Goal: Information Seeking & Learning: Learn about a topic

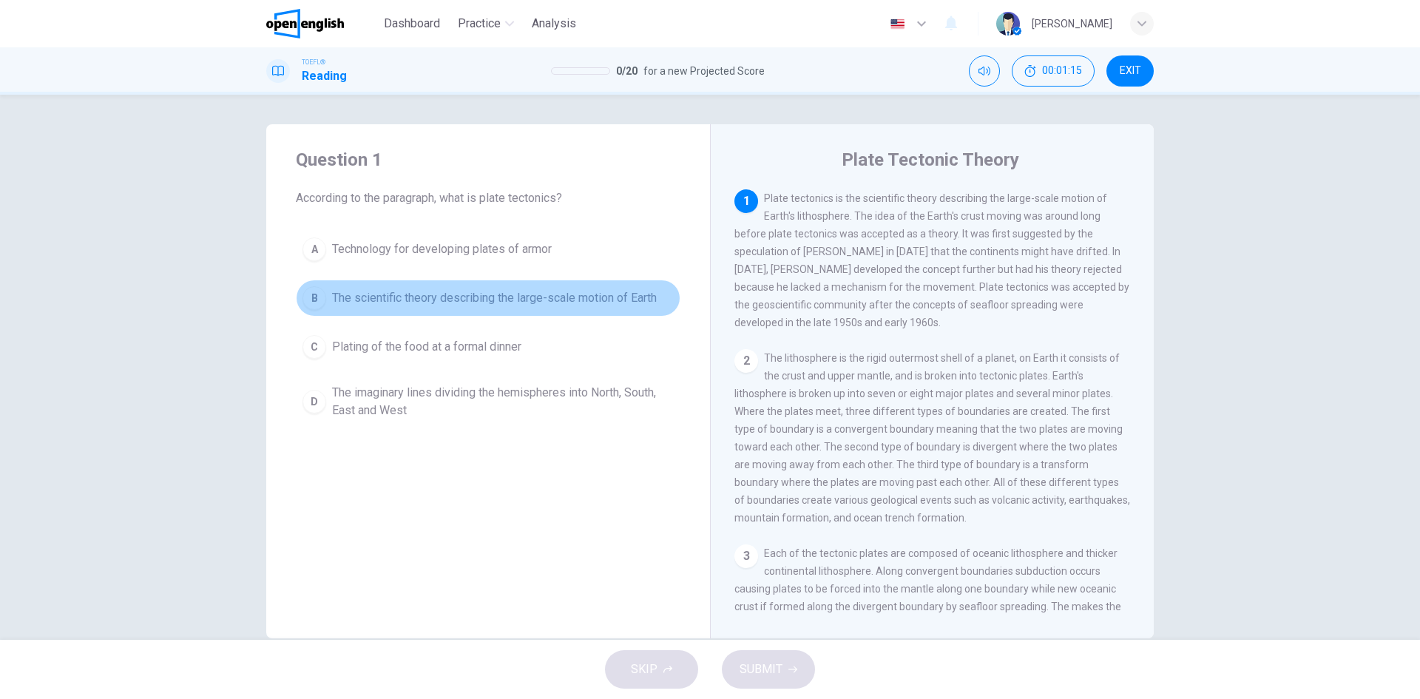
click at [431, 290] on span "The scientific theory describing the large-scale motion of Earth" at bounding box center [494, 298] width 325 height 18
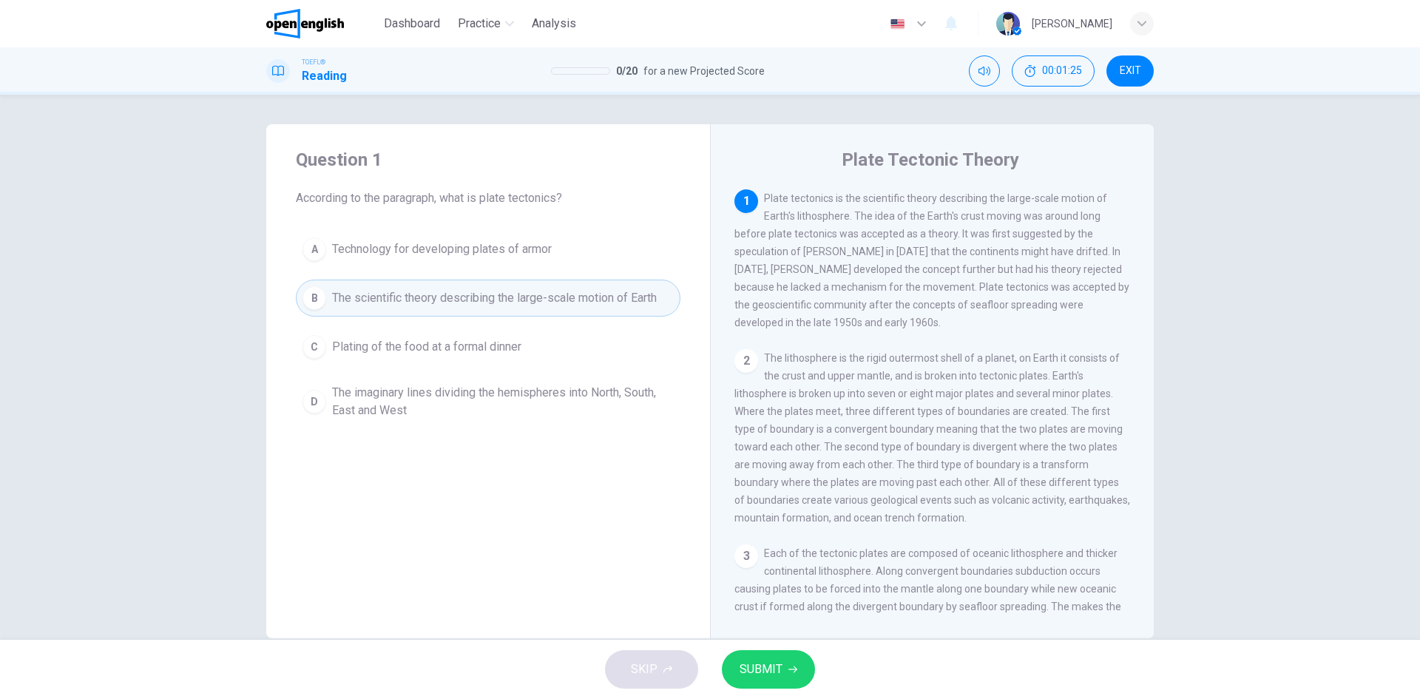
click at [791, 661] on button "SUBMIT" at bounding box center [768, 669] width 93 height 38
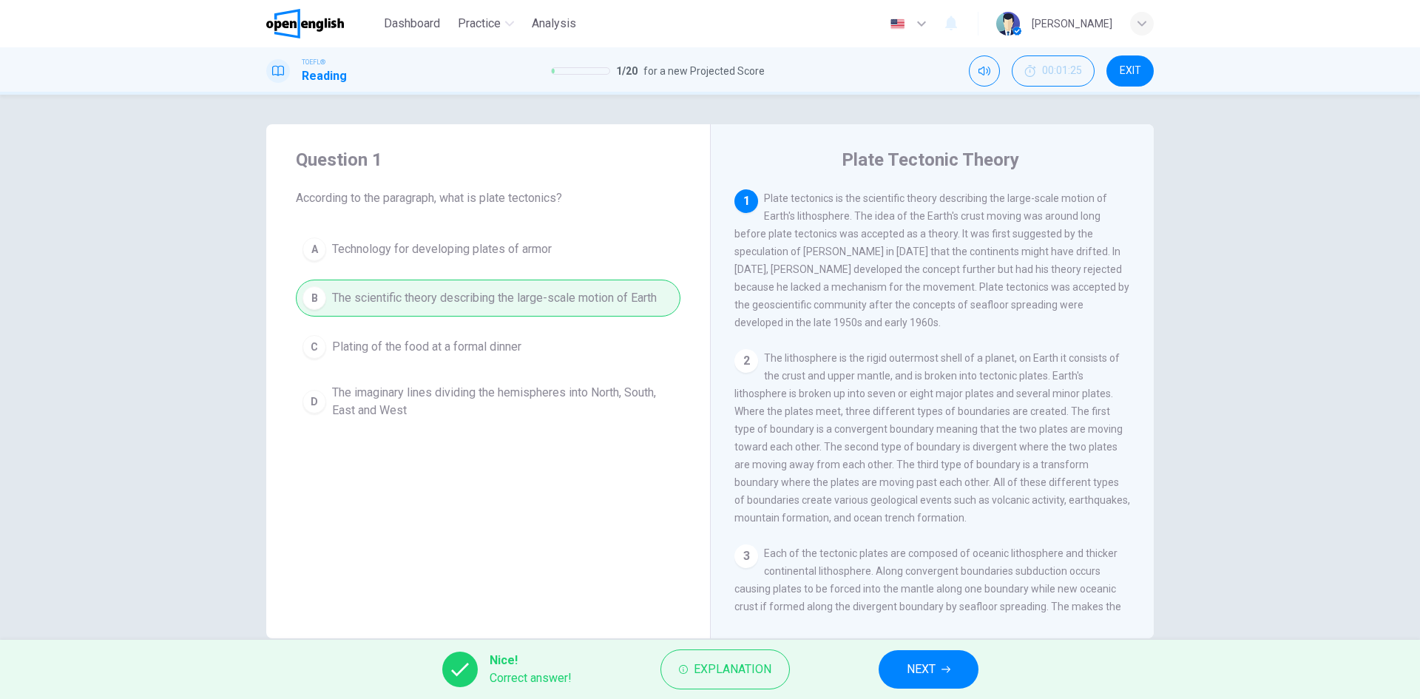
click at [963, 665] on button "NEXT" at bounding box center [929, 669] width 100 height 38
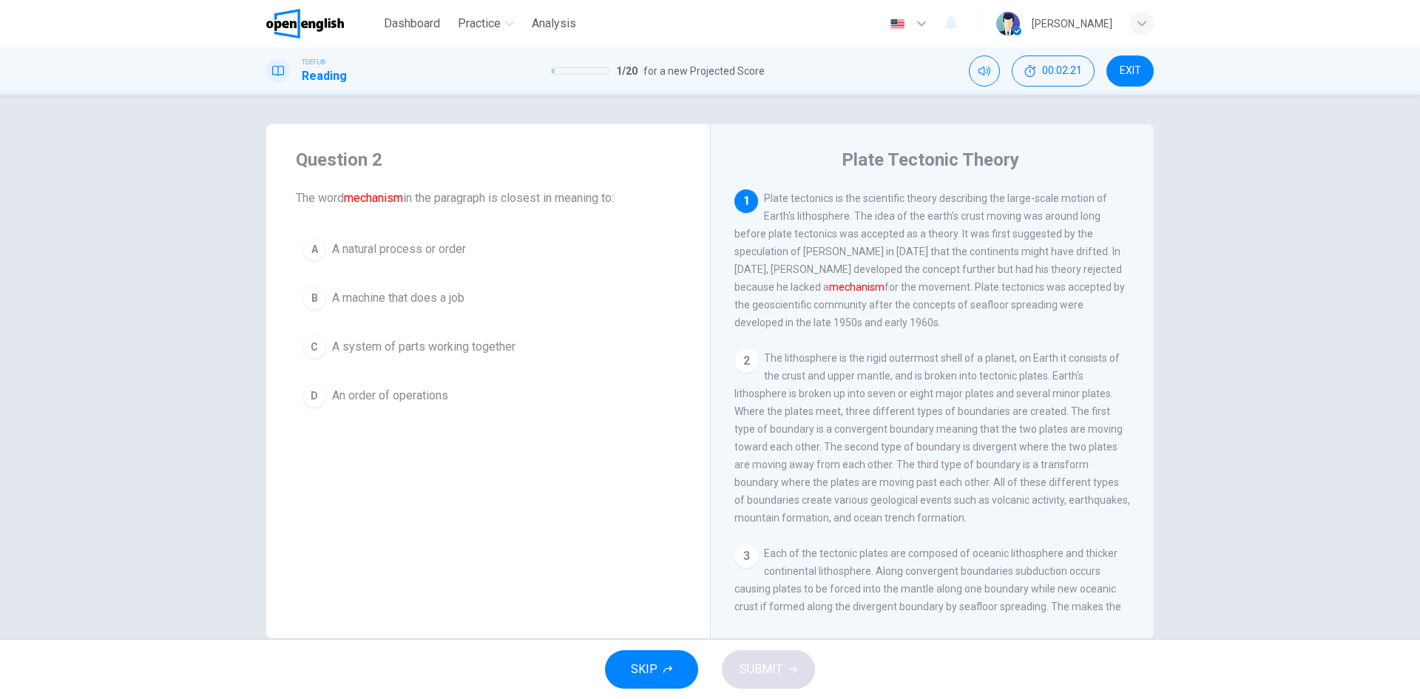
click at [404, 252] on span "A natural process or order" at bounding box center [399, 249] width 134 height 18
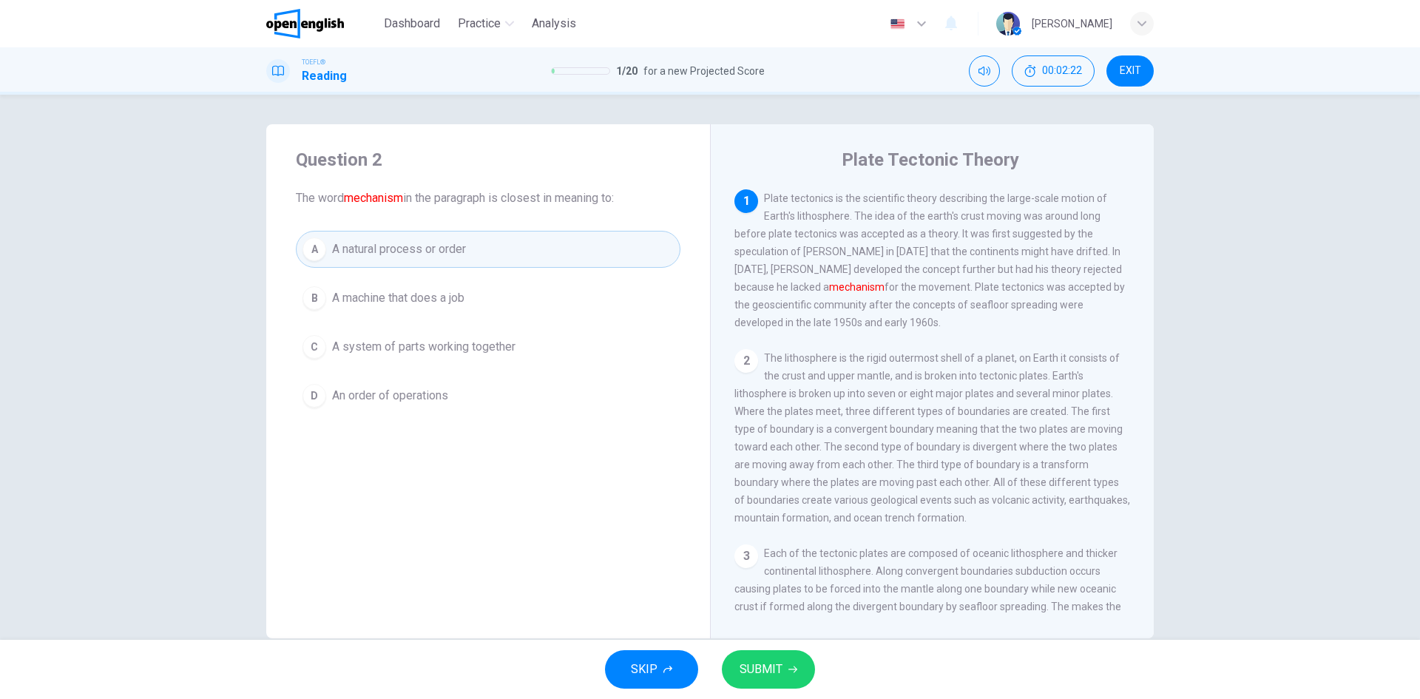
click at [767, 669] on span "SUBMIT" at bounding box center [761, 669] width 43 height 21
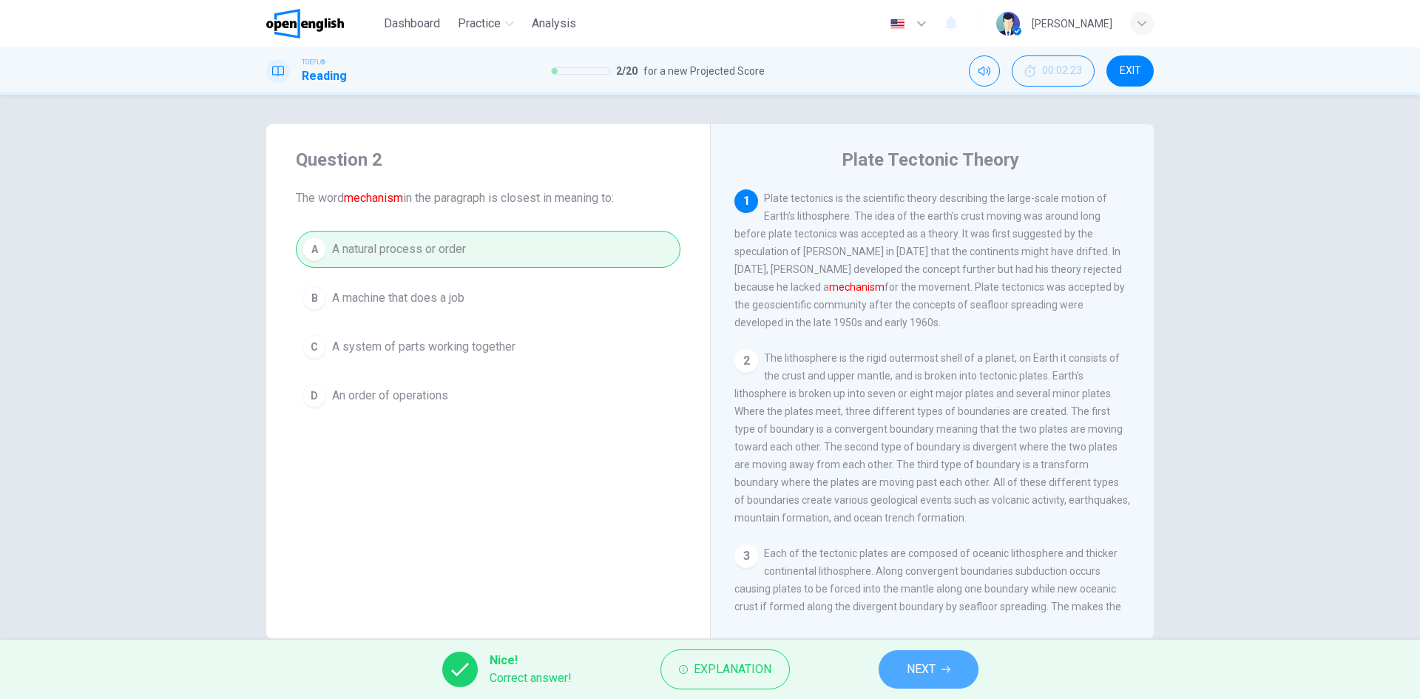
click at [917, 665] on span "NEXT" at bounding box center [921, 669] width 29 height 21
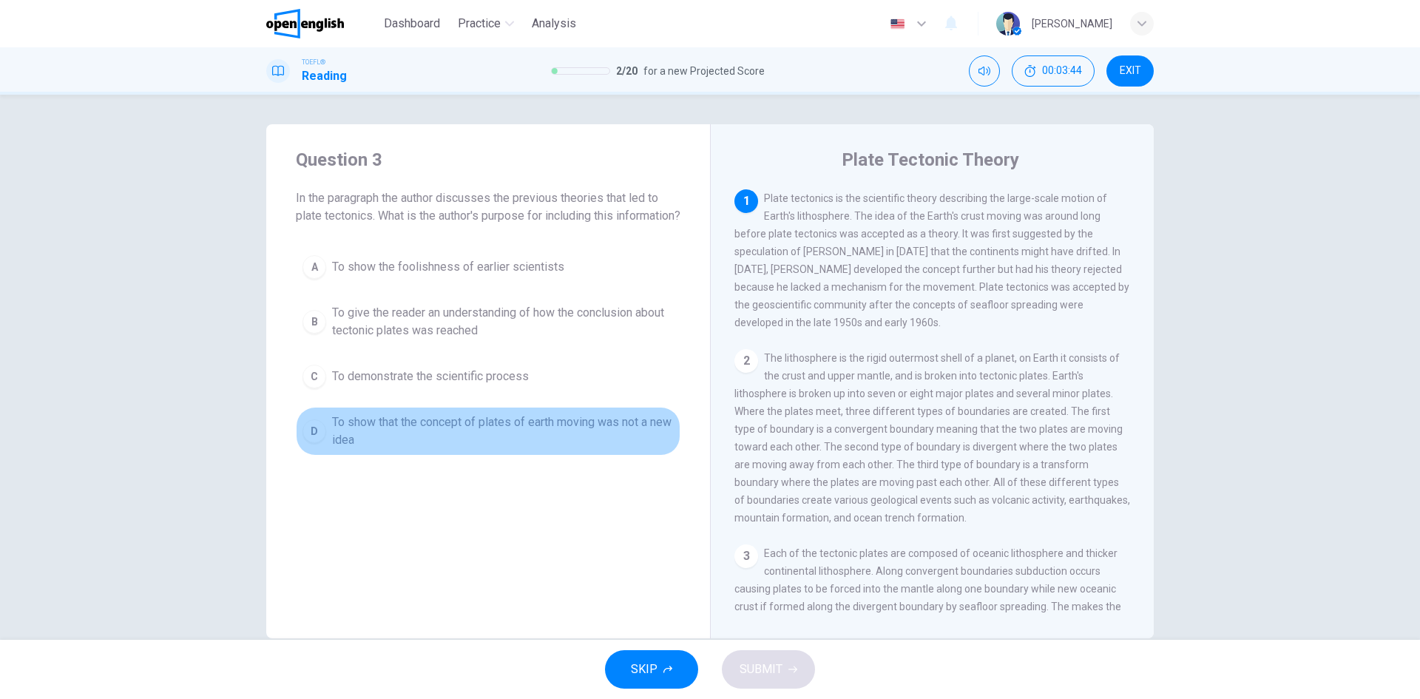
click at [332, 445] on span "To show that the concept of plates of earth moving was not a new idea" at bounding box center [503, 430] width 342 height 35
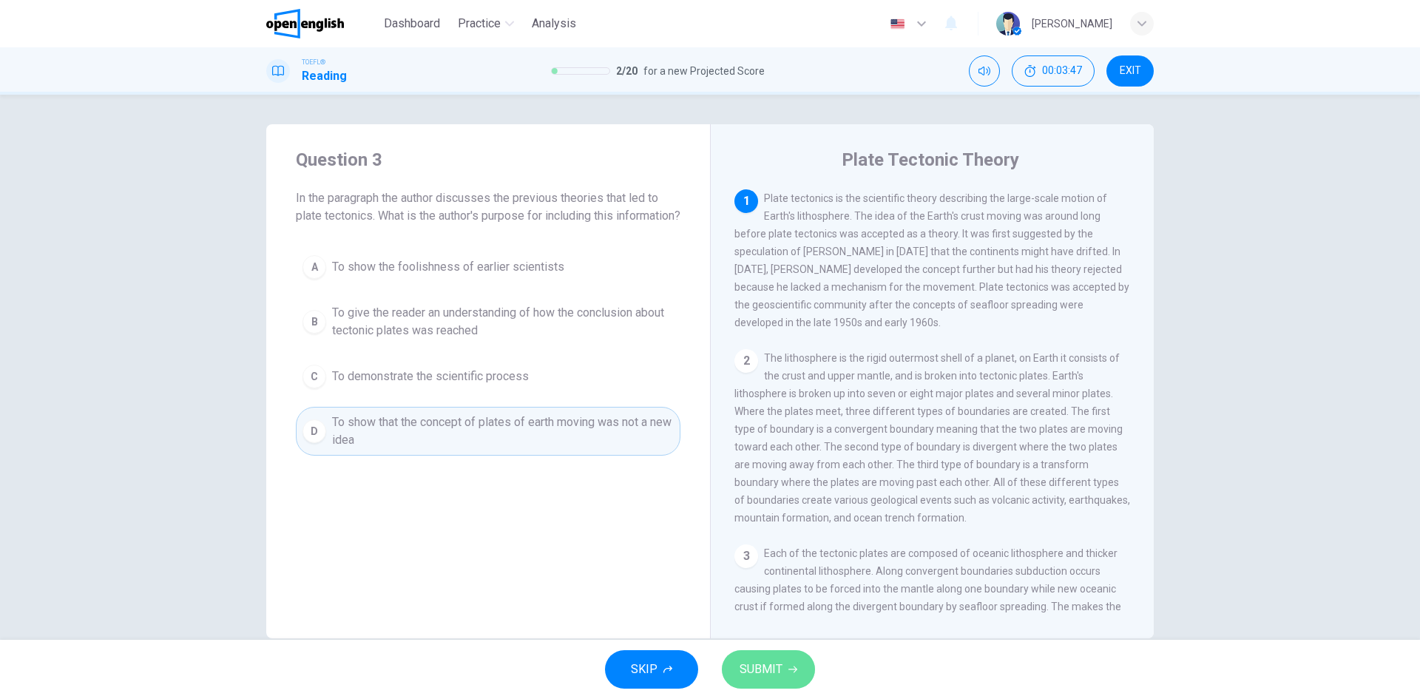
click at [804, 665] on button "SUBMIT" at bounding box center [768, 669] width 93 height 38
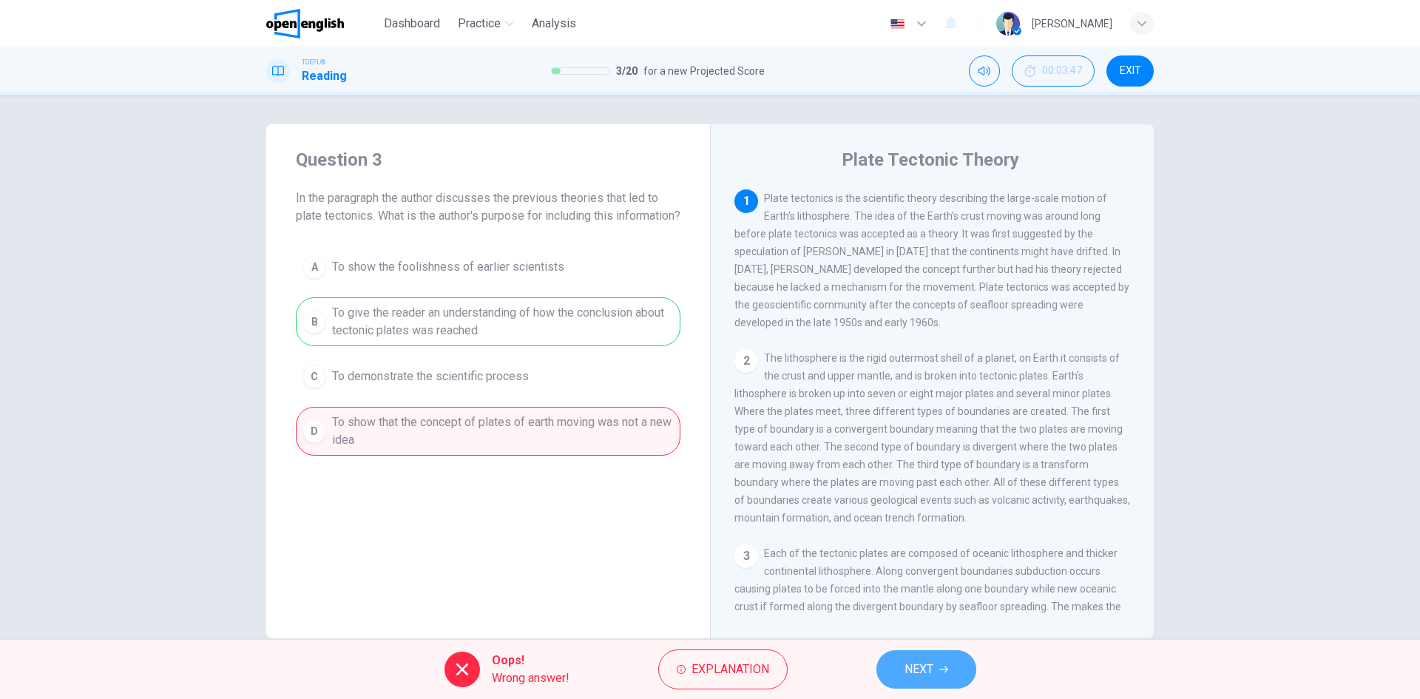
click at [946, 669] on icon "button" at bounding box center [943, 669] width 9 height 7
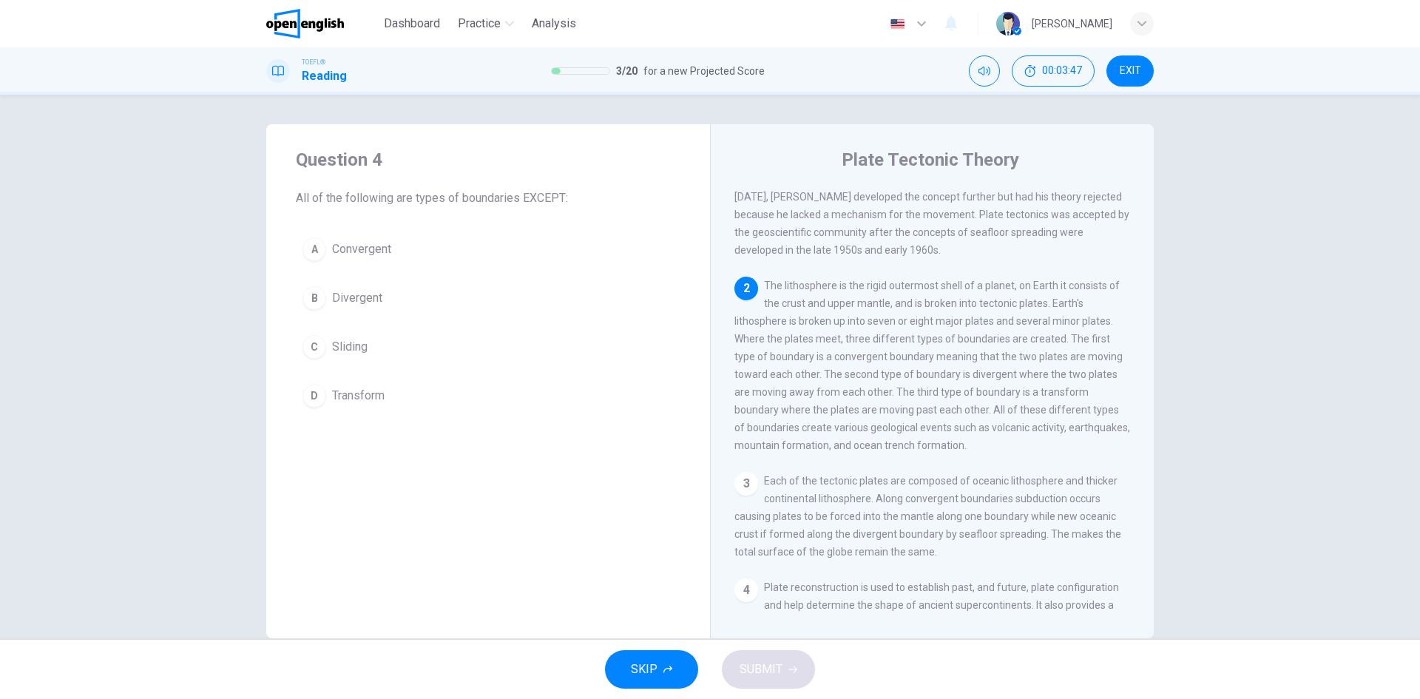
scroll to position [73, 0]
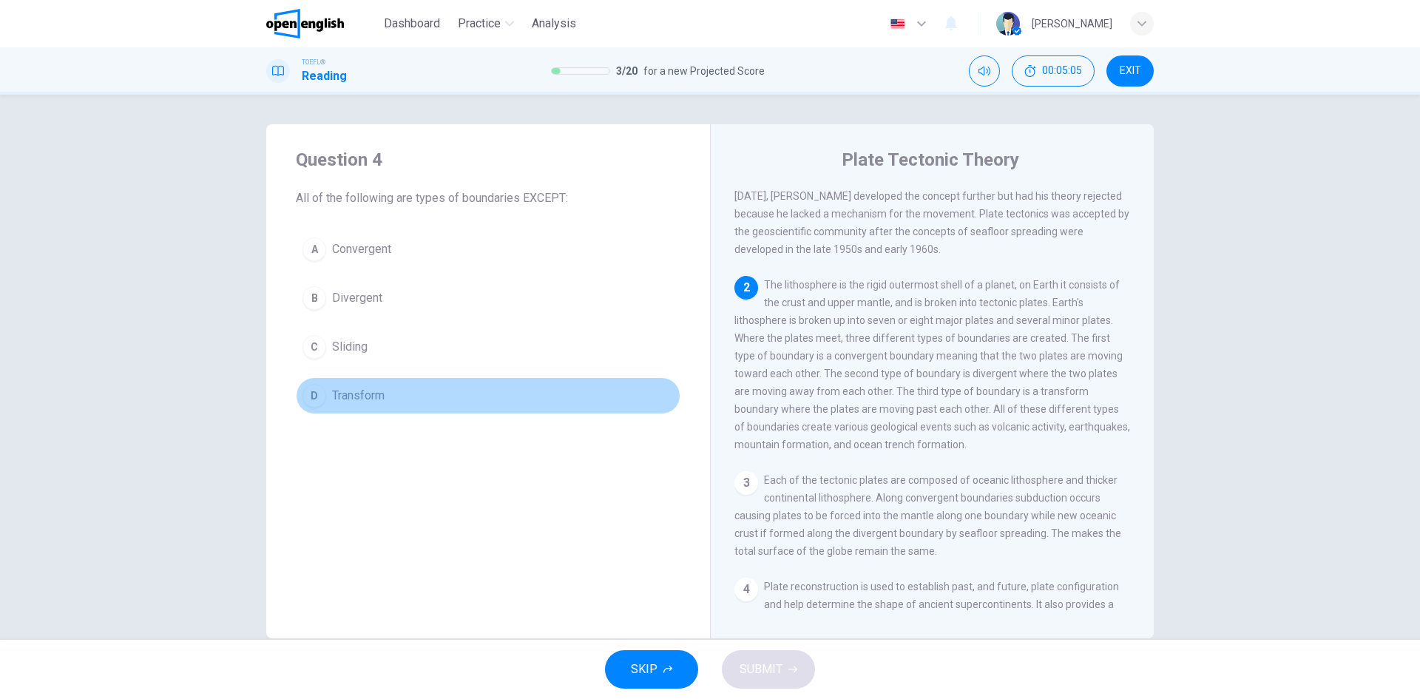
click at [332, 397] on span "Transform" at bounding box center [358, 396] width 53 height 18
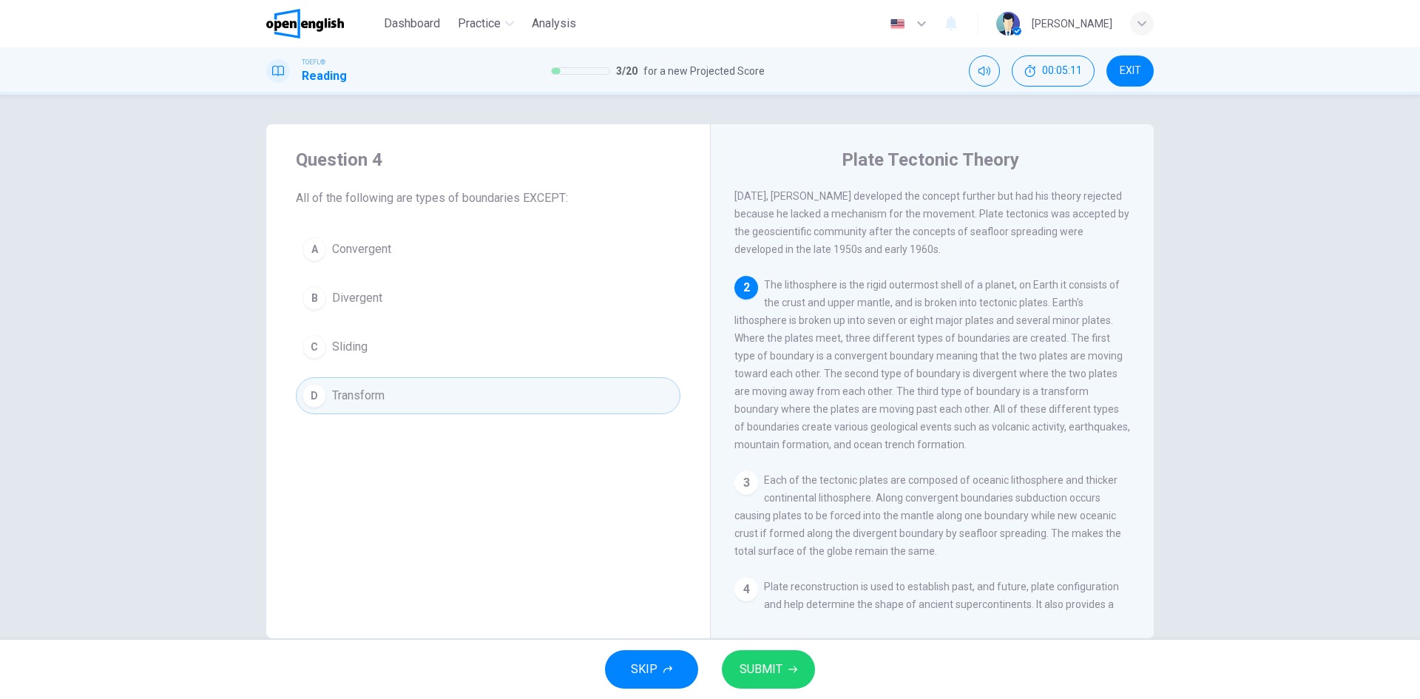
click at [336, 342] on span "Sliding" at bounding box center [349, 347] width 35 height 18
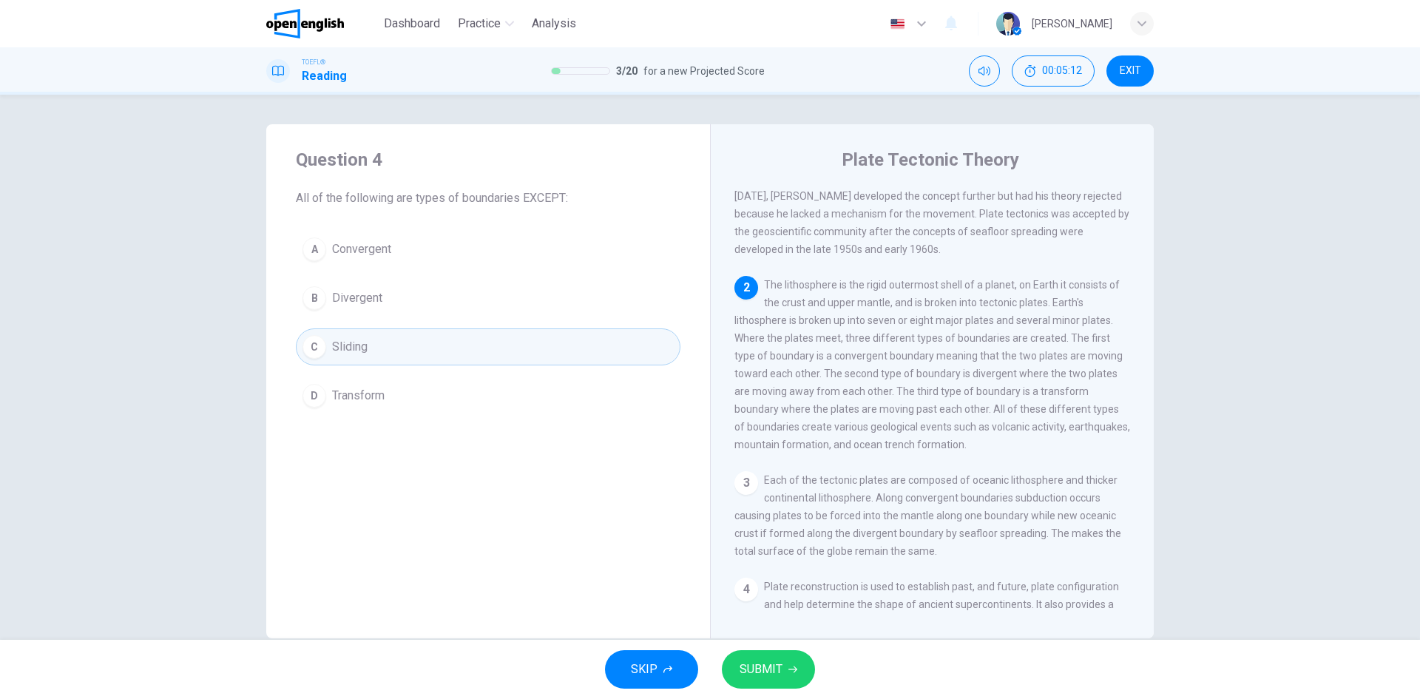
click at [783, 672] on button "SUBMIT" at bounding box center [768, 669] width 93 height 38
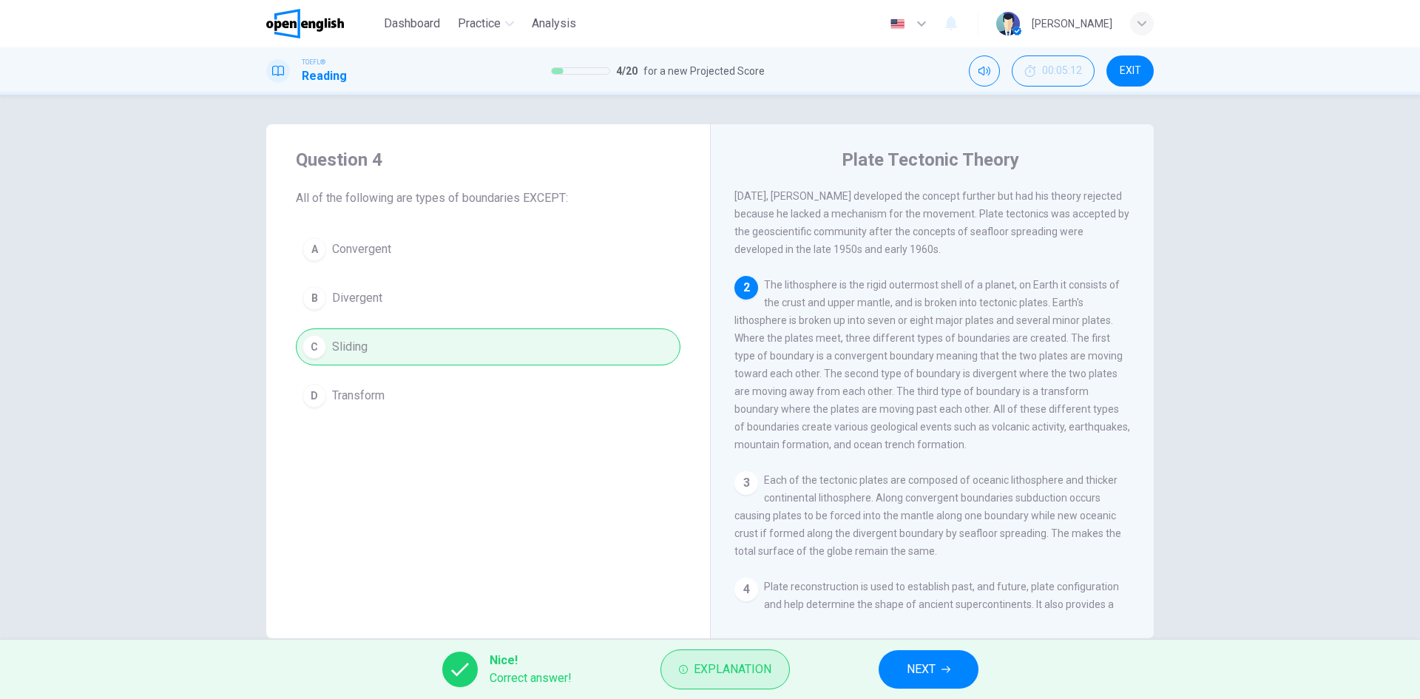
click at [706, 660] on span "Explanation" at bounding box center [733, 669] width 78 height 21
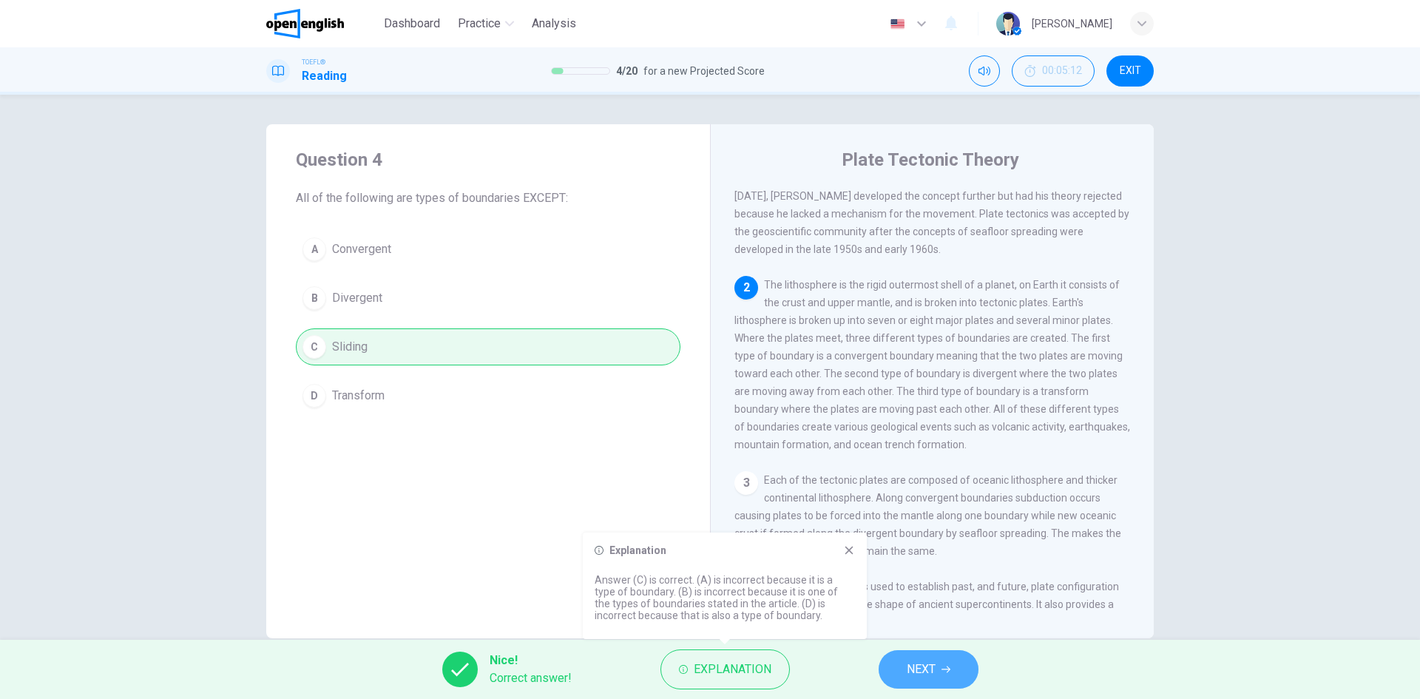
click at [916, 669] on span "NEXT" at bounding box center [921, 669] width 29 height 21
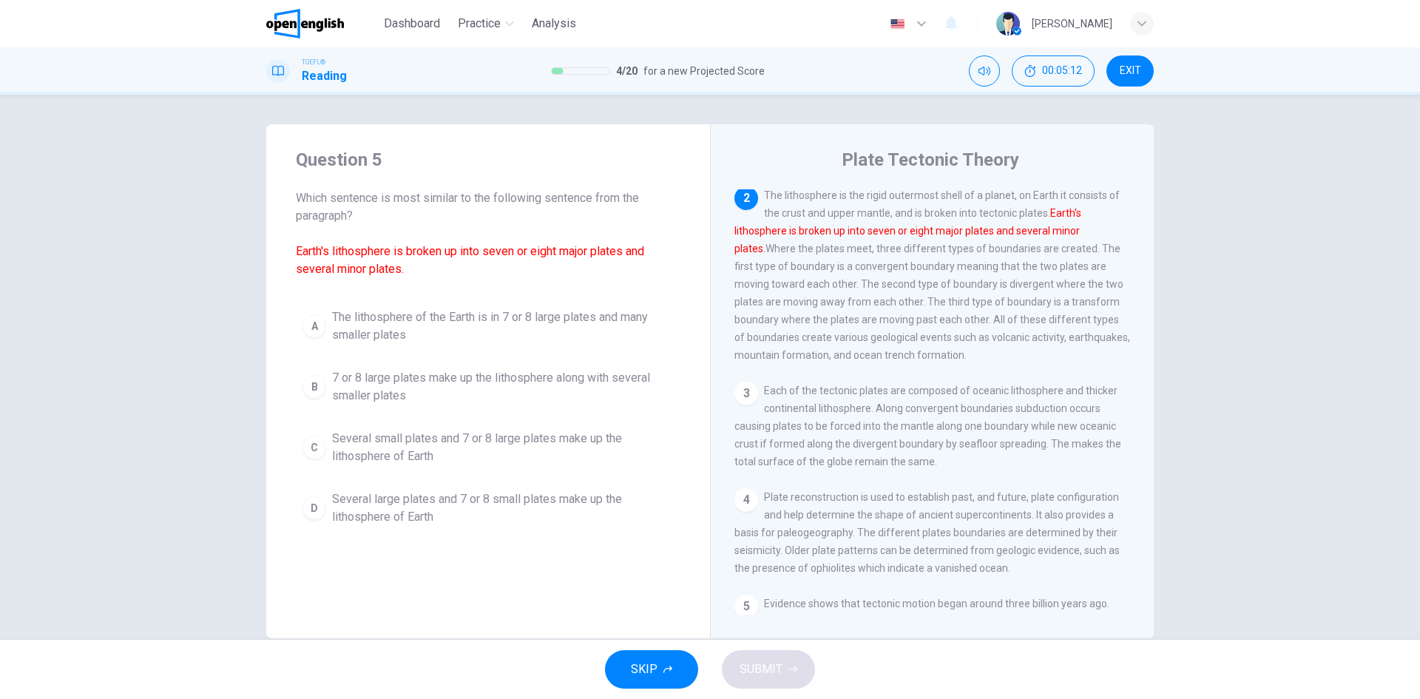
scroll to position [166, 0]
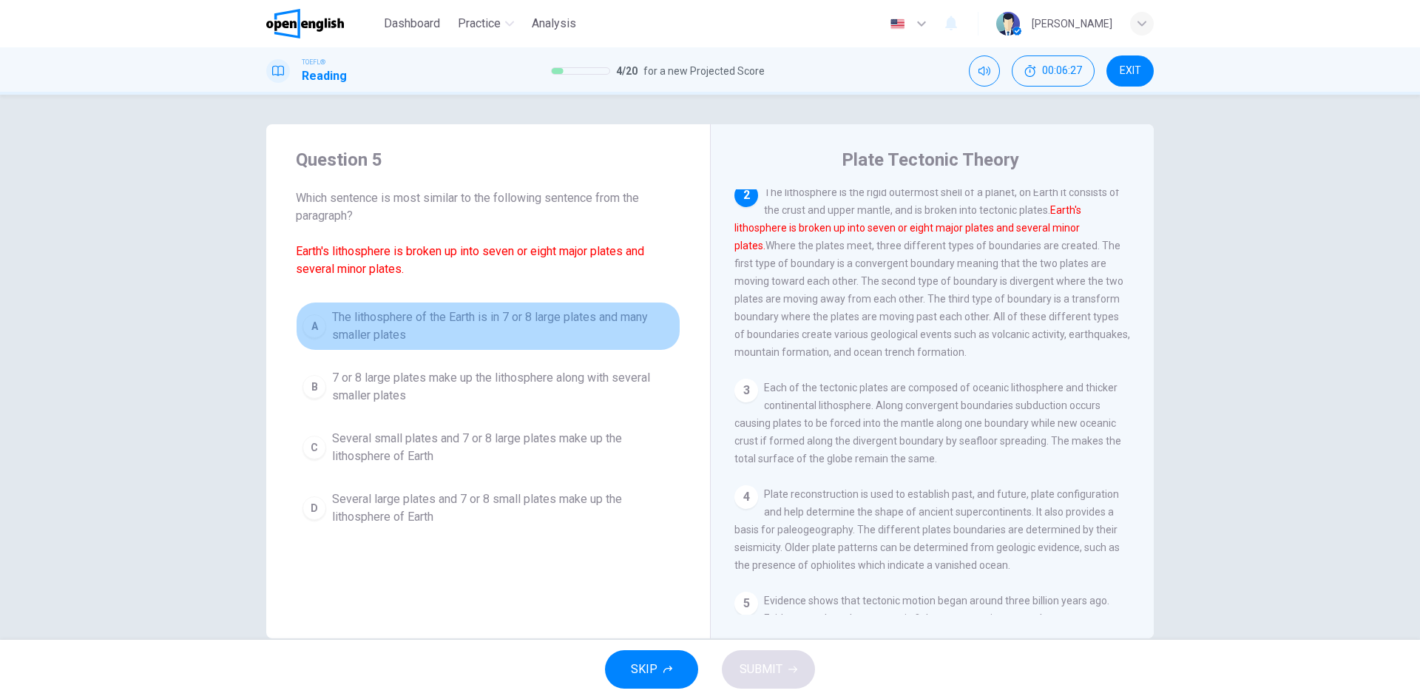
click at [326, 325] on button "A The lithosphere of the Earth is in 7 or 8 large plates and many smaller plates" at bounding box center [488, 326] width 385 height 49
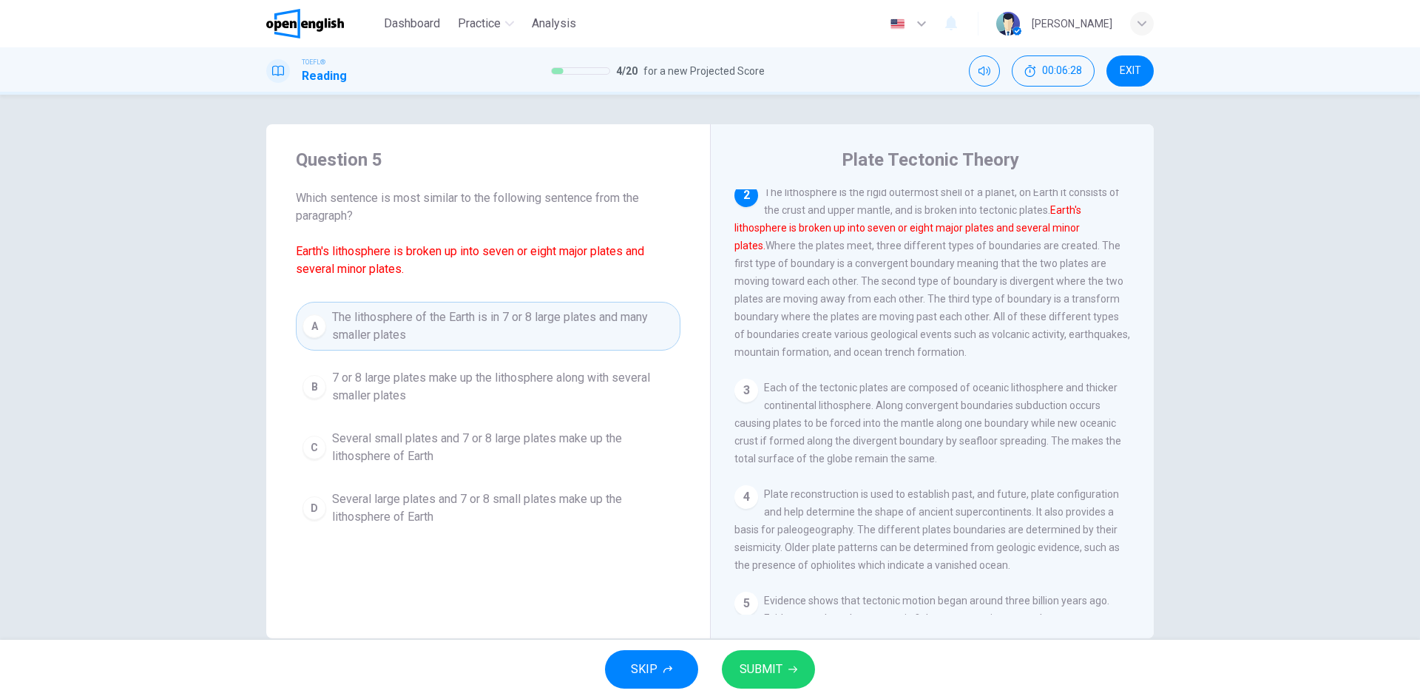
click at [779, 670] on span "SUBMIT" at bounding box center [761, 669] width 43 height 21
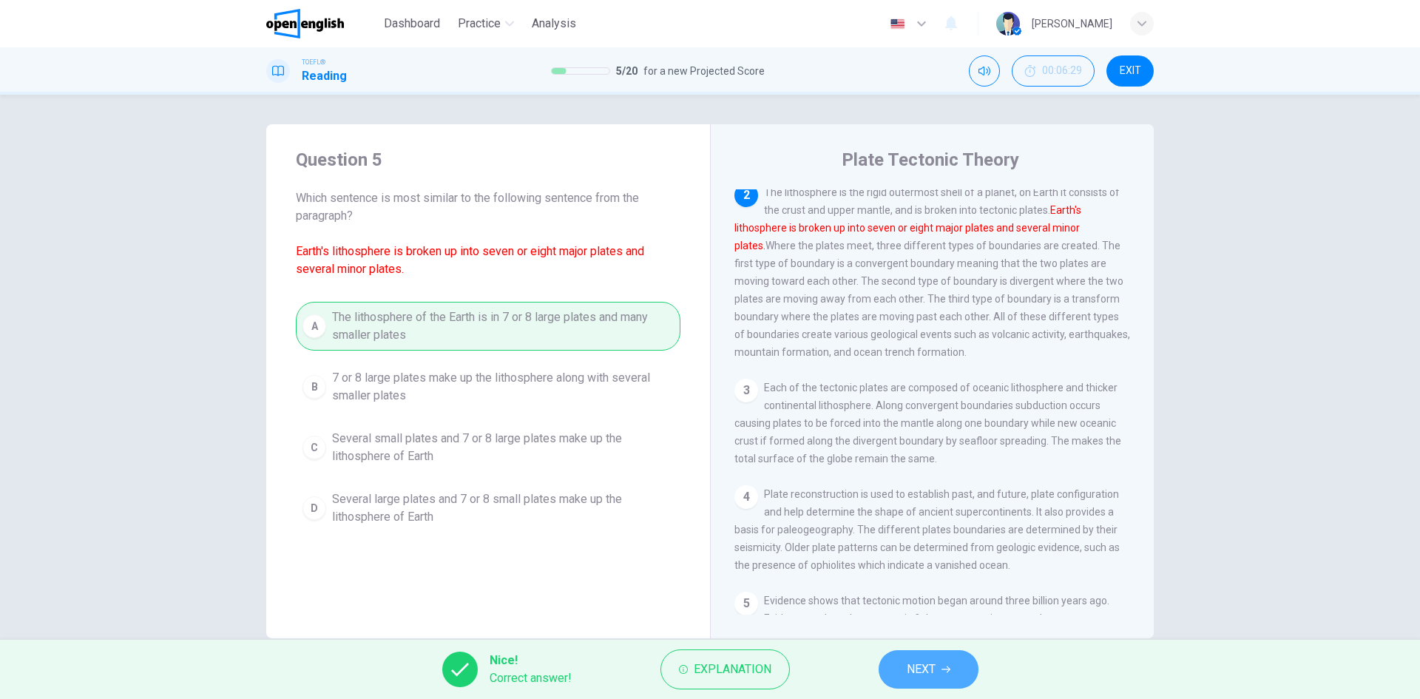
click at [907, 672] on span "NEXT" at bounding box center [921, 669] width 29 height 21
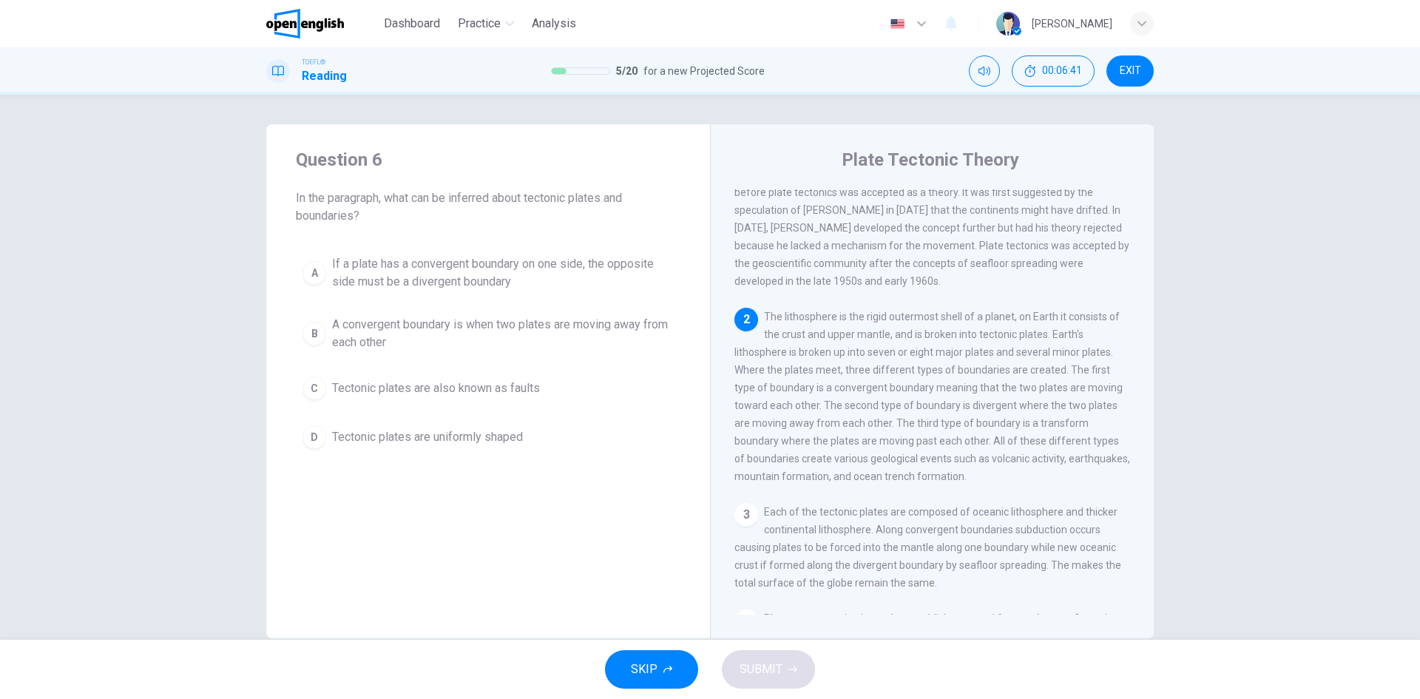
scroll to position [74, 0]
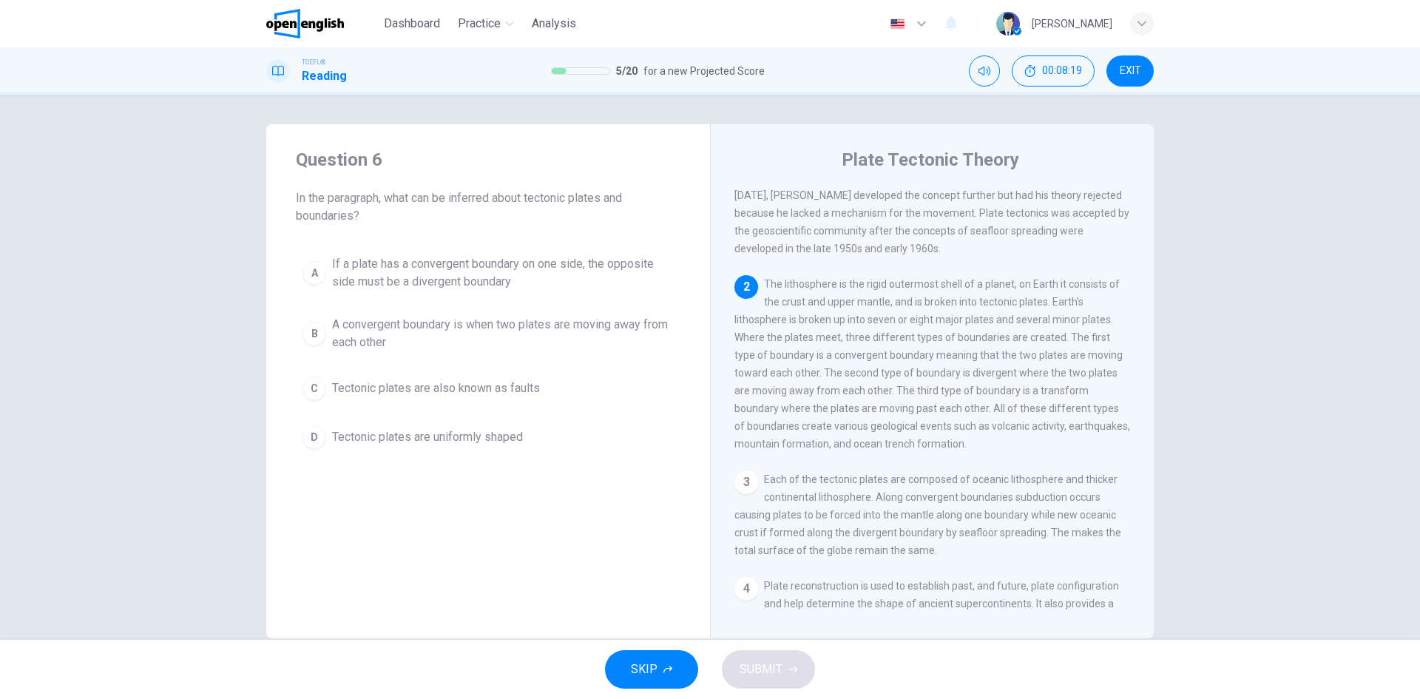
click at [391, 271] on span "If a plate has a convergent boundary on one side, the opposite side must be a d…" at bounding box center [503, 272] width 342 height 35
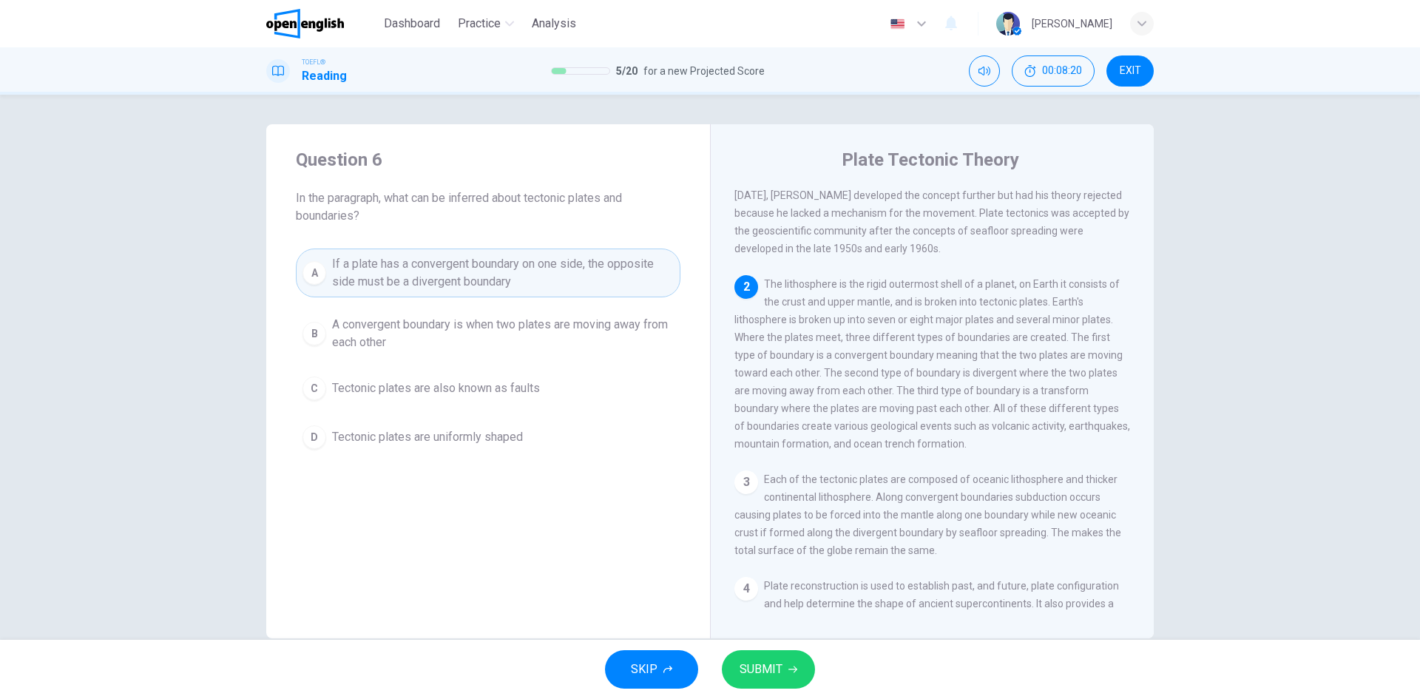
click at [762, 657] on button "SUBMIT" at bounding box center [768, 669] width 93 height 38
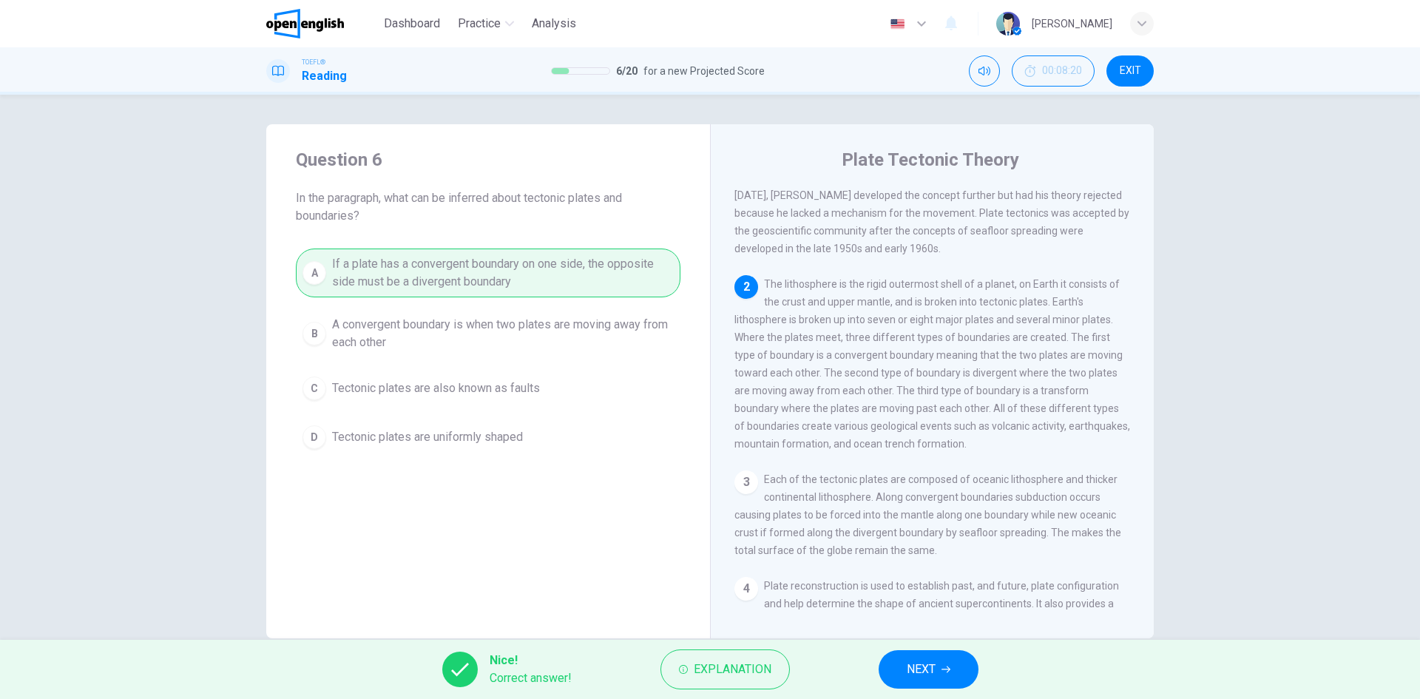
click at [904, 666] on button "NEXT" at bounding box center [929, 669] width 100 height 38
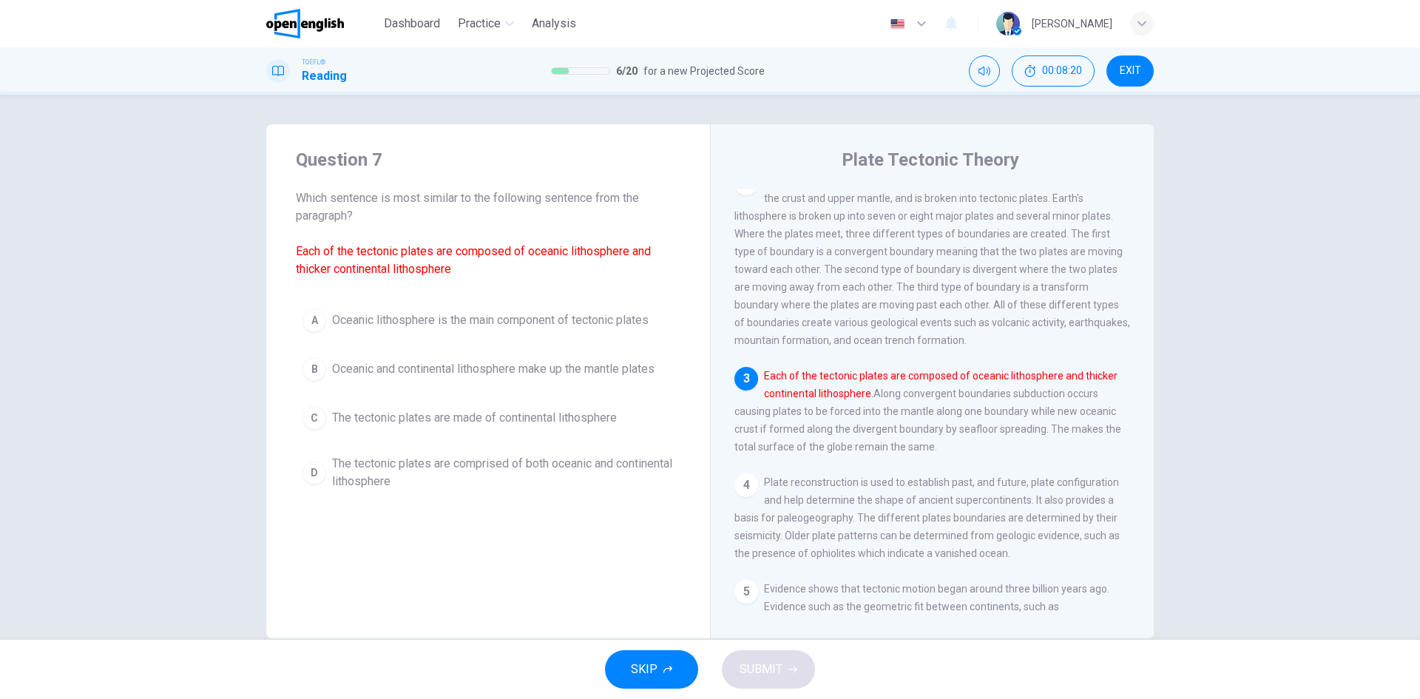
scroll to position [183, 0]
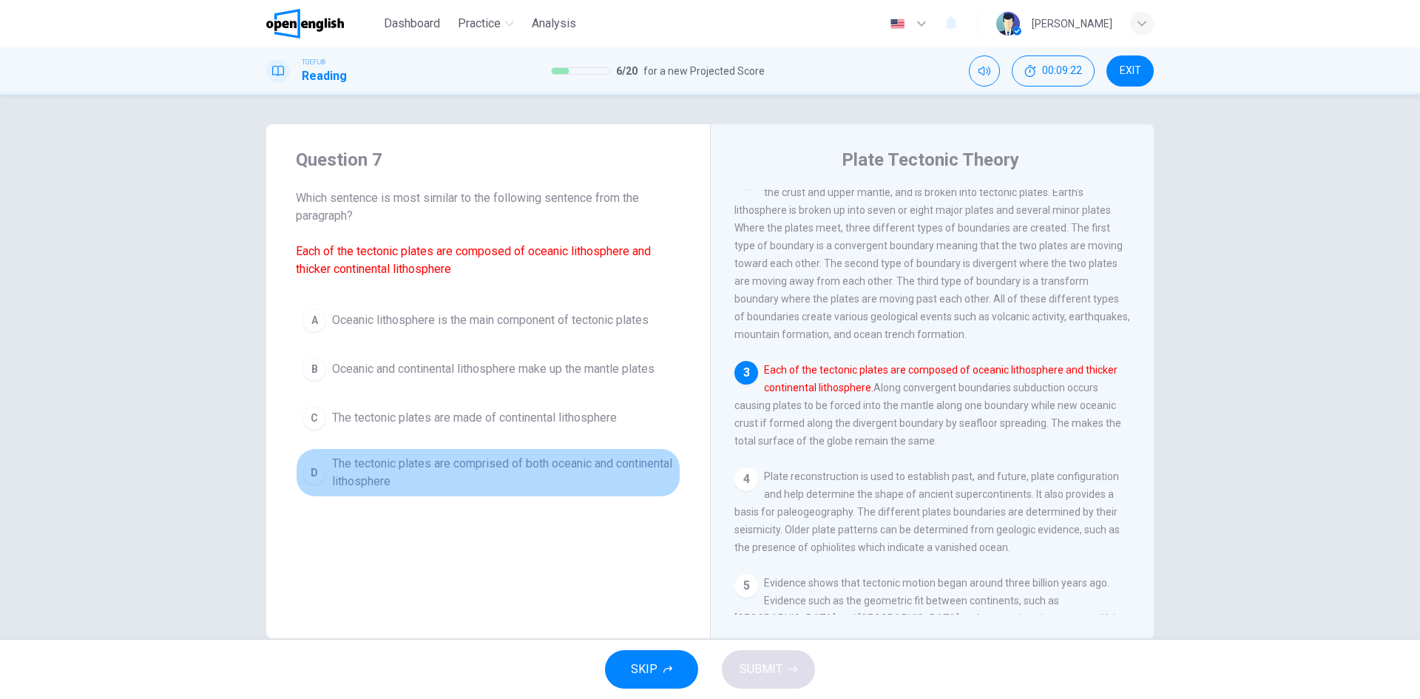
click at [386, 480] on span "The tectonic plates are comprised of both oceanic and continental lithosphere" at bounding box center [503, 472] width 342 height 35
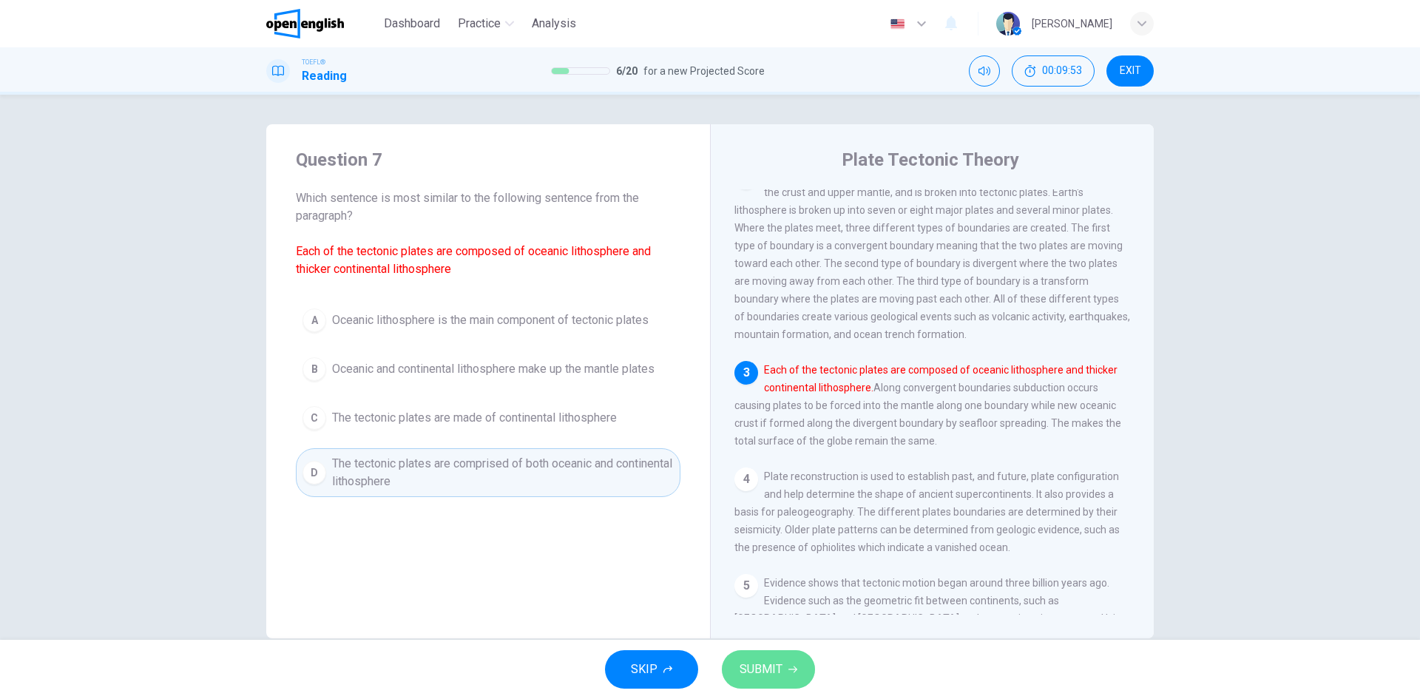
click at [797, 672] on button "SUBMIT" at bounding box center [768, 669] width 93 height 38
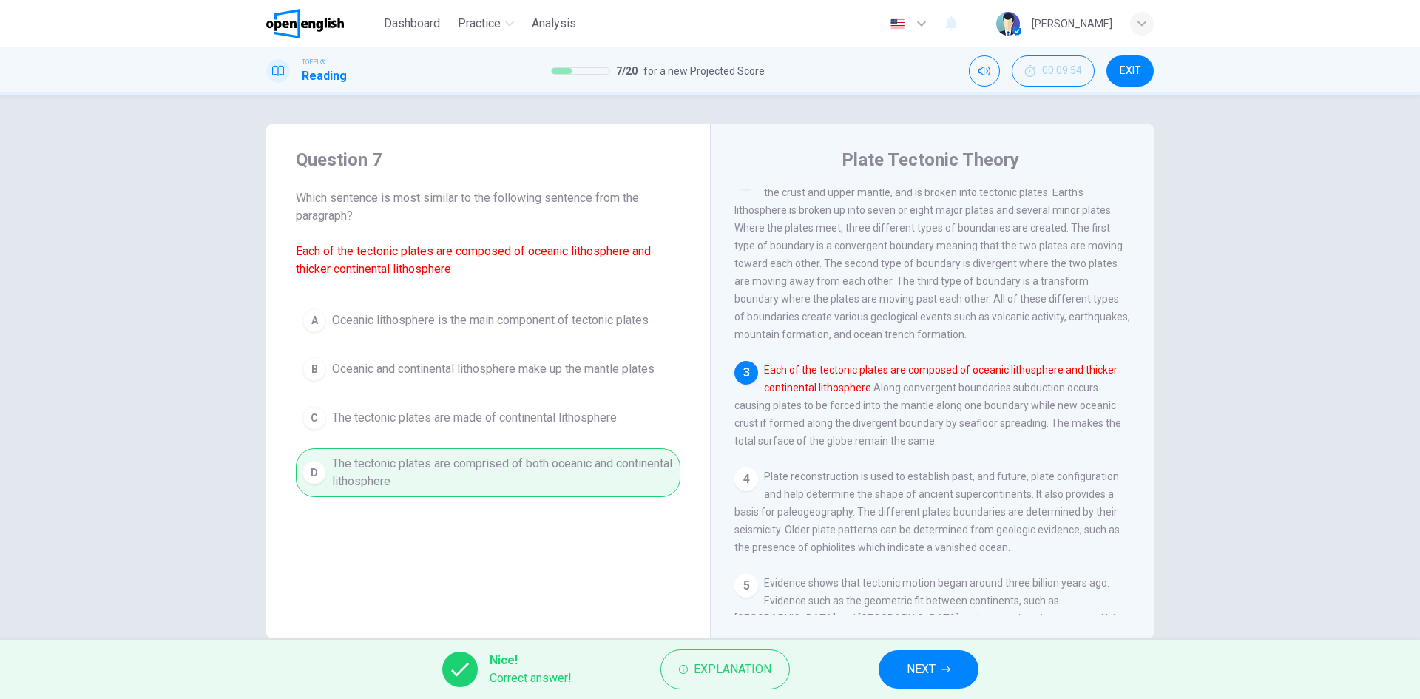
click at [928, 665] on span "NEXT" at bounding box center [921, 669] width 29 height 21
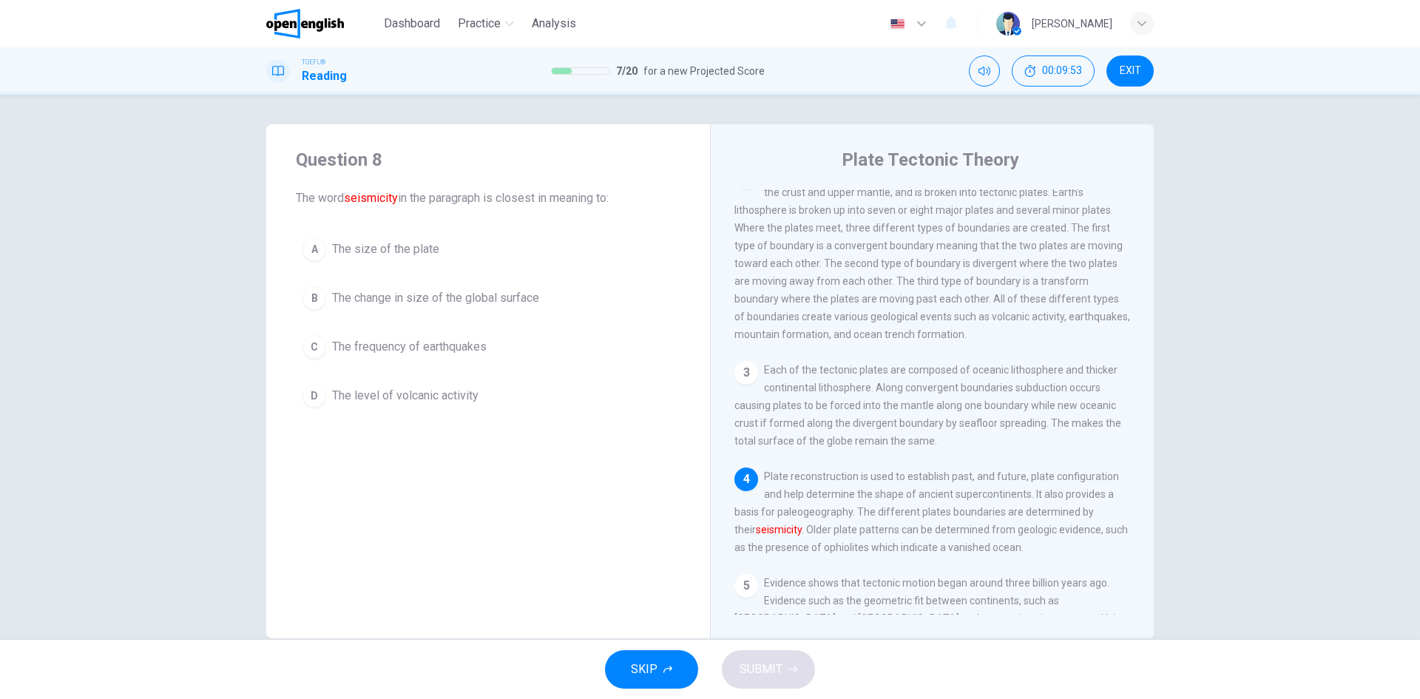
scroll to position [292, 0]
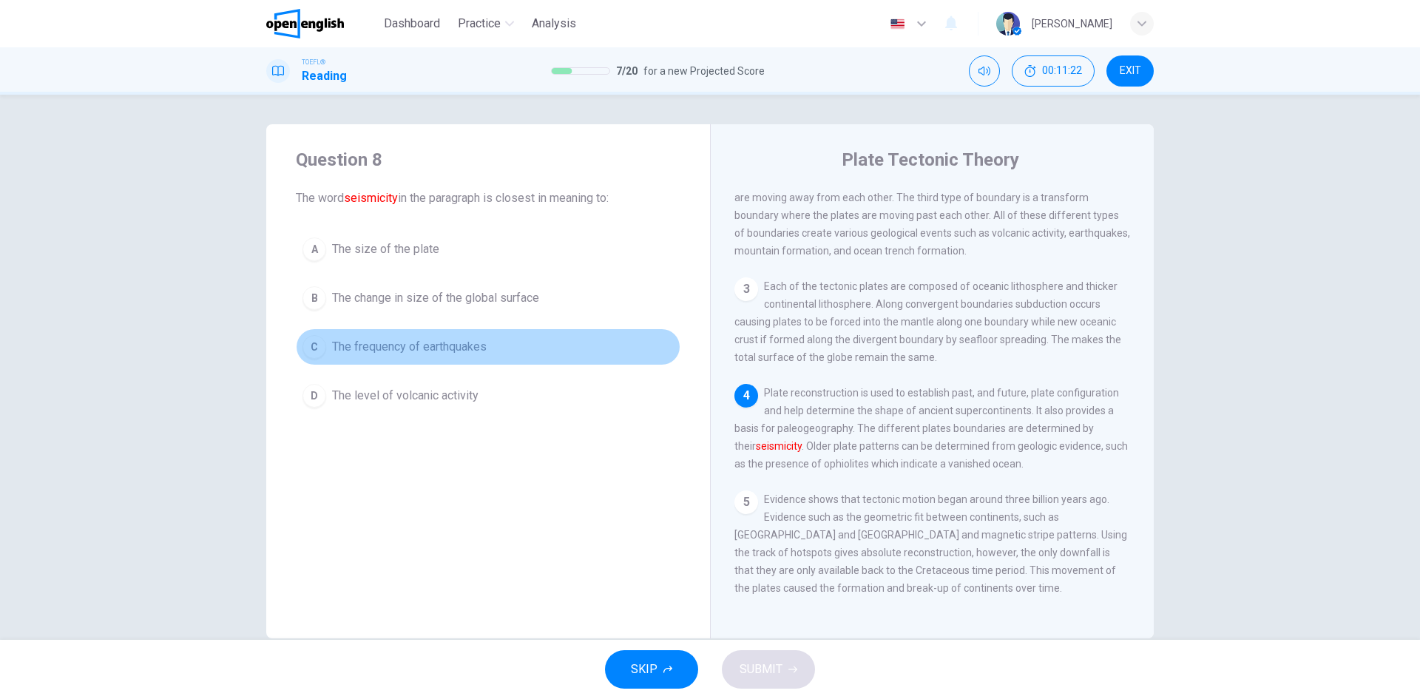
click at [361, 348] on span "The frequency of earthquakes" at bounding box center [409, 347] width 155 height 18
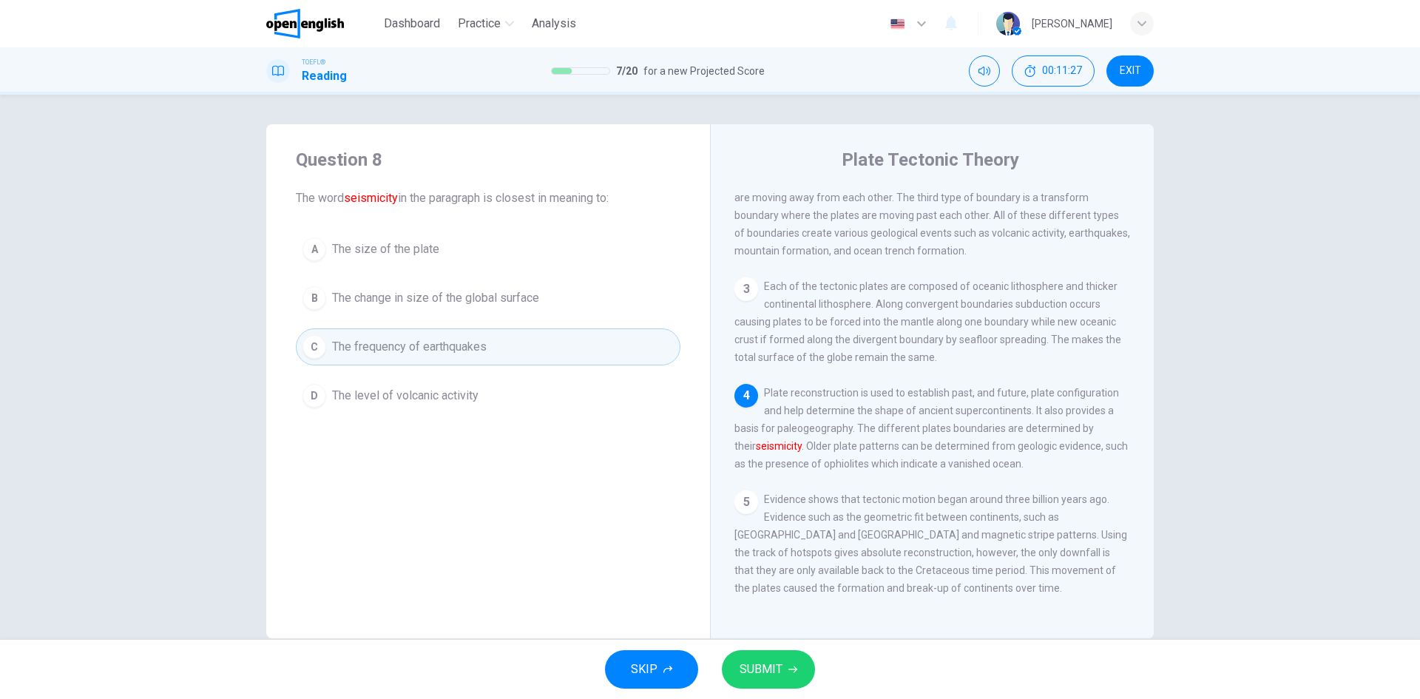
click at [768, 669] on span "SUBMIT" at bounding box center [761, 669] width 43 height 21
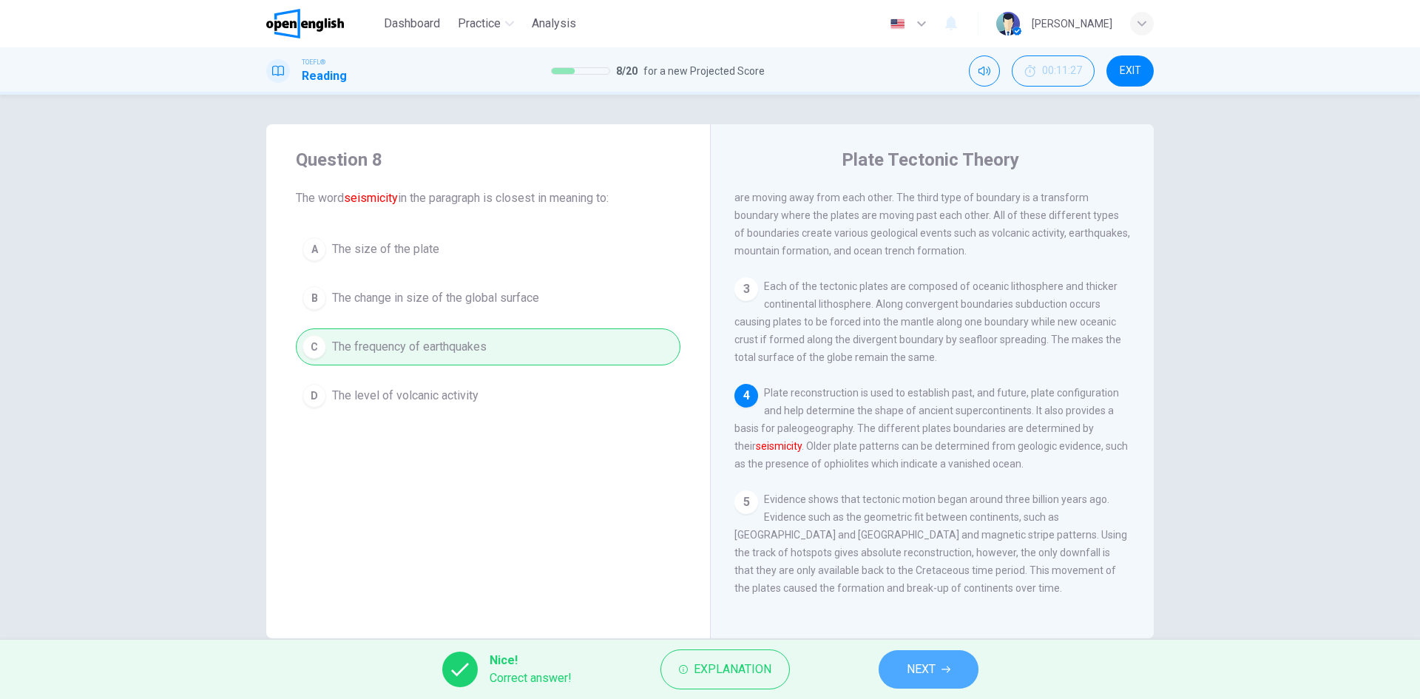
click at [933, 675] on span "NEXT" at bounding box center [921, 669] width 29 height 21
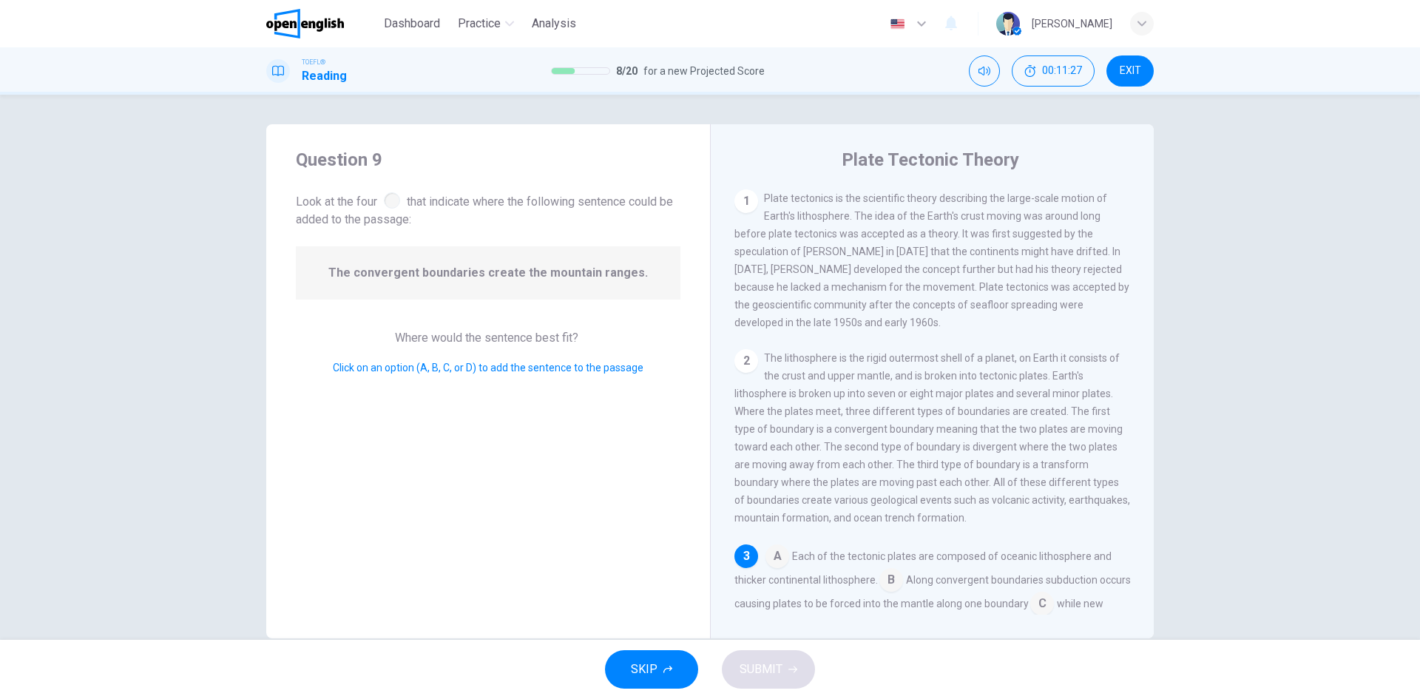
scroll to position [203, 0]
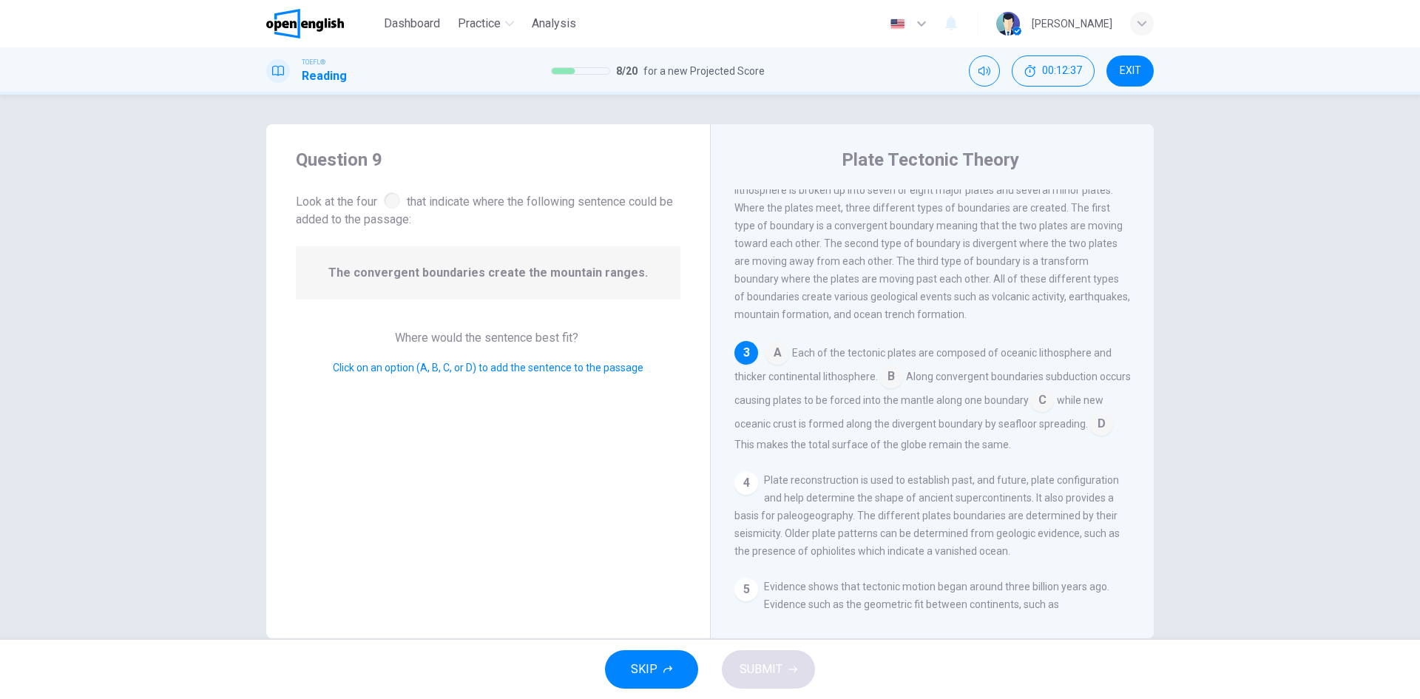
click at [1054, 412] on input at bounding box center [1042, 402] width 24 height 24
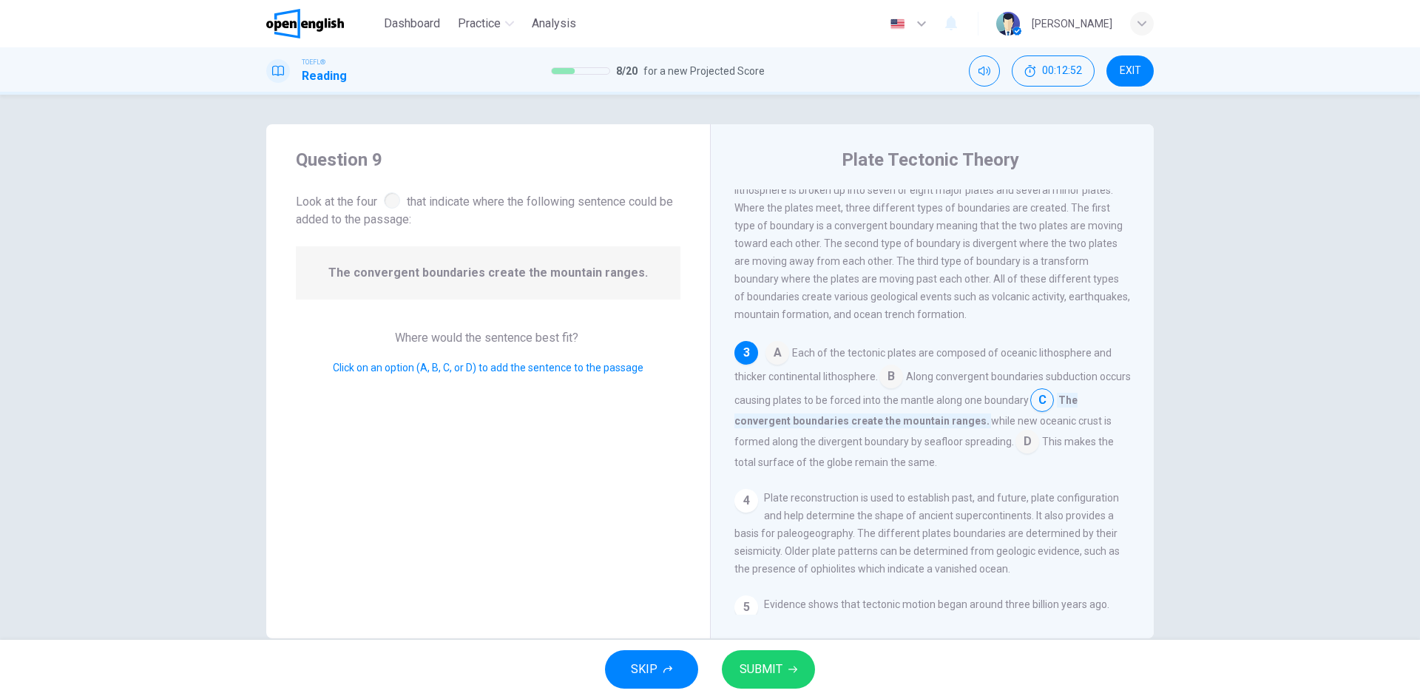
click at [889, 390] on input at bounding box center [891, 378] width 24 height 24
click at [970, 431] on input at bounding box center [961, 419] width 24 height 24
click at [794, 662] on button "SUBMIT" at bounding box center [768, 669] width 93 height 38
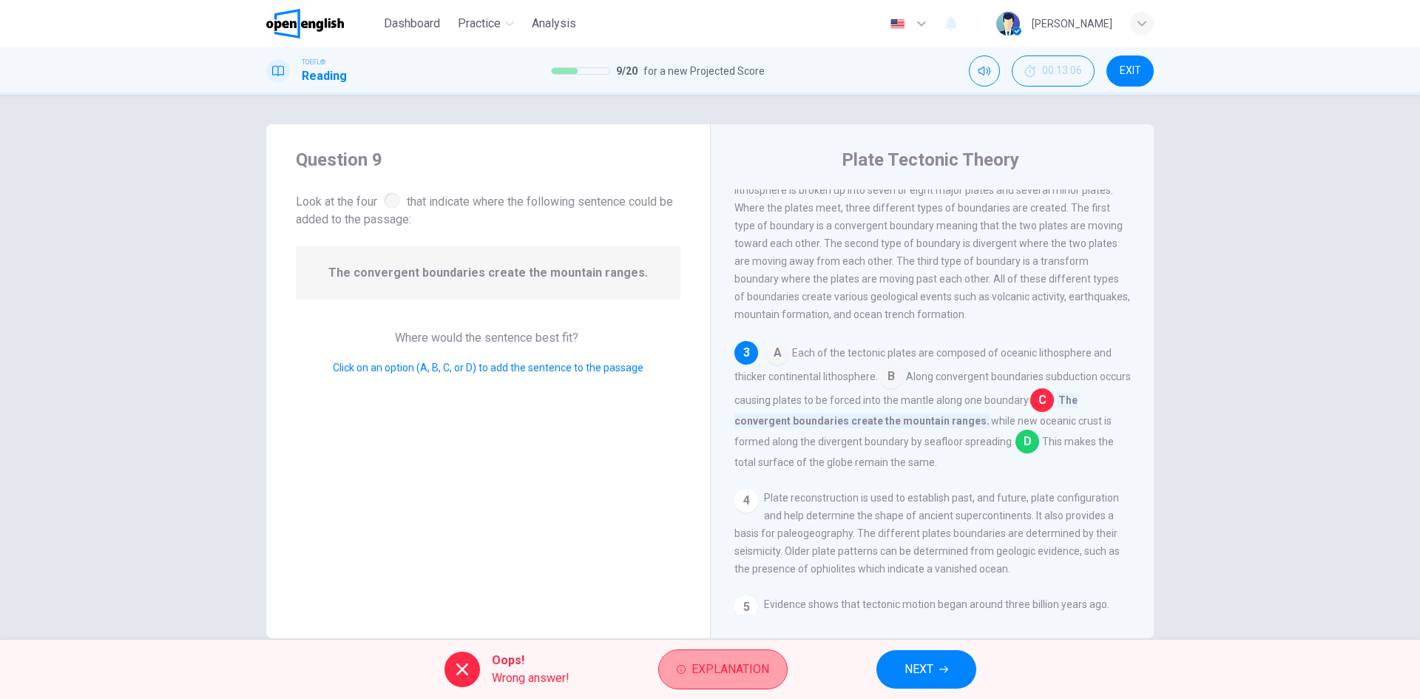
click at [737, 670] on span "Explanation" at bounding box center [730, 669] width 78 height 21
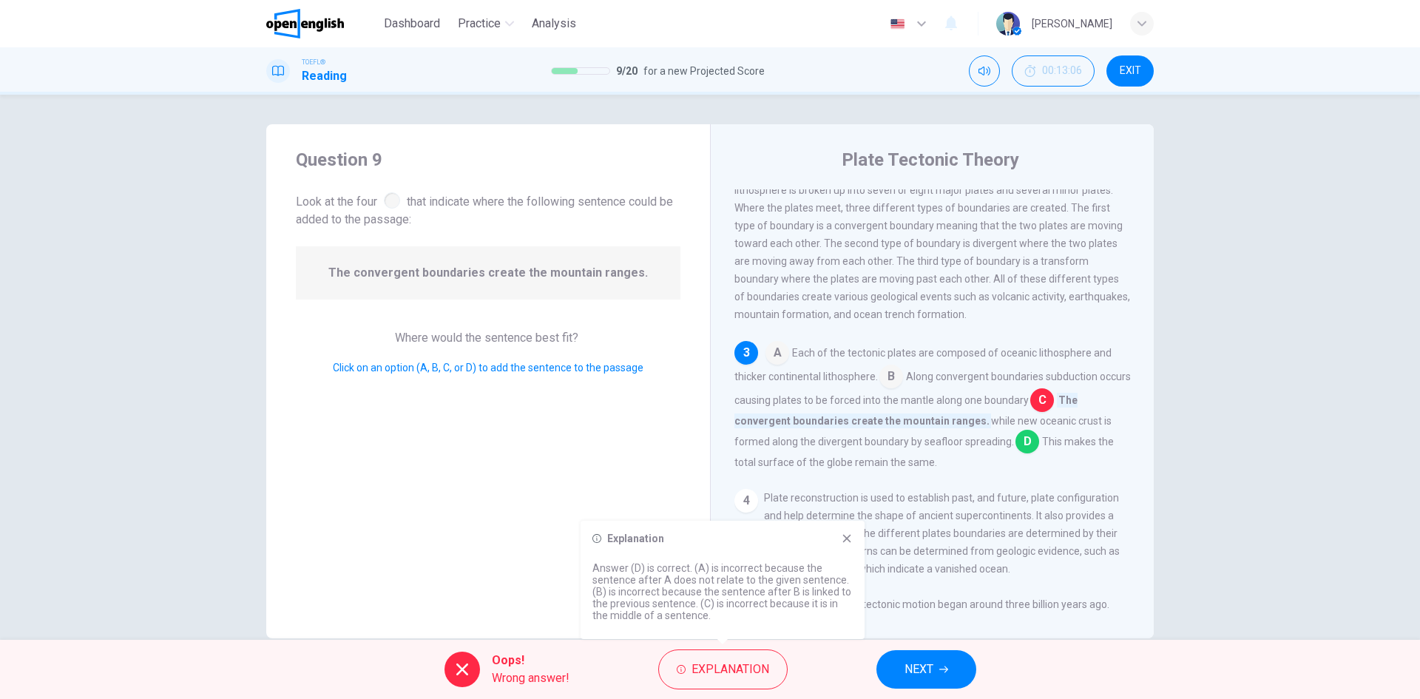
click at [950, 674] on button "NEXT" at bounding box center [926, 669] width 100 height 38
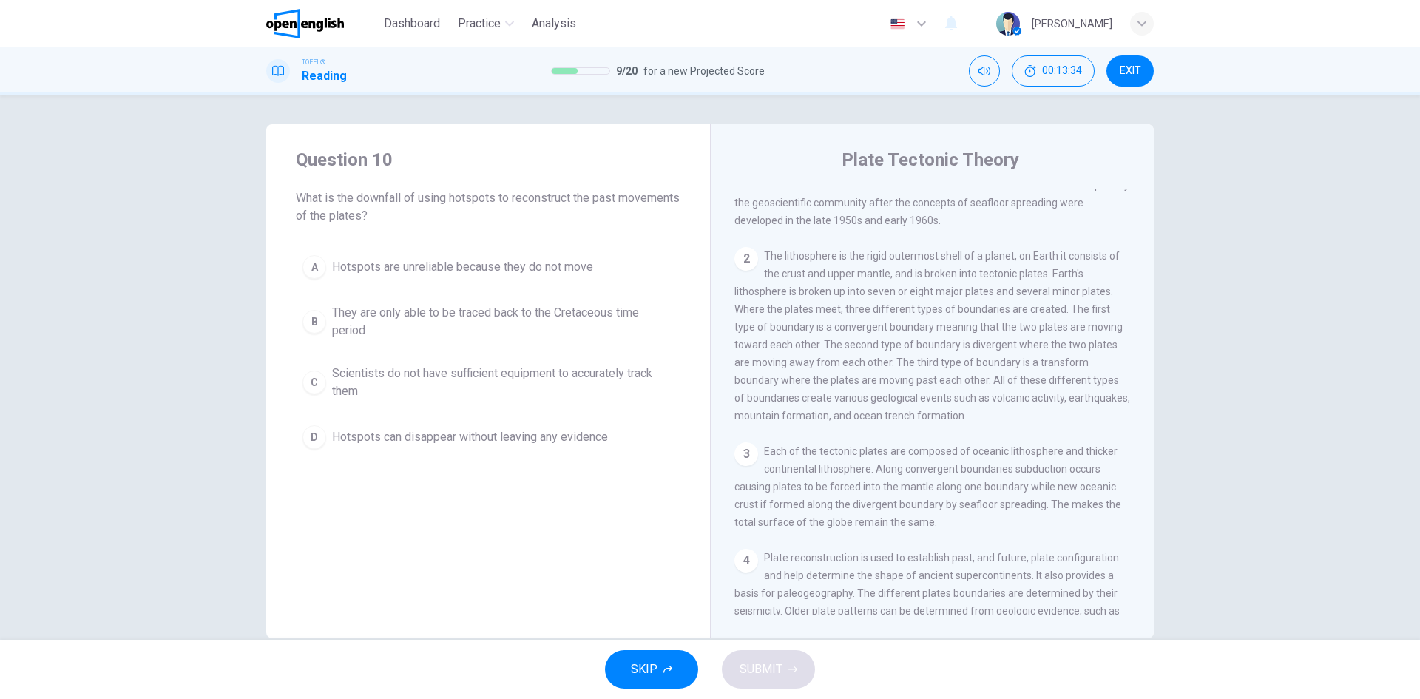
scroll to position [292, 0]
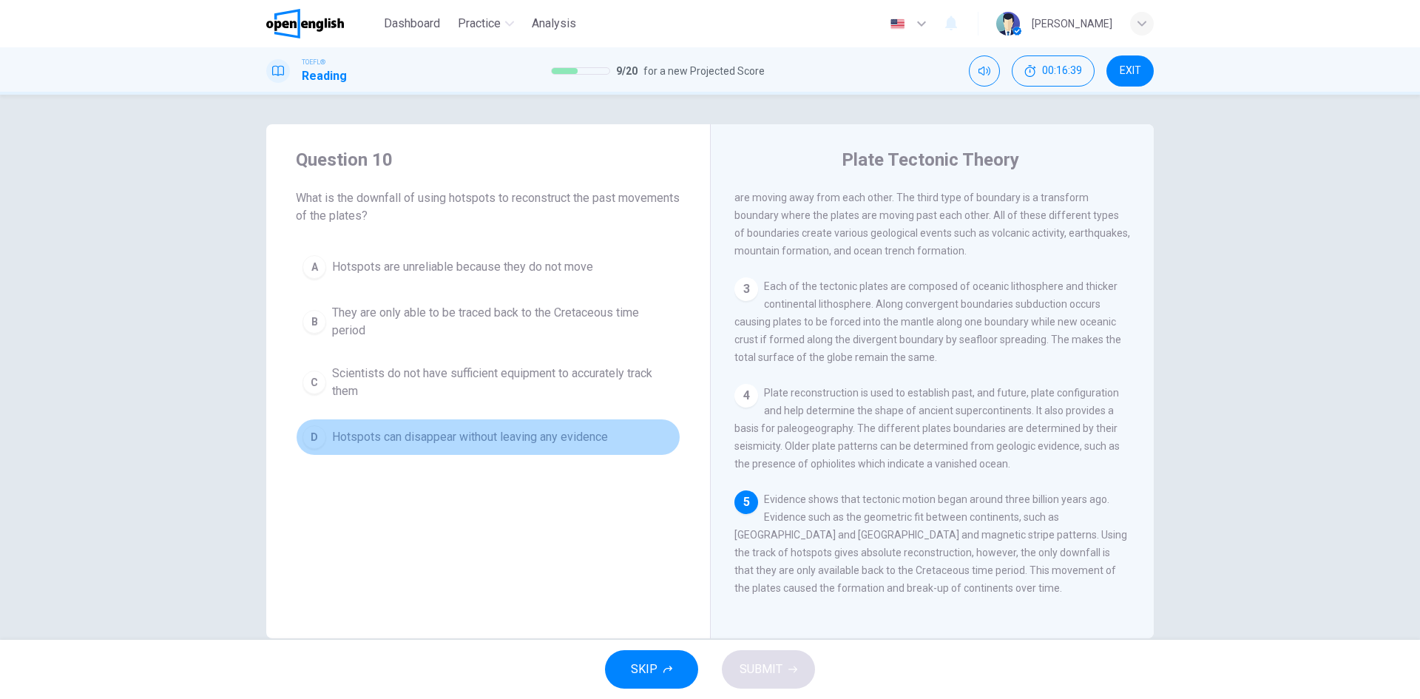
click at [336, 443] on span "Hotspots can disappear without leaving any evidence" at bounding box center [470, 437] width 276 height 18
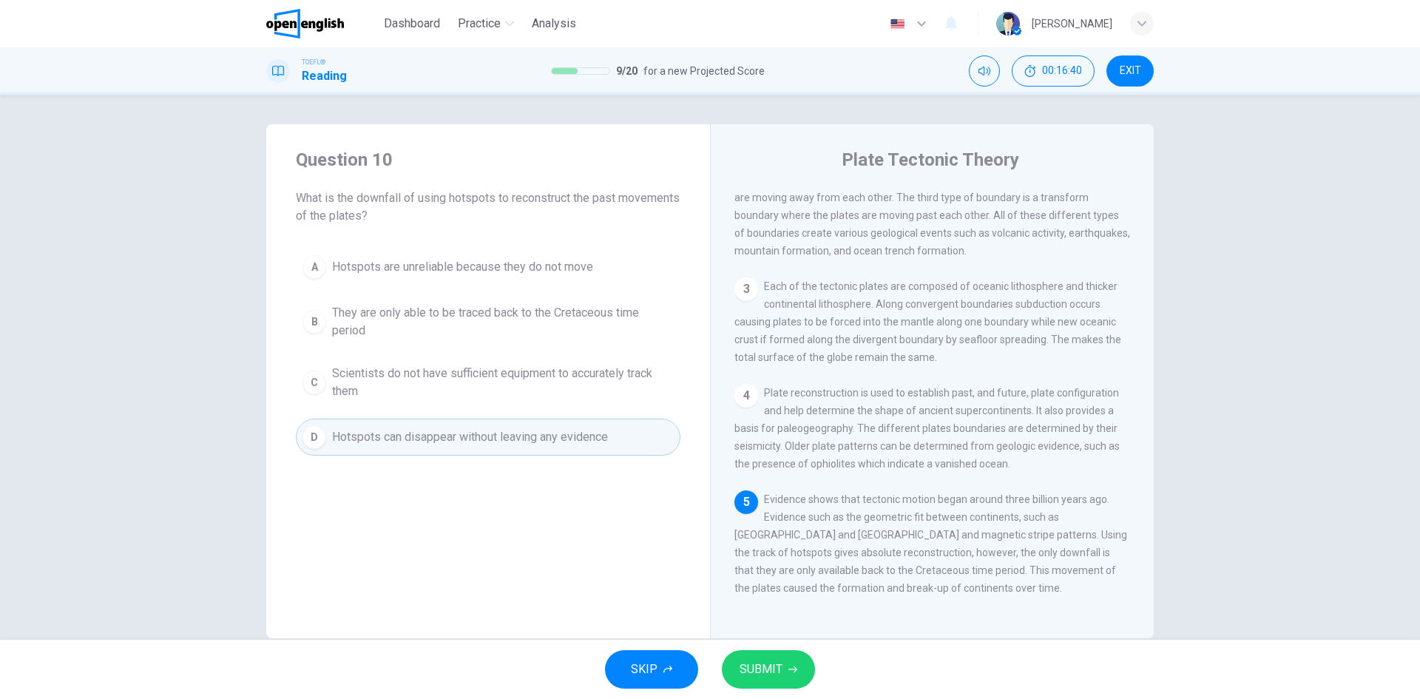
click at [752, 666] on span "SUBMIT" at bounding box center [761, 669] width 43 height 21
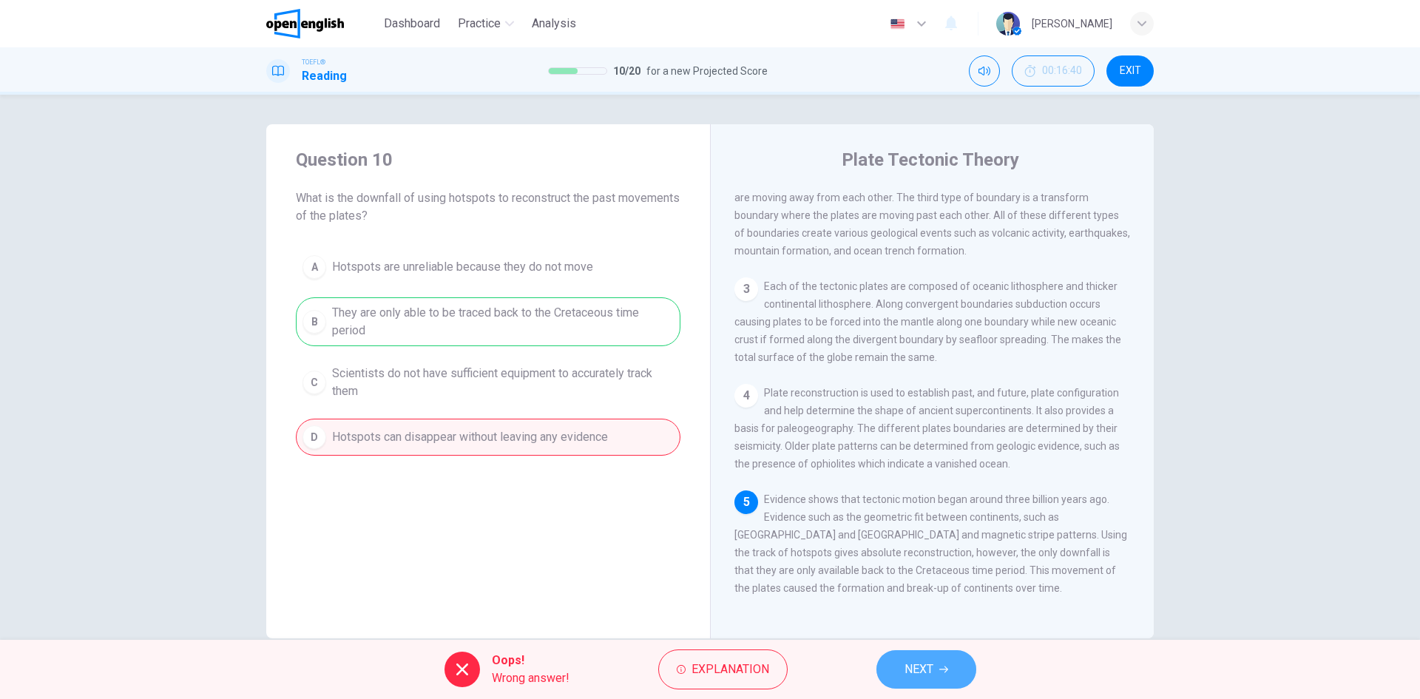
click at [921, 671] on span "NEXT" at bounding box center [918, 669] width 29 height 21
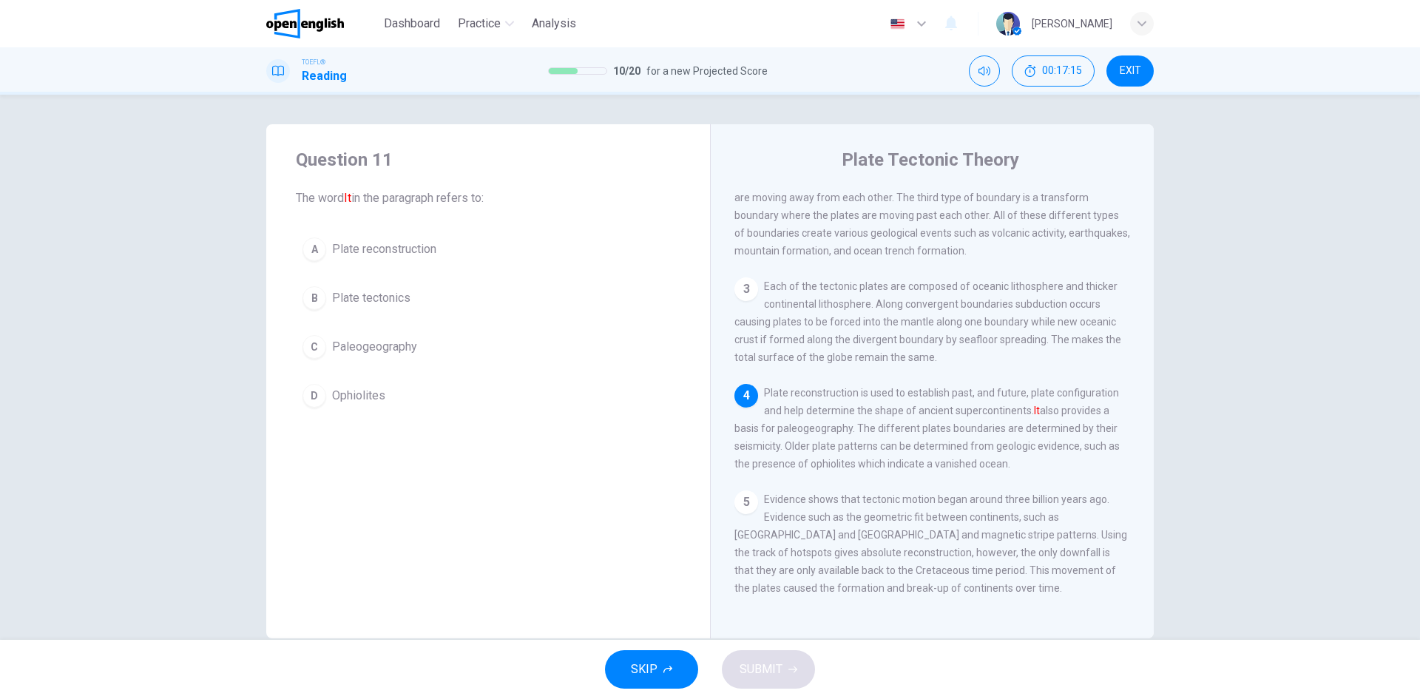
click at [314, 248] on div "A" at bounding box center [314, 249] width 24 height 24
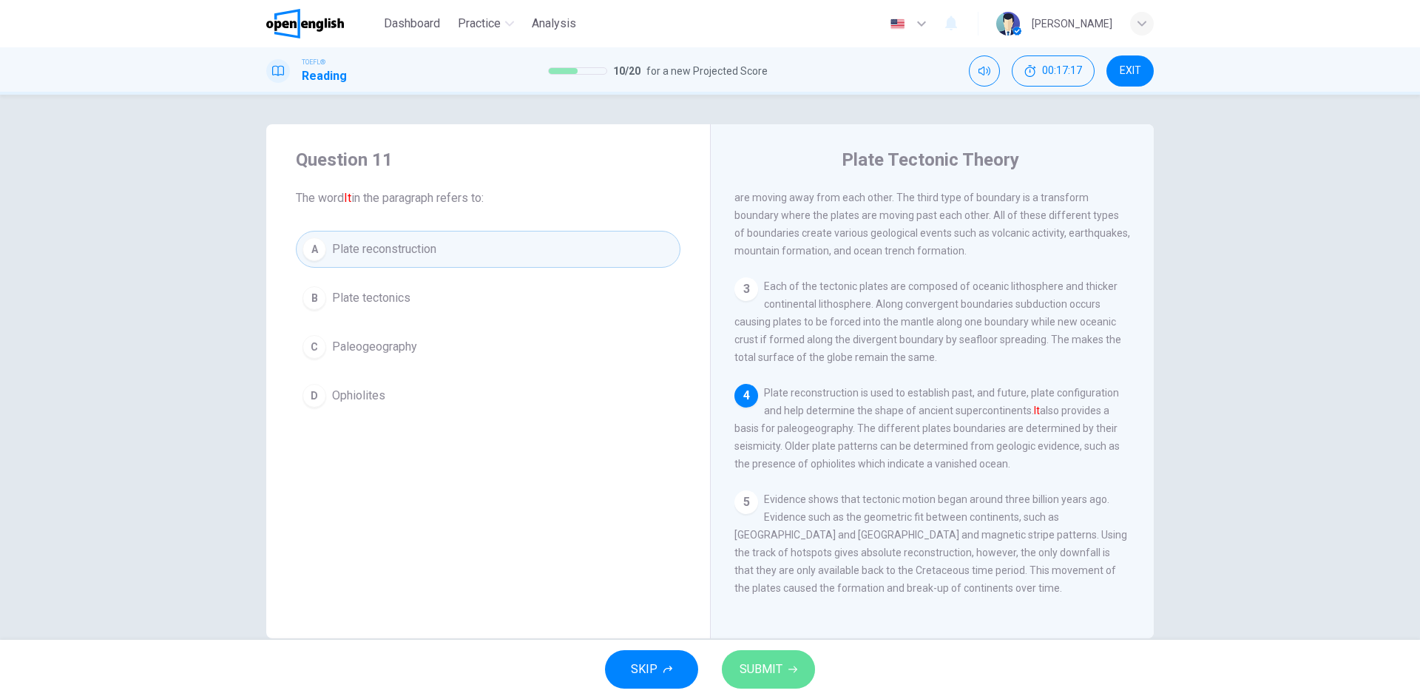
click at [764, 668] on span "SUBMIT" at bounding box center [761, 669] width 43 height 21
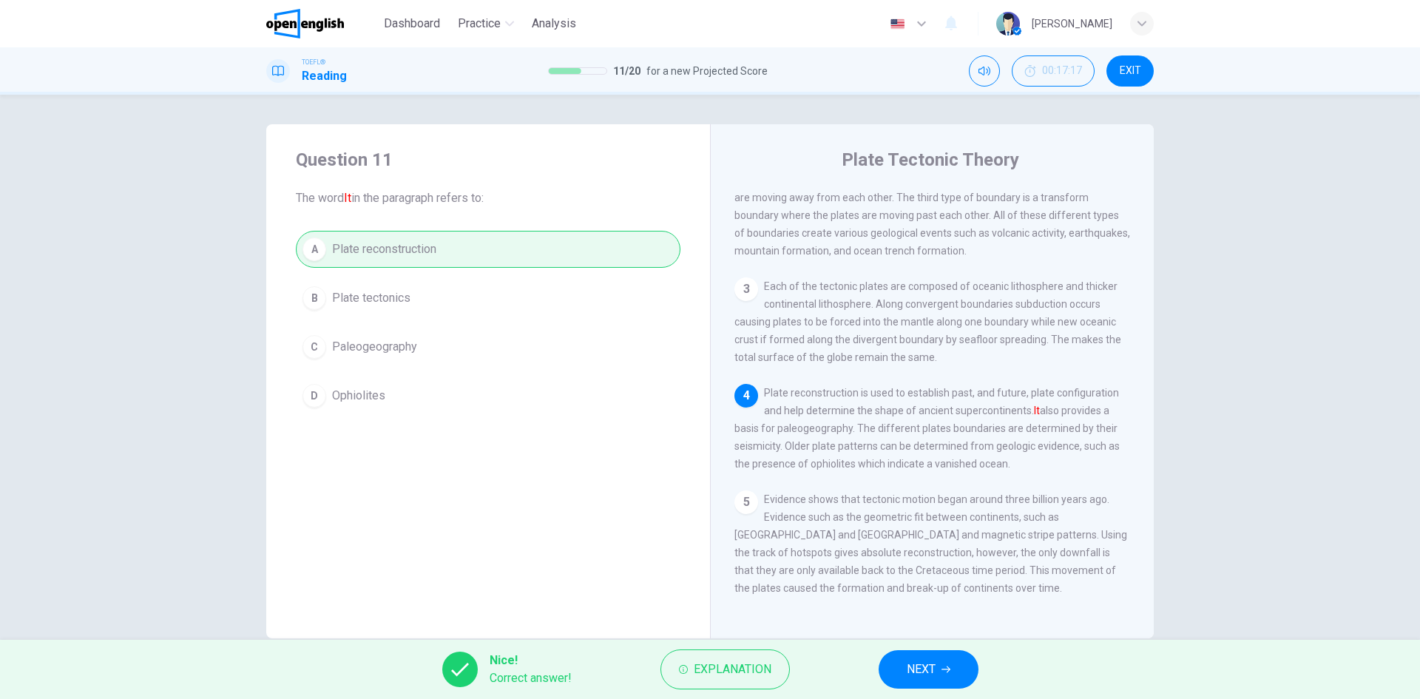
click at [907, 669] on span "NEXT" at bounding box center [921, 669] width 29 height 21
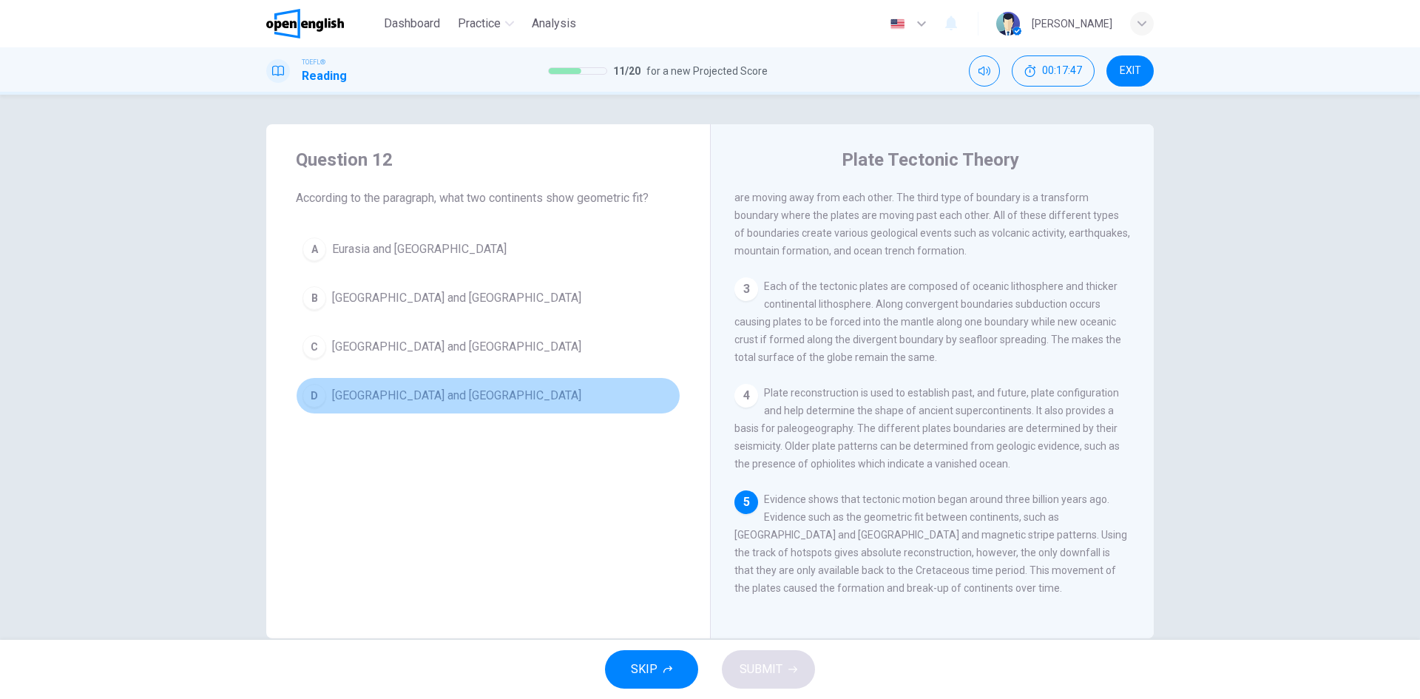
click at [314, 393] on div "D" at bounding box center [314, 396] width 24 height 24
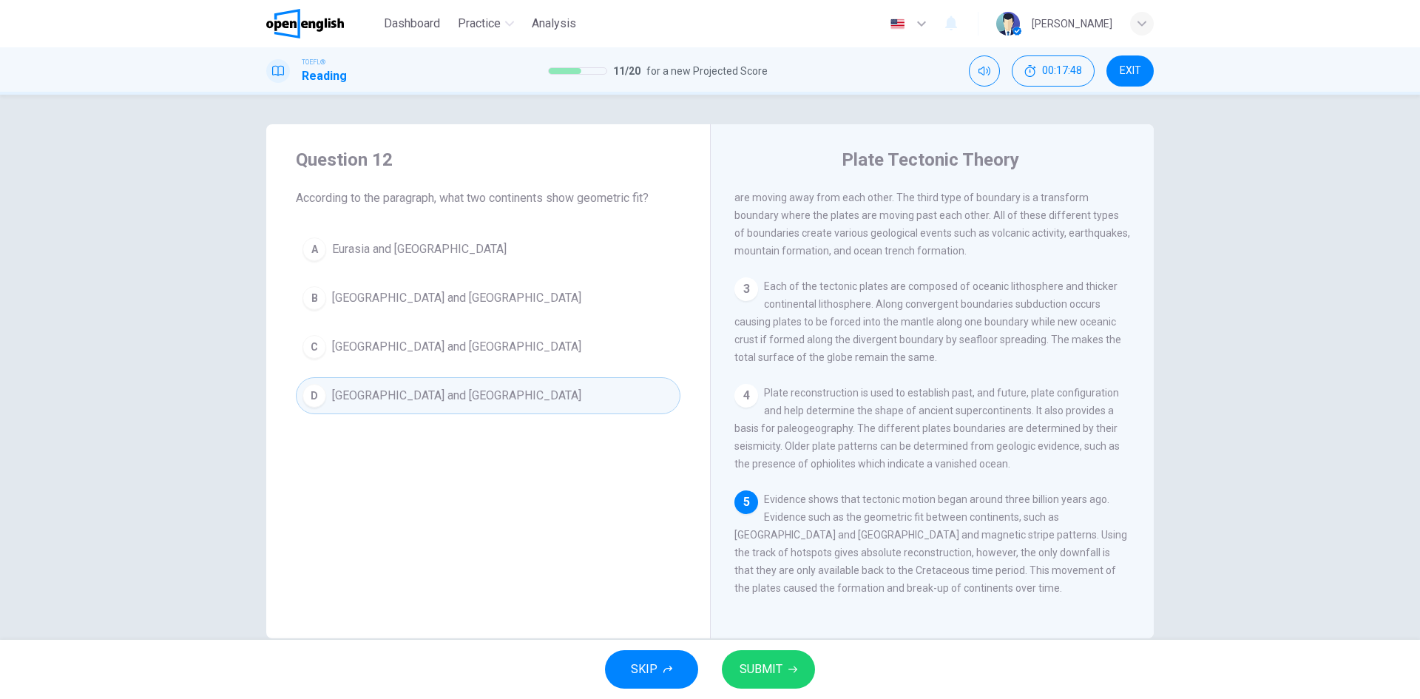
click at [779, 669] on span "SUBMIT" at bounding box center [761, 669] width 43 height 21
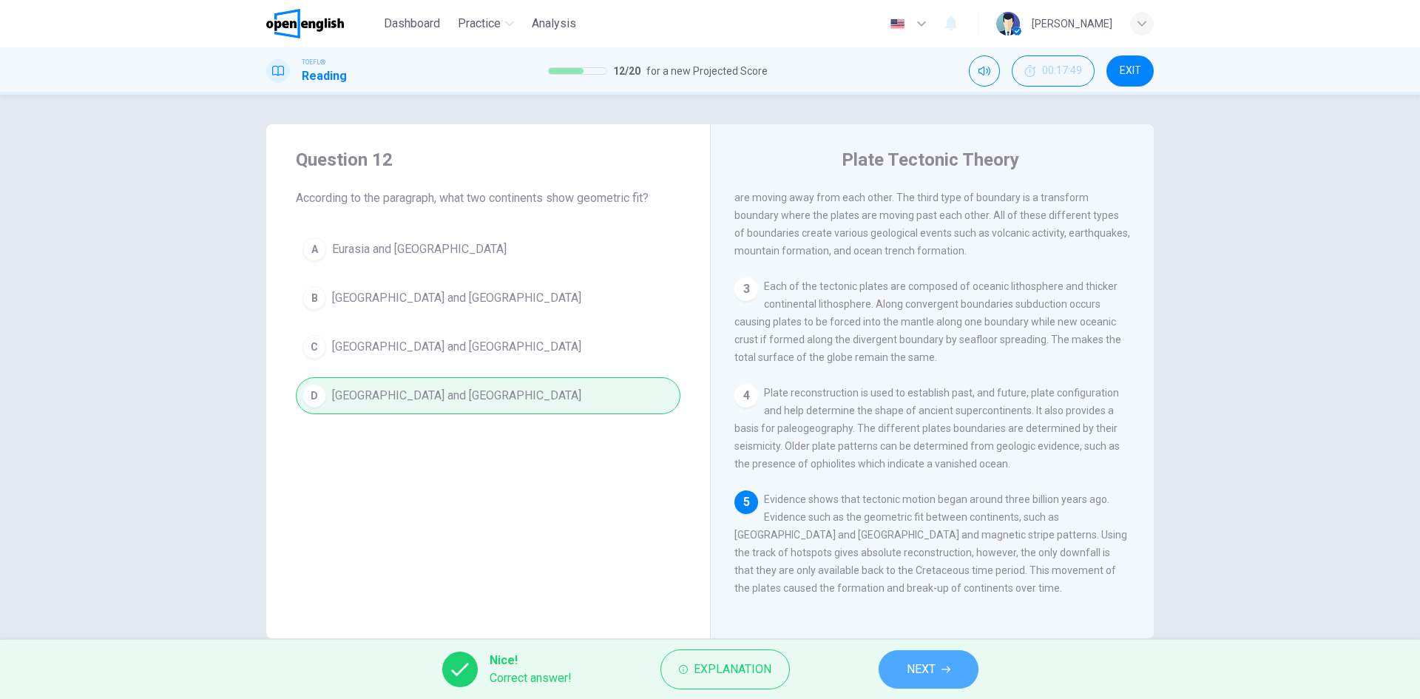
click at [947, 663] on button "NEXT" at bounding box center [929, 669] width 100 height 38
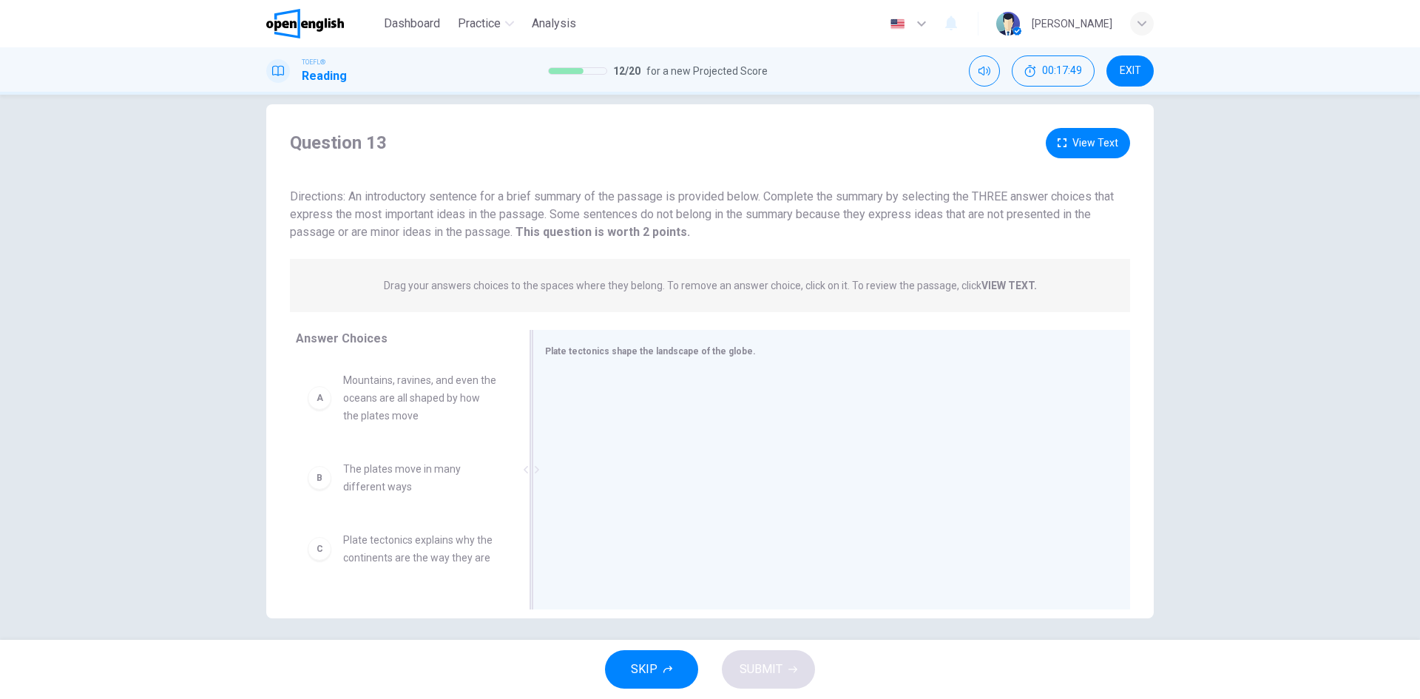
scroll to position [28, 0]
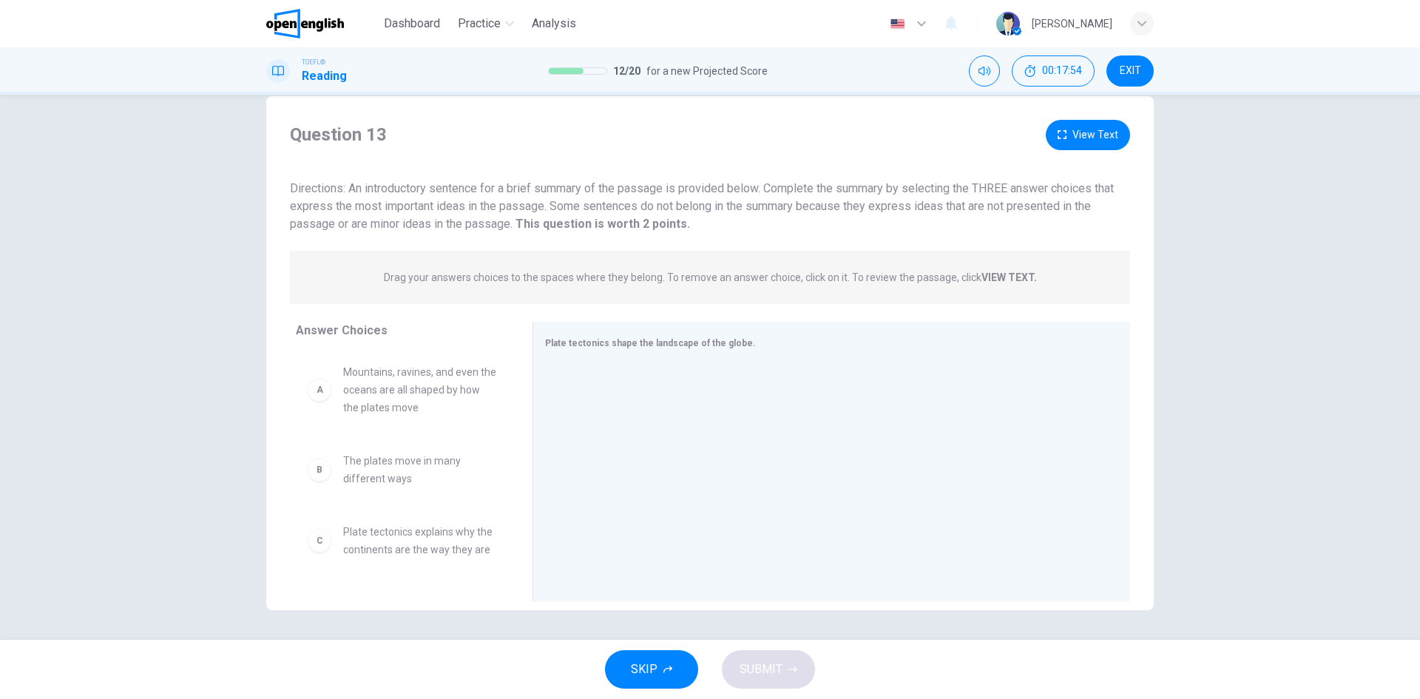
drag, startPoint x: 487, startPoint y: 187, endPoint x: 715, endPoint y: 195, distance: 227.9
click at [715, 195] on div "Directions: An introductory sentence for a brief summary of the passage is prov…" at bounding box center [710, 206] width 840 height 53
drag, startPoint x: 409, startPoint y: 221, endPoint x: 461, endPoint y: 225, distance: 51.9
click at [461, 226] on span "Directions: An introductory sentence for a brief summary of the passage is prov…" at bounding box center [702, 206] width 824 height 50
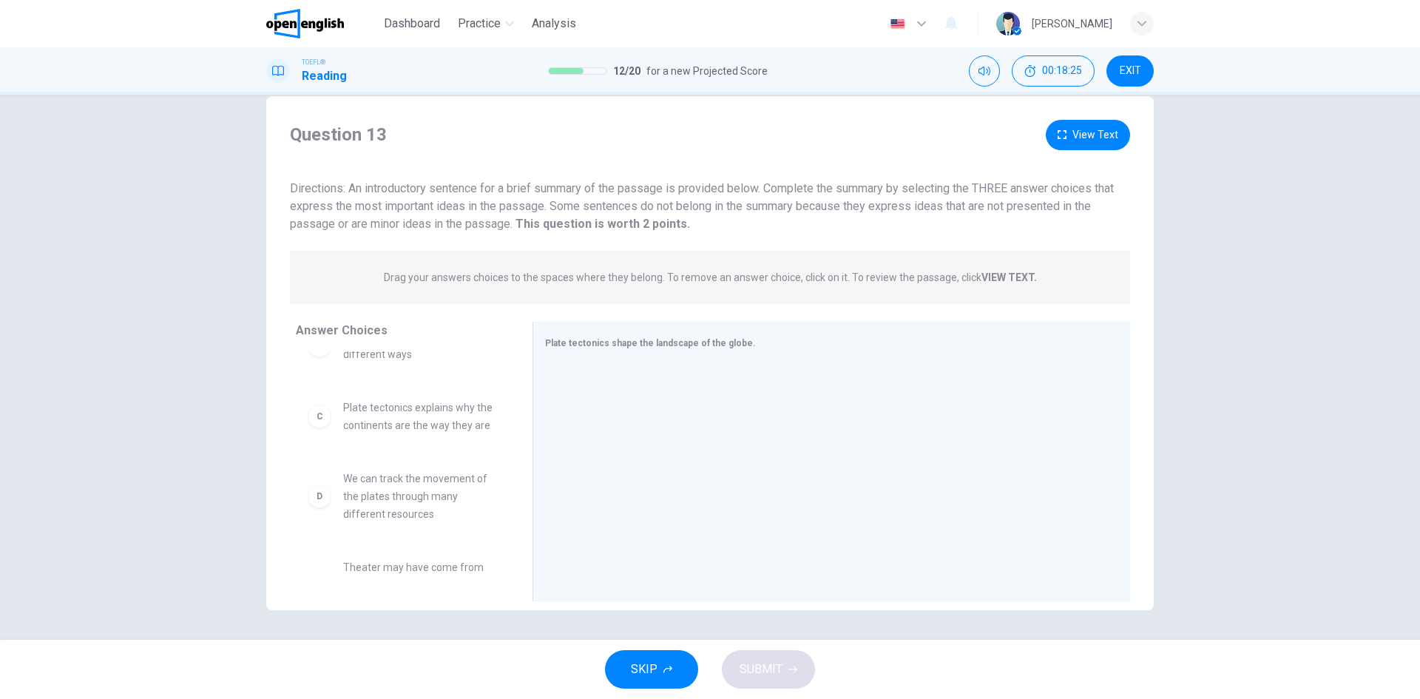
scroll to position [148, 0]
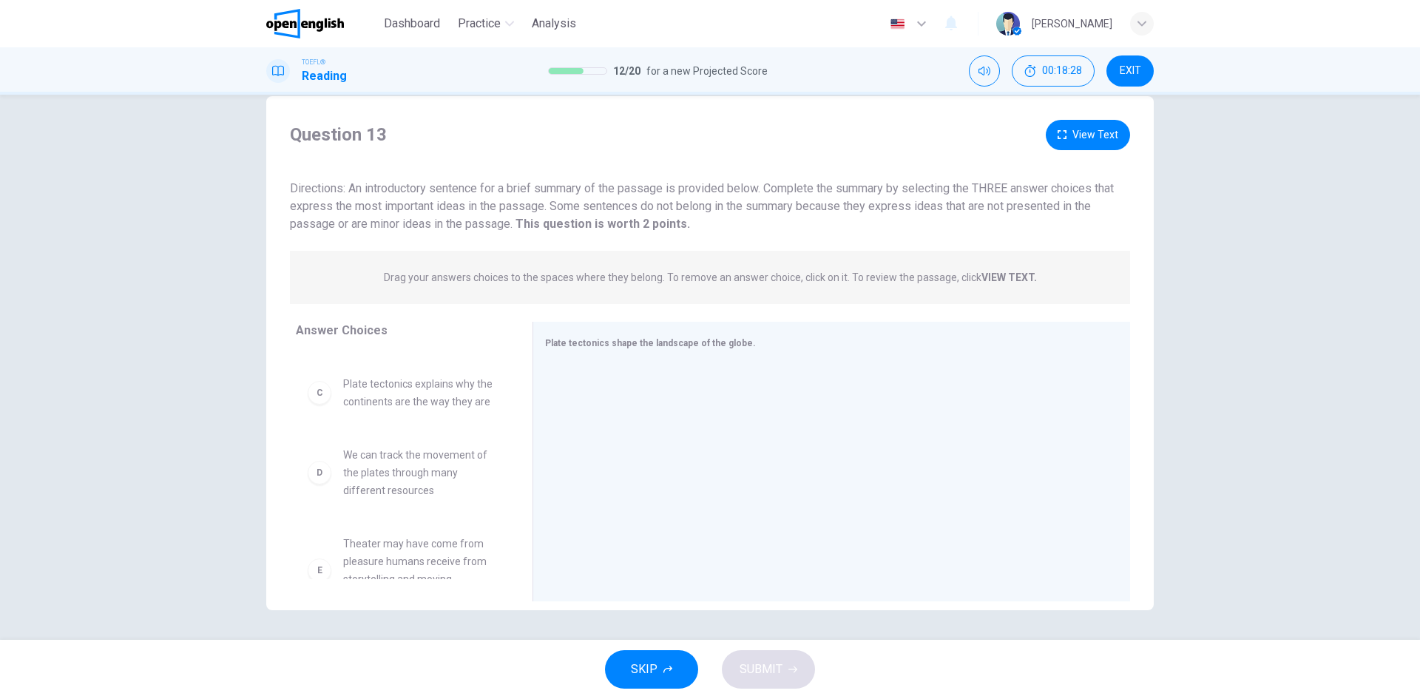
click at [319, 405] on div "C" at bounding box center [320, 393] width 24 height 24
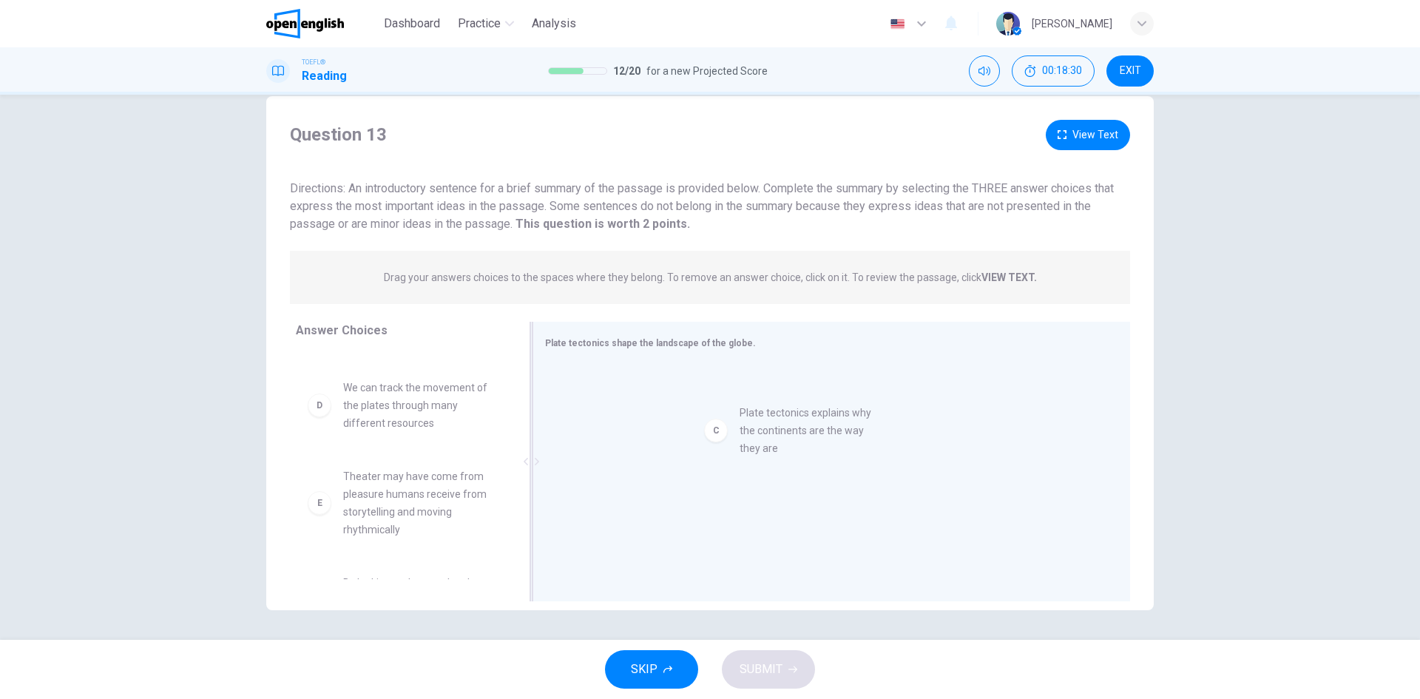
drag, startPoint x: 351, startPoint y: 404, endPoint x: 765, endPoint y: 429, distance: 414.9
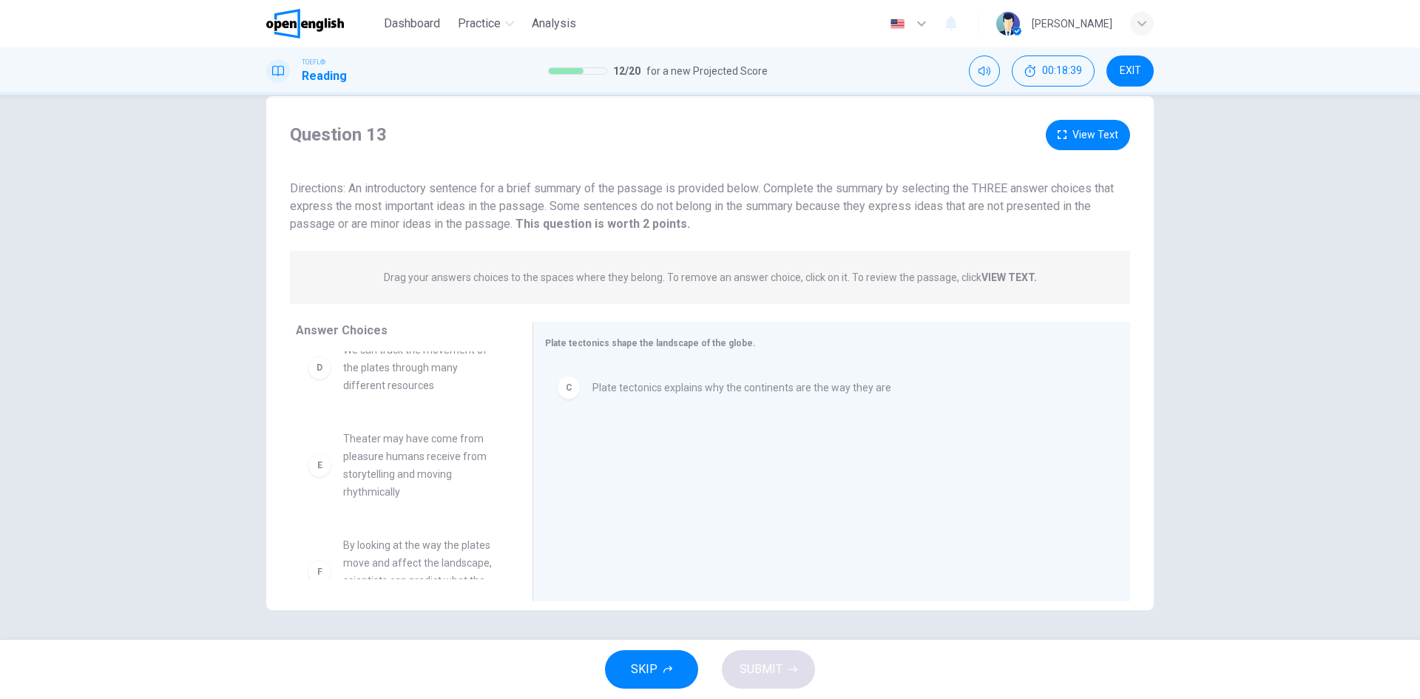
scroll to position [222, 0]
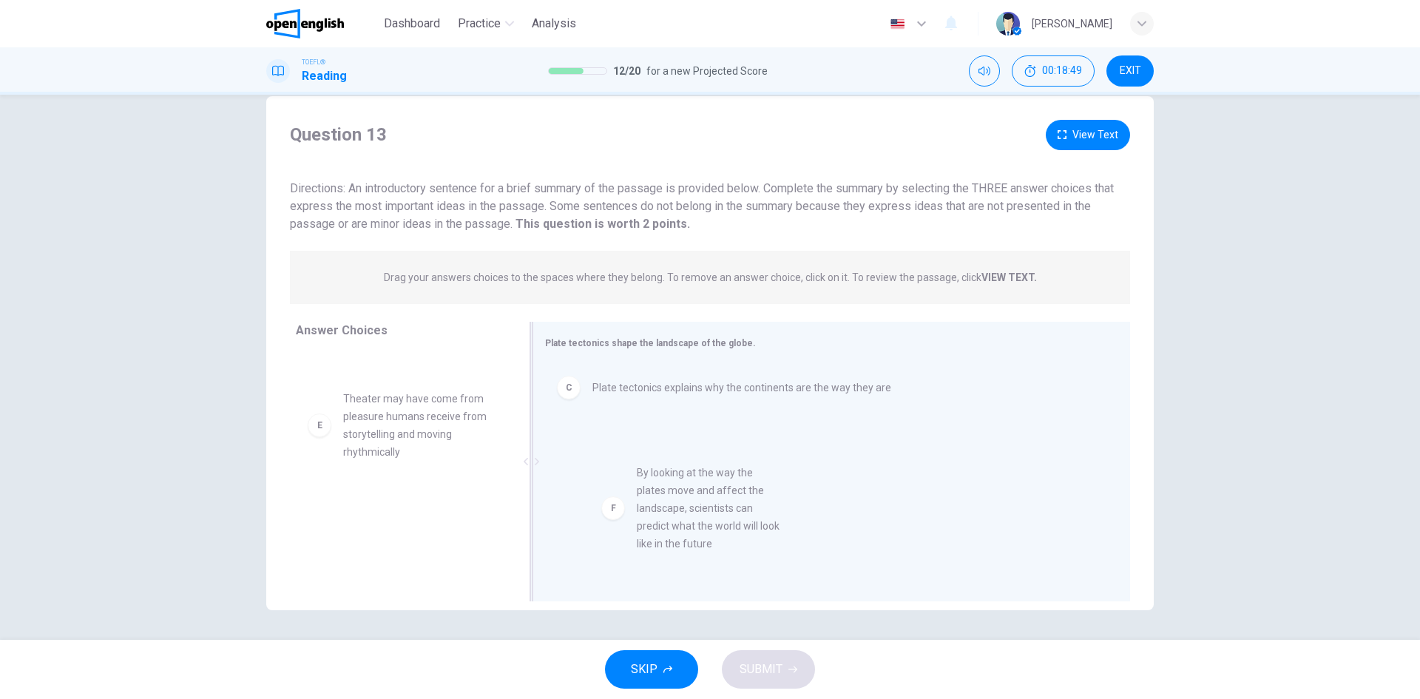
drag, startPoint x: 390, startPoint y: 527, endPoint x: 708, endPoint y: 472, distance: 322.7
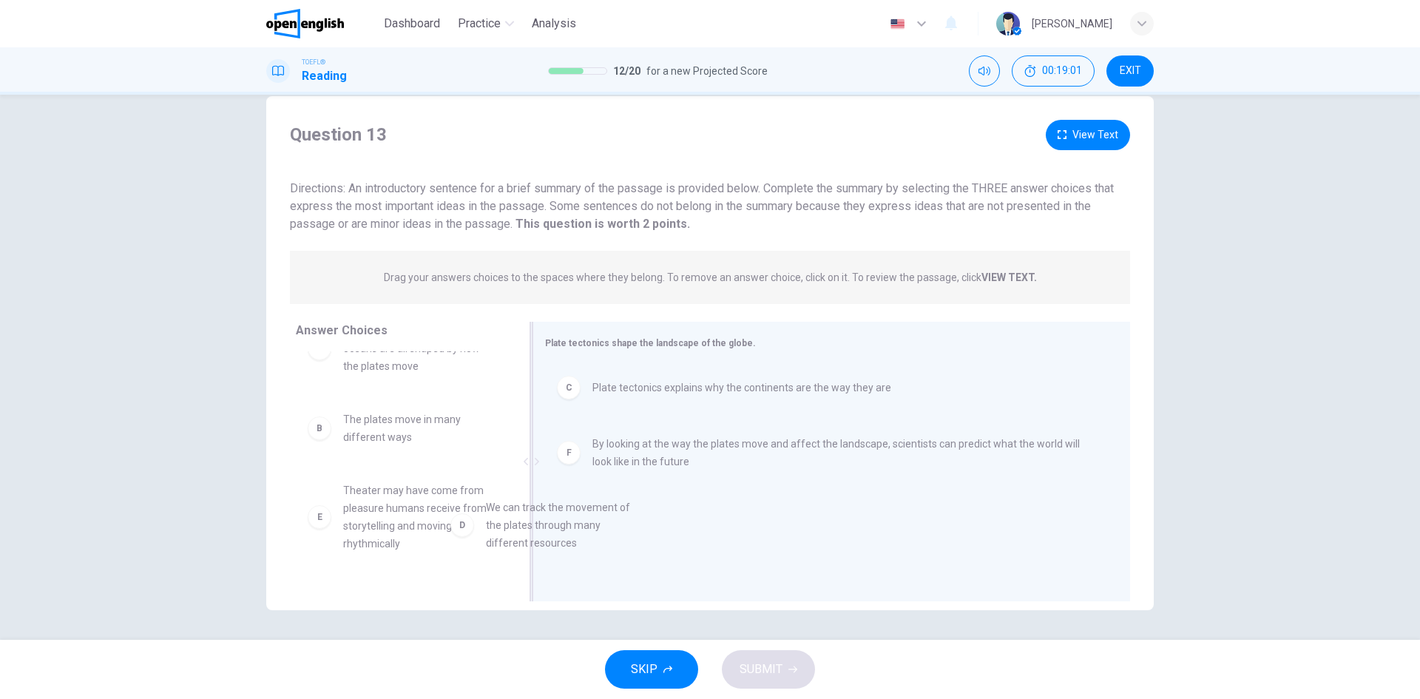
scroll to position [44, 0]
drag, startPoint x: 386, startPoint y: 505, endPoint x: 716, endPoint y: 499, distance: 329.9
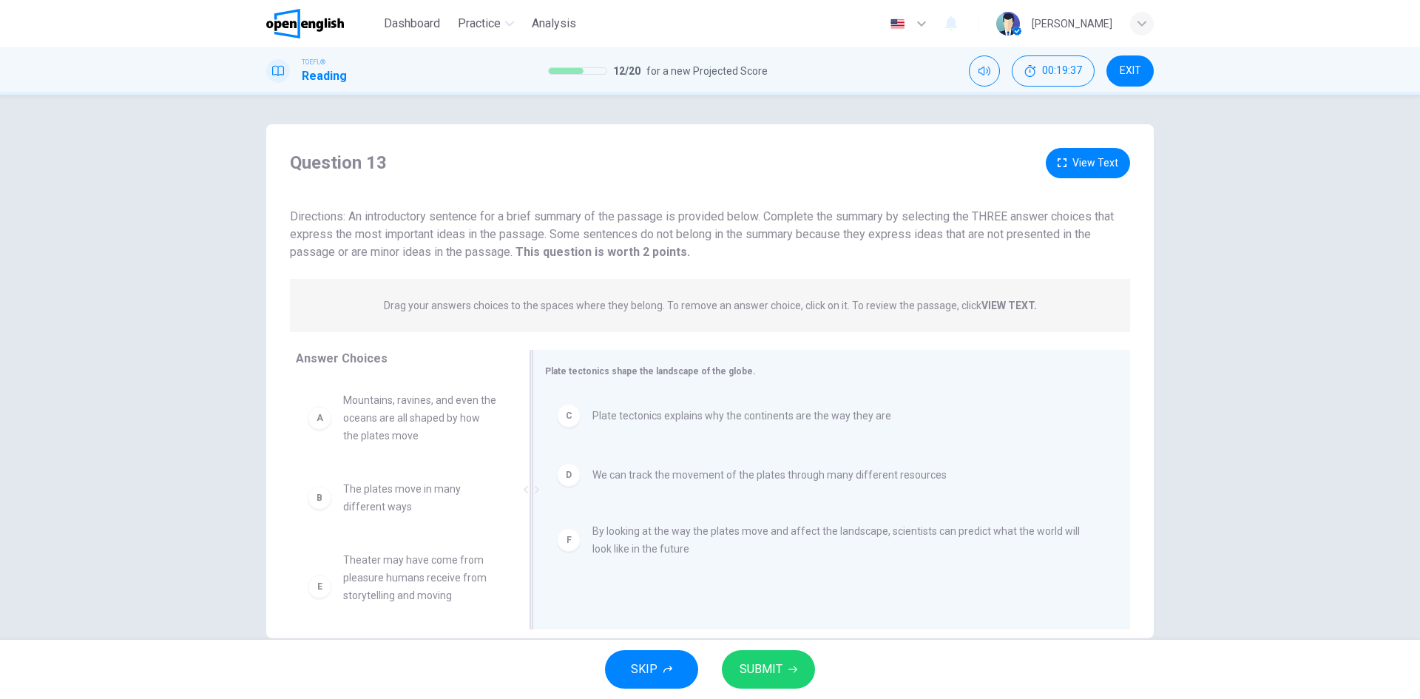
scroll to position [28, 0]
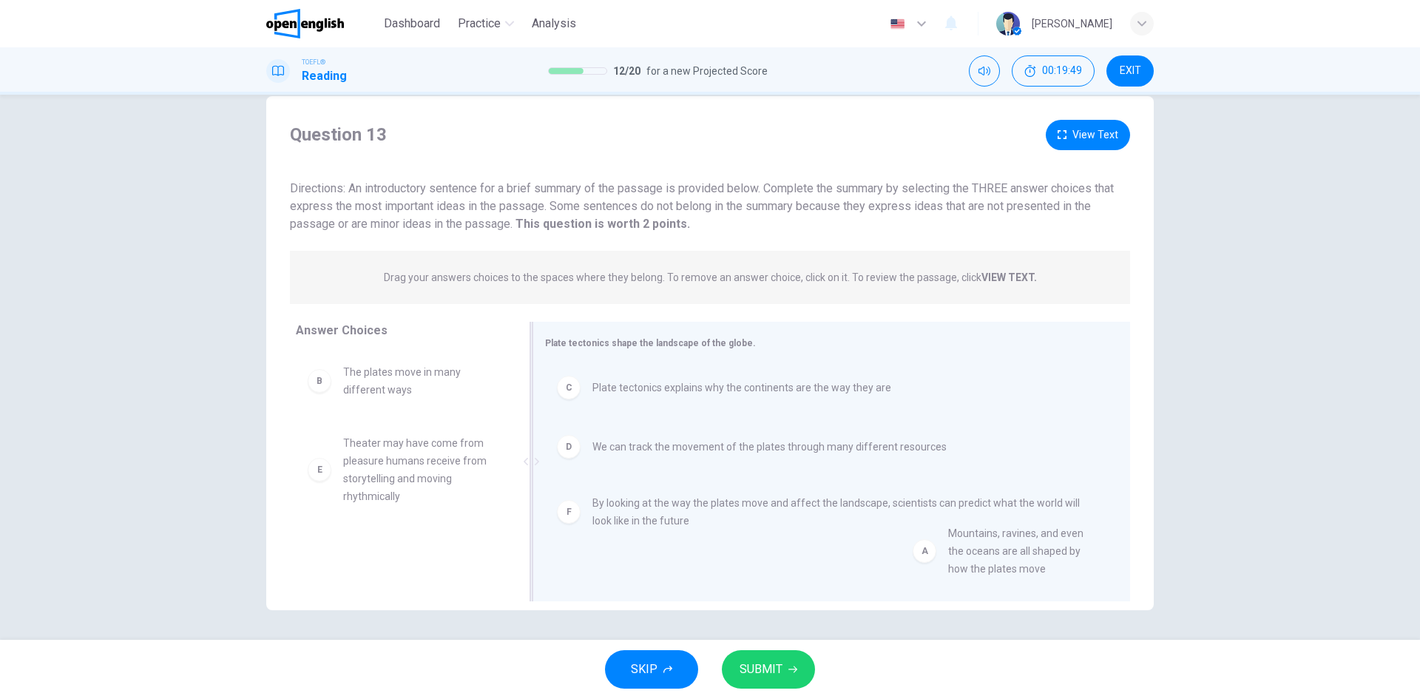
drag, startPoint x: 413, startPoint y: 412, endPoint x: 997, endPoint y: 565, distance: 603.3
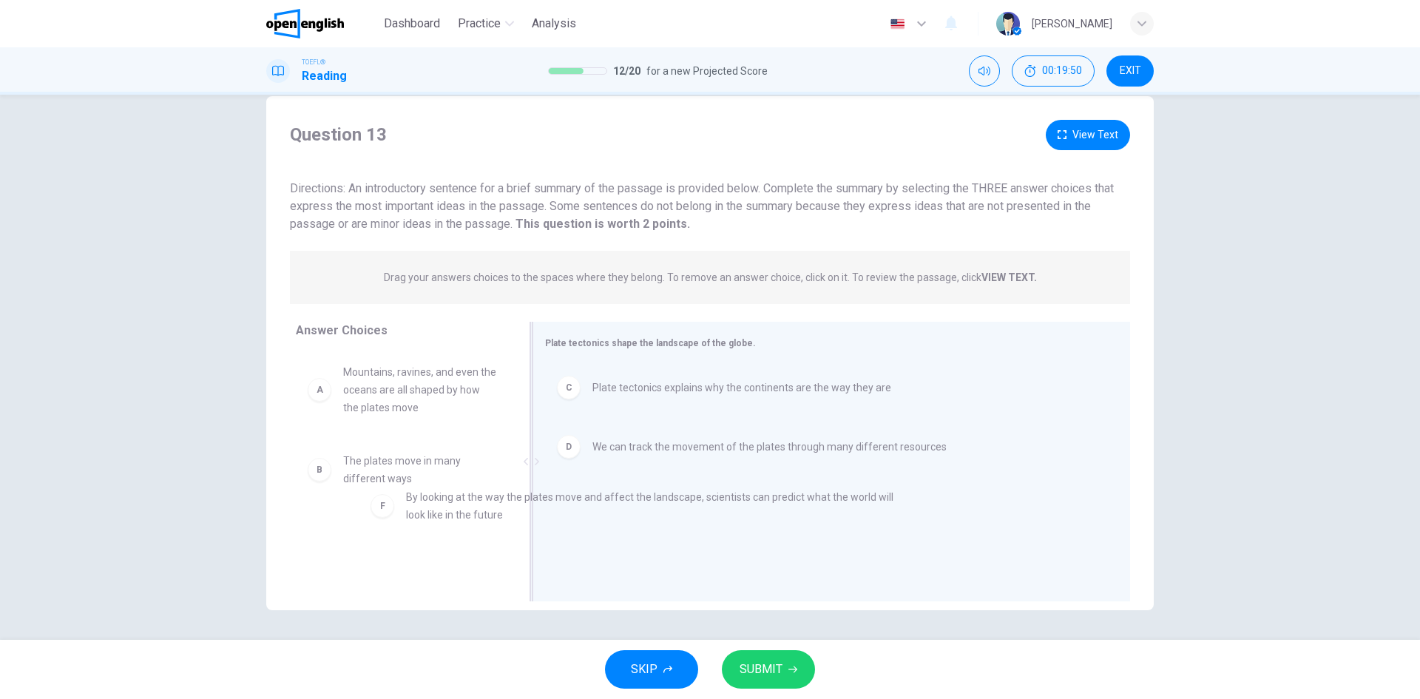
drag, startPoint x: 602, startPoint y: 522, endPoint x: 412, endPoint y: 519, distance: 190.1
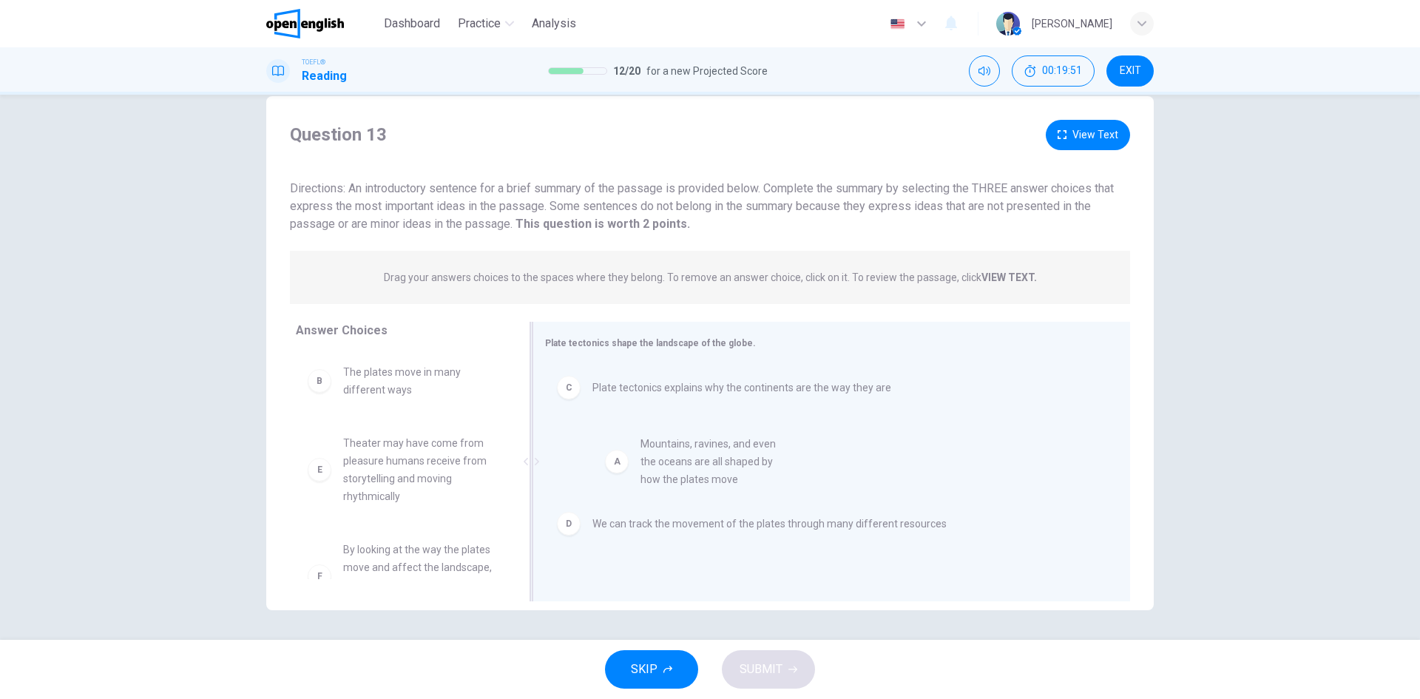
drag, startPoint x: 363, startPoint y: 399, endPoint x: 680, endPoint y: 479, distance: 327.2
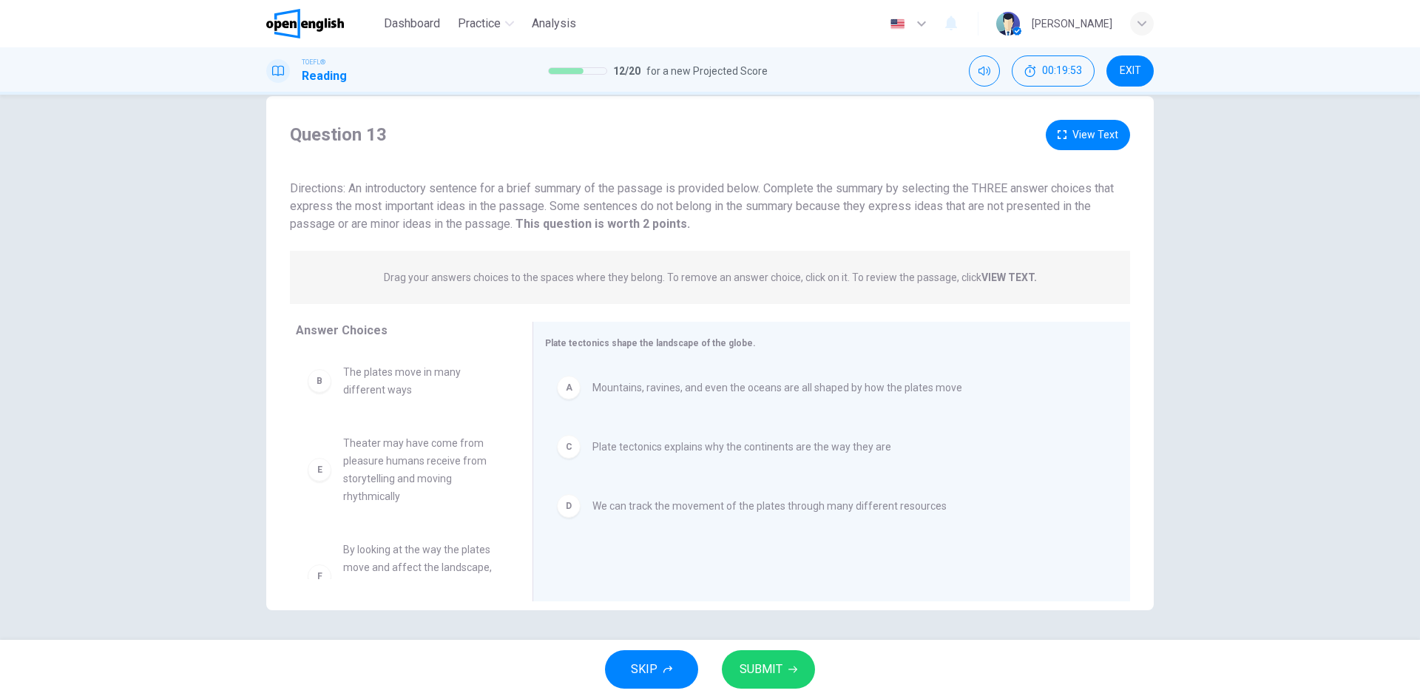
click at [755, 674] on span "SUBMIT" at bounding box center [761, 669] width 43 height 21
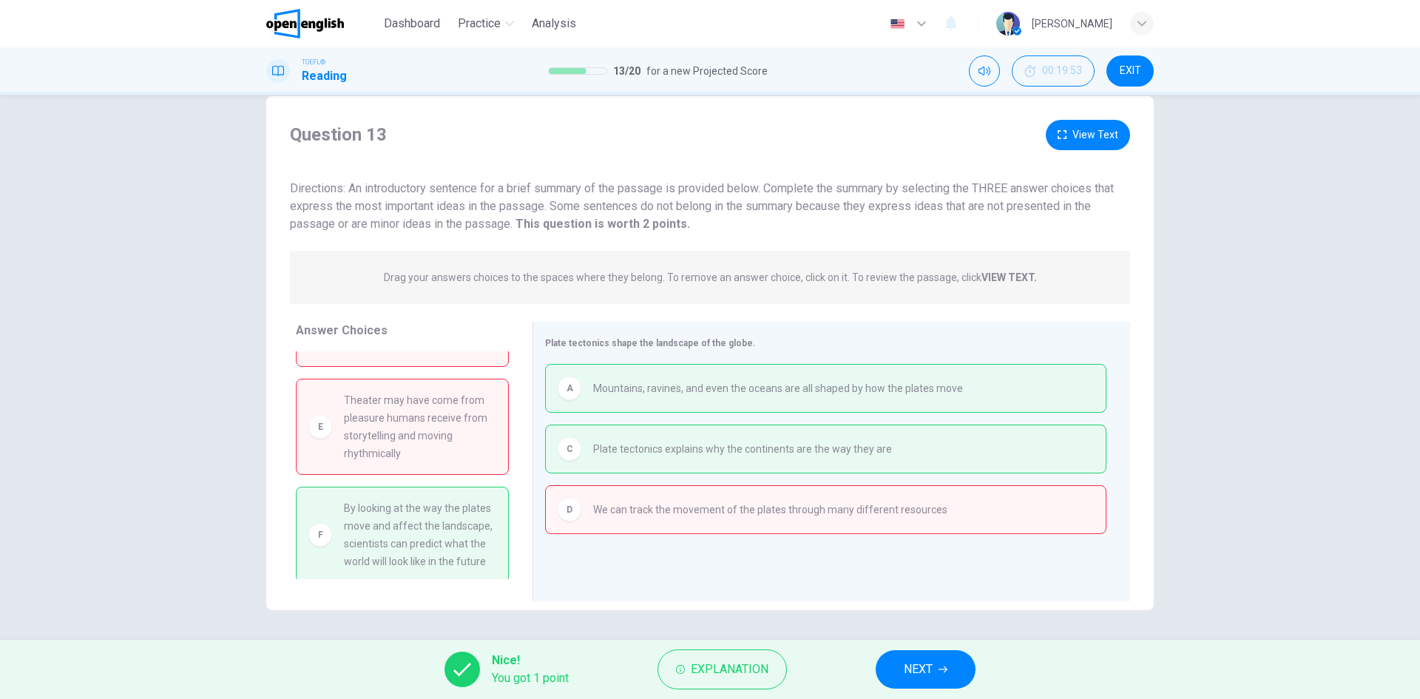
scroll to position [67, 0]
click at [930, 666] on span "NEXT" at bounding box center [918, 669] width 29 height 21
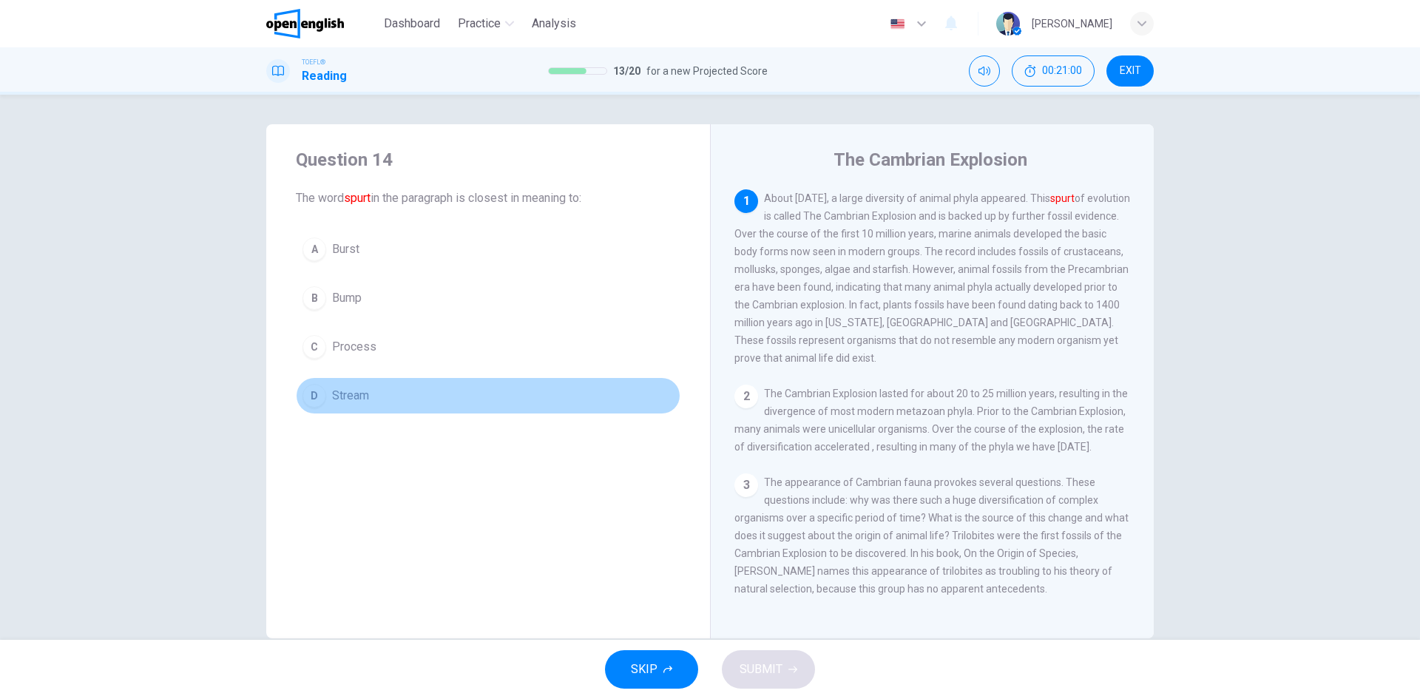
click at [360, 401] on span "Stream" at bounding box center [350, 396] width 37 height 18
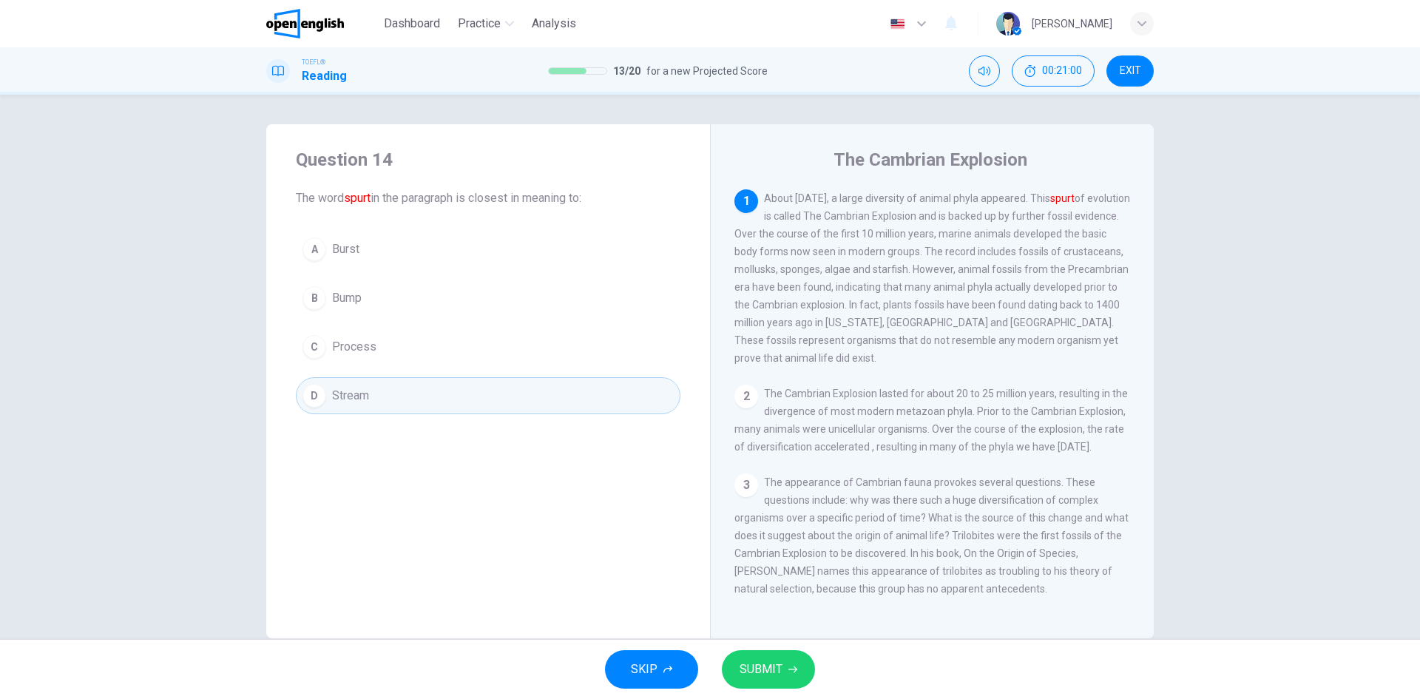
click at [760, 672] on span "SUBMIT" at bounding box center [761, 669] width 43 height 21
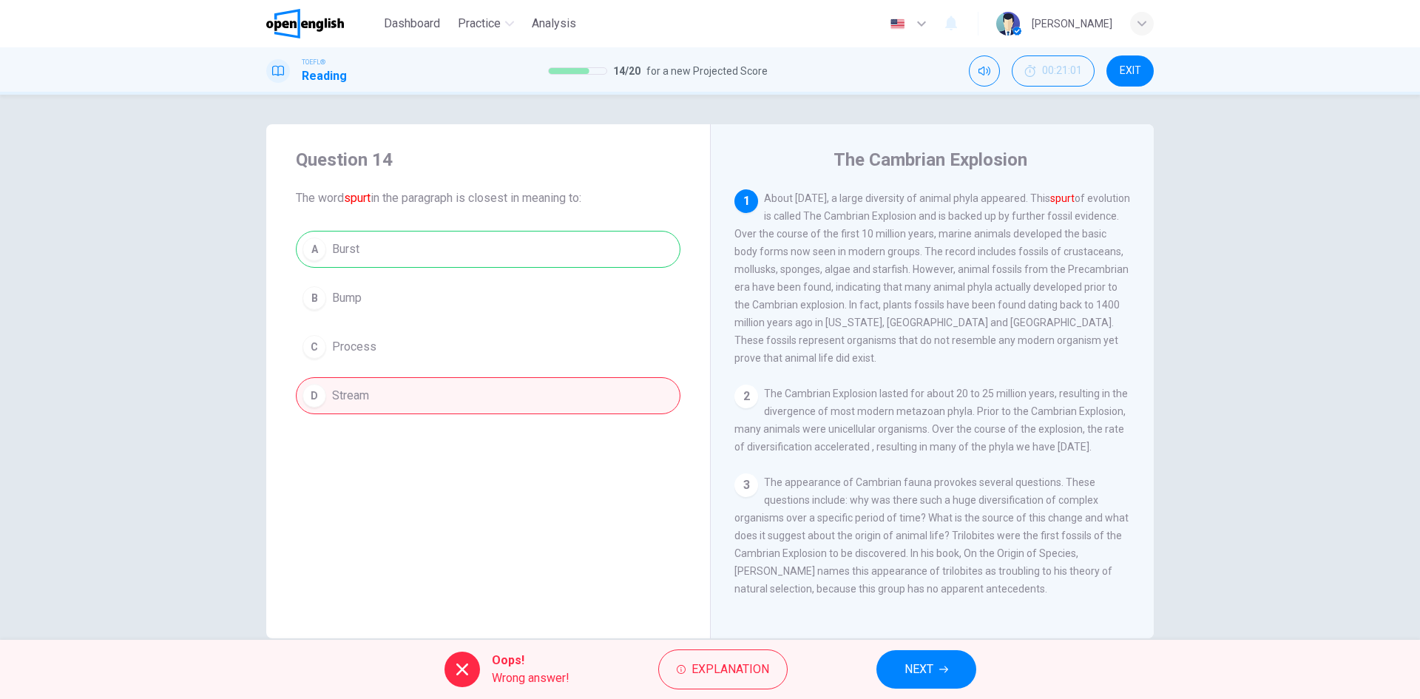
click at [907, 679] on span "NEXT" at bounding box center [918, 669] width 29 height 21
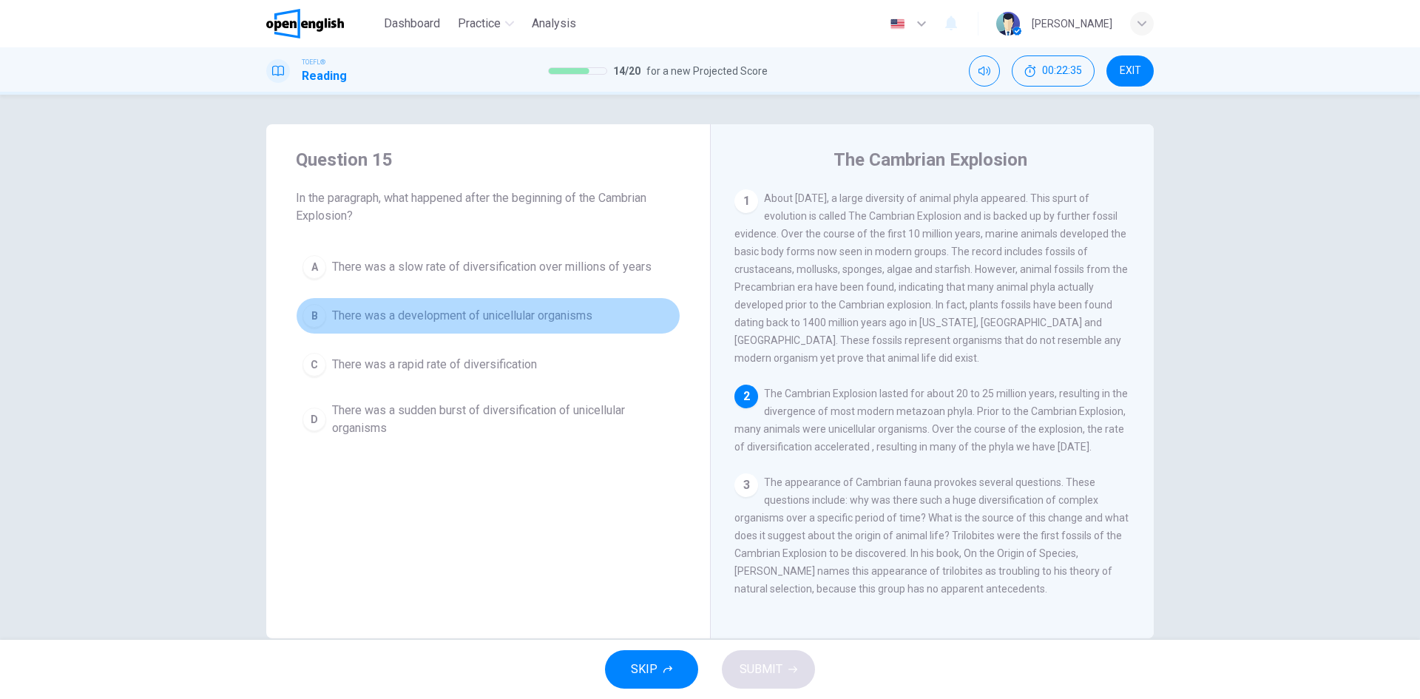
click at [438, 323] on span "There was a development of unicellular organisms" at bounding box center [462, 316] width 260 height 18
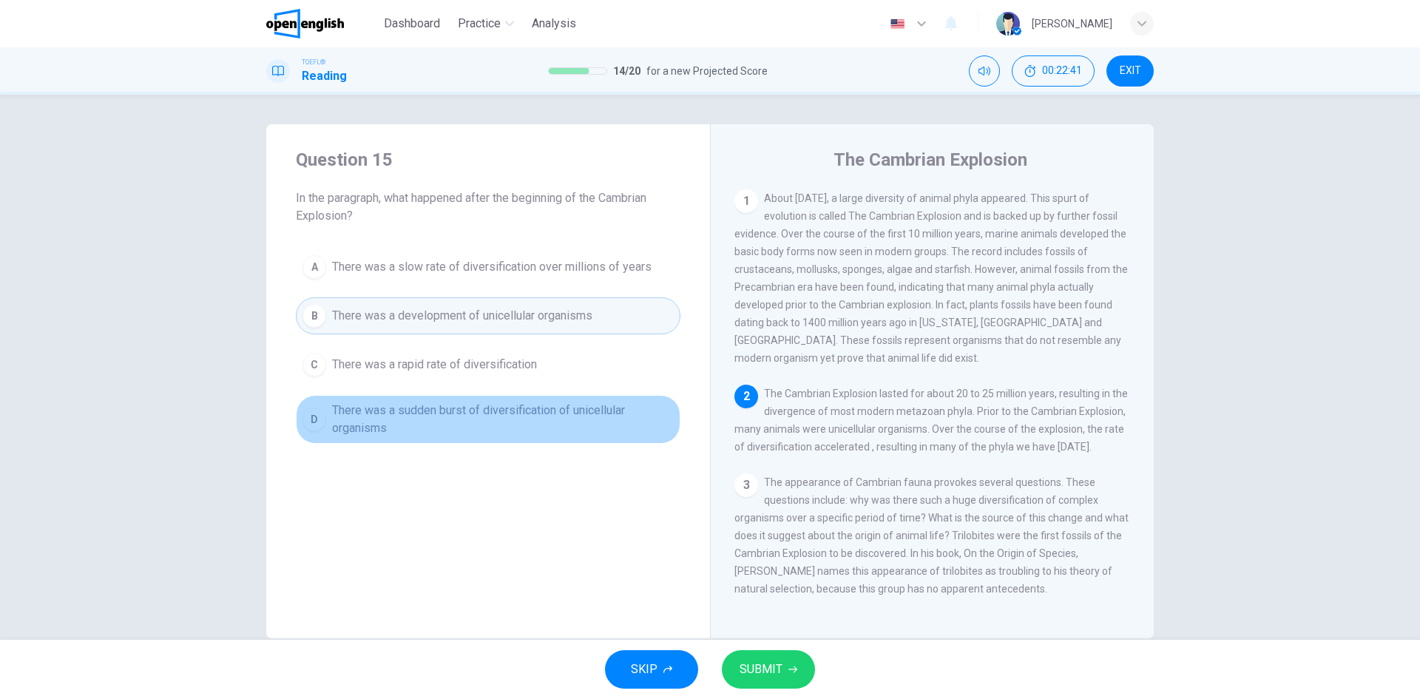
click at [488, 416] on span "There was a sudden burst of diversification of unicellular organisms" at bounding box center [503, 419] width 342 height 35
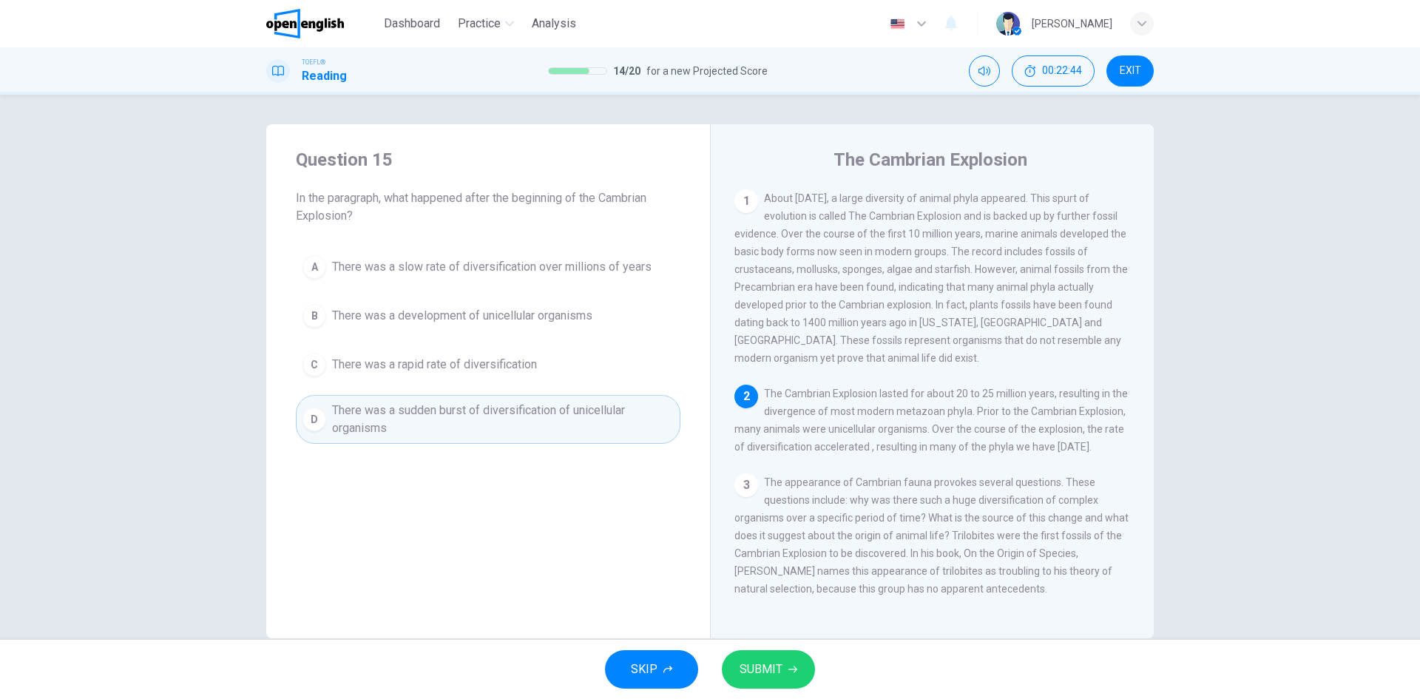
click at [779, 681] on button "SUBMIT" at bounding box center [768, 669] width 93 height 38
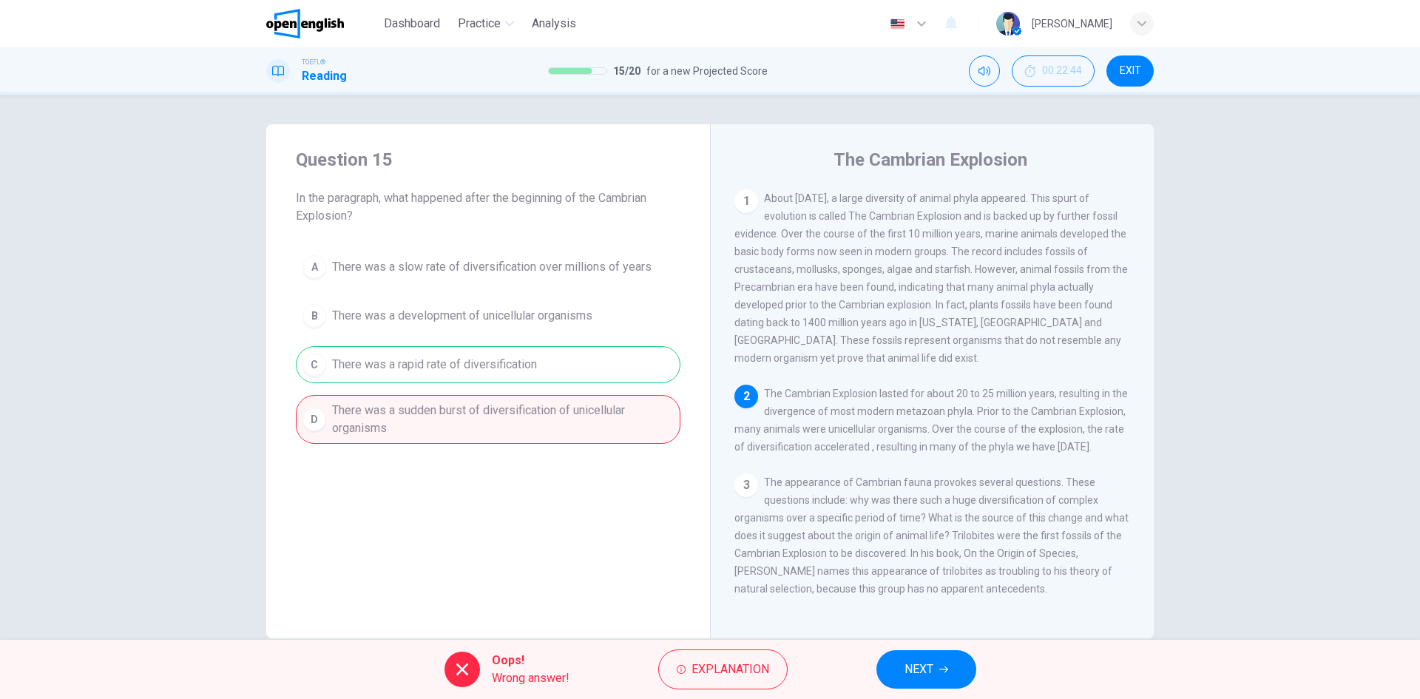
click at [934, 669] on button "NEXT" at bounding box center [926, 669] width 100 height 38
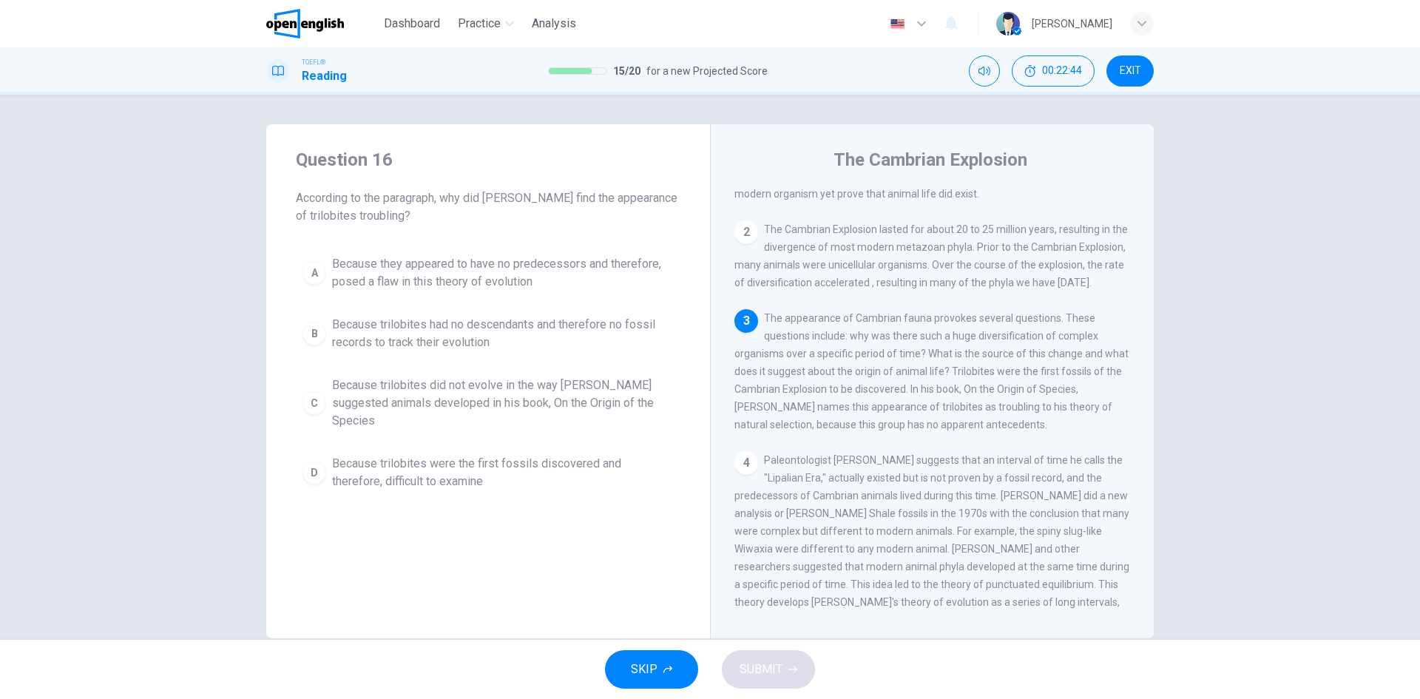
scroll to position [165, 0]
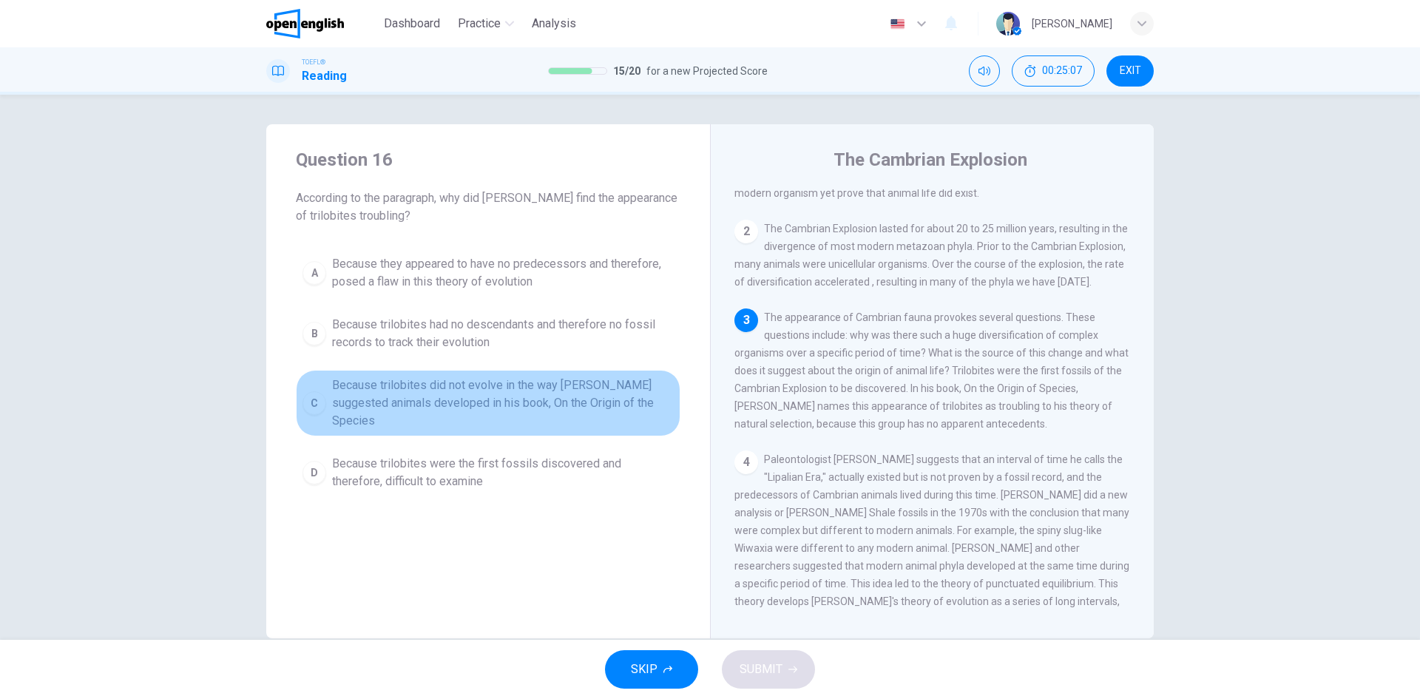
click at [461, 408] on span "Because trilobites did not evolve in the way Darwin suggested animals developed…" at bounding box center [503, 402] width 342 height 53
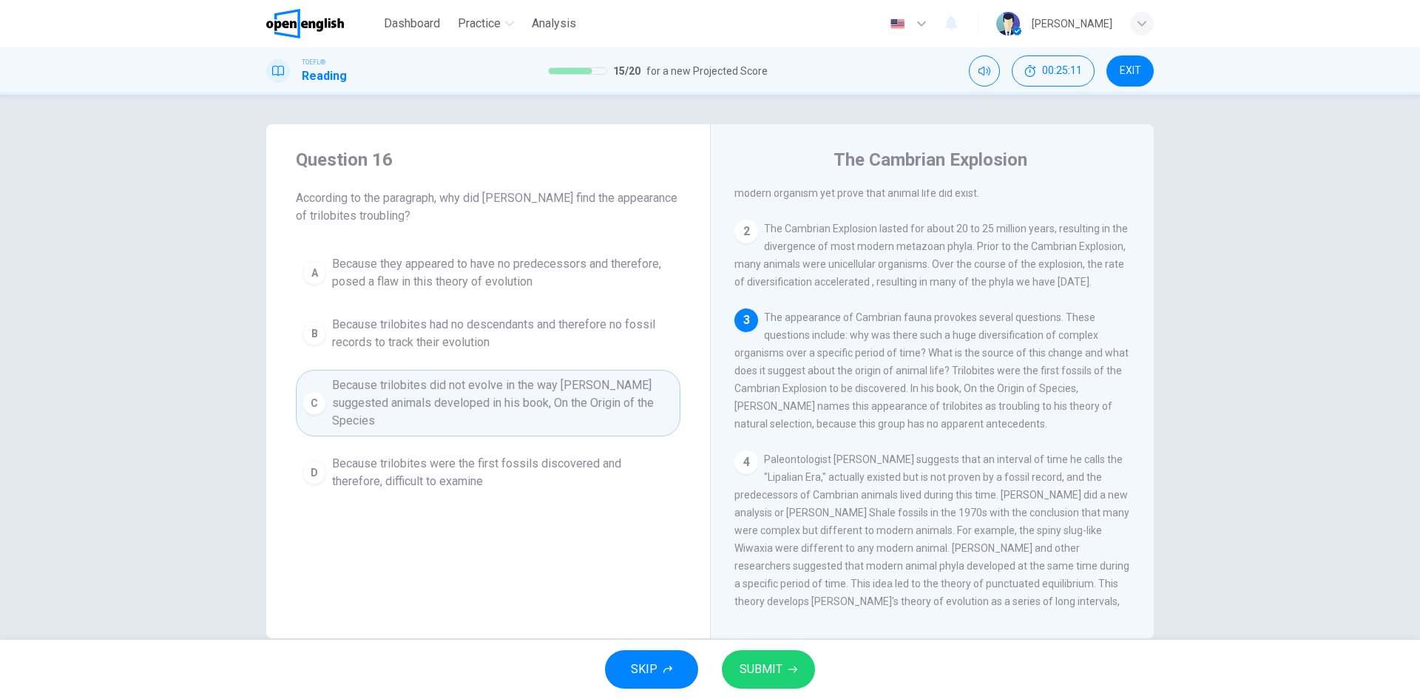
click at [785, 671] on button "SUBMIT" at bounding box center [768, 669] width 93 height 38
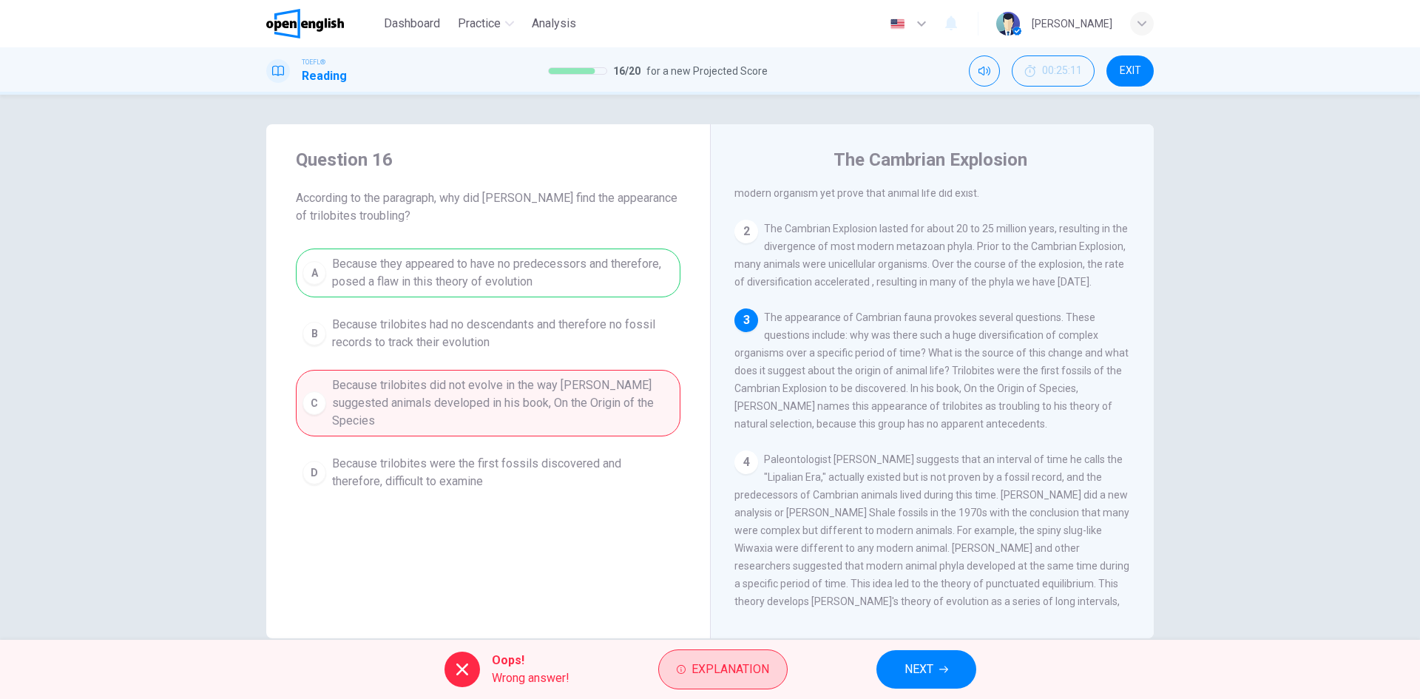
click at [780, 661] on button "Explanation" at bounding box center [722, 669] width 129 height 40
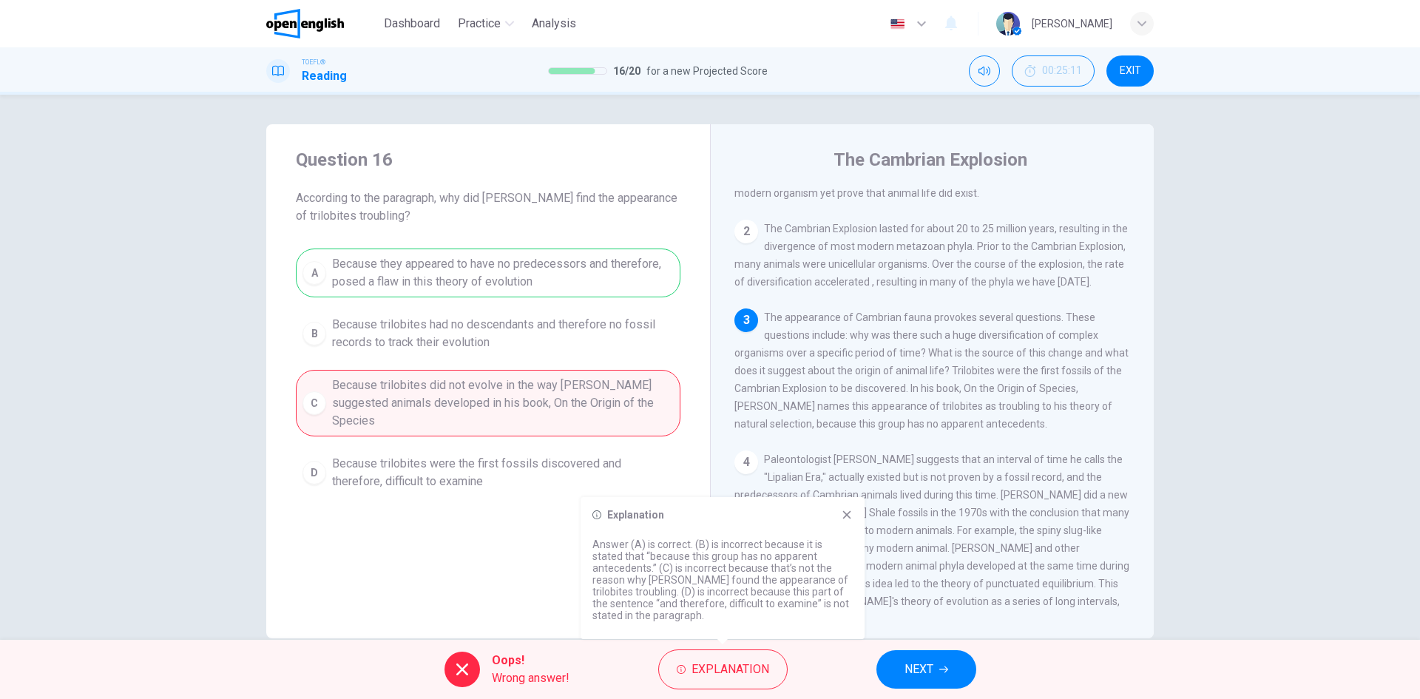
click at [538, 248] on div "Question 16 According to the paragraph, why did Charles Darwin find the appeara…" at bounding box center [488, 322] width 444 height 396
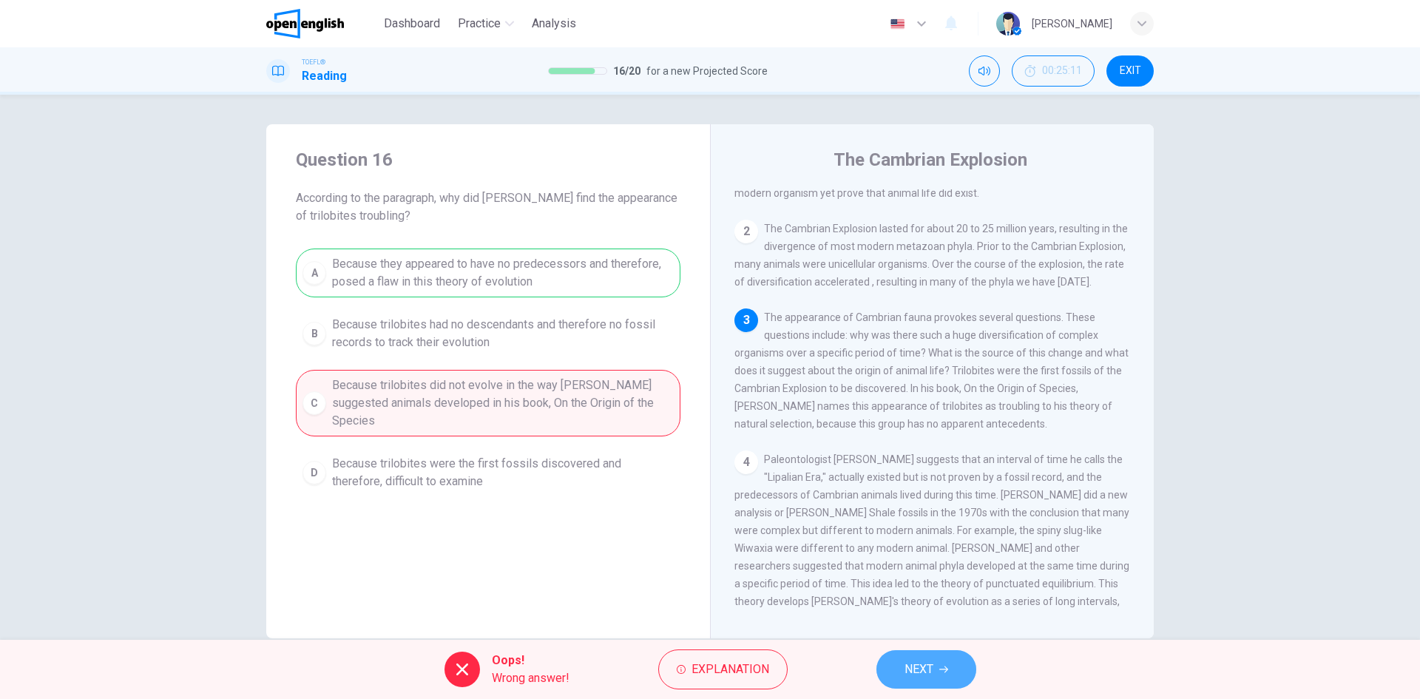
click at [933, 669] on span "NEXT" at bounding box center [918, 669] width 29 height 21
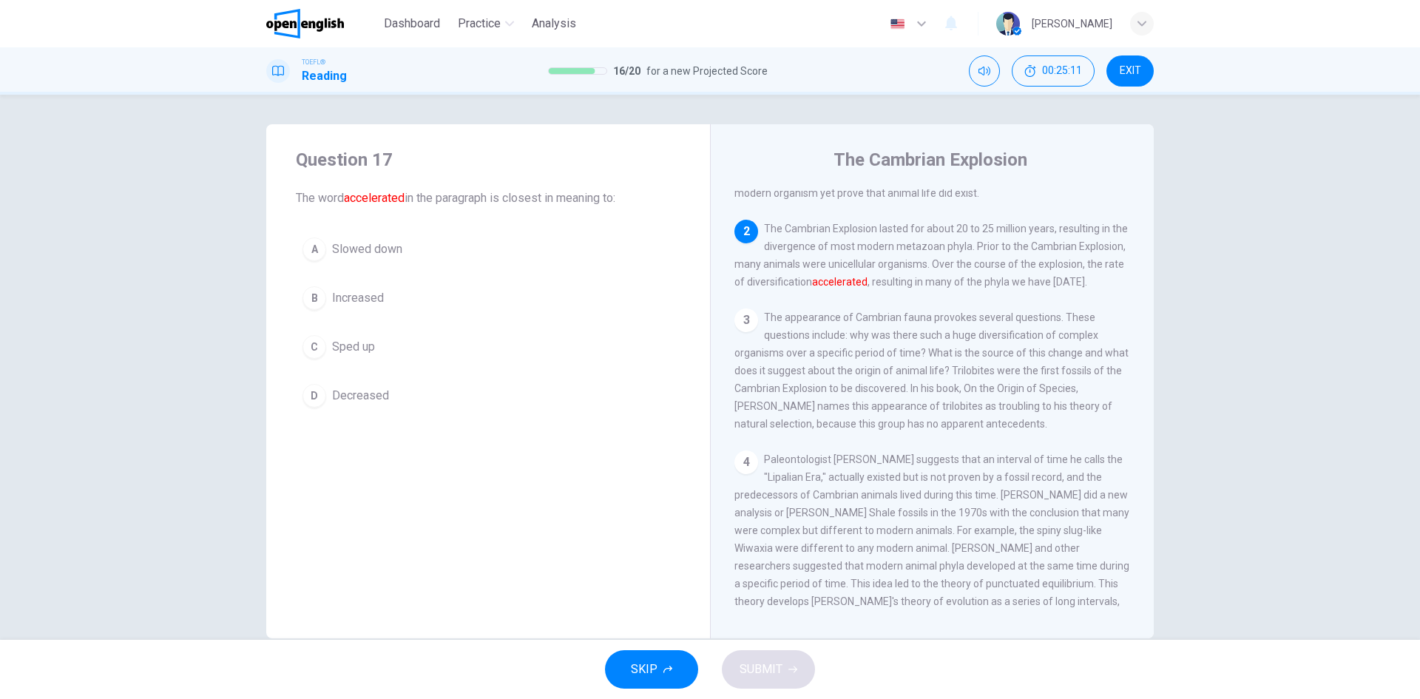
scroll to position [203, 0]
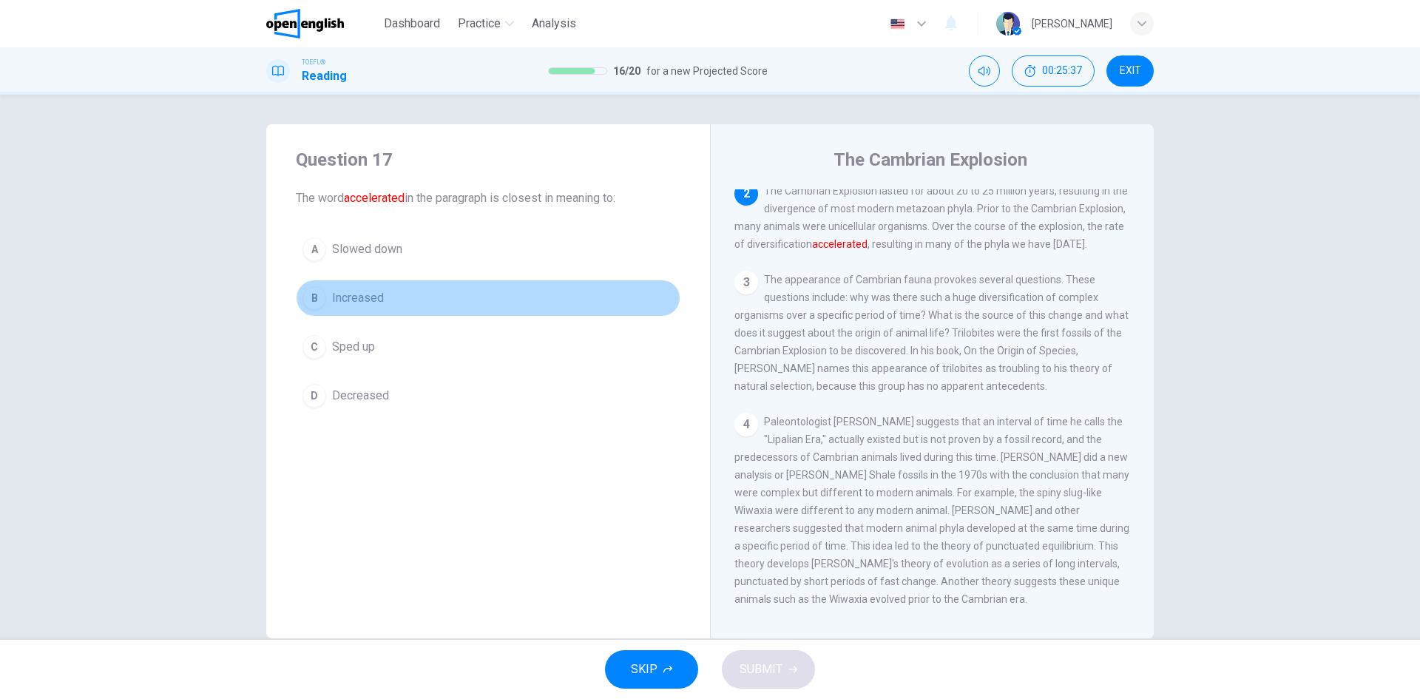
click at [332, 299] on span "Increased" at bounding box center [358, 298] width 52 height 18
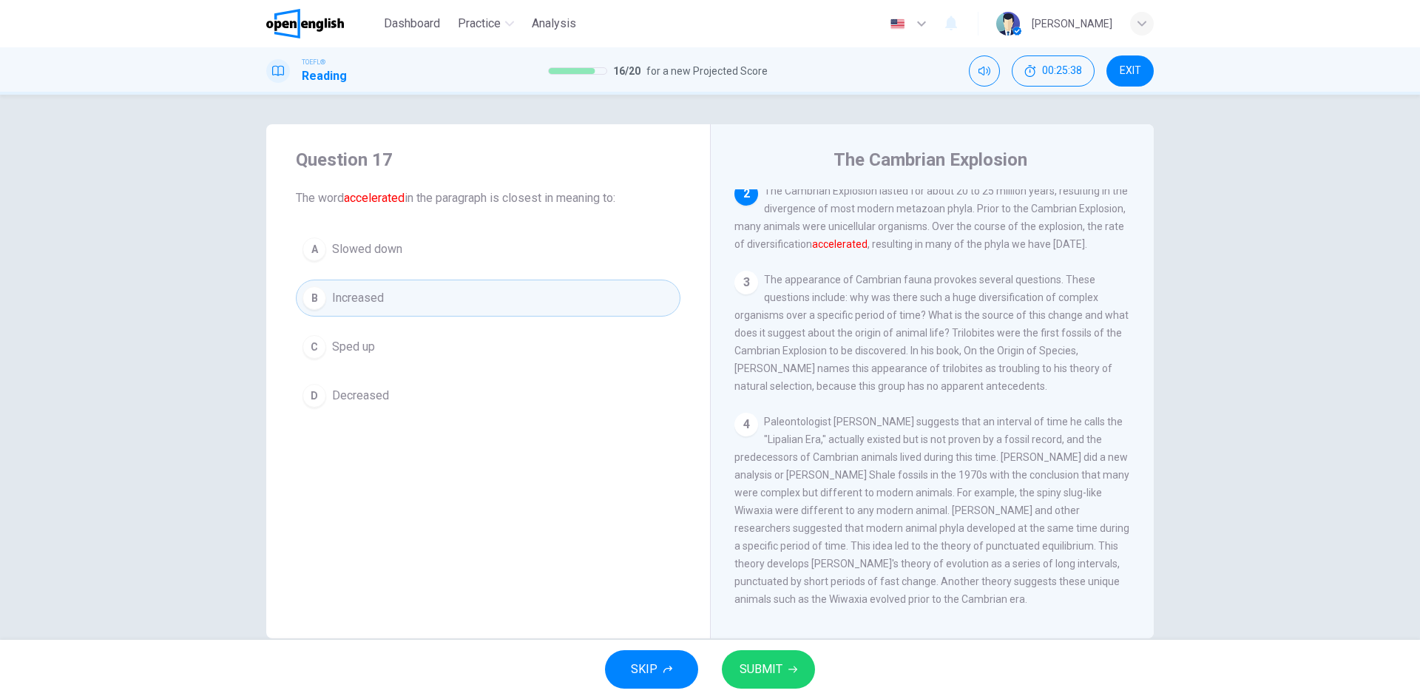
click at [768, 669] on span "SUBMIT" at bounding box center [761, 669] width 43 height 21
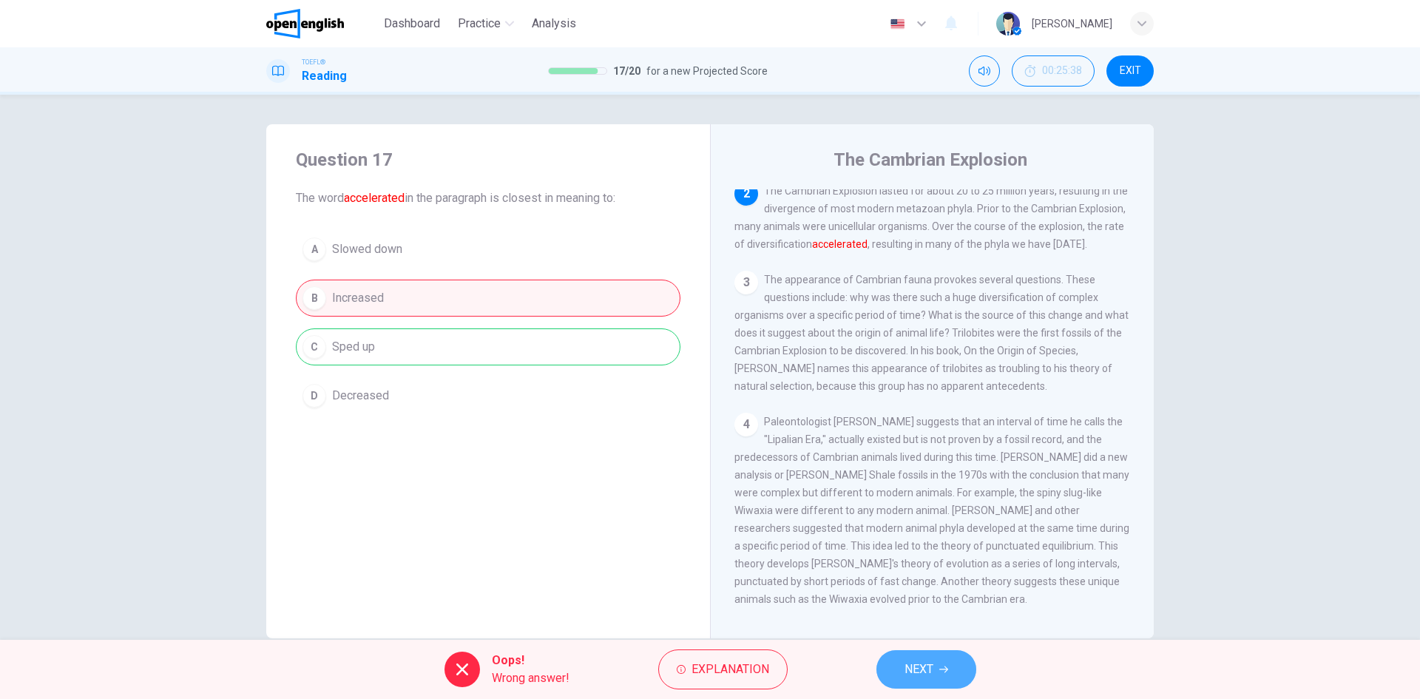
click at [958, 674] on button "NEXT" at bounding box center [926, 669] width 100 height 38
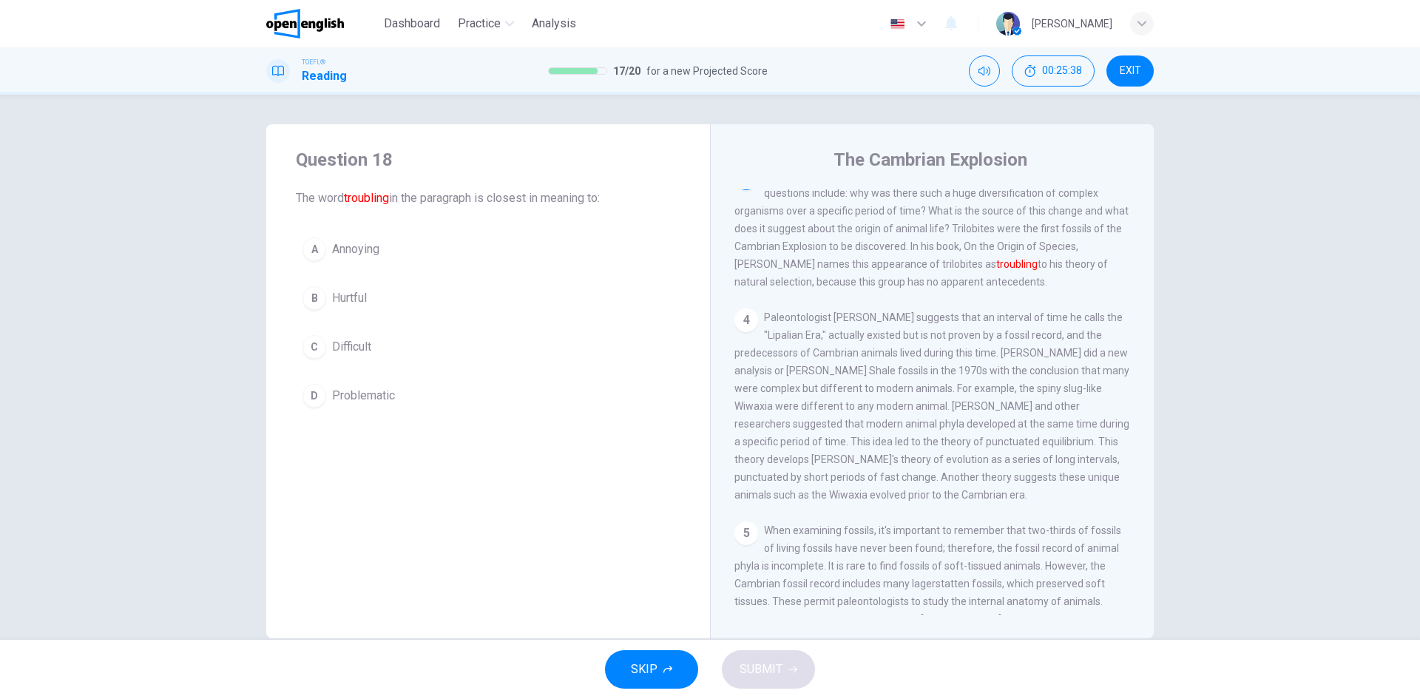
scroll to position [313, 0]
click at [321, 403] on button "D Problematic" at bounding box center [488, 395] width 385 height 37
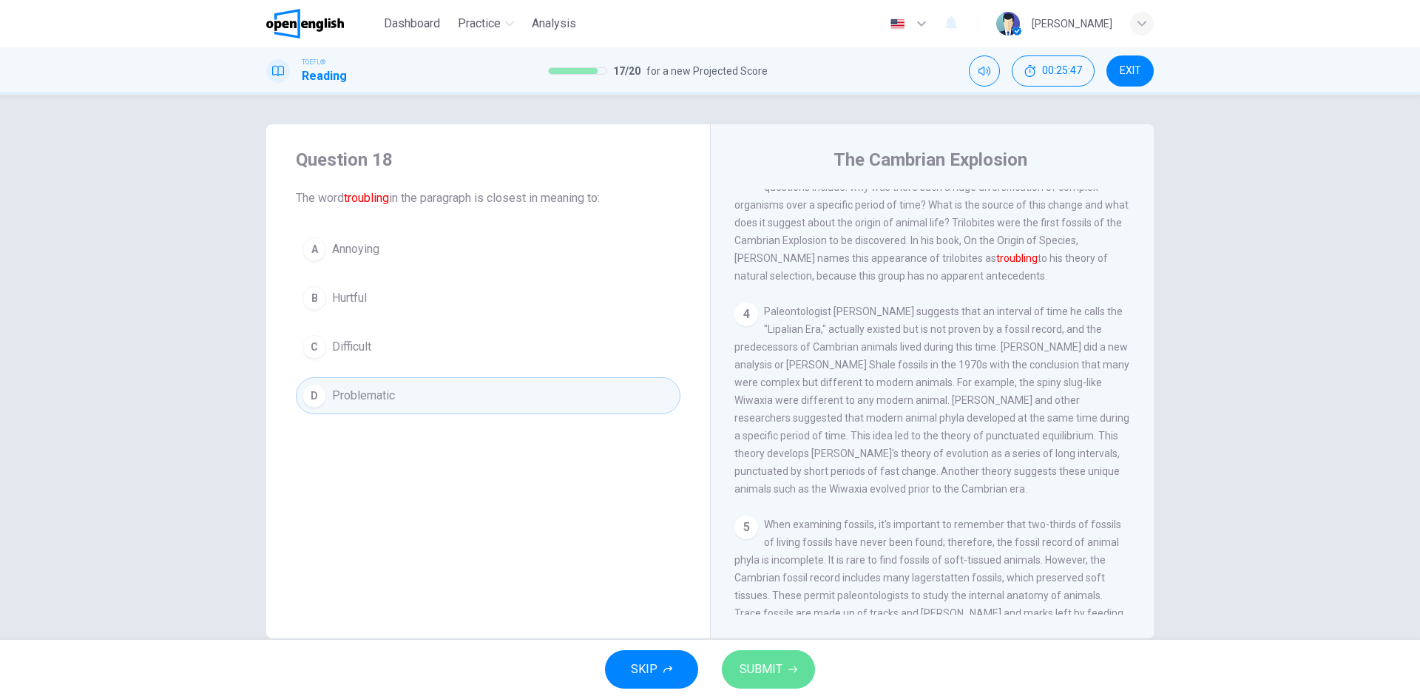
click at [779, 678] on span "SUBMIT" at bounding box center [761, 669] width 43 height 21
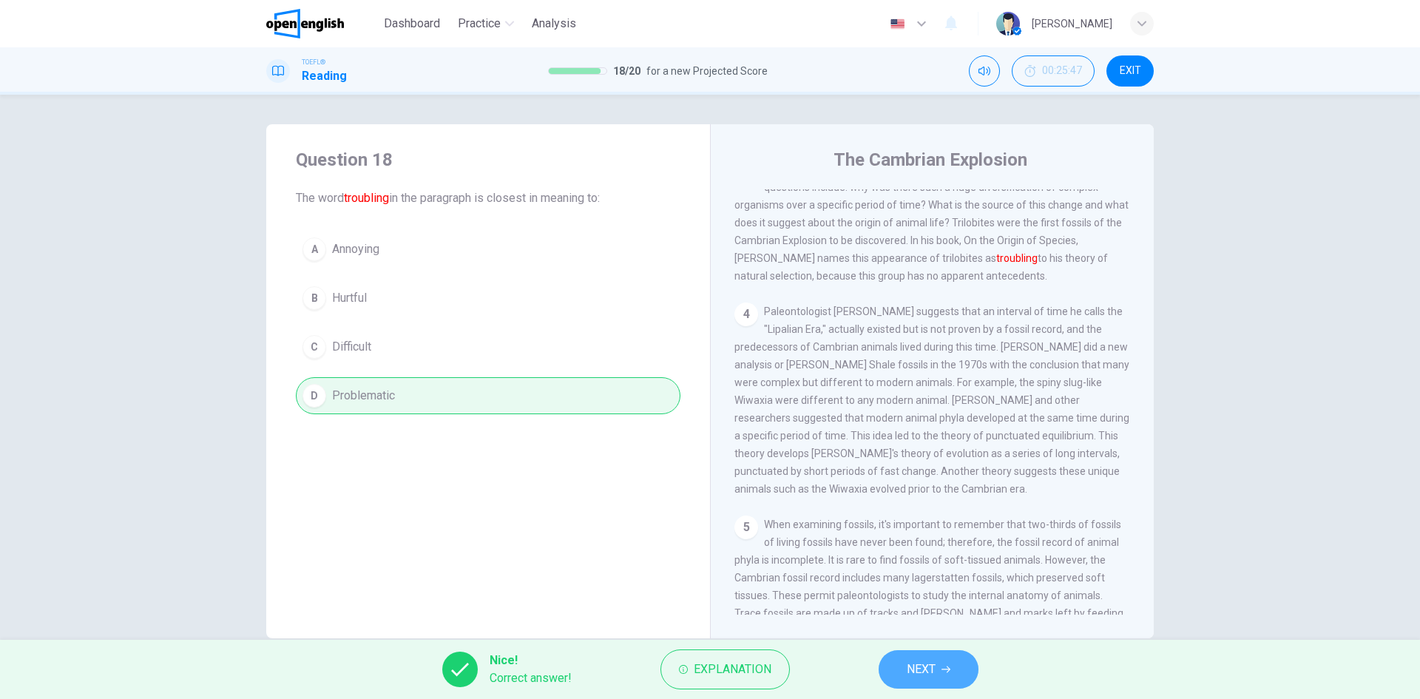
click at [962, 675] on button "NEXT" at bounding box center [929, 669] width 100 height 38
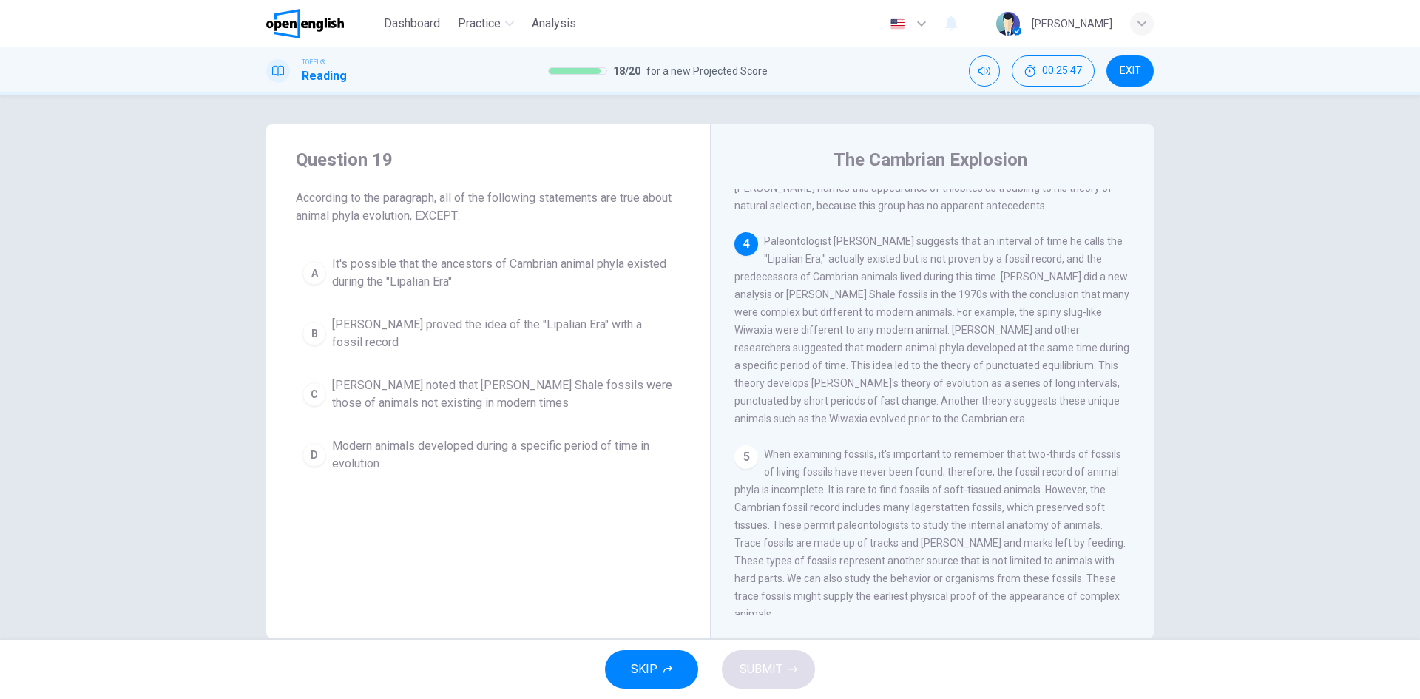
scroll to position [386, 0]
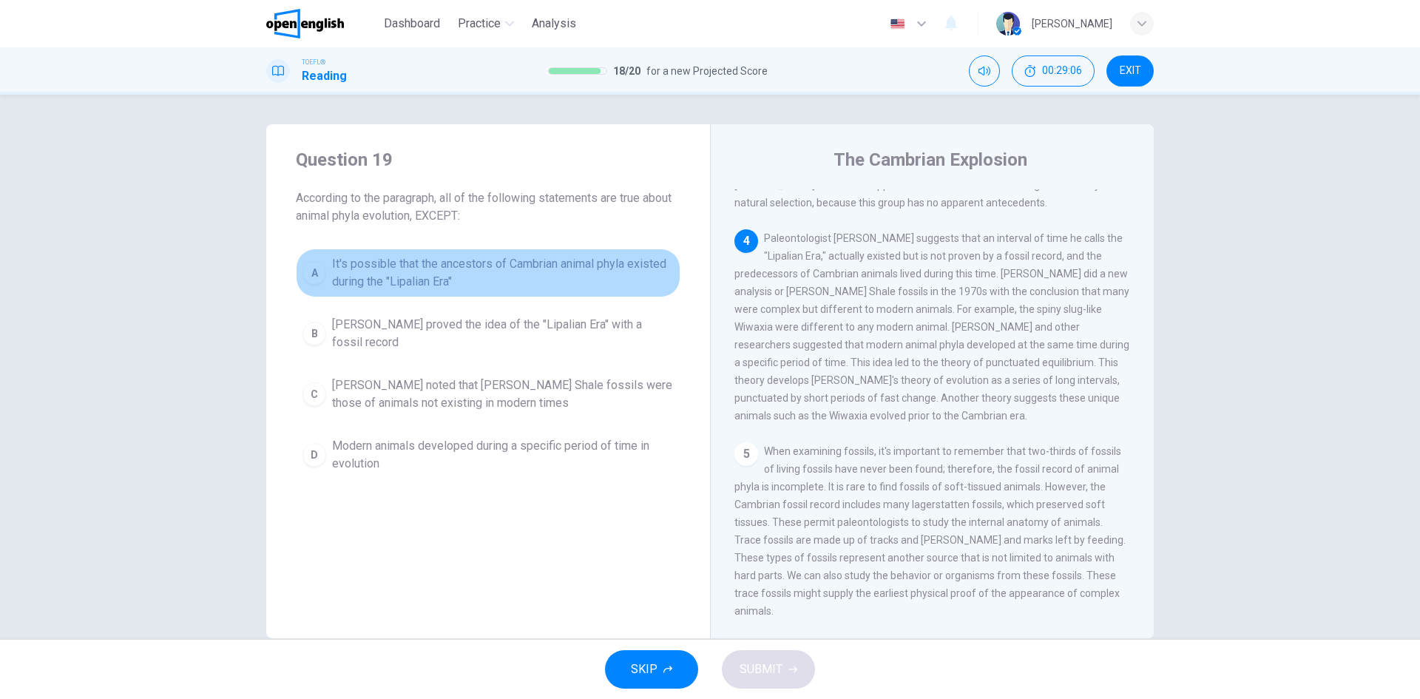
click at [396, 292] on button "A It's possible that the ancestors of Cambrian animal phyla existed during the …" at bounding box center [488, 272] width 385 height 49
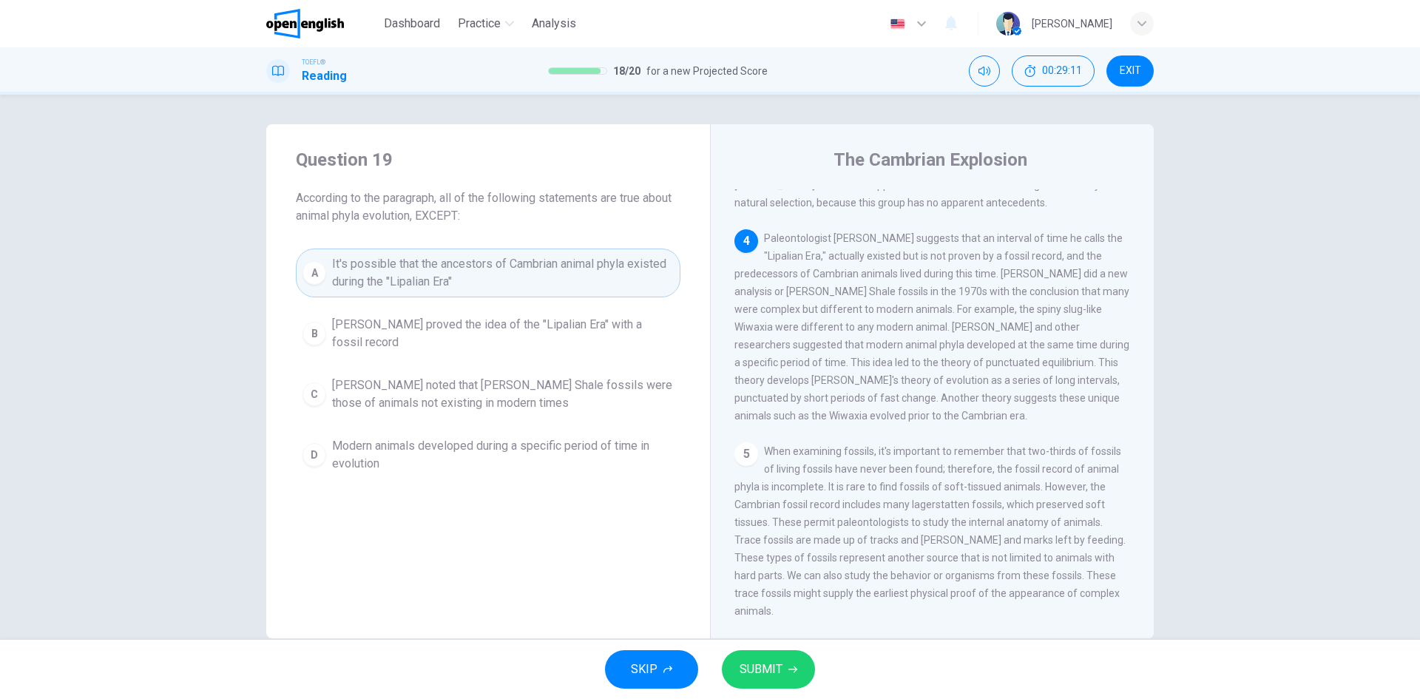
click at [493, 332] on span "Charles Walcott proved the idea of the "Lipalian Era" with a fossil record" at bounding box center [503, 333] width 342 height 35
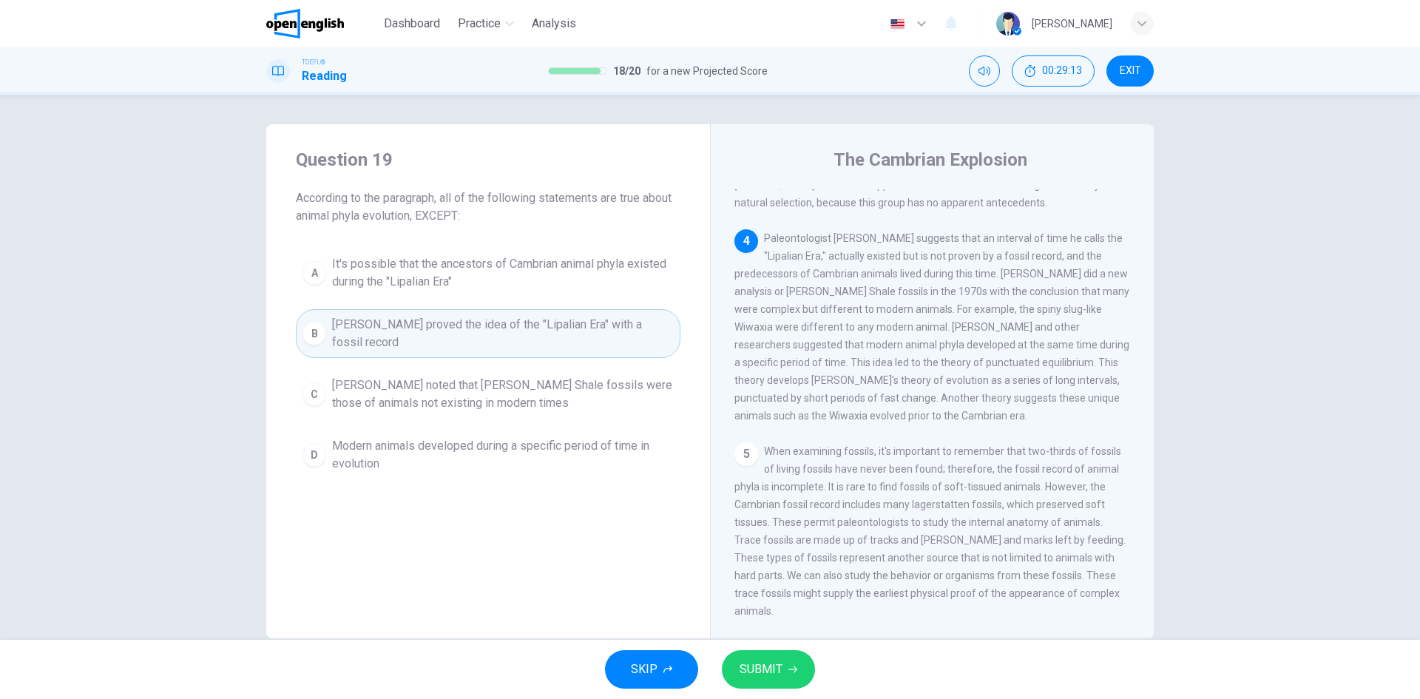
click at [770, 685] on button "SUBMIT" at bounding box center [768, 669] width 93 height 38
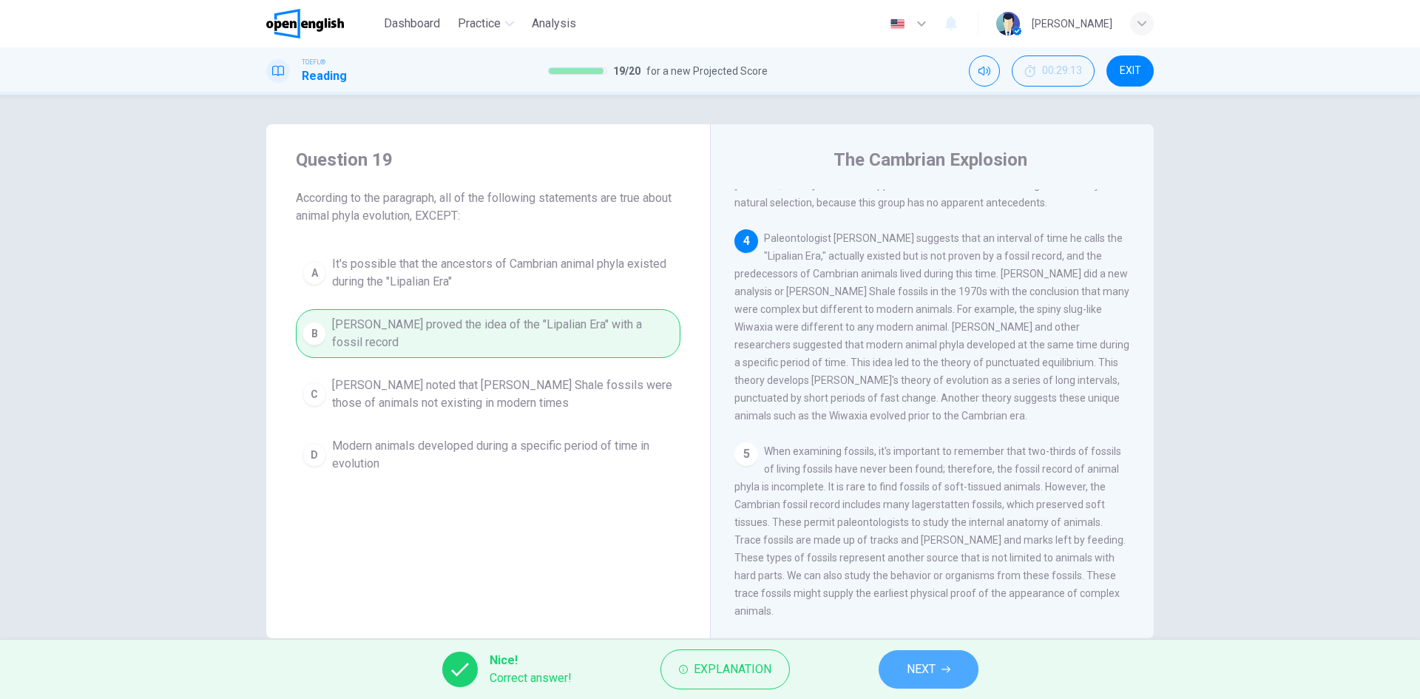
click at [920, 669] on span "NEXT" at bounding box center [921, 669] width 29 height 21
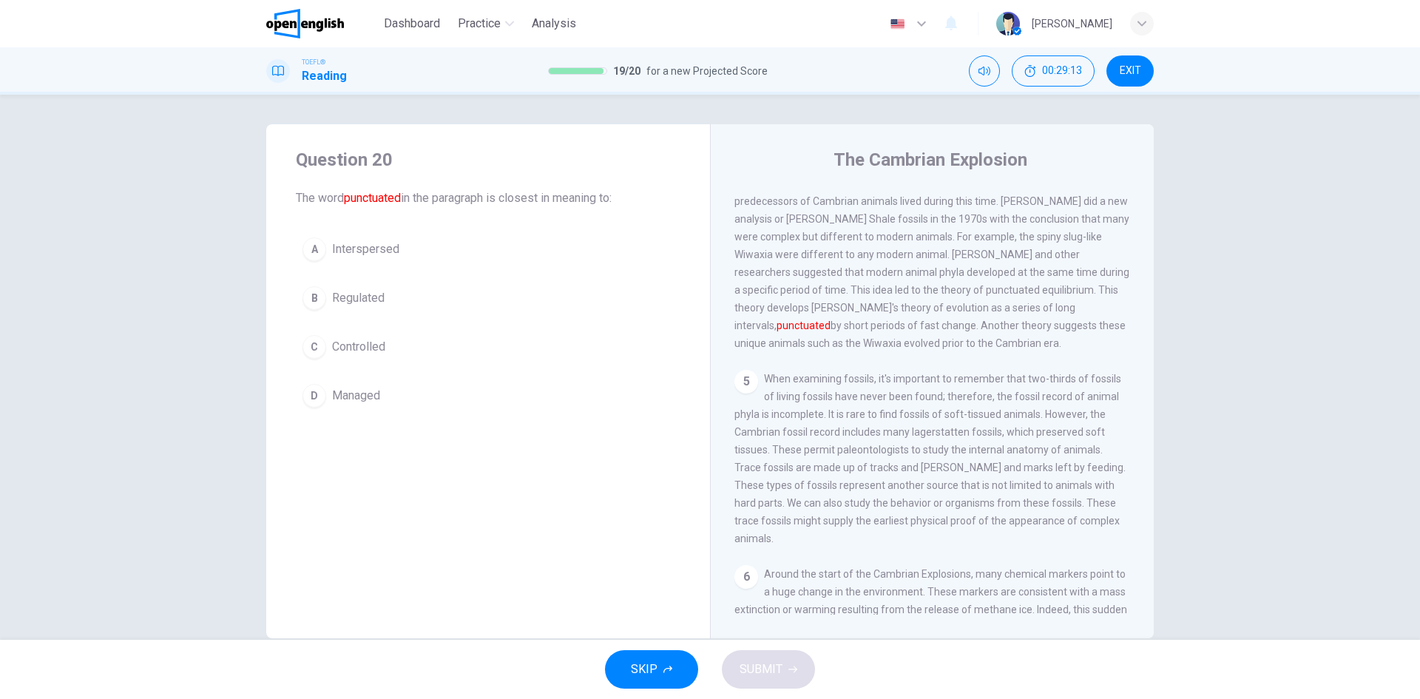
scroll to position [460, 0]
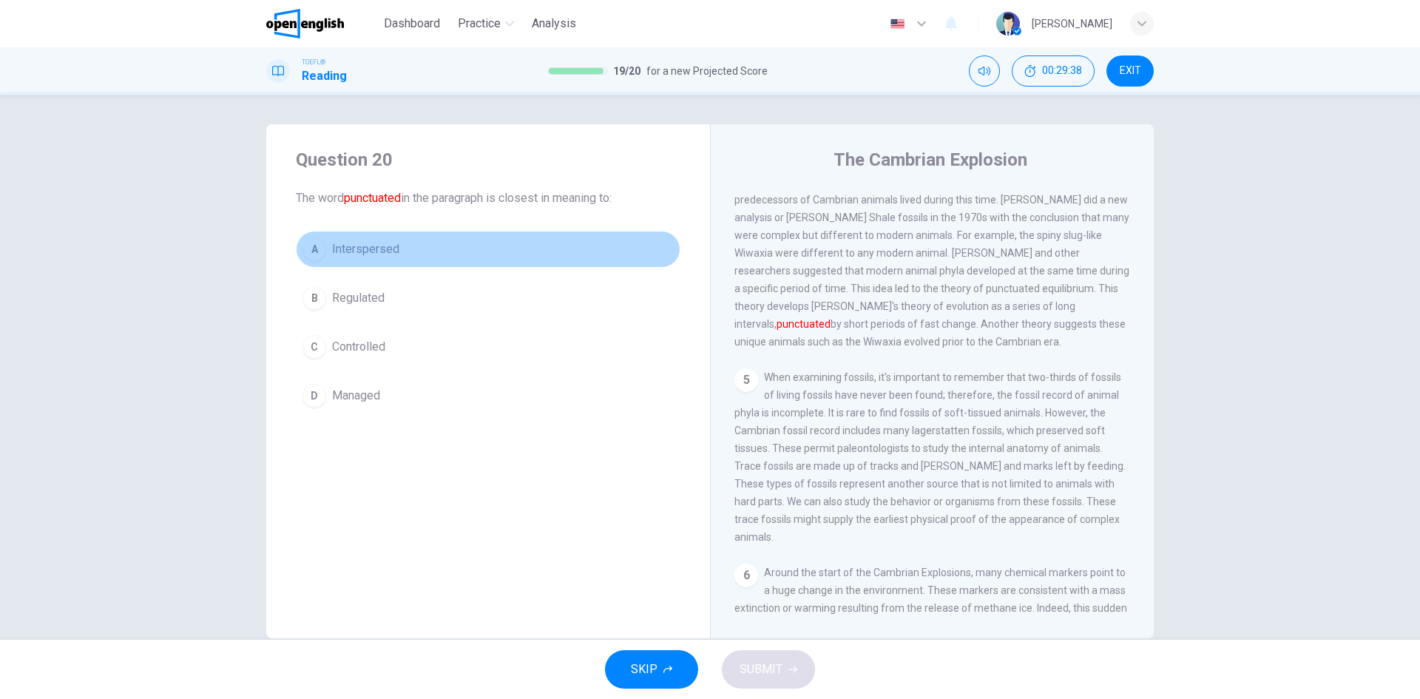
click at [388, 252] on span "Interspersed" at bounding box center [365, 249] width 67 height 18
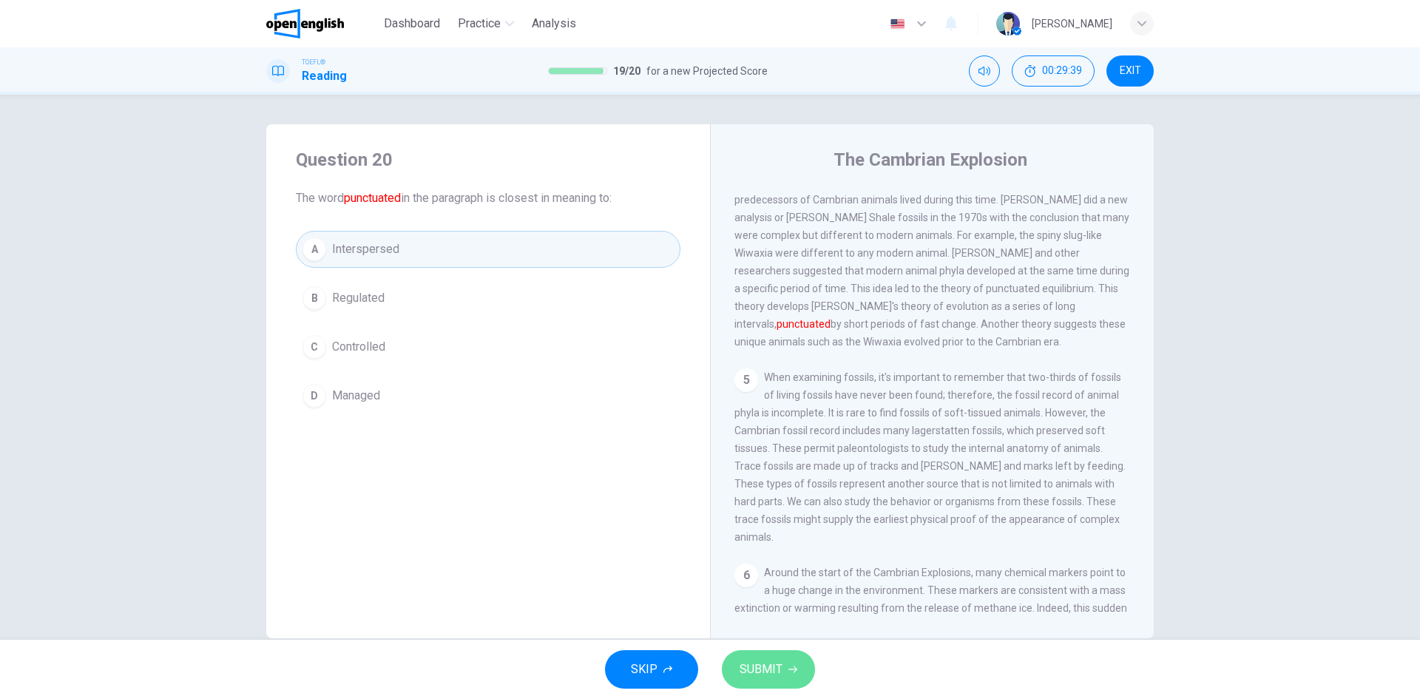
click at [788, 672] on icon "button" at bounding box center [792, 669] width 9 height 9
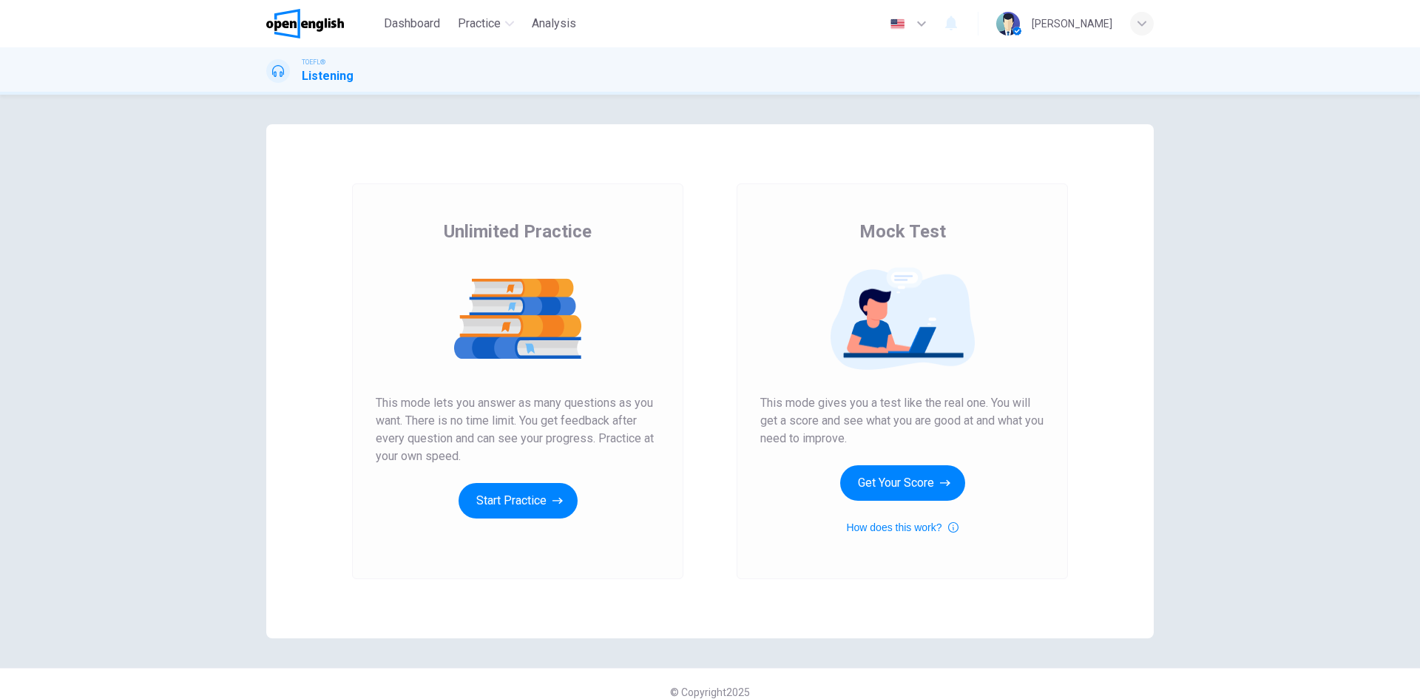
click at [921, 468] on button "Get Your Score" at bounding box center [902, 482] width 125 height 35
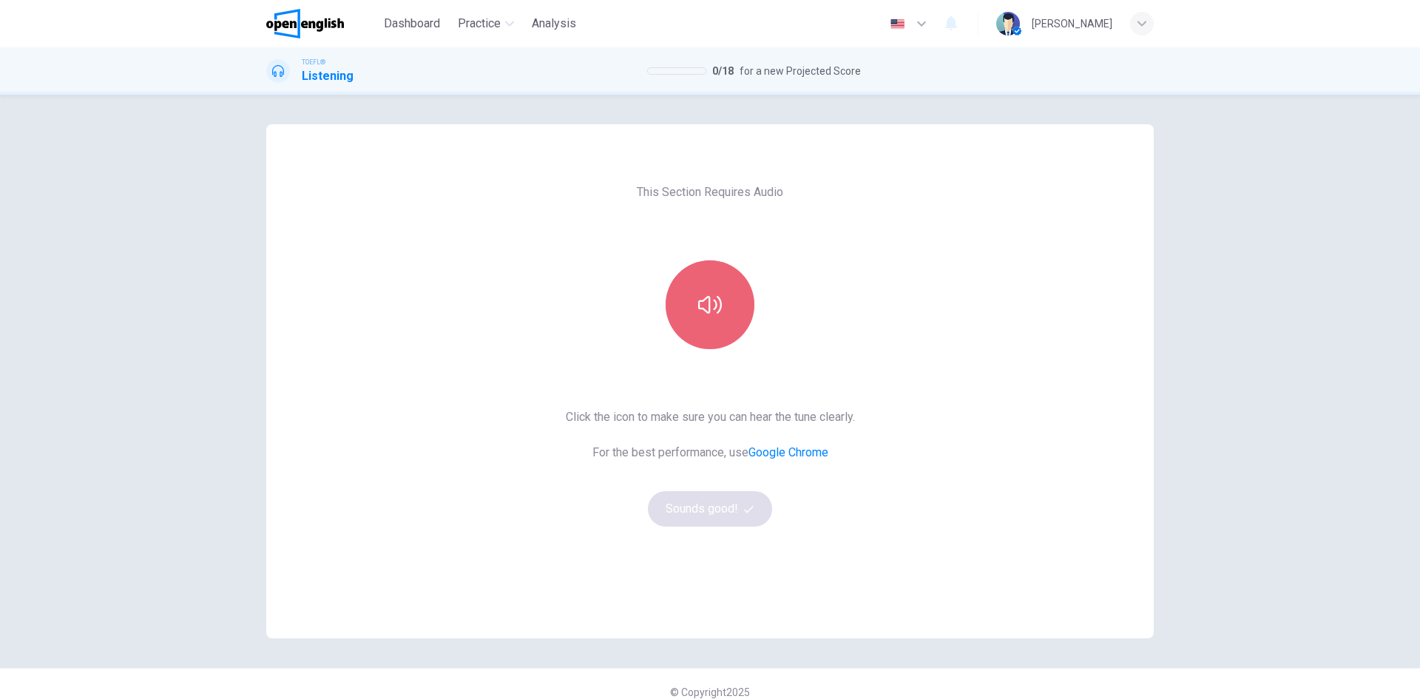
click at [736, 283] on button "button" at bounding box center [710, 304] width 89 height 89
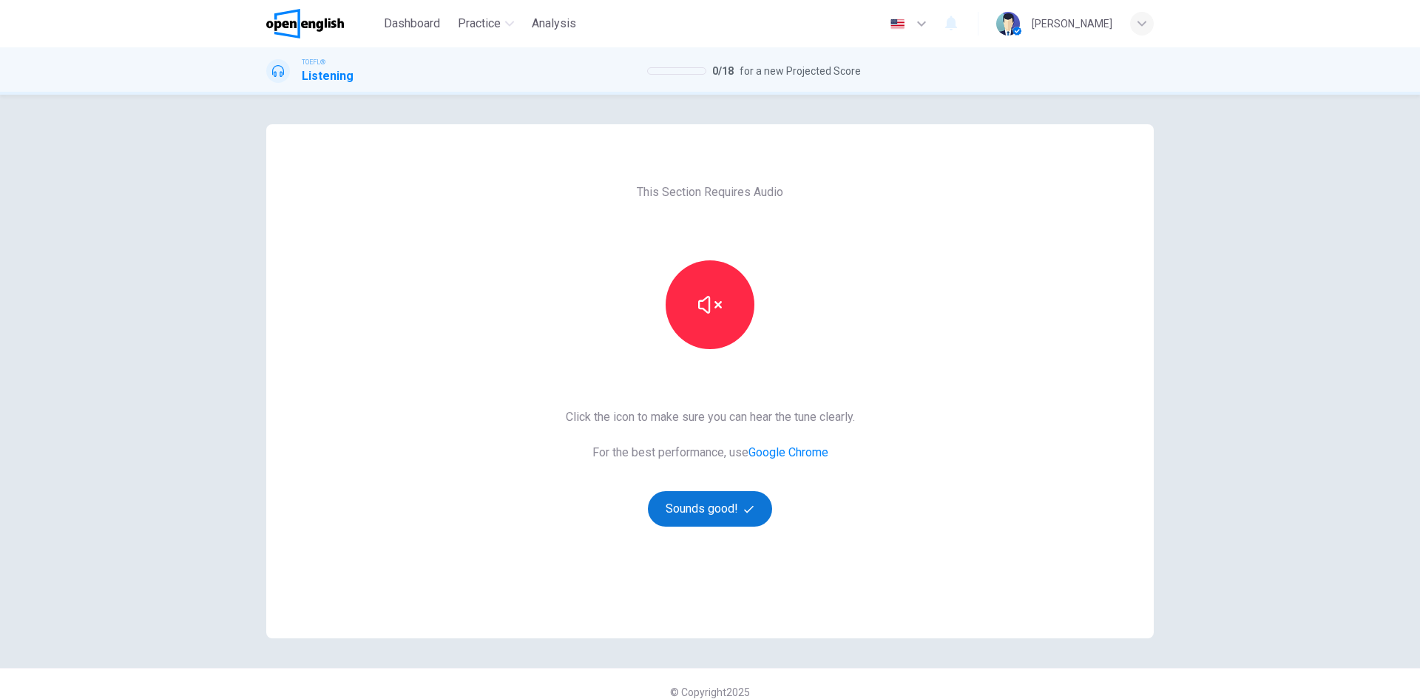
click at [706, 511] on button "Sounds good!" at bounding box center [710, 508] width 124 height 35
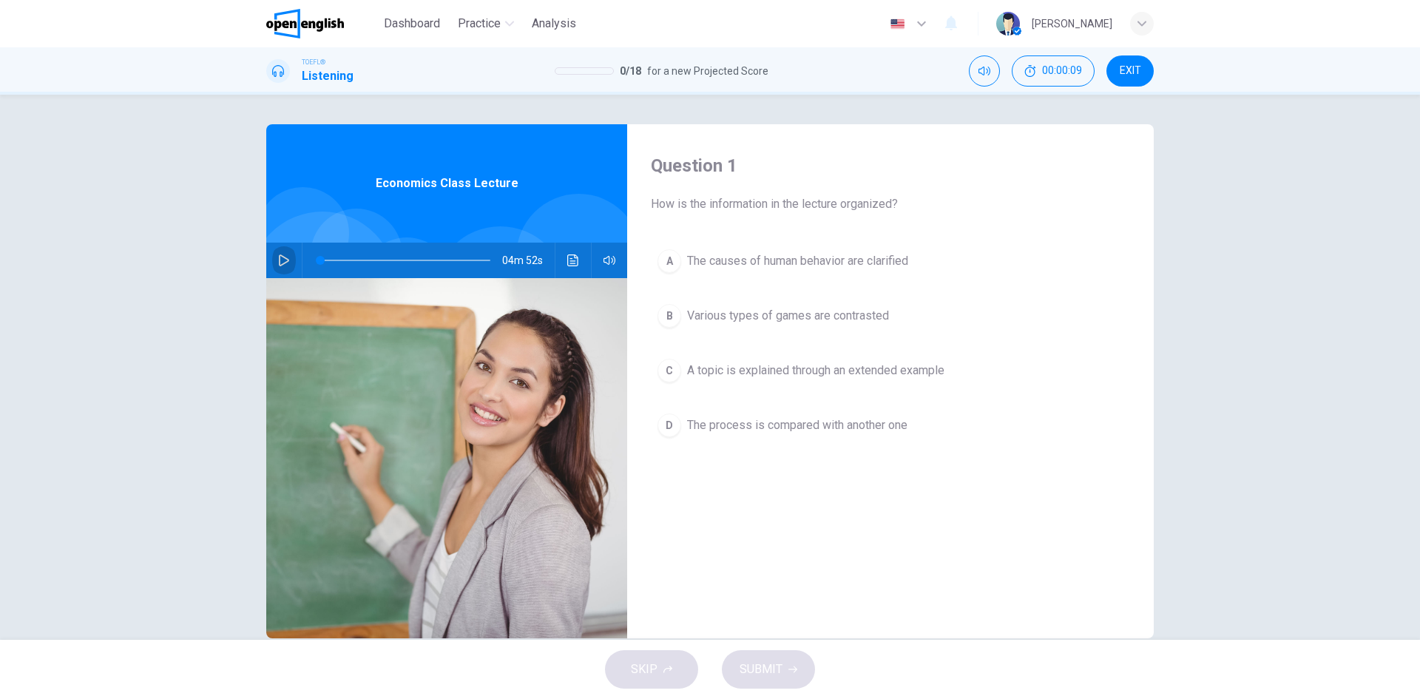
click at [282, 256] on icon "button" at bounding box center [284, 260] width 12 height 12
type input "*"
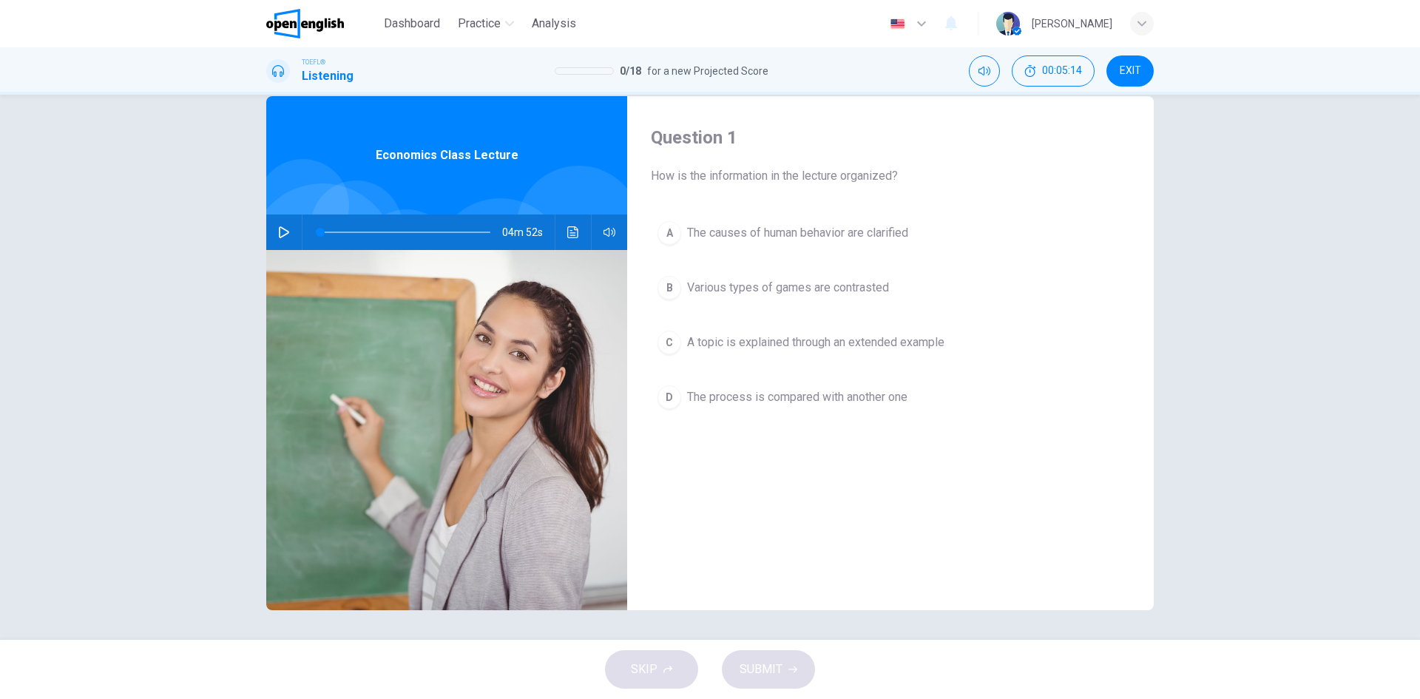
click at [754, 348] on span "A topic is explained through an extended example" at bounding box center [815, 343] width 257 height 18
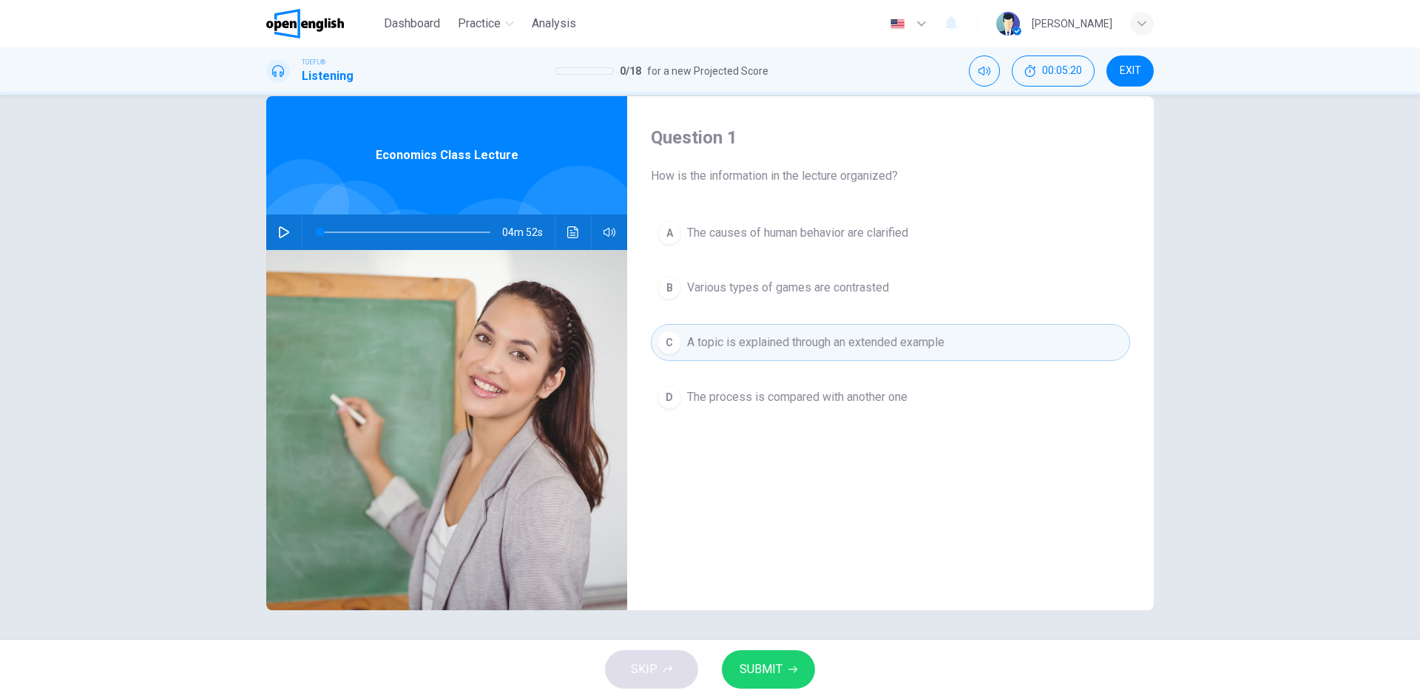
click at [770, 674] on span "SUBMIT" at bounding box center [761, 669] width 43 height 21
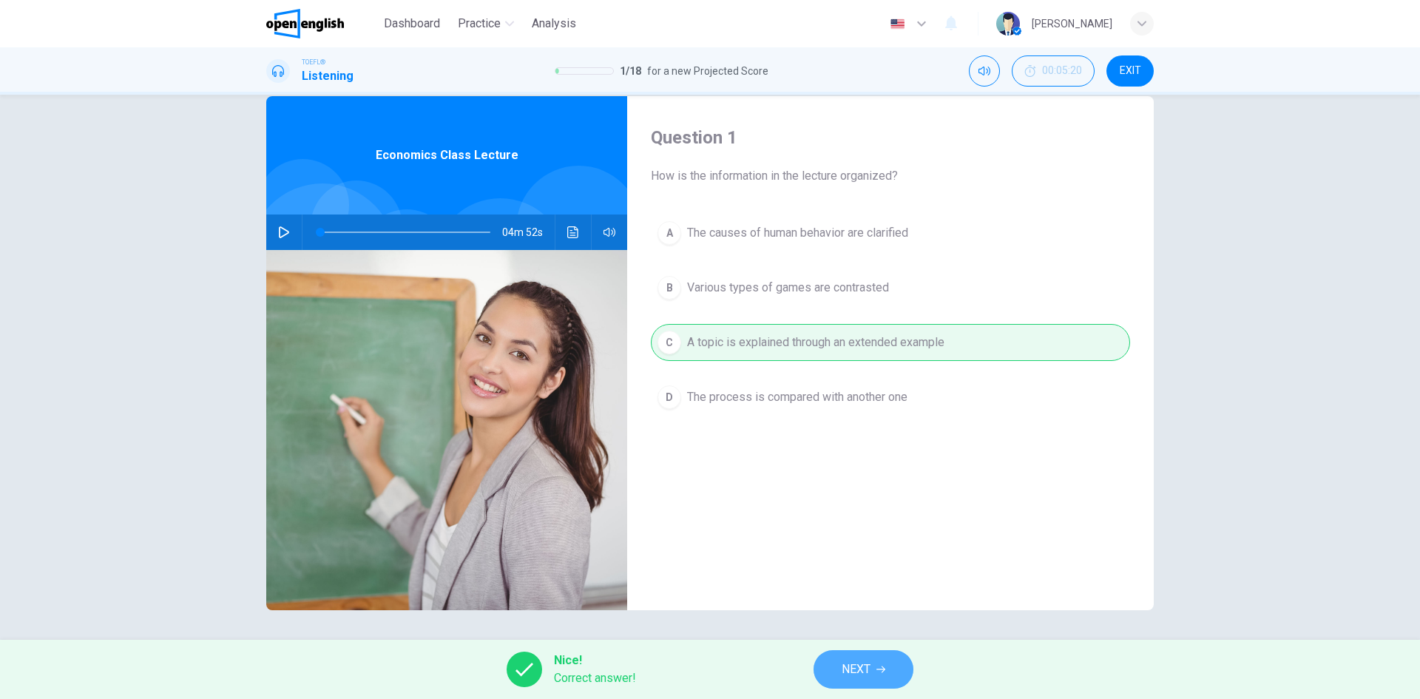
click at [853, 673] on span "NEXT" at bounding box center [856, 669] width 29 height 21
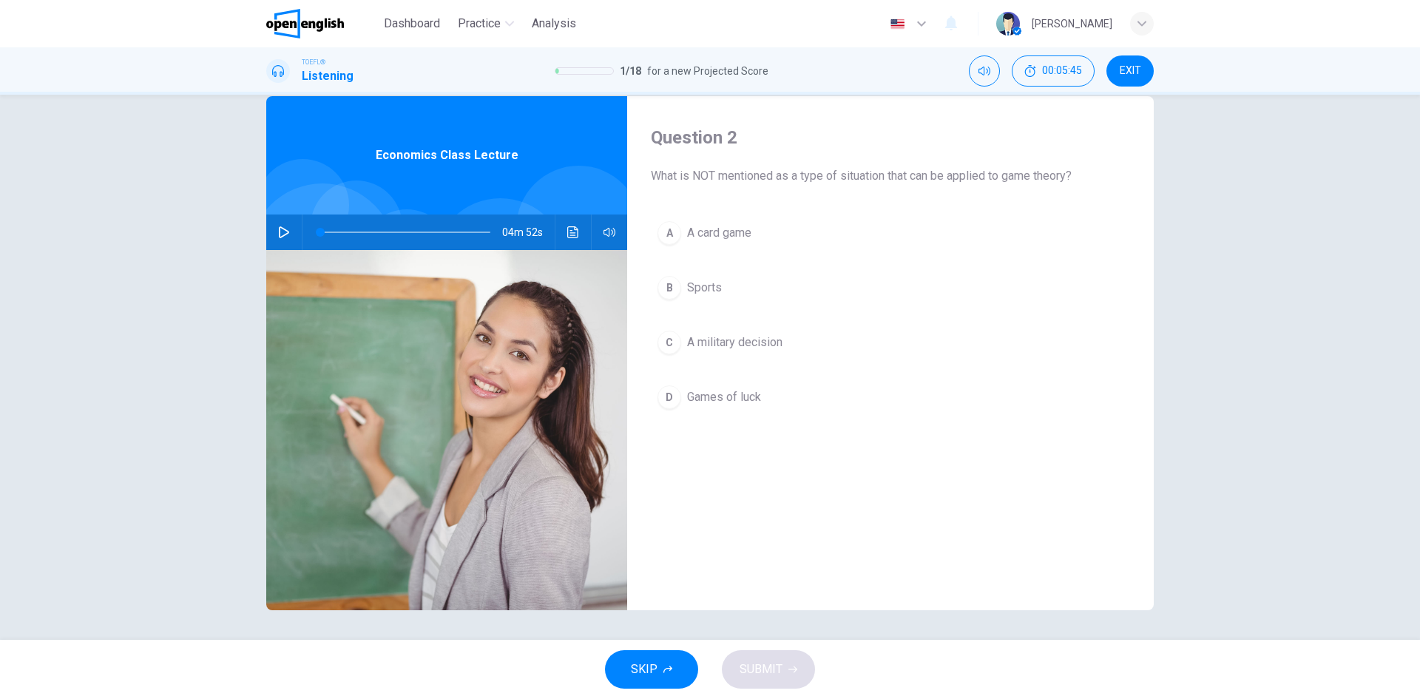
click at [725, 237] on span "A card game" at bounding box center [719, 233] width 64 height 18
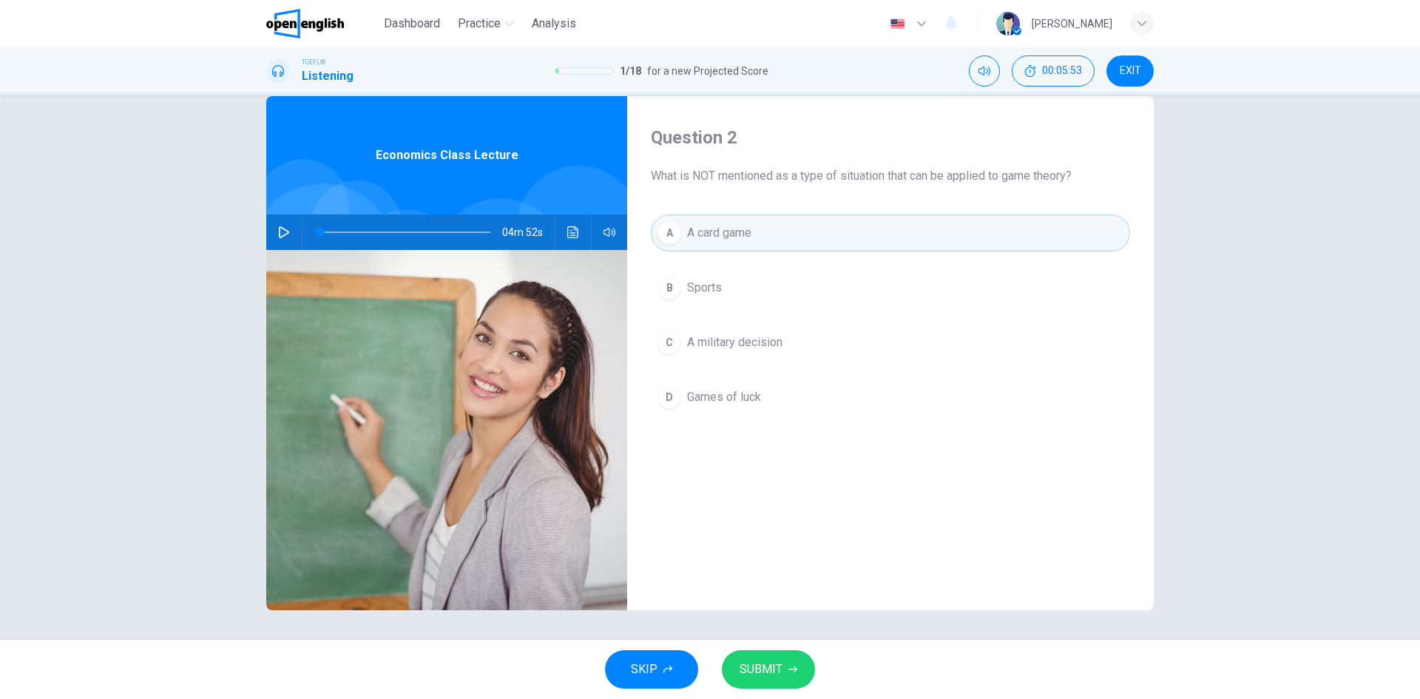
click at [781, 677] on span "SUBMIT" at bounding box center [761, 669] width 43 height 21
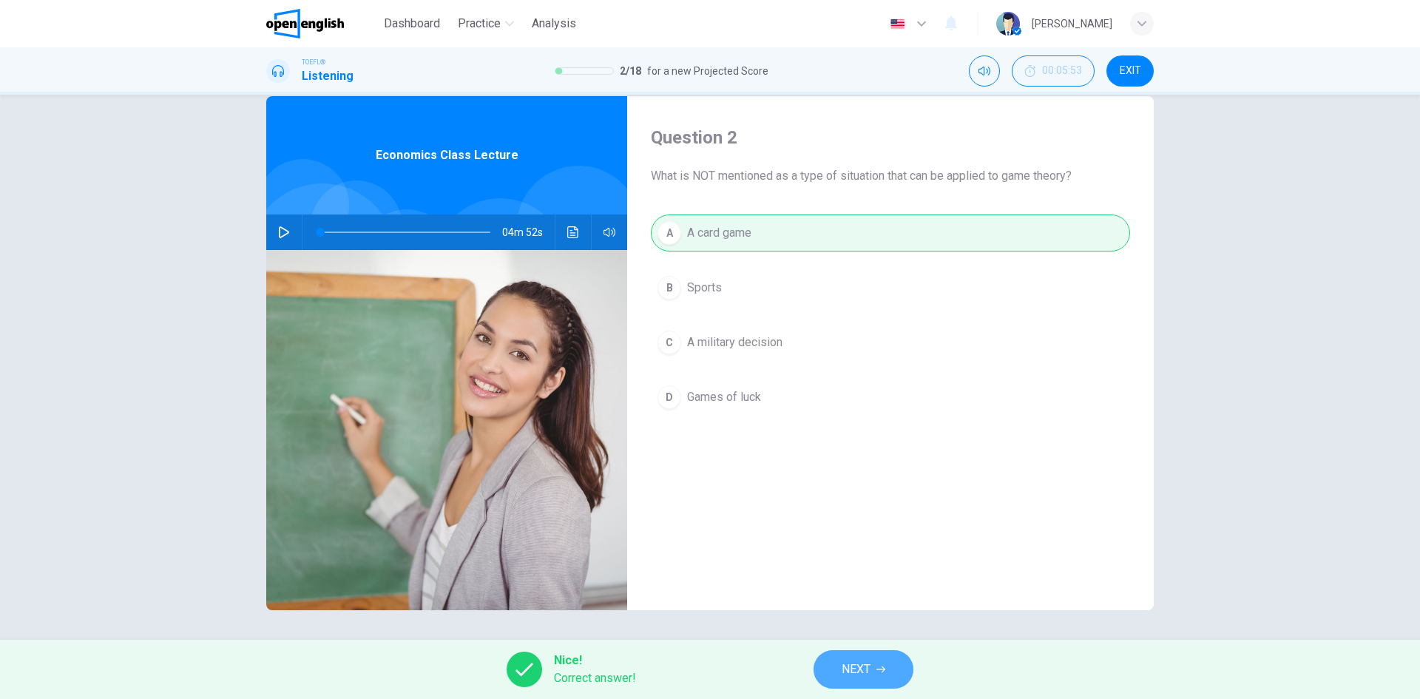
click at [870, 660] on button "NEXT" at bounding box center [864, 669] width 100 height 38
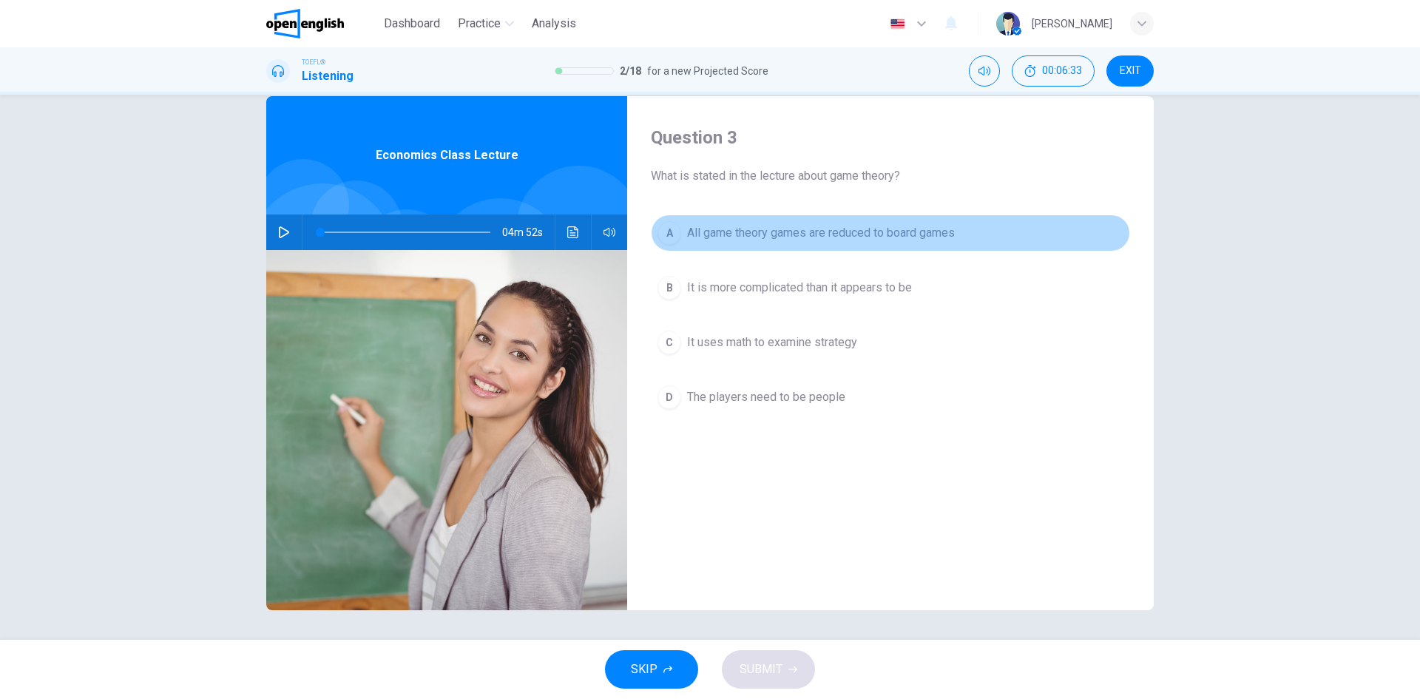
click at [872, 237] on span "All game theory games are reduced to board games" at bounding box center [821, 233] width 268 height 18
click at [660, 235] on div "A" at bounding box center [669, 233] width 24 height 24
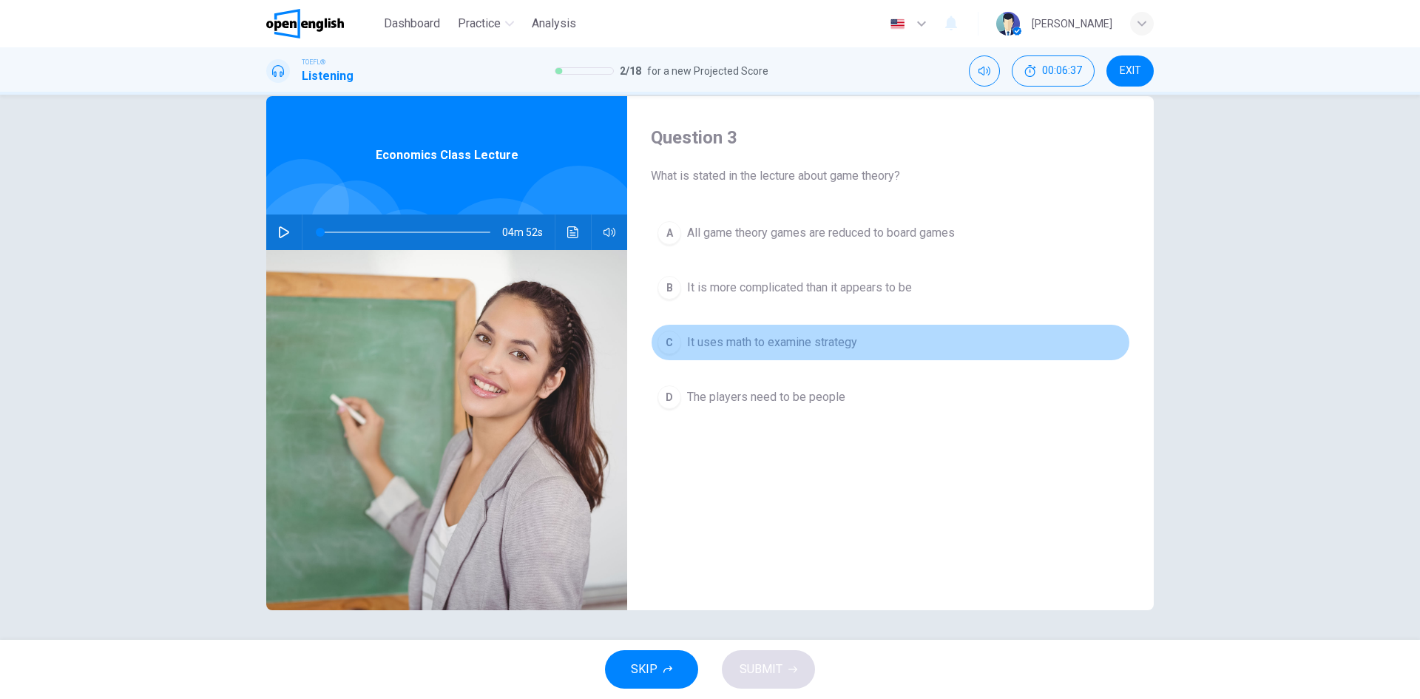
click at [708, 346] on span "It uses math to examine strategy" at bounding box center [772, 343] width 170 height 18
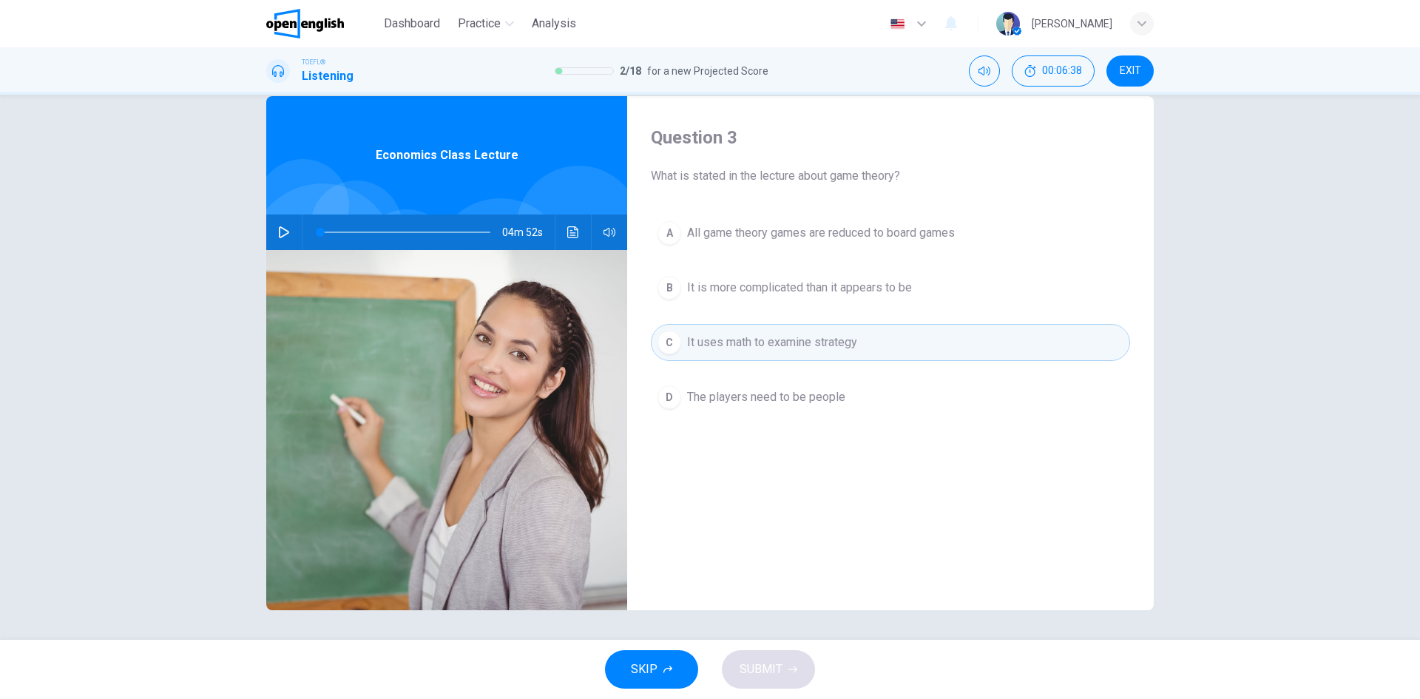
click at [709, 346] on span "It uses math to examine strategy" at bounding box center [772, 343] width 170 height 18
drag, startPoint x: 691, startPoint y: 176, endPoint x: 749, endPoint y: 182, distance: 58.0
click at [749, 182] on span "What is stated in the lecture about game theory?" at bounding box center [890, 176] width 479 height 18
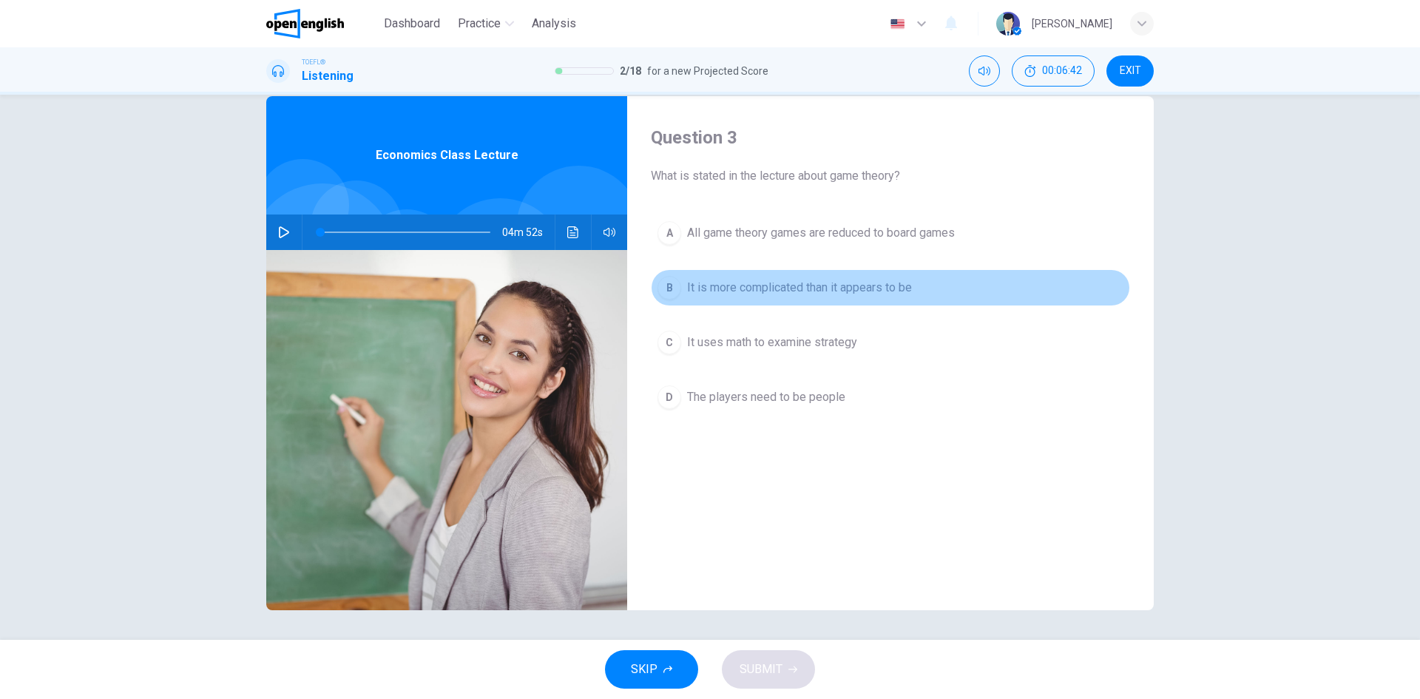
click at [723, 278] on button "B It is more complicated than it appears to be" at bounding box center [890, 287] width 479 height 37
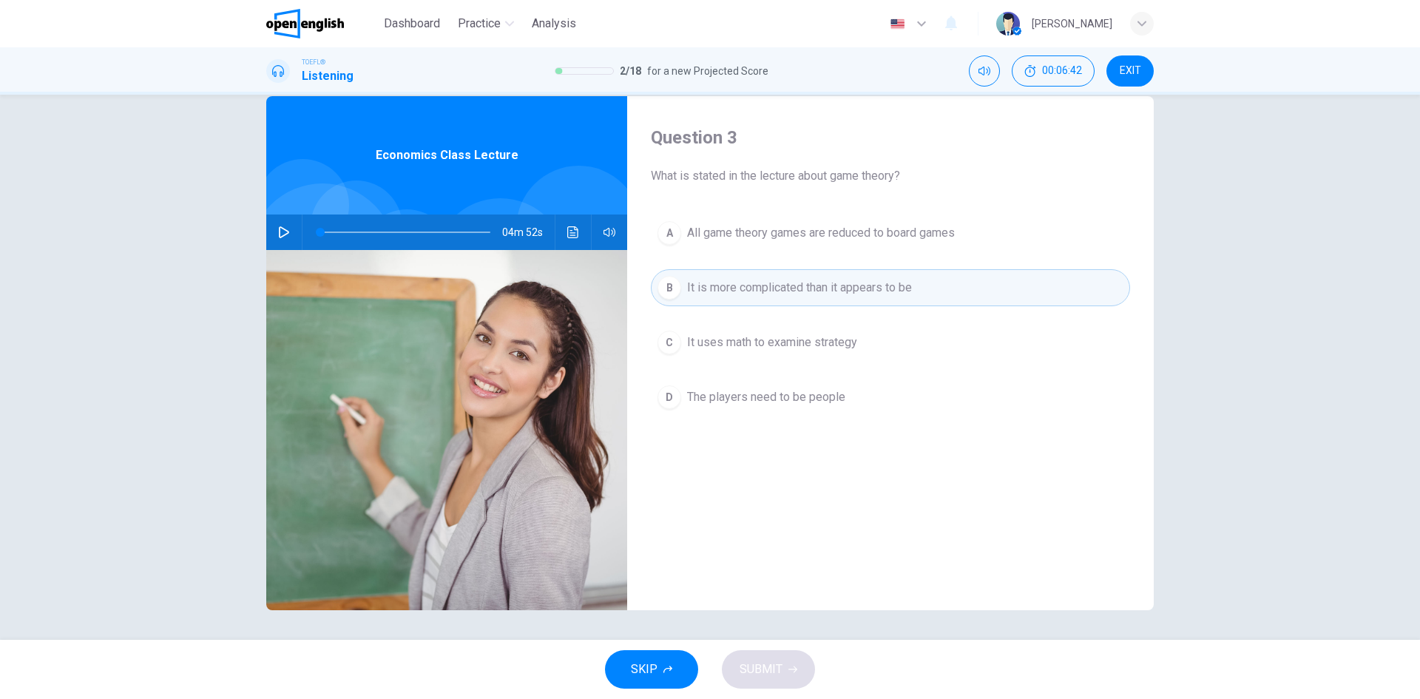
click at [713, 336] on span "It uses math to examine strategy" at bounding box center [772, 343] width 170 height 18
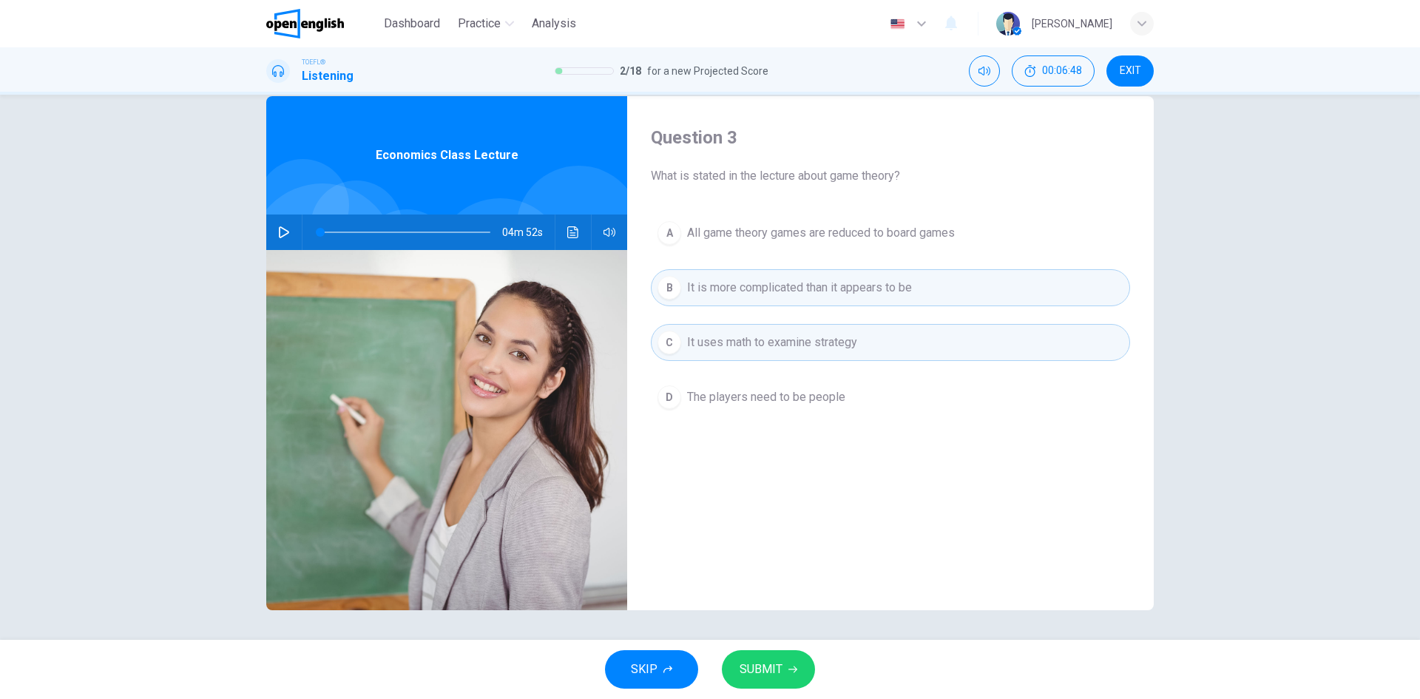
click at [793, 669] on icon "button" at bounding box center [792, 669] width 9 height 9
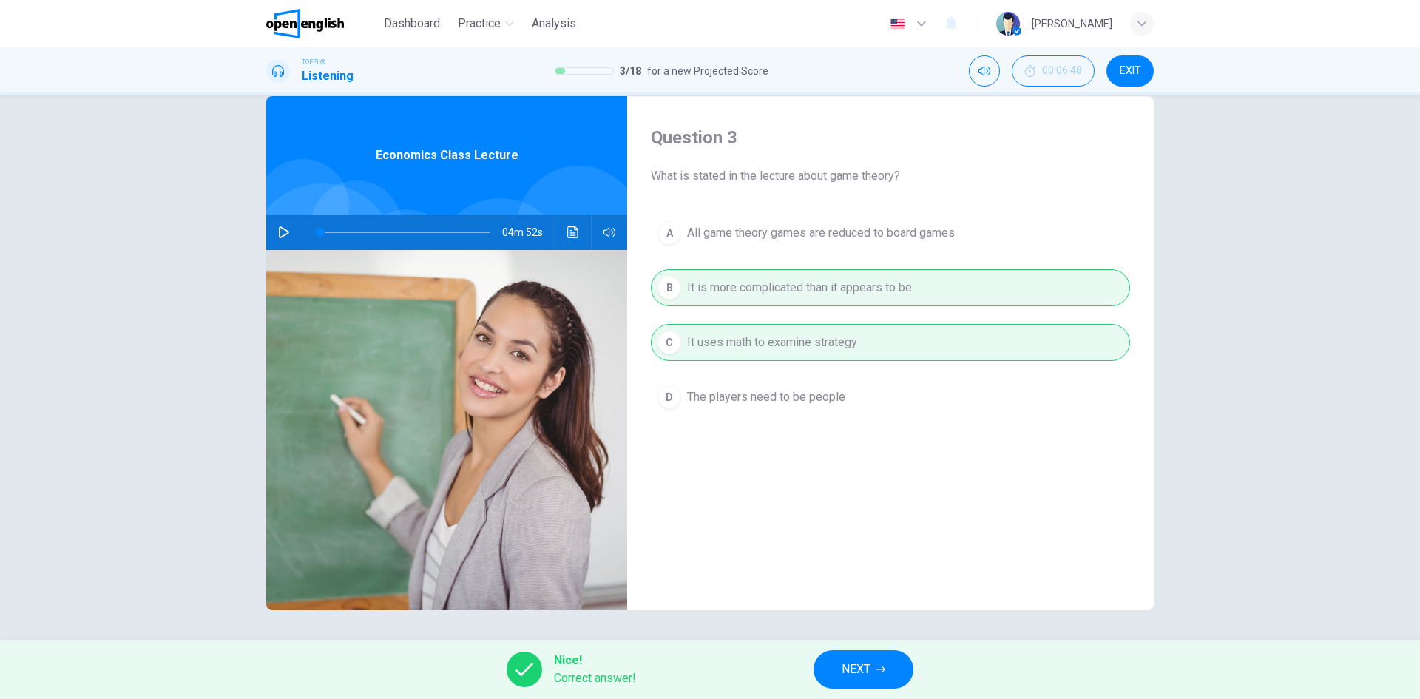
click at [838, 678] on button "NEXT" at bounding box center [864, 669] width 100 height 38
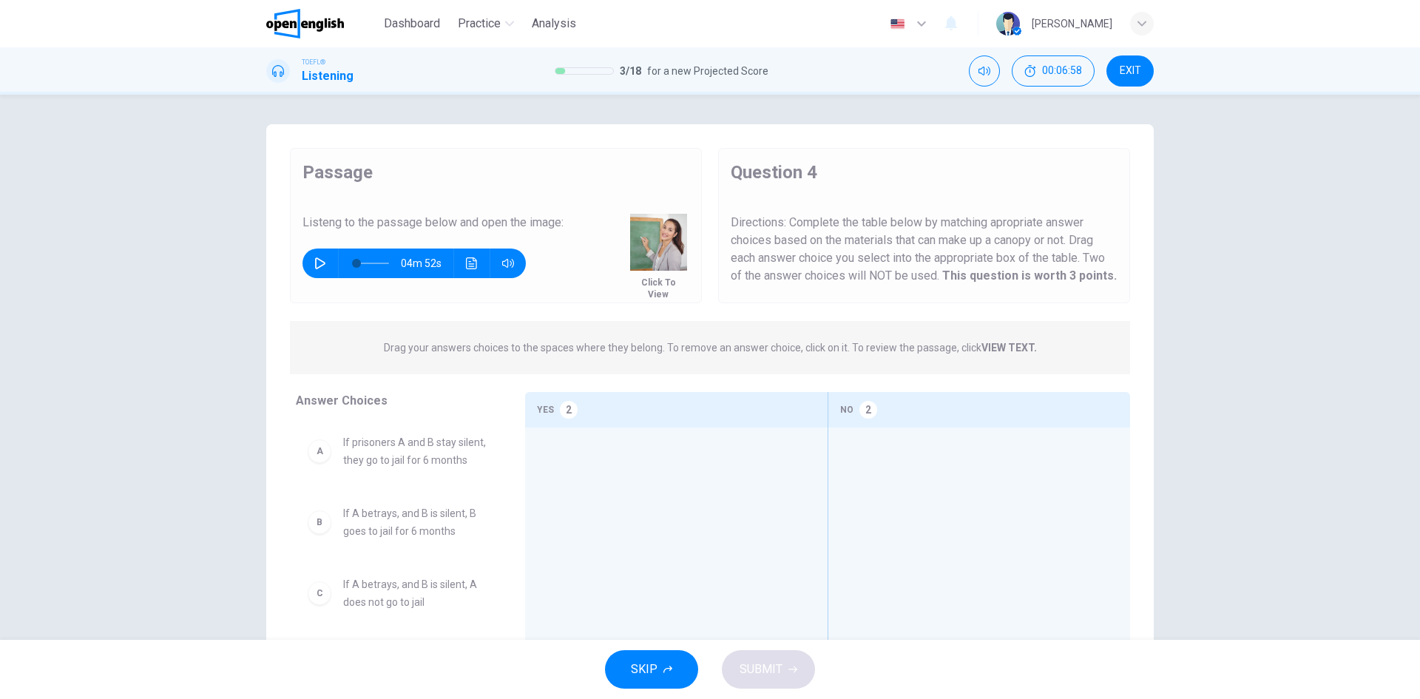
scroll to position [69, 0]
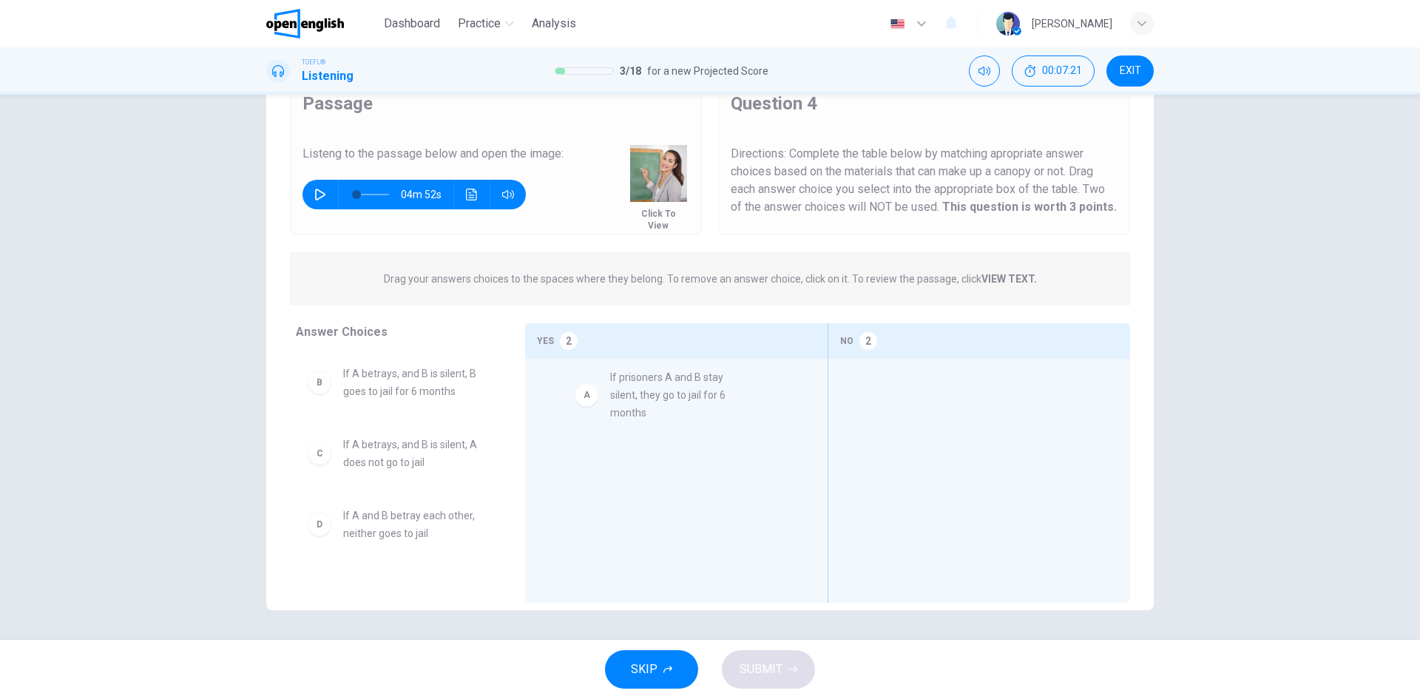
drag, startPoint x: 355, startPoint y: 392, endPoint x: 629, endPoint y: 396, distance: 274.4
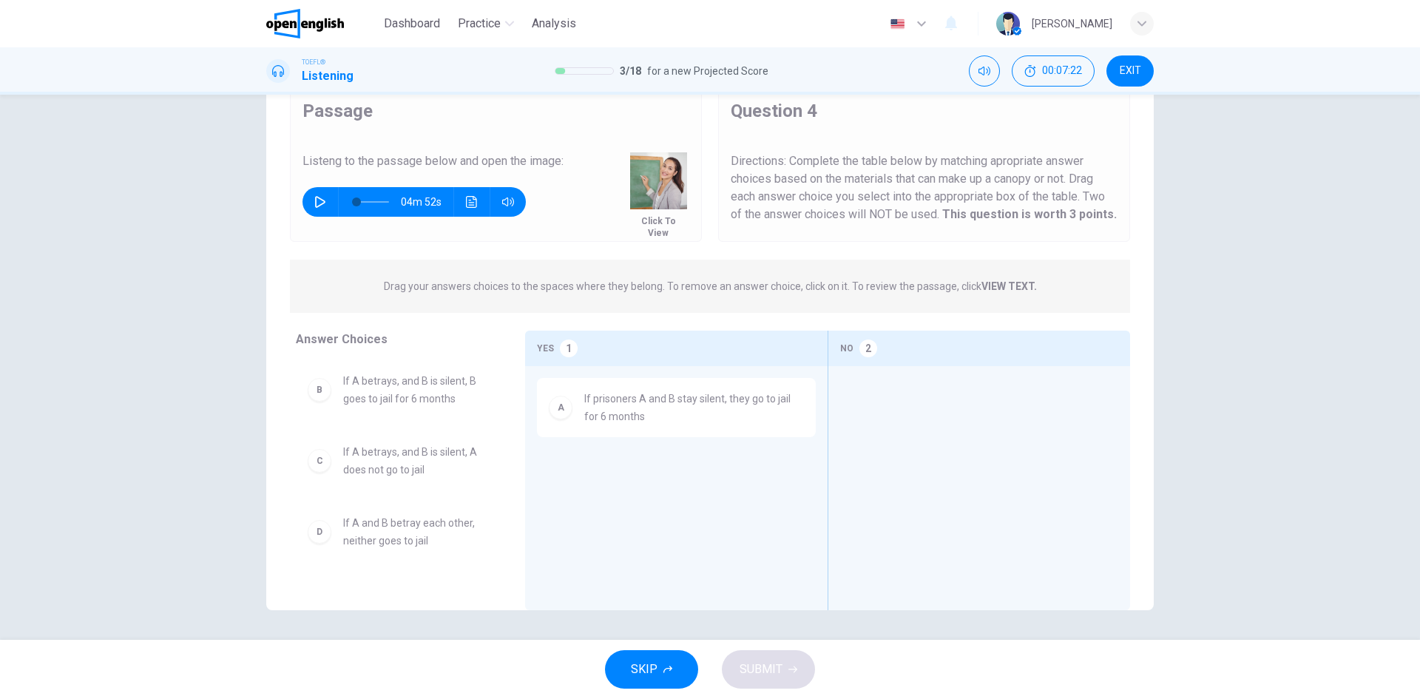
scroll to position [61, 0]
drag, startPoint x: 433, startPoint y: 394, endPoint x: 1071, endPoint y: 416, distance: 637.9
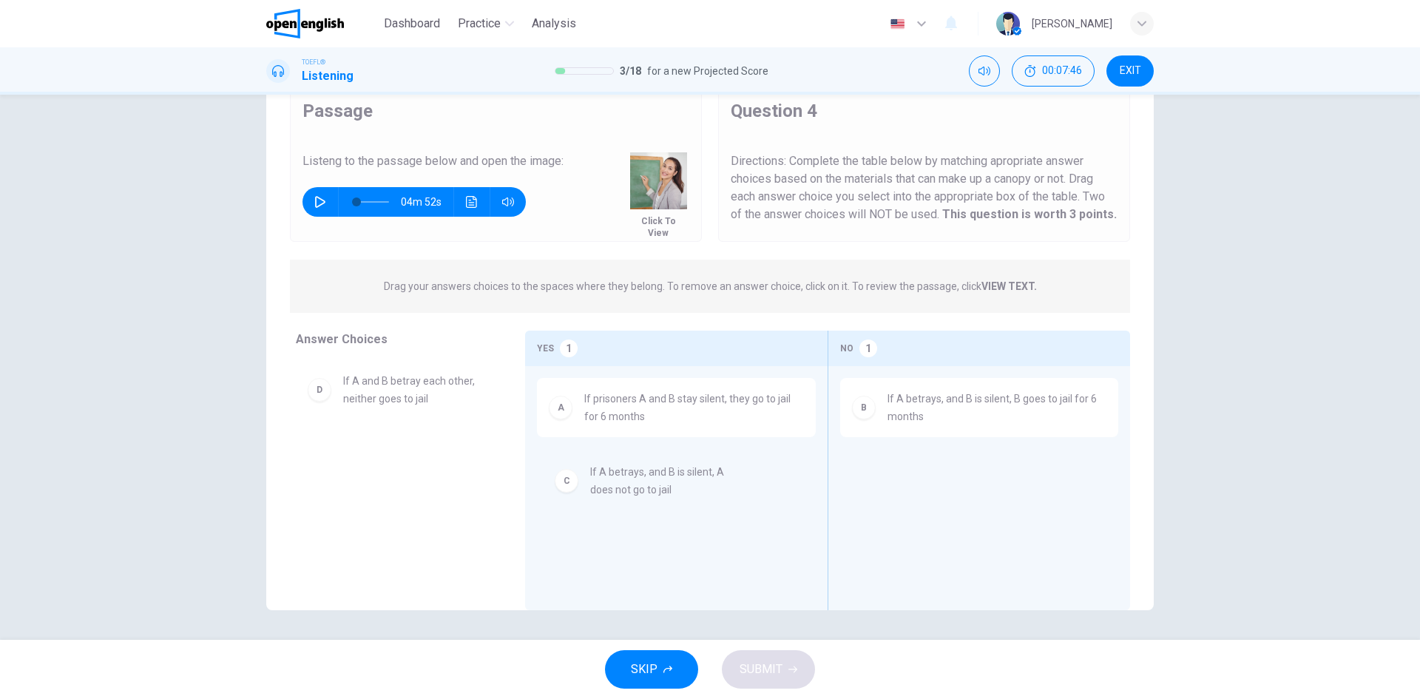
drag, startPoint x: 390, startPoint y: 400, endPoint x: 646, endPoint y: 487, distance: 271.1
click at [645, 177] on img at bounding box center [658, 180] width 57 height 57
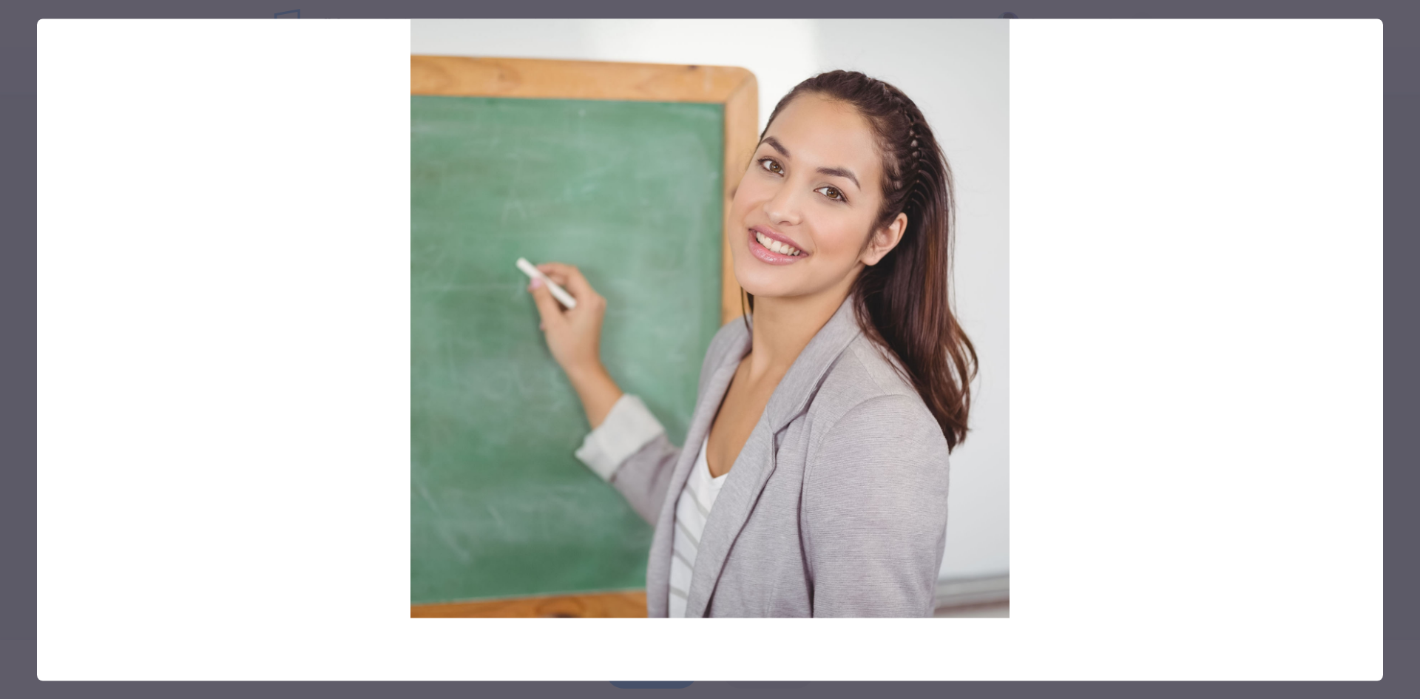
click at [11, 235] on div at bounding box center [710, 349] width 1420 height 699
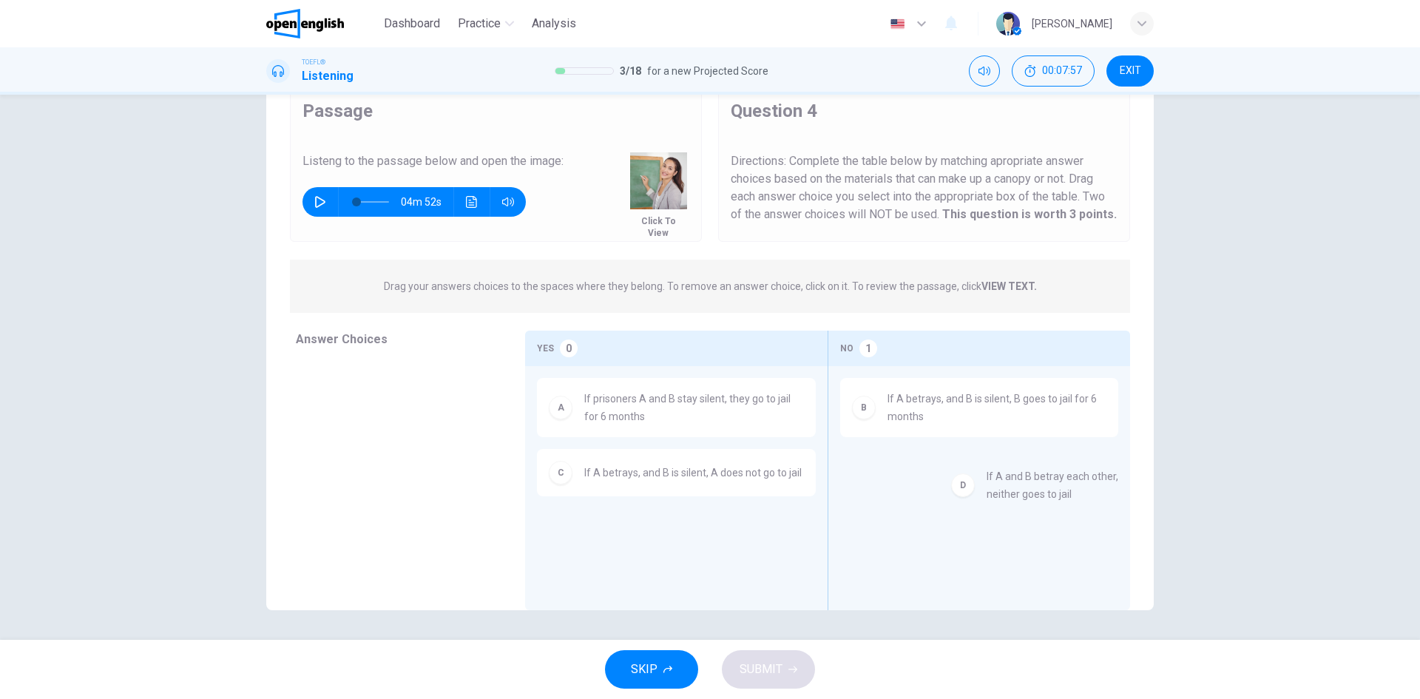
drag, startPoint x: 381, startPoint y: 378, endPoint x: 1020, endPoint y: 478, distance: 646.7
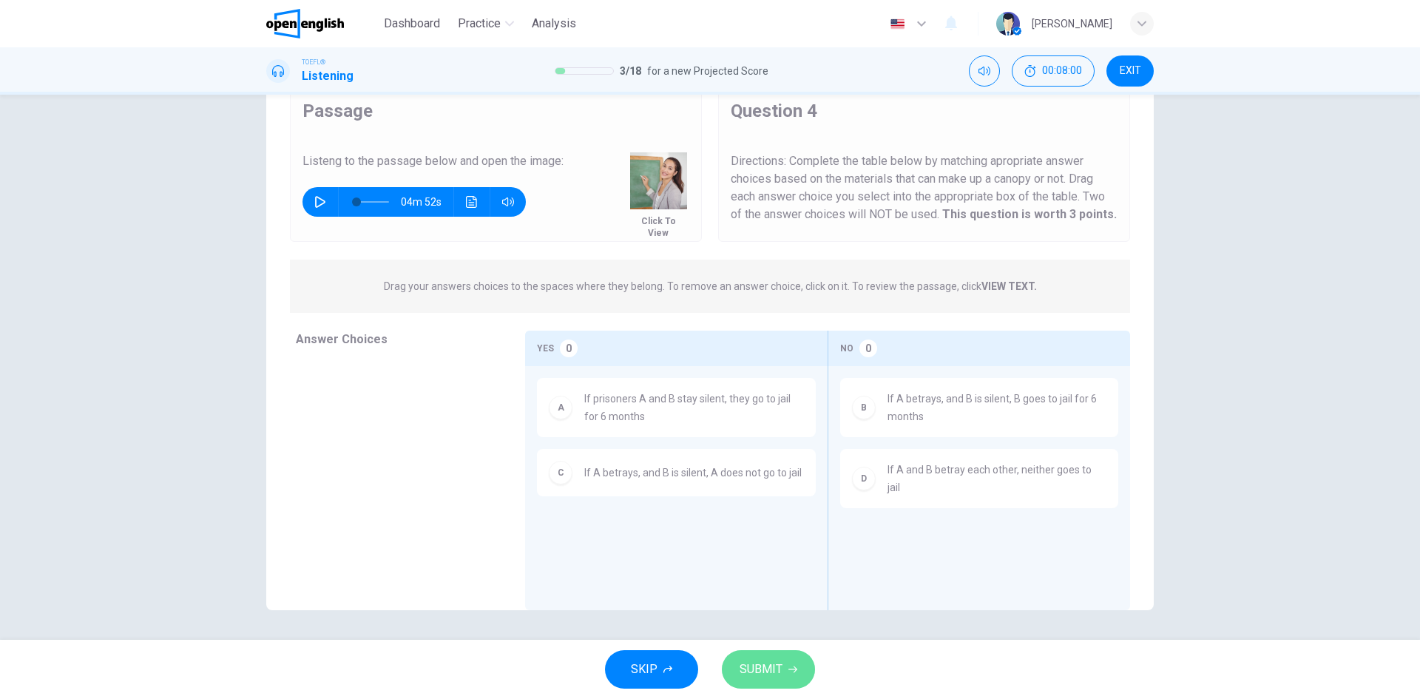
click at [797, 664] on button "SUBMIT" at bounding box center [768, 669] width 93 height 38
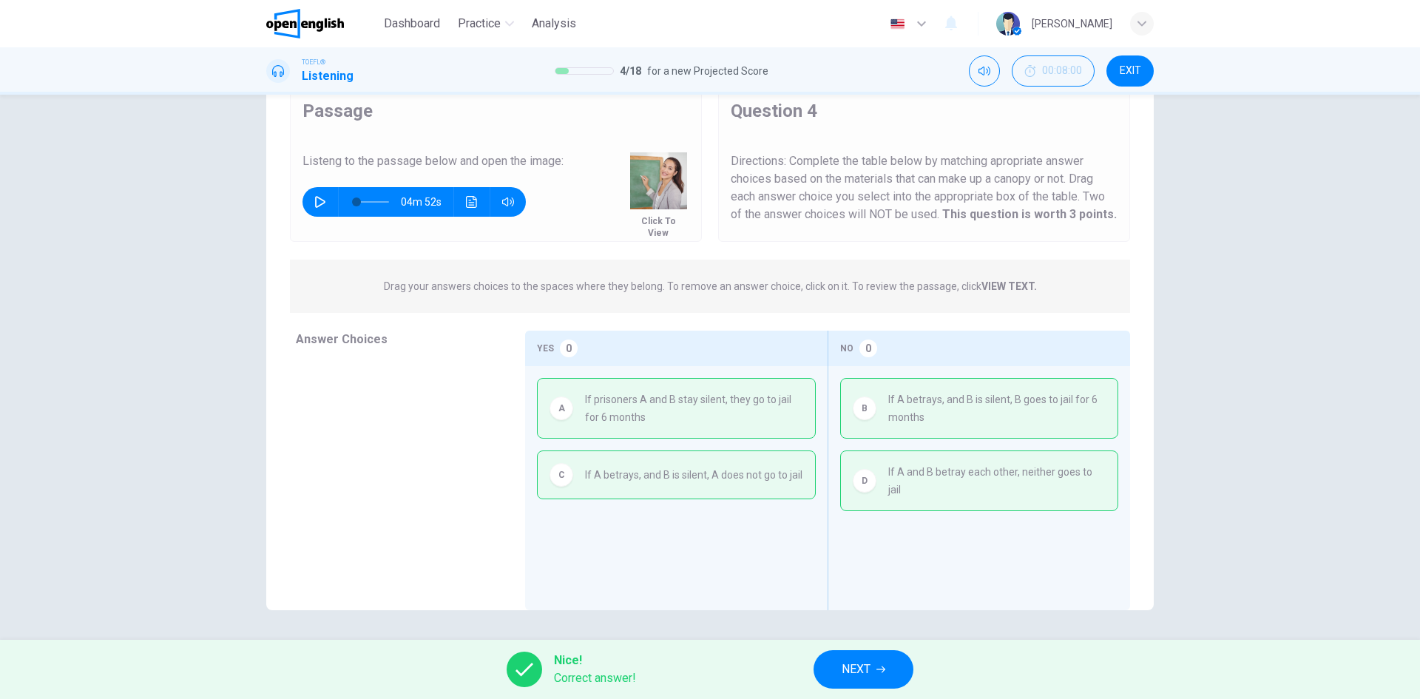
click at [867, 665] on span "NEXT" at bounding box center [856, 669] width 29 height 21
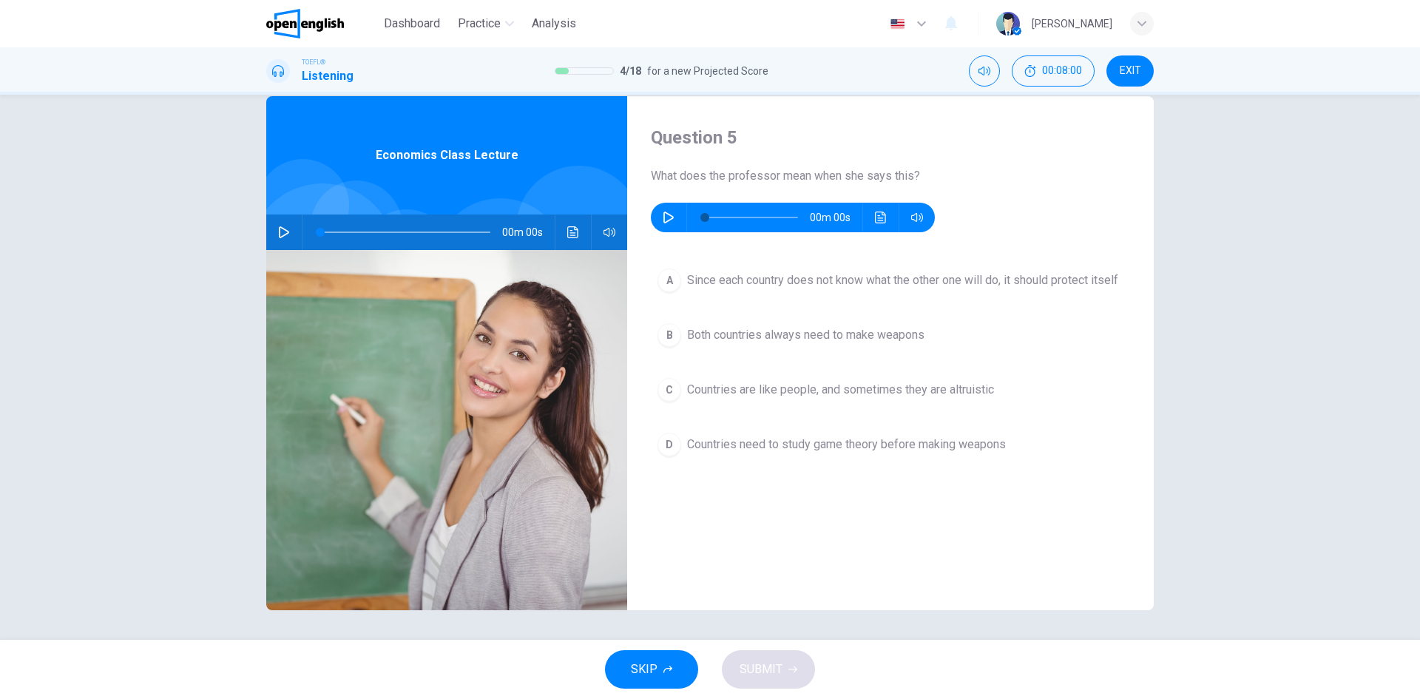
scroll to position [28, 0]
click at [667, 215] on icon "button" at bounding box center [668, 218] width 10 height 12
type input "*"
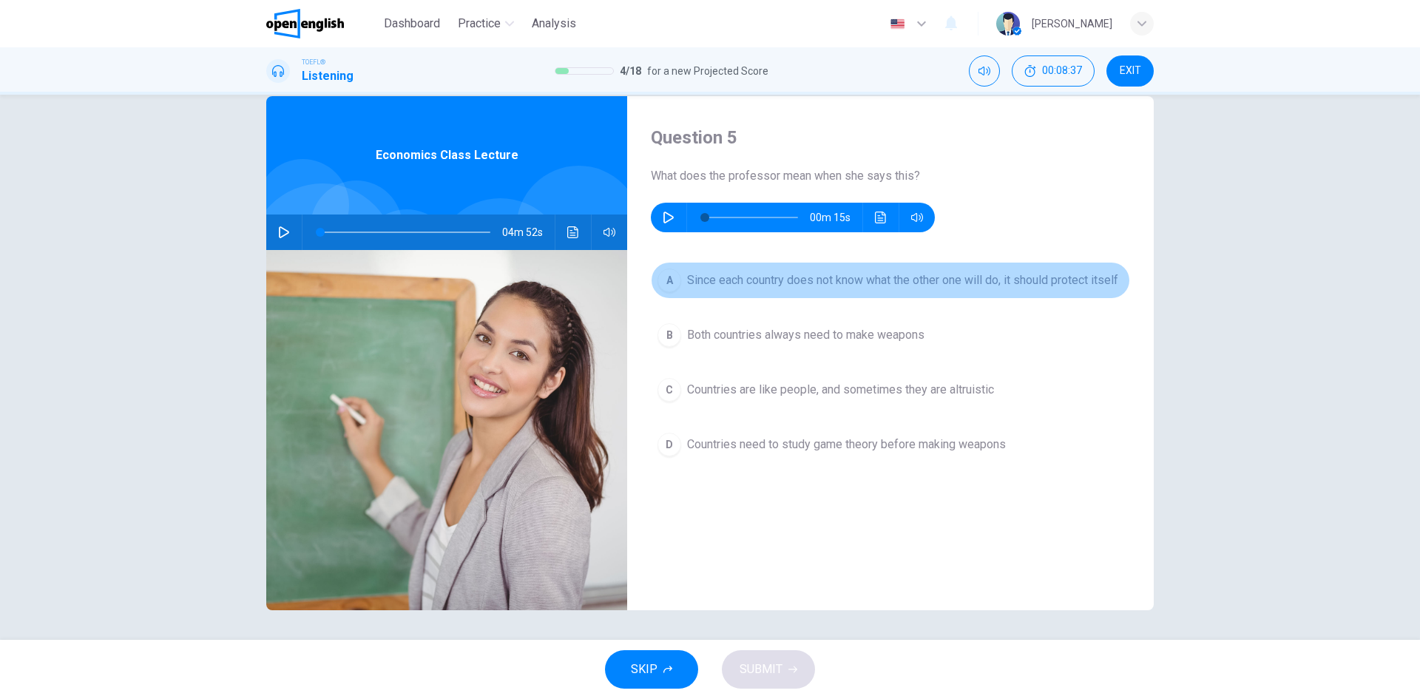
click at [712, 279] on span "Since each country does not know what the other one will do, it should protect …" at bounding box center [902, 280] width 431 height 18
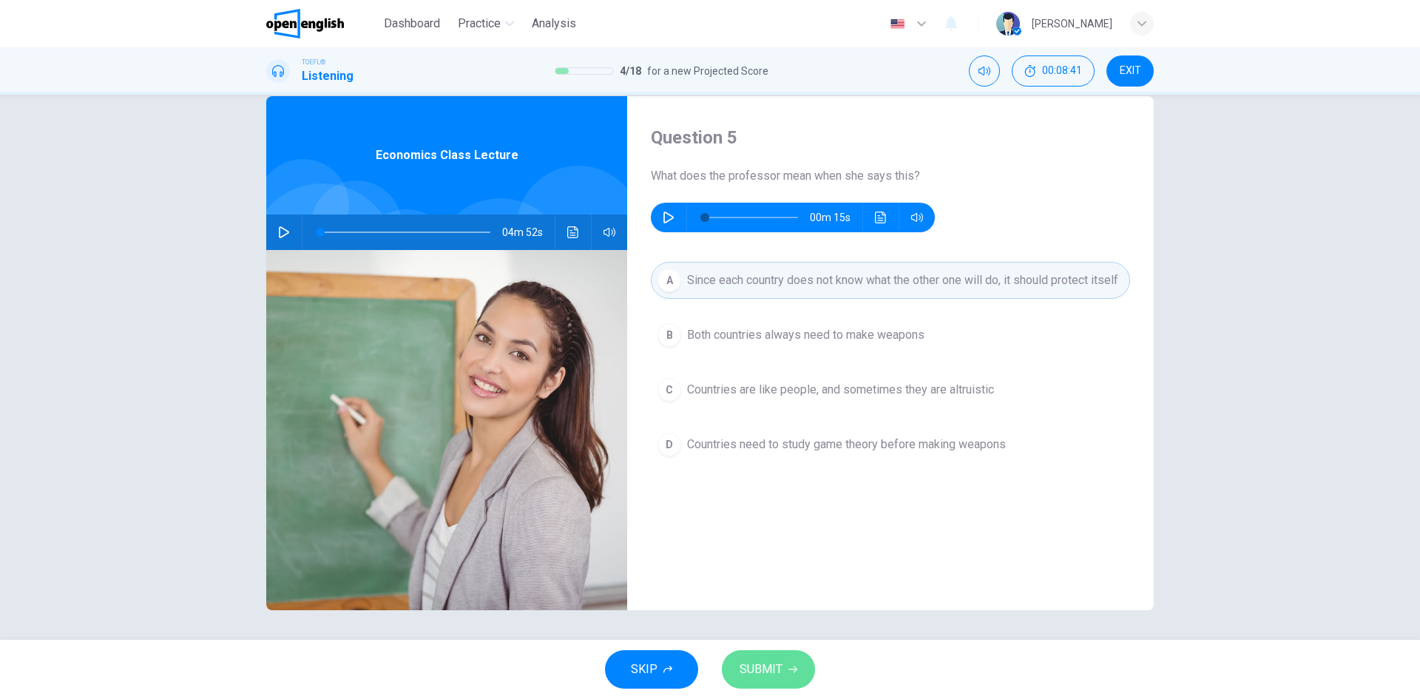
click at [761, 663] on span "SUBMIT" at bounding box center [761, 669] width 43 height 21
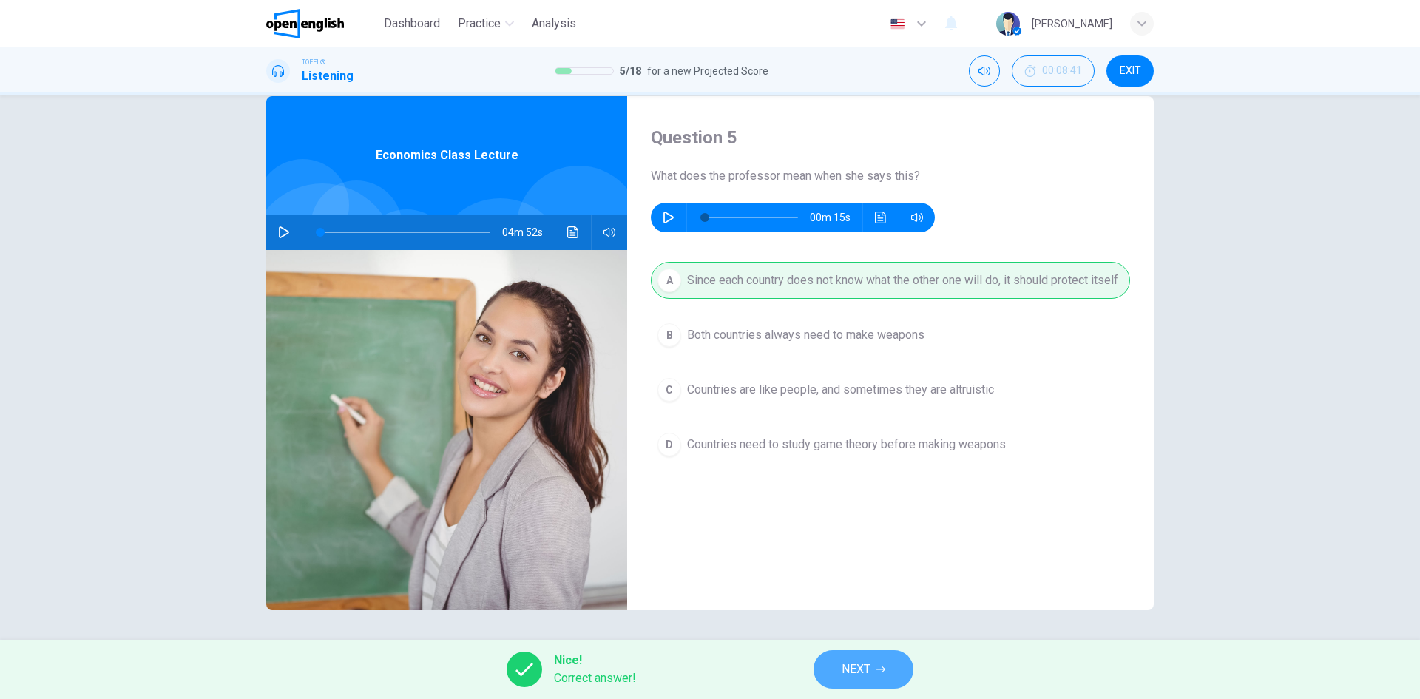
click at [881, 660] on button "NEXT" at bounding box center [864, 669] width 100 height 38
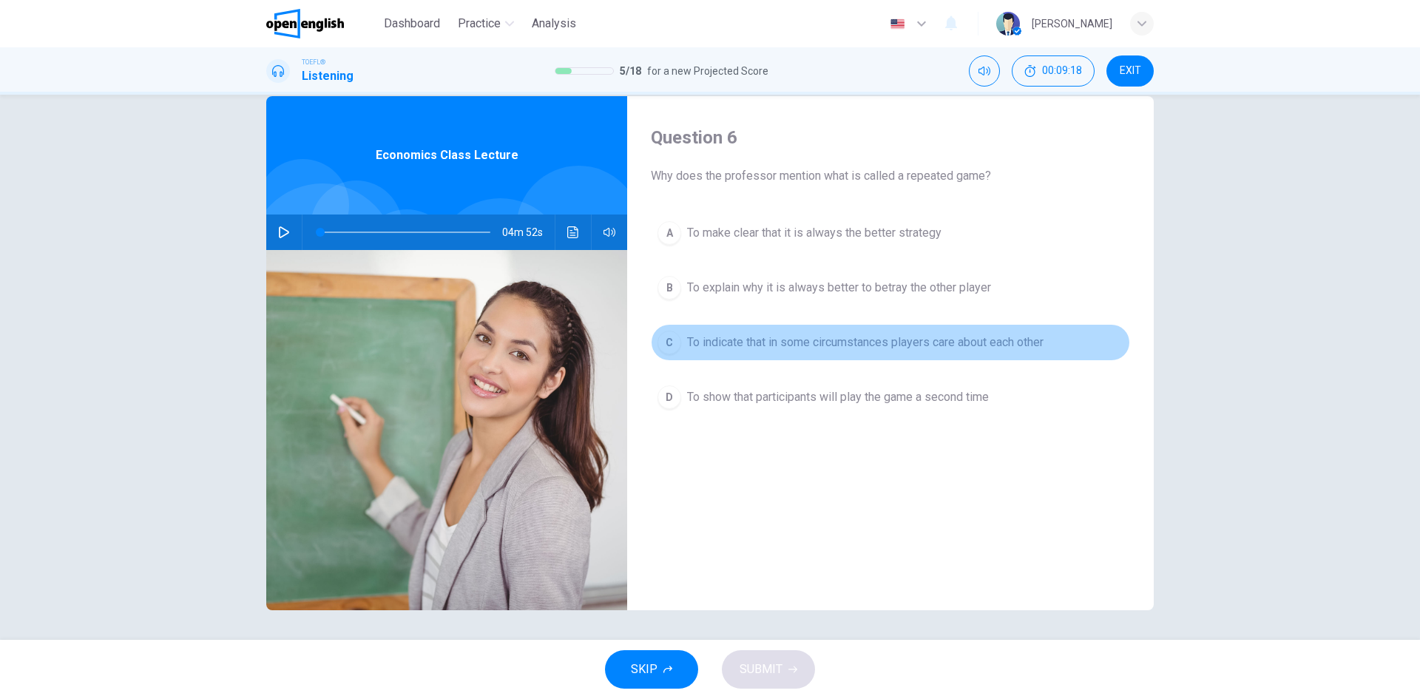
click at [802, 345] on span "To indicate that in some circumstances players care about each other" at bounding box center [865, 343] width 356 height 18
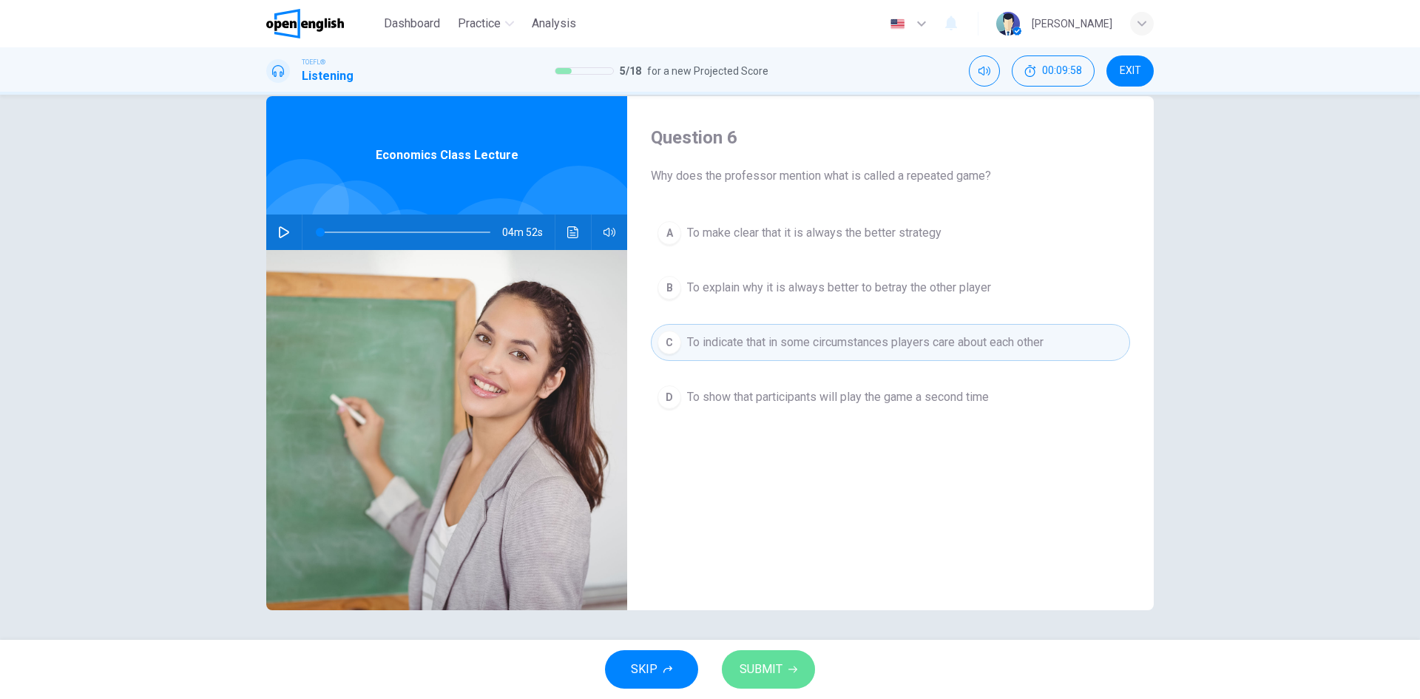
click at [802, 670] on button "SUBMIT" at bounding box center [768, 669] width 93 height 38
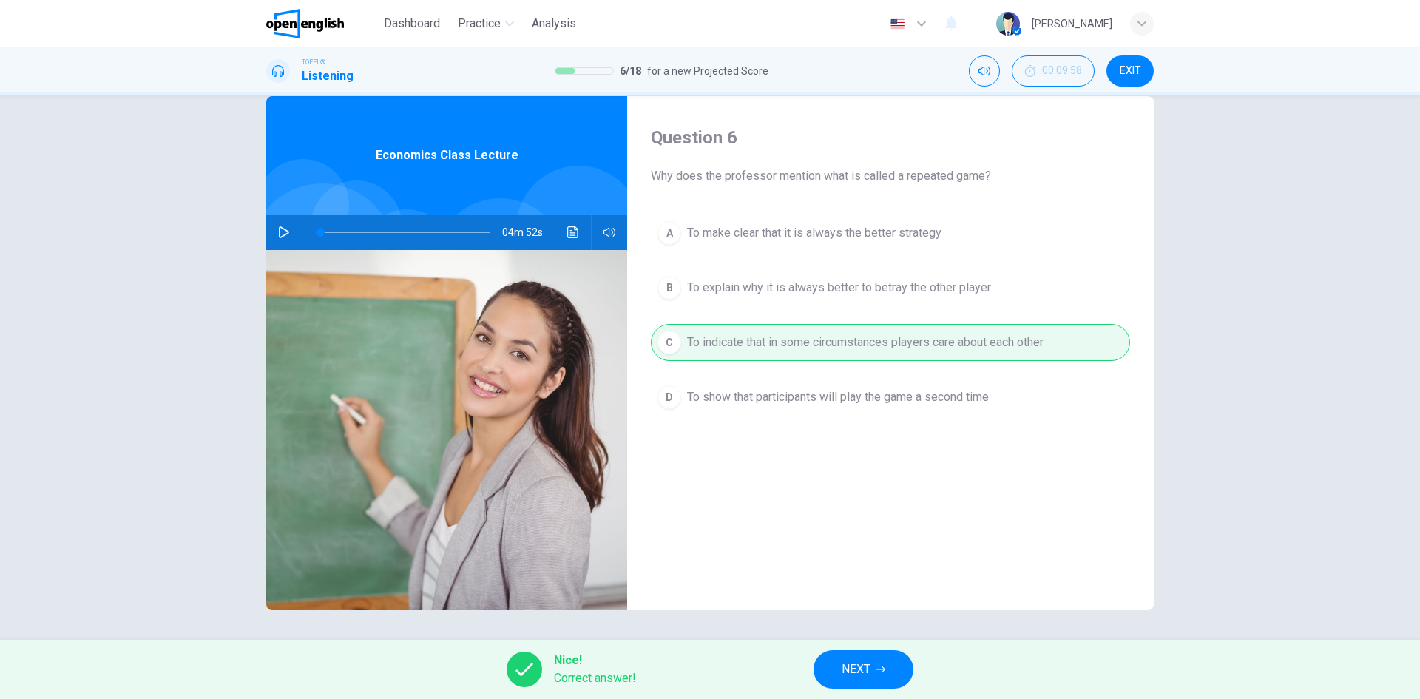
click at [842, 659] on span "NEXT" at bounding box center [856, 669] width 29 height 21
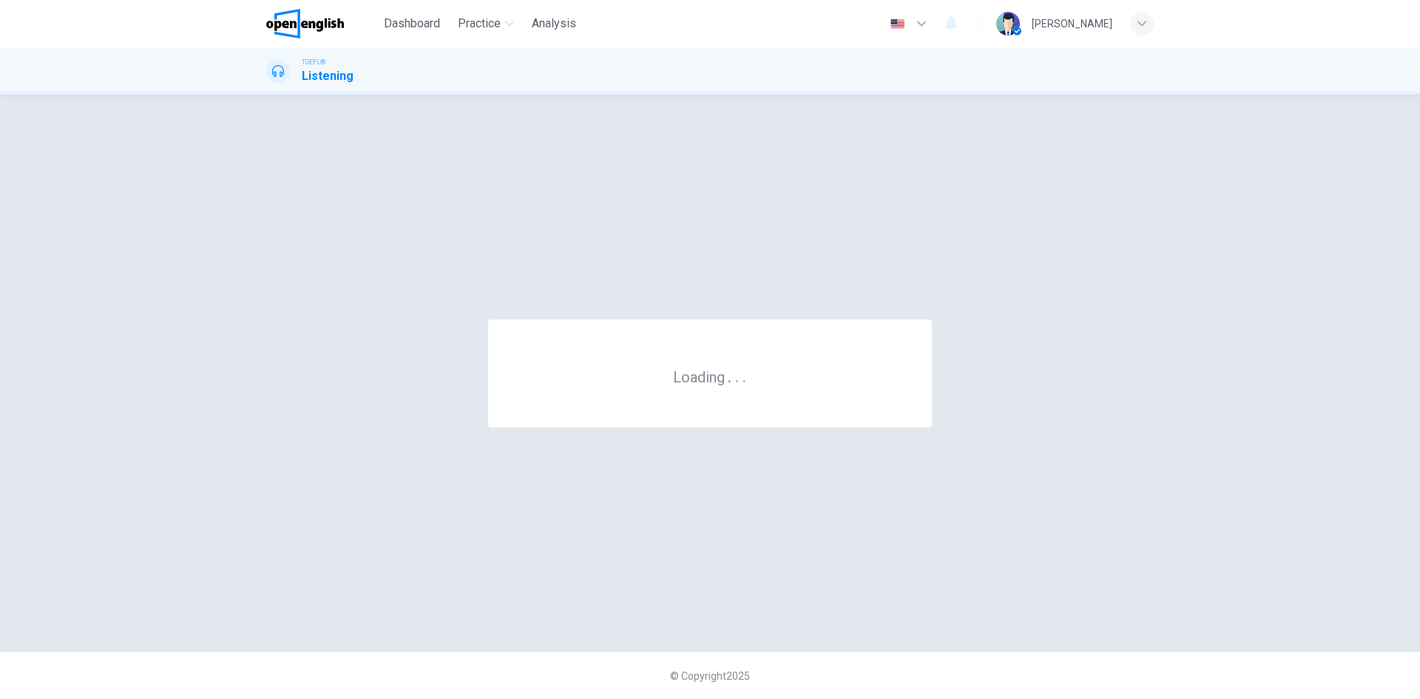
scroll to position [0, 0]
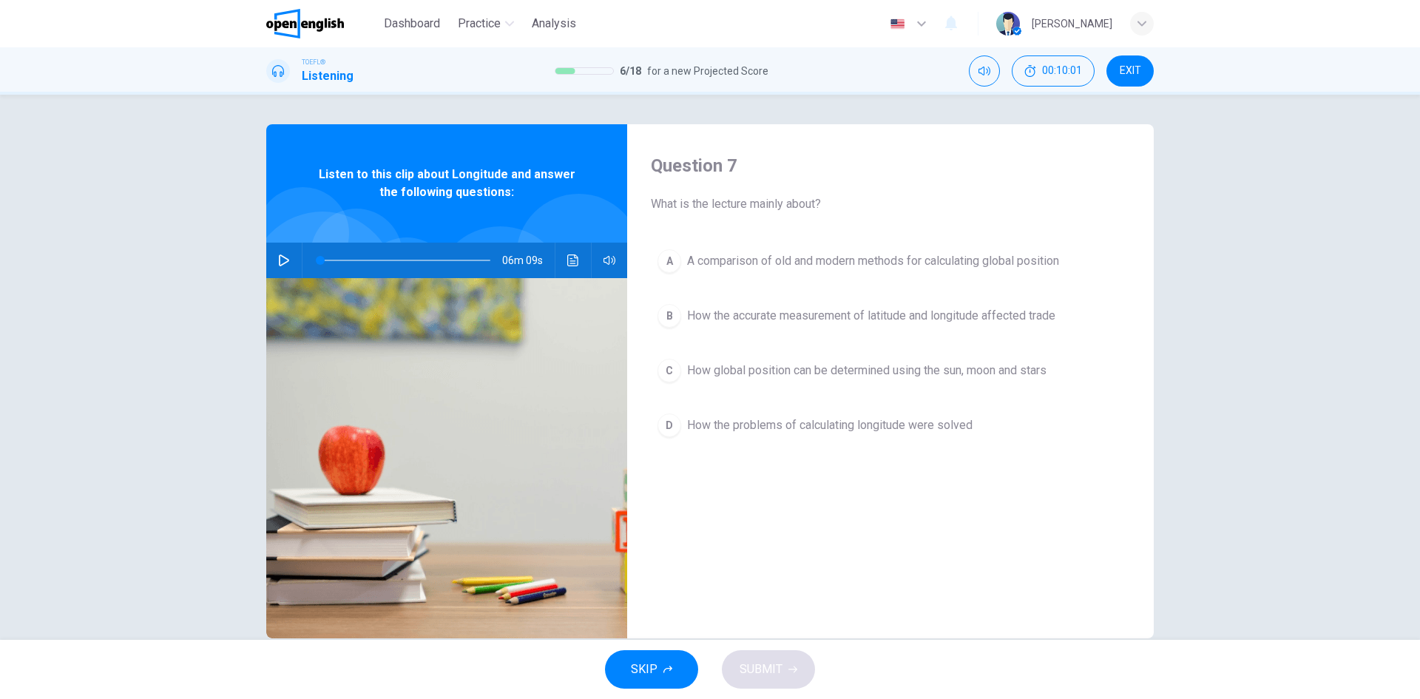
click at [279, 264] on icon "button" at bounding box center [284, 260] width 10 height 12
type input "*"
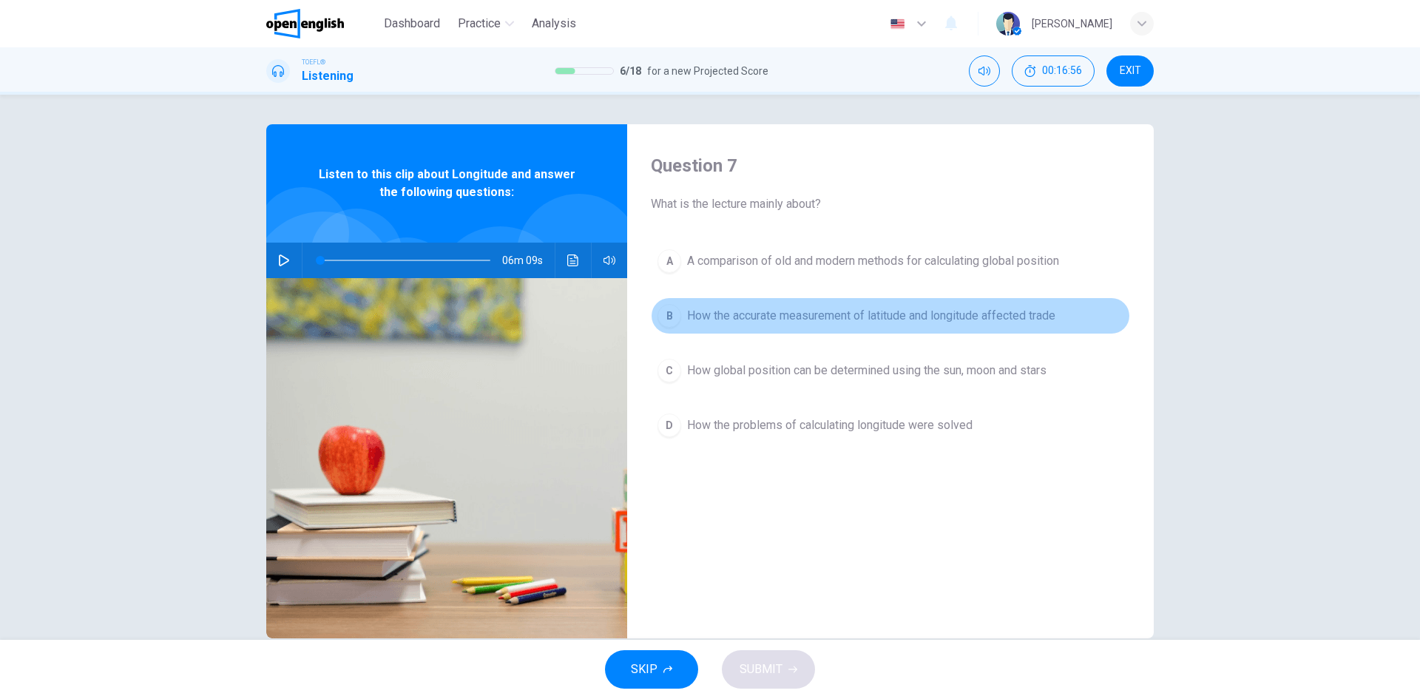
click at [896, 319] on span "How the accurate measurement of latitude and longitude affected trade" at bounding box center [871, 316] width 368 height 18
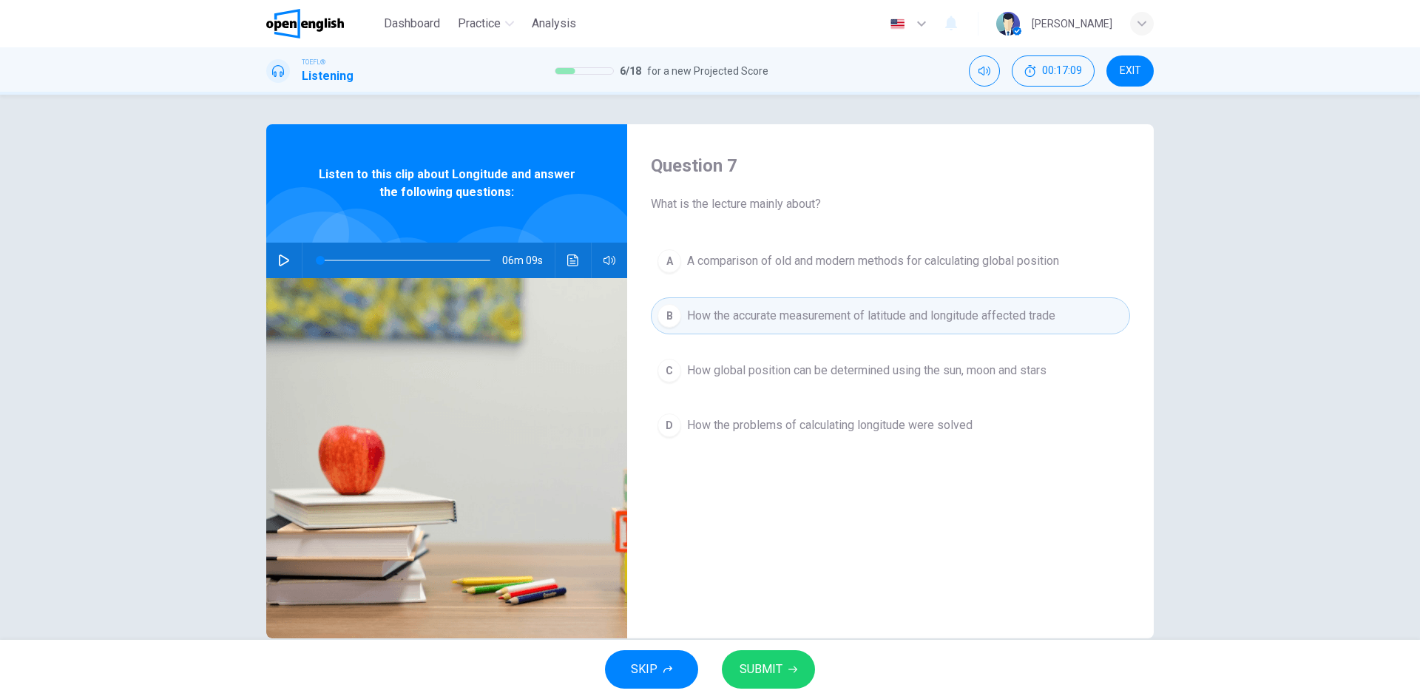
click at [832, 436] on button "D How the problems of calculating longitude were solved" at bounding box center [890, 425] width 479 height 37
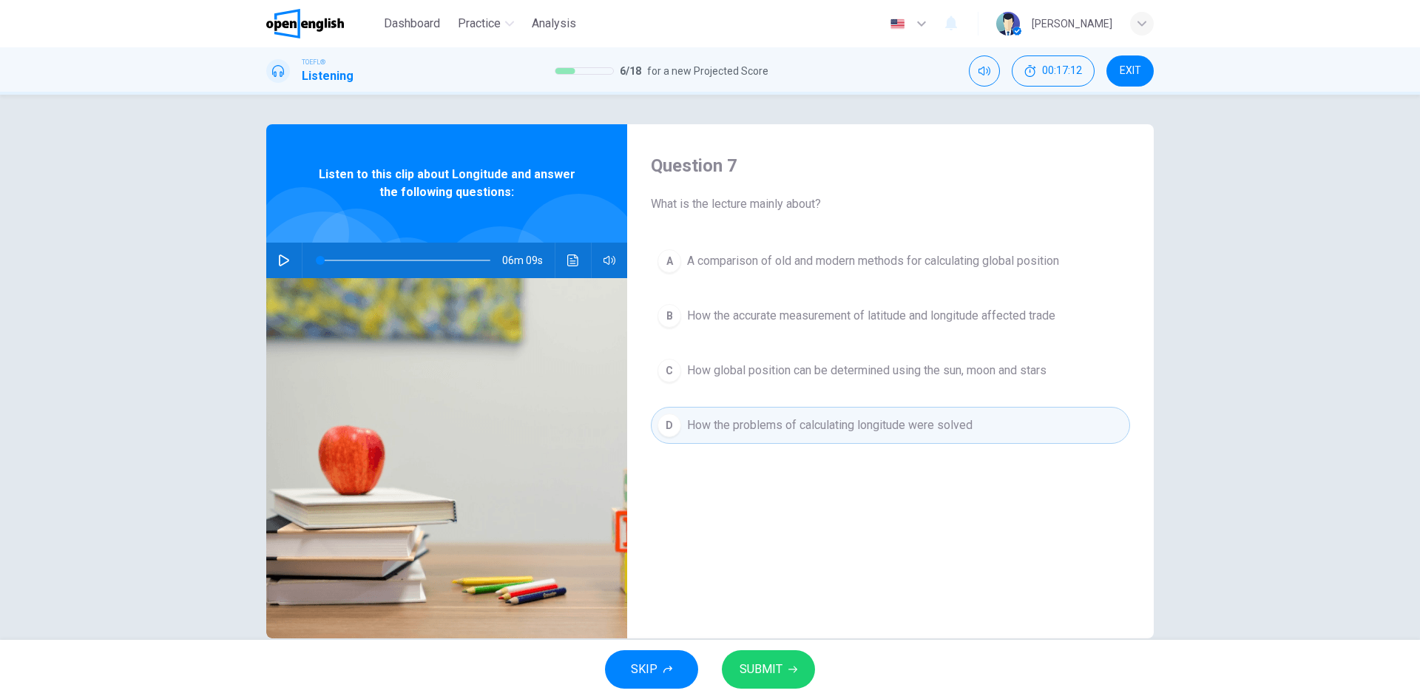
click at [765, 676] on span "SUBMIT" at bounding box center [761, 669] width 43 height 21
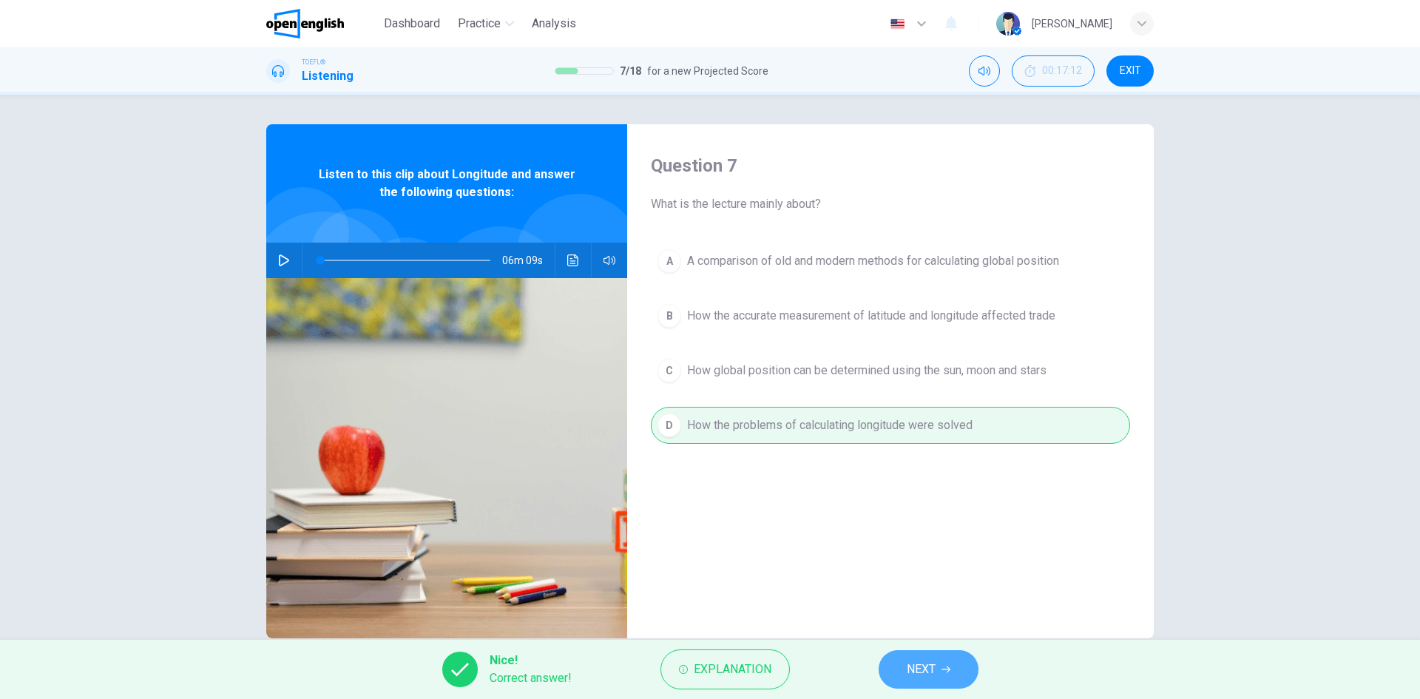
click at [911, 670] on span "NEXT" at bounding box center [921, 669] width 29 height 21
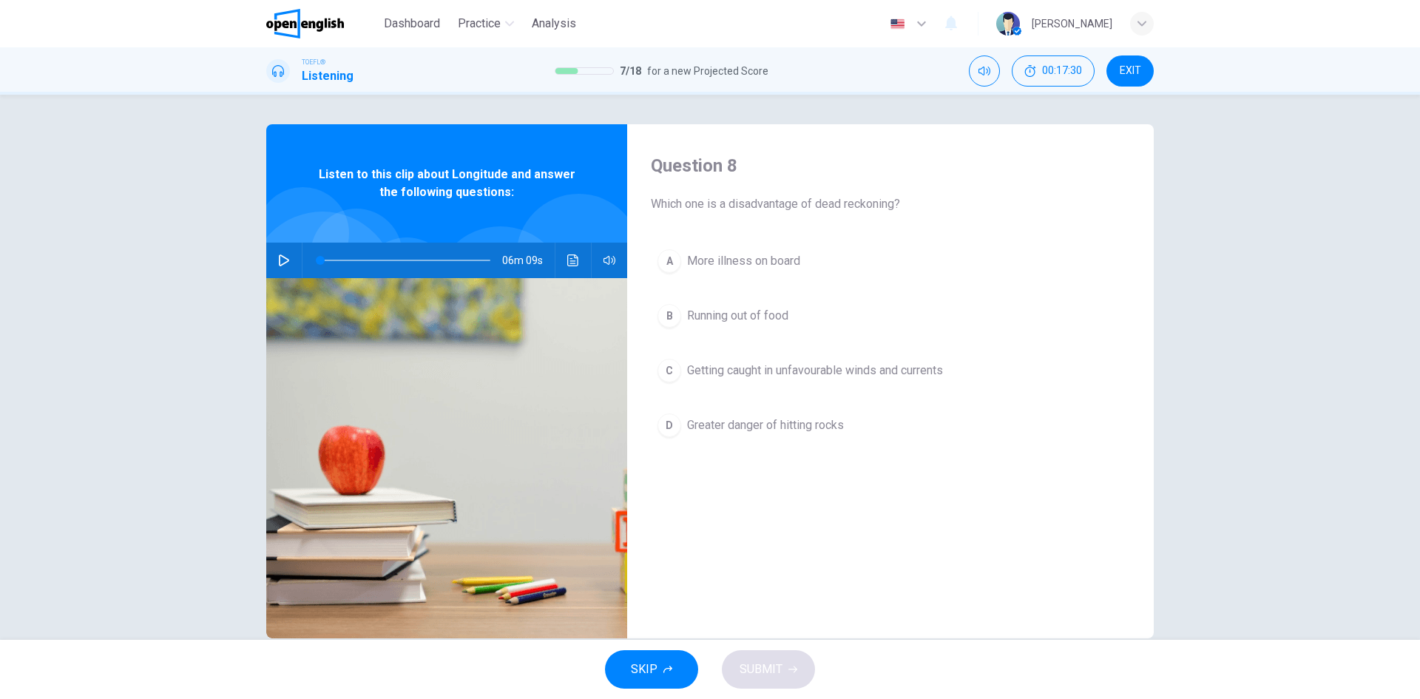
click at [768, 379] on button "C Getting caught in unfavourable winds and currents" at bounding box center [890, 370] width 479 height 37
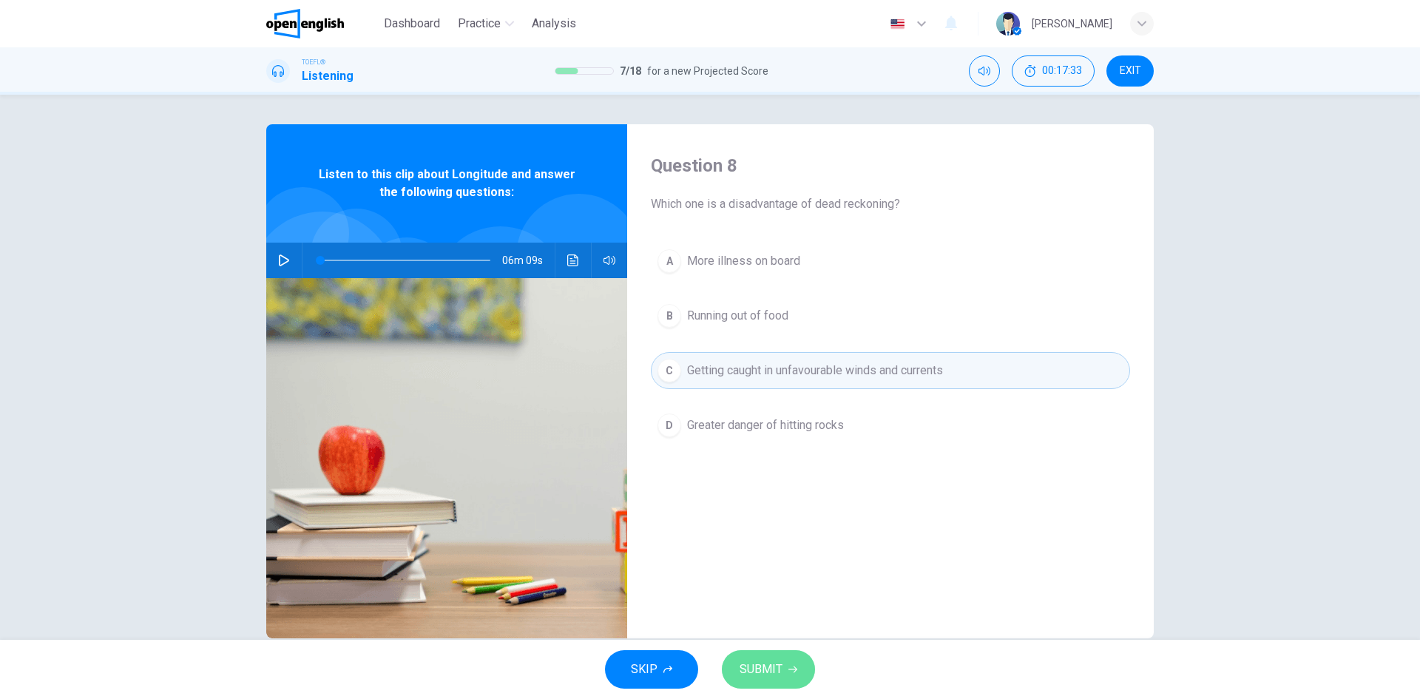
click at [781, 672] on span "SUBMIT" at bounding box center [761, 669] width 43 height 21
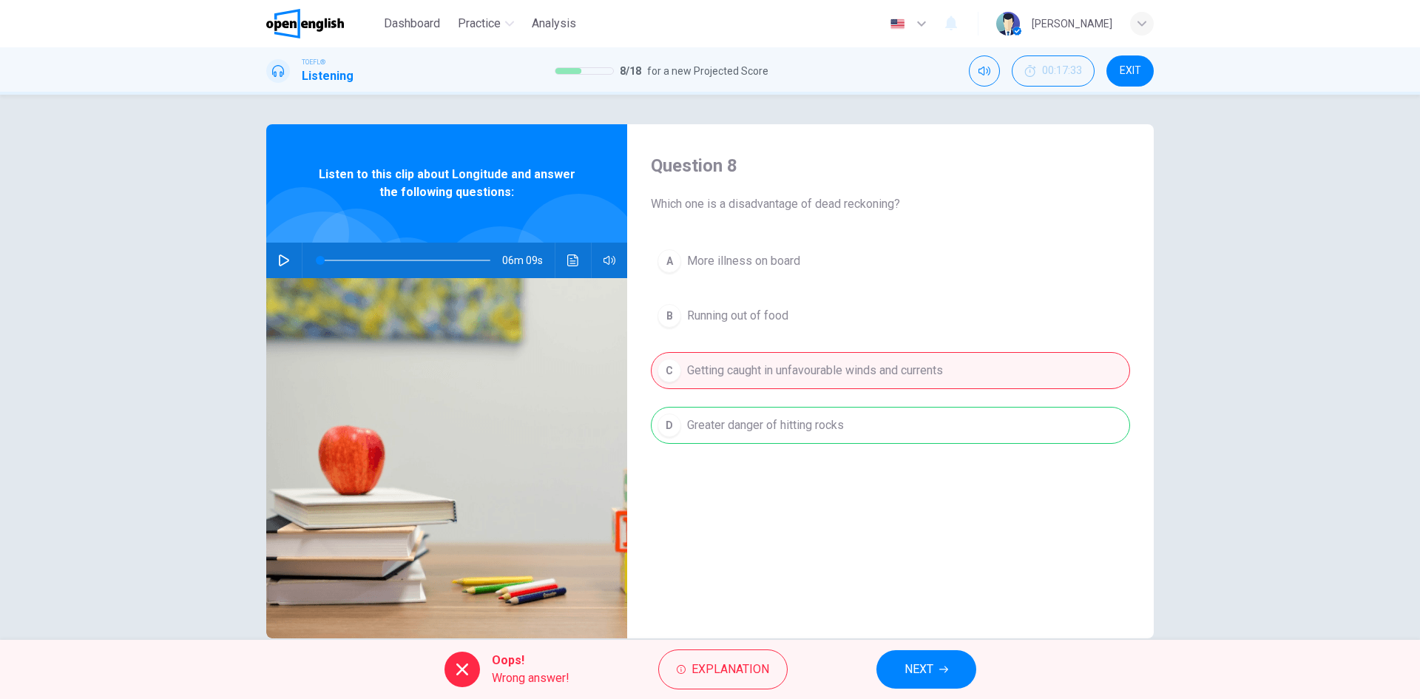
click at [918, 656] on button "NEXT" at bounding box center [926, 669] width 100 height 38
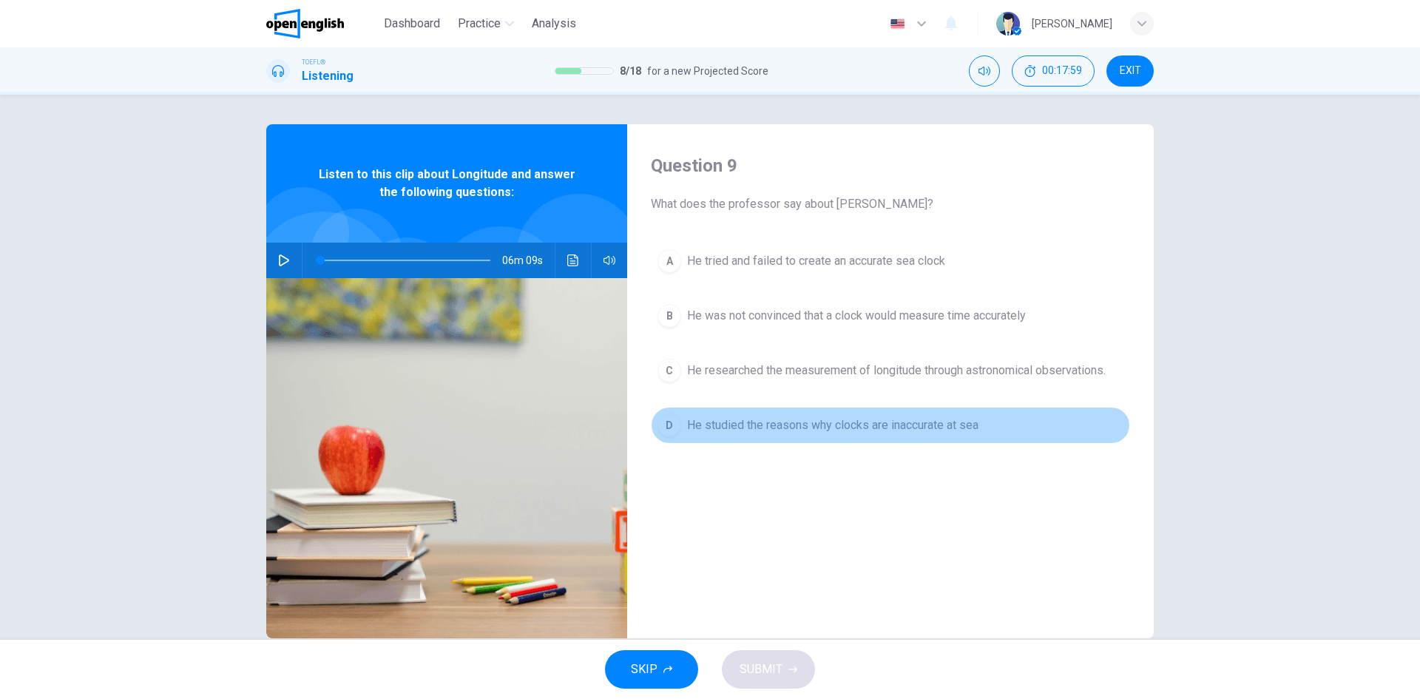
drag, startPoint x: 862, startPoint y: 432, endPoint x: 860, endPoint y: 444, distance: 11.9
click at [861, 432] on span "He studied the reasons why clocks are inaccurate at sea" at bounding box center [832, 425] width 291 height 18
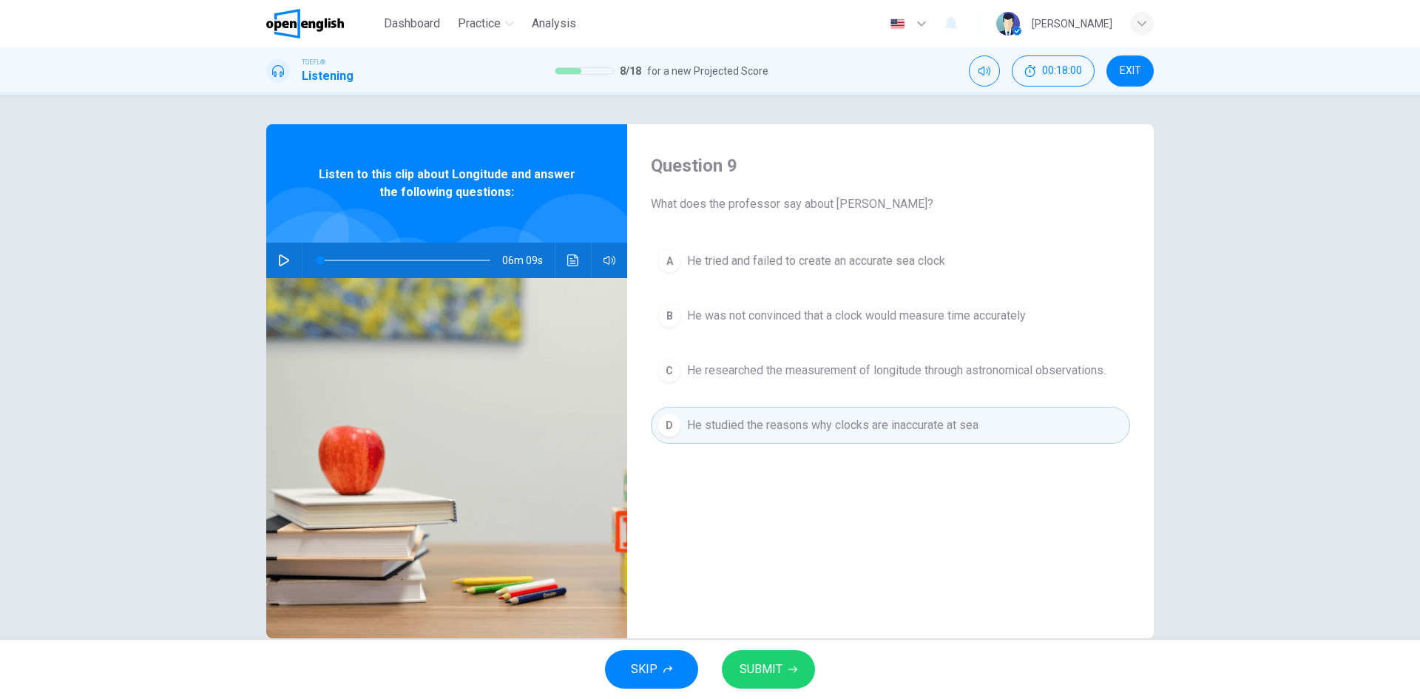
click at [764, 666] on span "SUBMIT" at bounding box center [761, 669] width 43 height 21
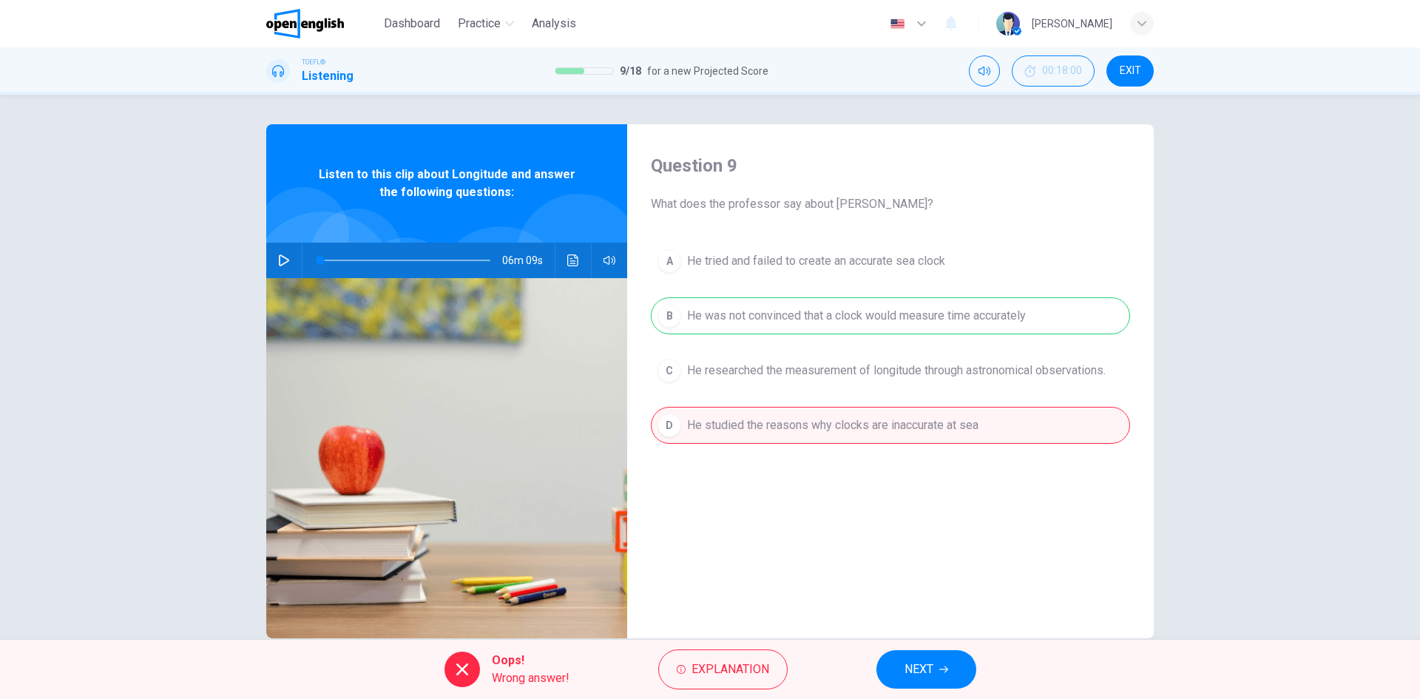
click at [940, 667] on icon "button" at bounding box center [943, 669] width 9 height 9
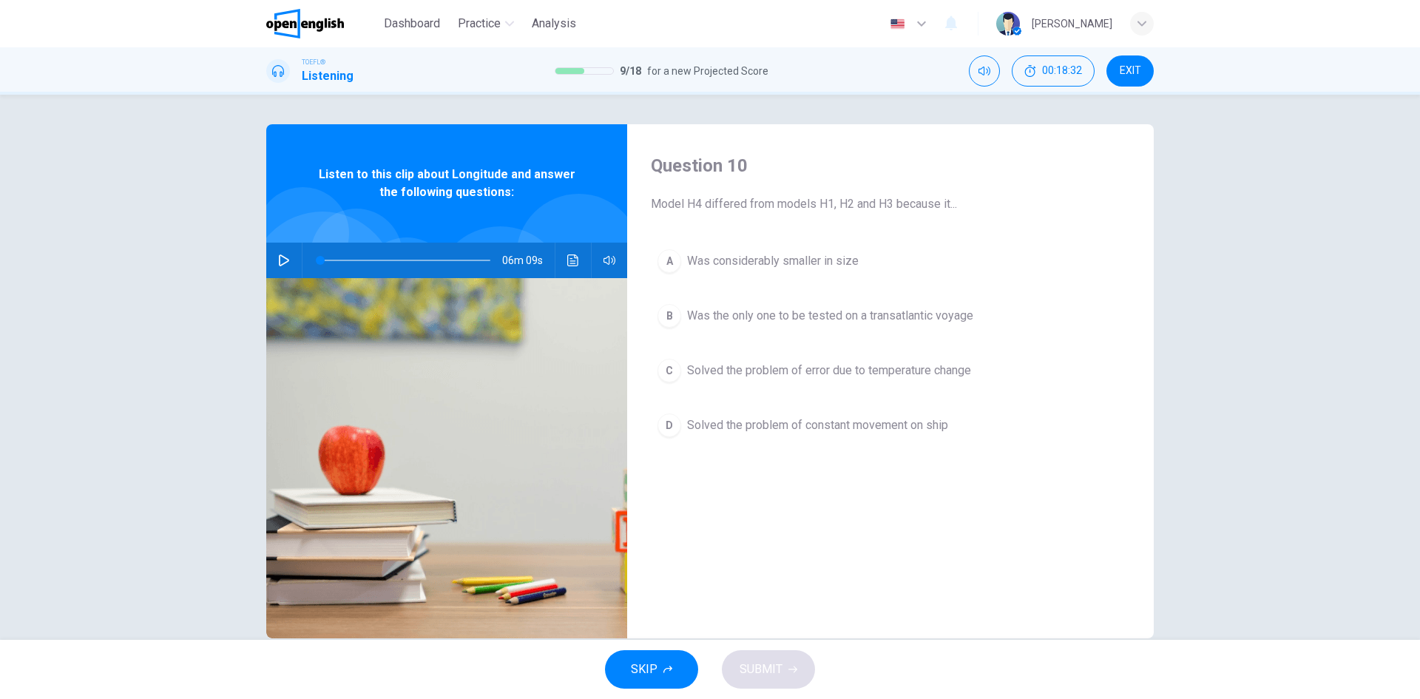
click at [955, 378] on span "Solved the problem of error due to temperature change" at bounding box center [829, 371] width 284 height 18
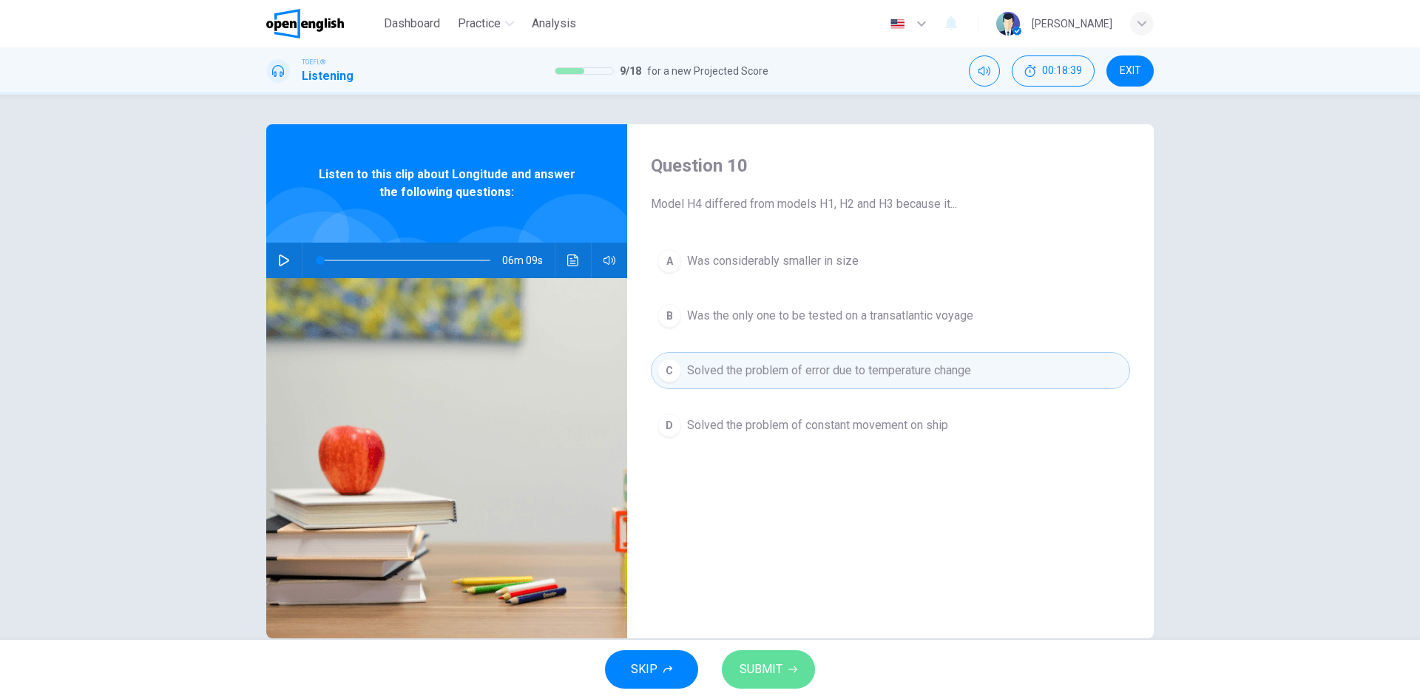
click at [760, 680] on button "SUBMIT" at bounding box center [768, 669] width 93 height 38
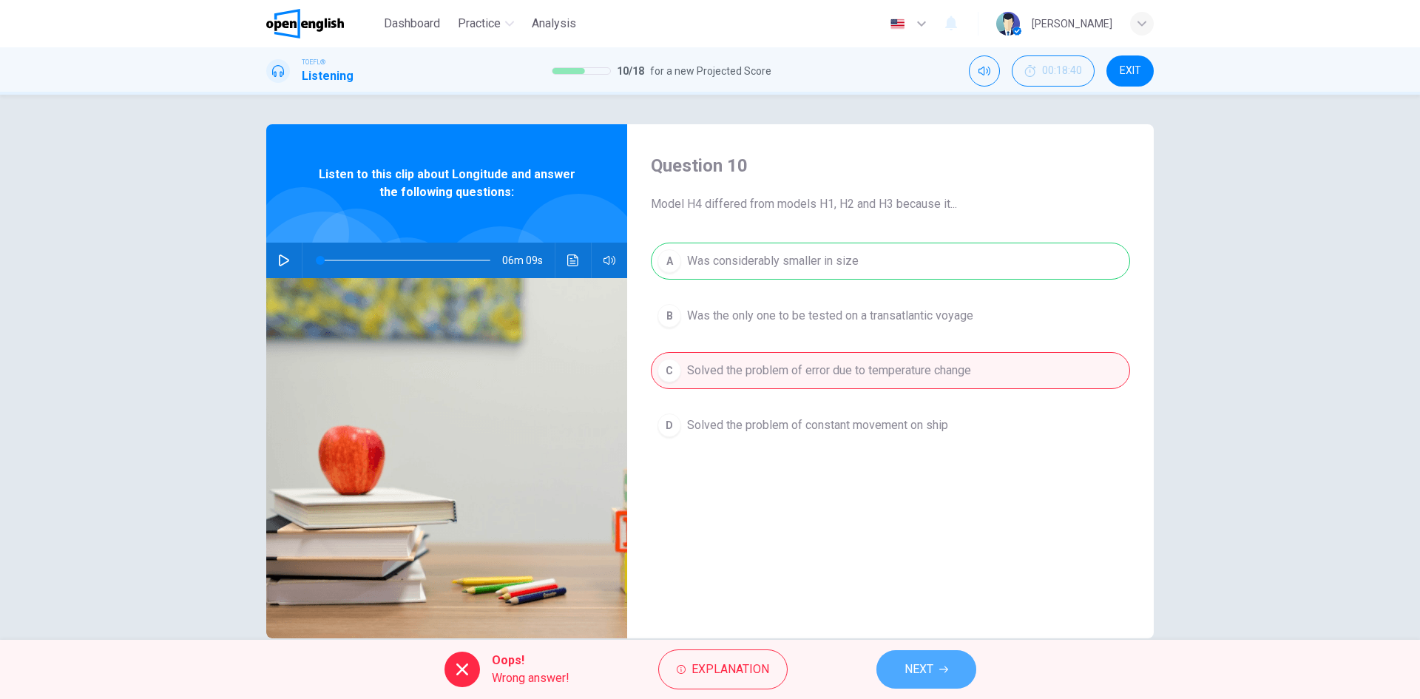
click at [921, 672] on span "NEXT" at bounding box center [918, 669] width 29 height 21
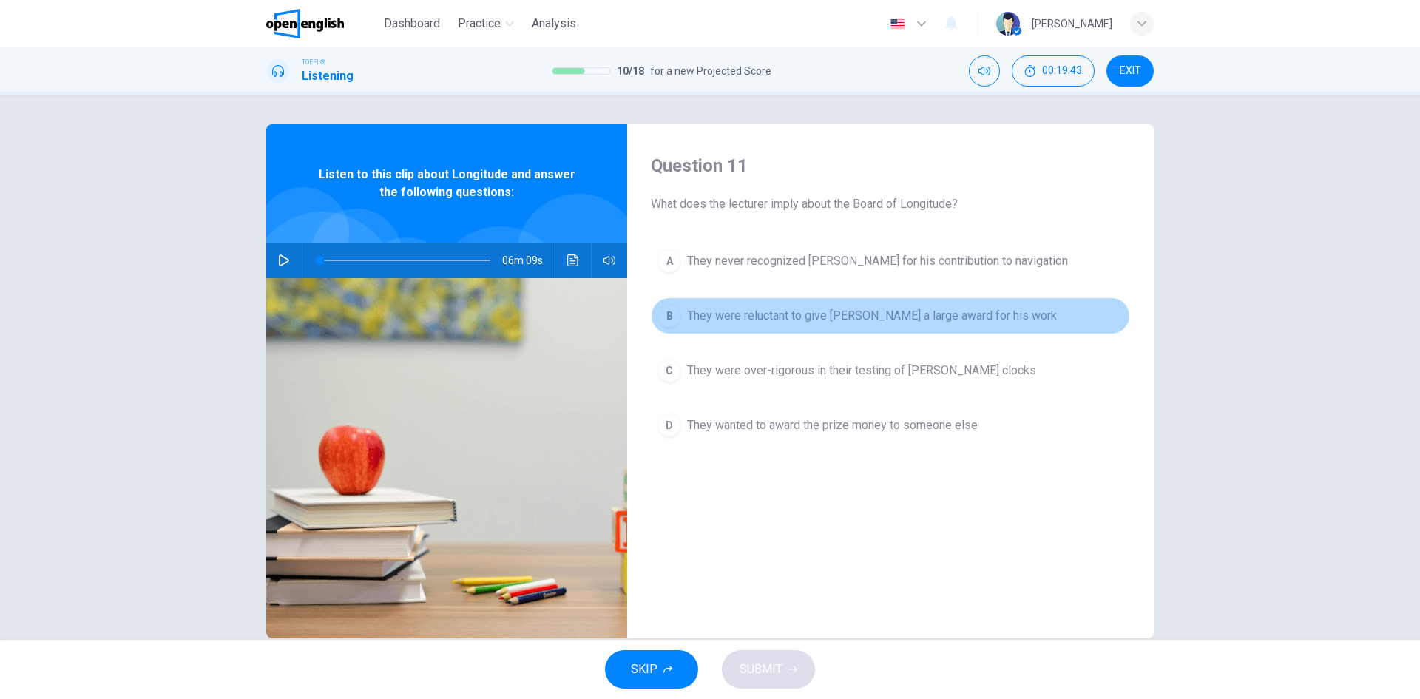
click at [779, 324] on span "They were reluctant to give [PERSON_NAME] a large award for his work" at bounding box center [872, 316] width 370 height 18
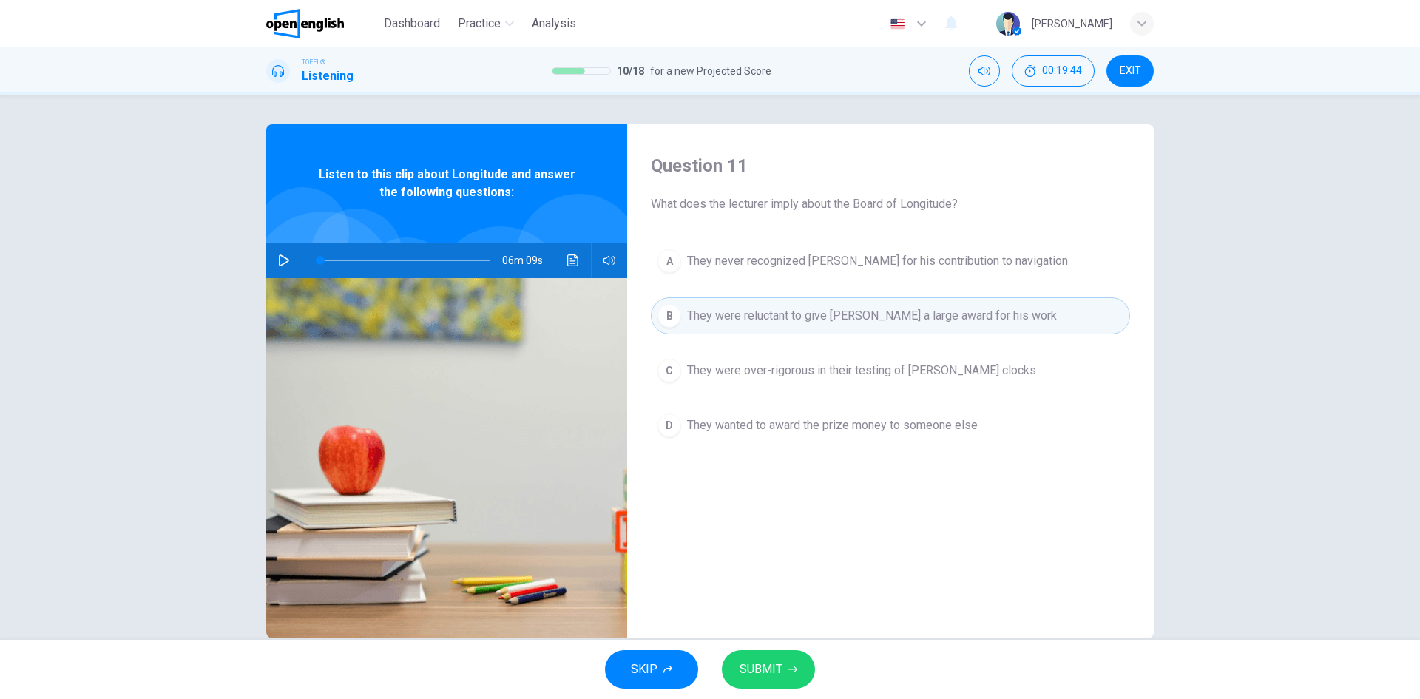
click at [765, 672] on span "SUBMIT" at bounding box center [761, 669] width 43 height 21
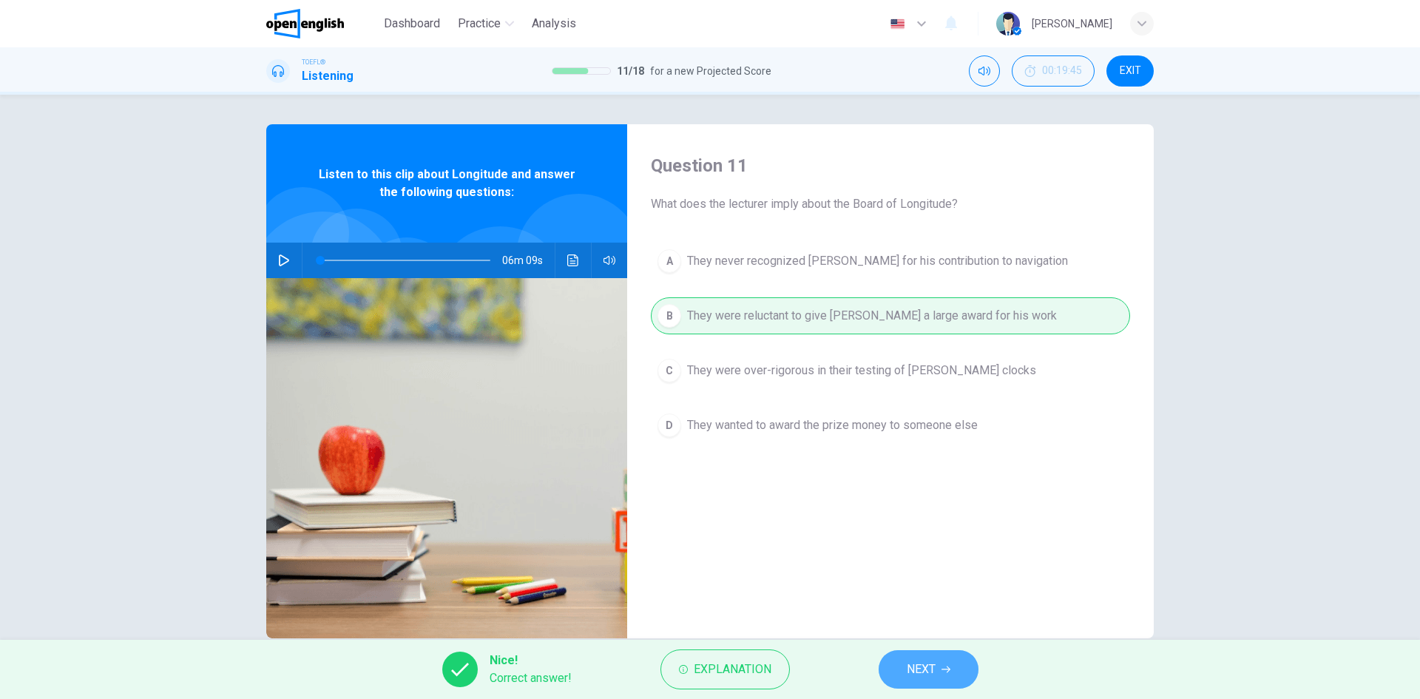
click at [891, 674] on button "NEXT" at bounding box center [929, 669] width 100 height 38
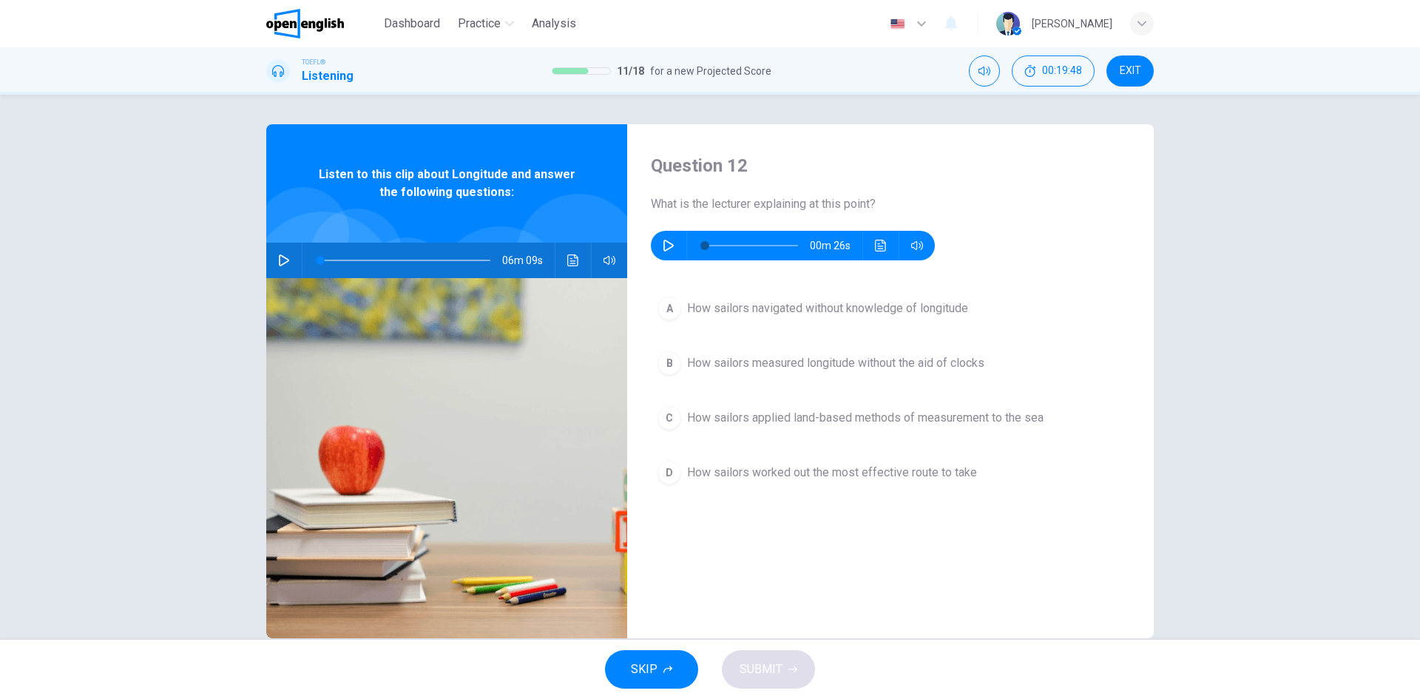
click at [663, 247] on icon "button" at bounding box center [668, 246] width 10 height 12
type input "*"
click at [754, 310] on span "How sailors navigated without knowledge of longitude" at bounding box center [827, 309] width 281 height 18
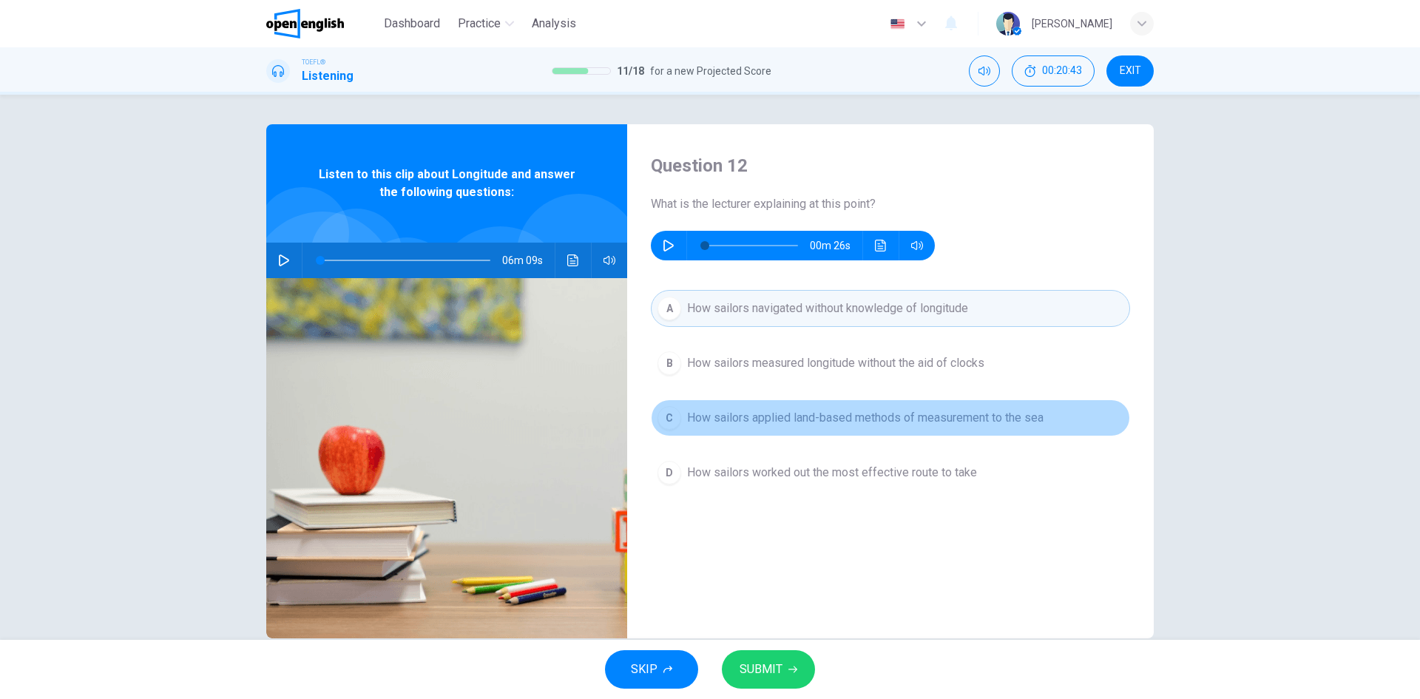
click at [806, 406] on button "C How sailors applied land-based methods of measurement to the sea" at bounding box center [890, 417] width 479 height 37
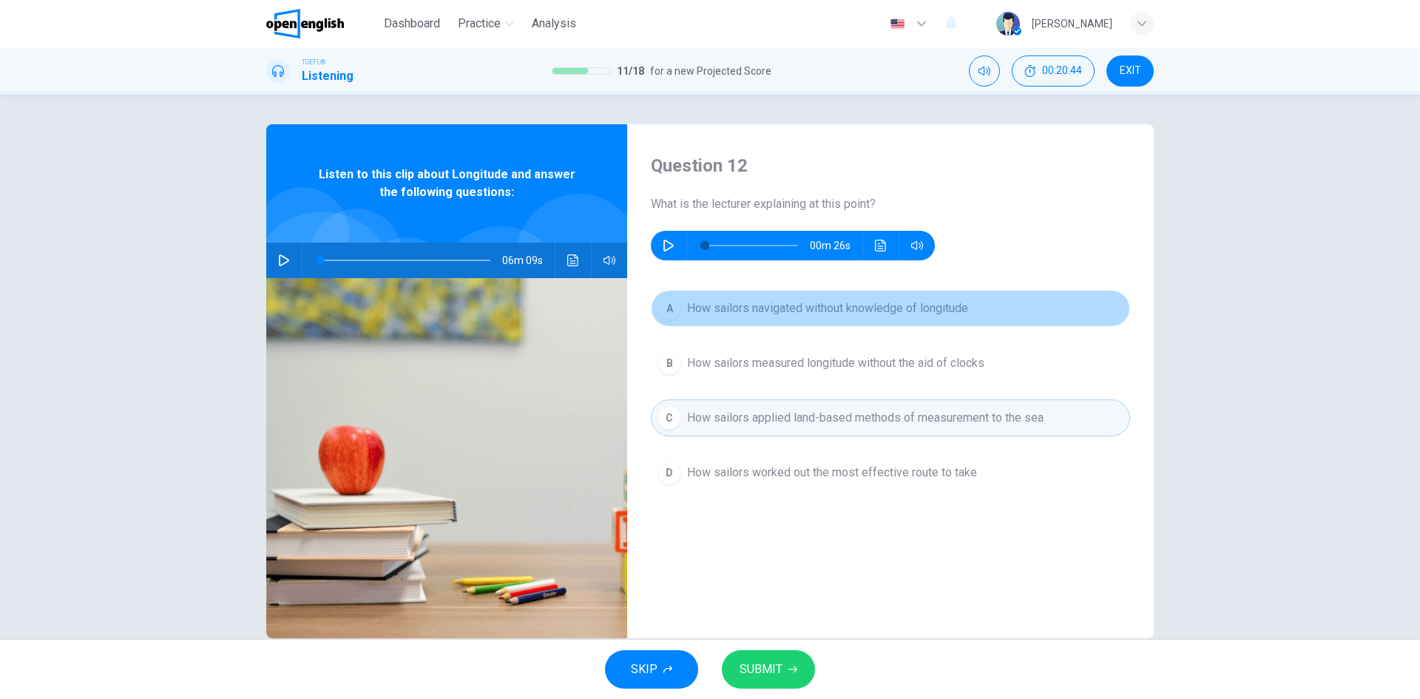
click at [689, 300] on span "How sailors navigated without knowledge of longitude" at bounding box center [827, 309] width 281 height 18
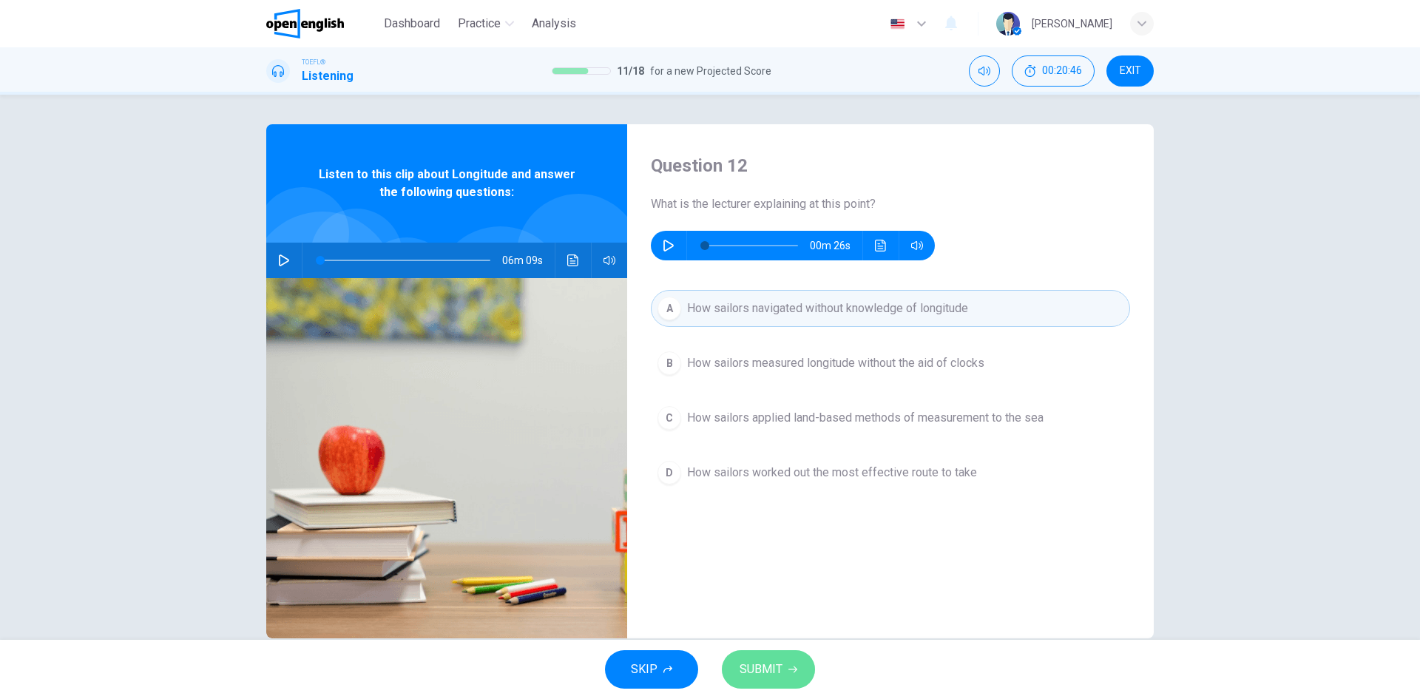
click at [757, 671] on span "SUBMIT" at bounding box center [761, 669] width 43 height 21
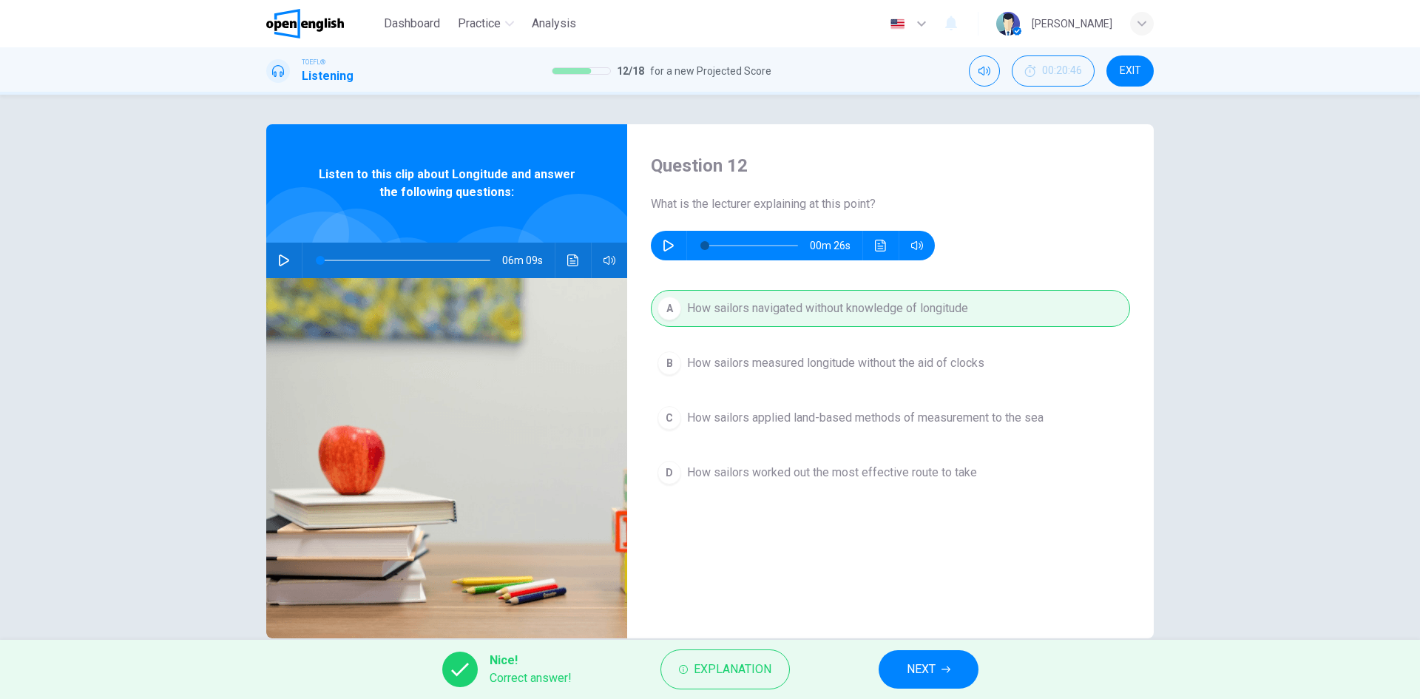
click at [924, 672] on span "NEXT" at bounding box center [921, 669] width 29 height 21
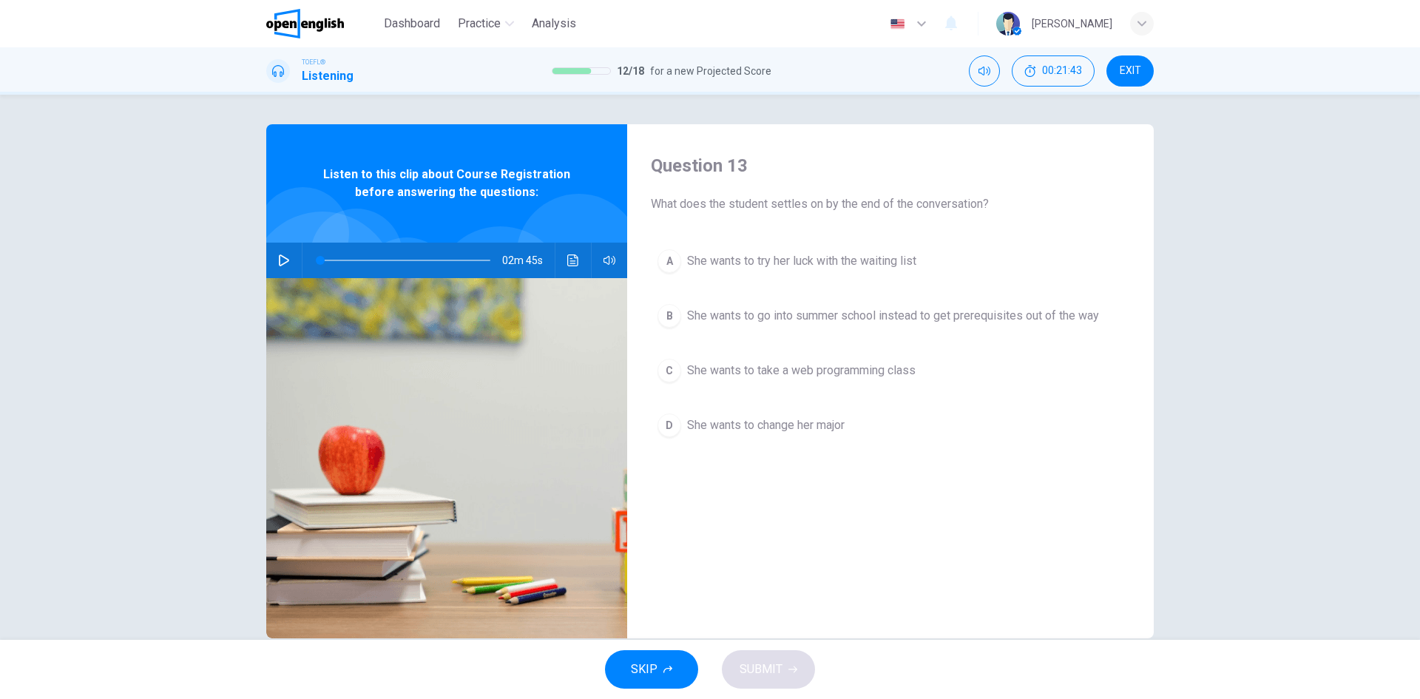
drag, startPoint x: 782, startPoint y: 206, endPoint x: 893, endPoint y: 203, distance: 111.0
click at [893, 203] on span "What does the student settles on by the end of the conversation?" at bounding box center [890, 204] width 479 height 18
click at [278, 257] on icon "button" at bounding box center [284, 260] width 12 height 12
type input "*"
click at [814, 427] on span "She wants to change her major" at bounding box center [766, 425] width 158 height 18
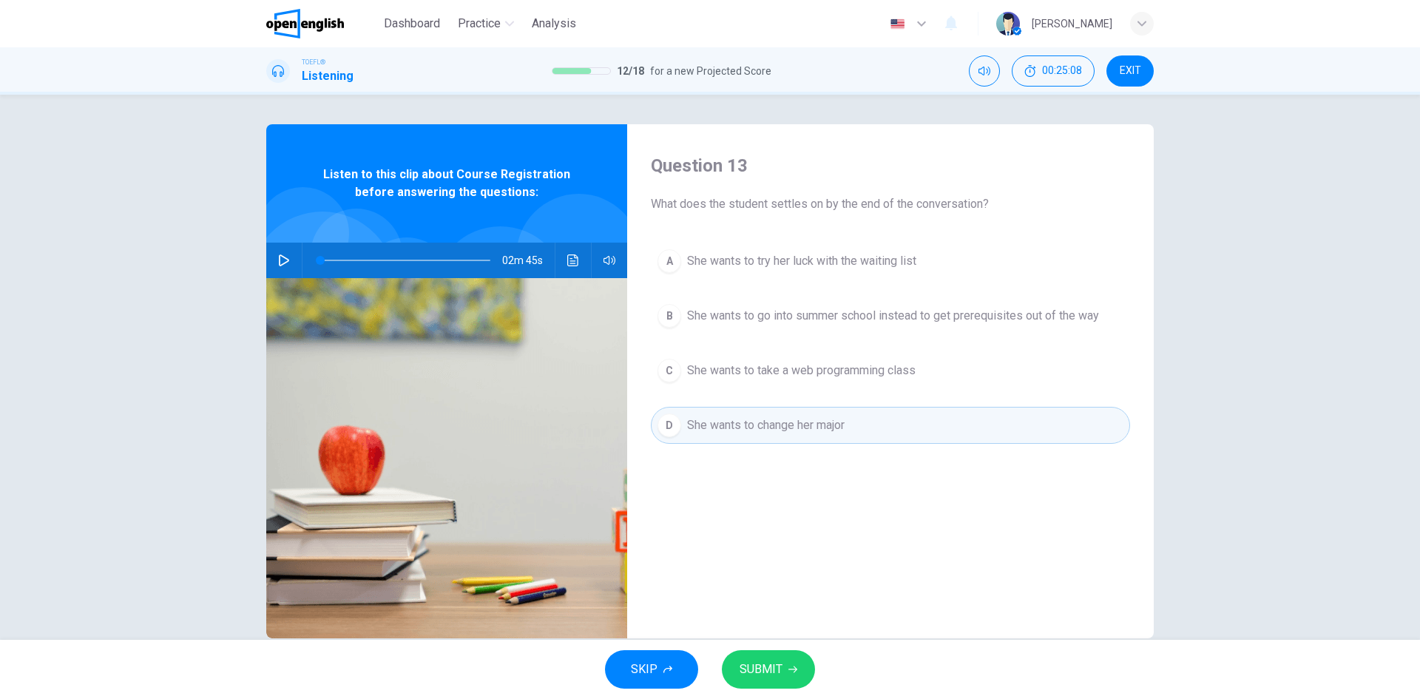
click at [768, 667] on span "SUBMIT" at bounding box center [761, 669] width 43 height 21
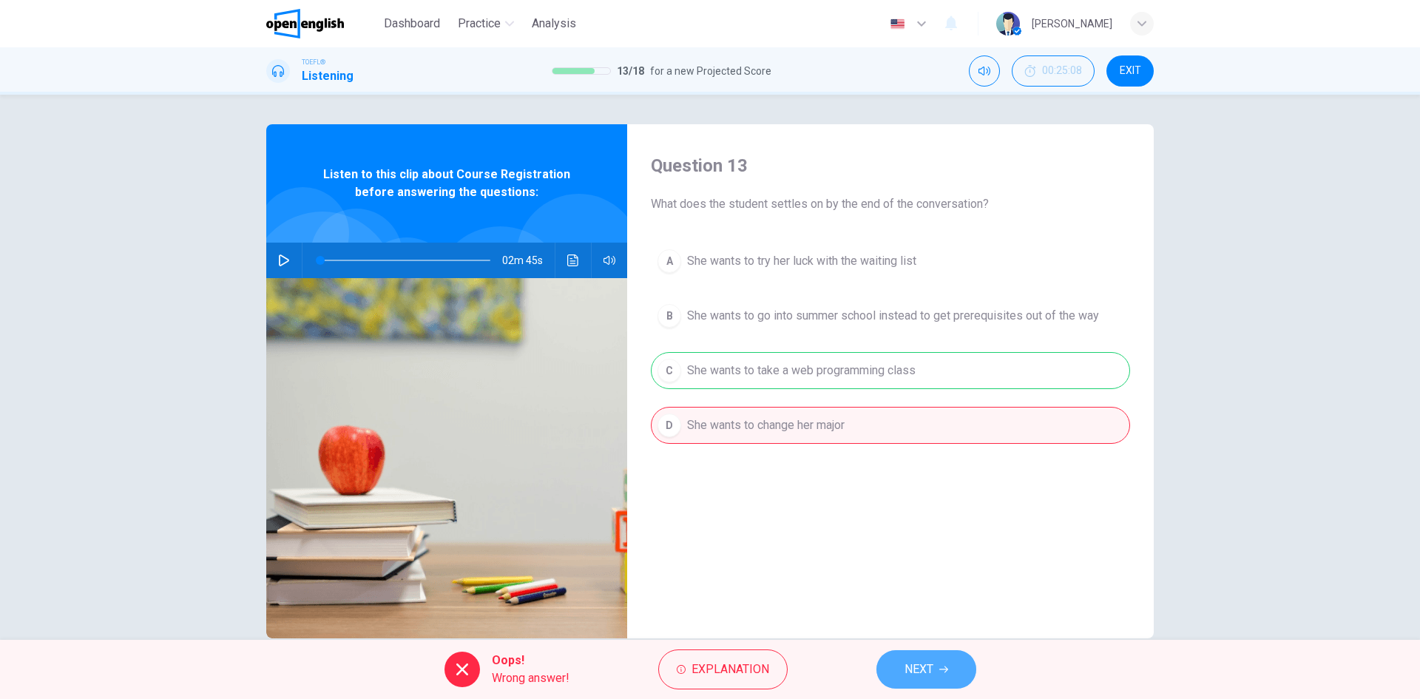
click at [911, 672] on span "NEXT" at bounding box center [918, 669] width 29 height 21
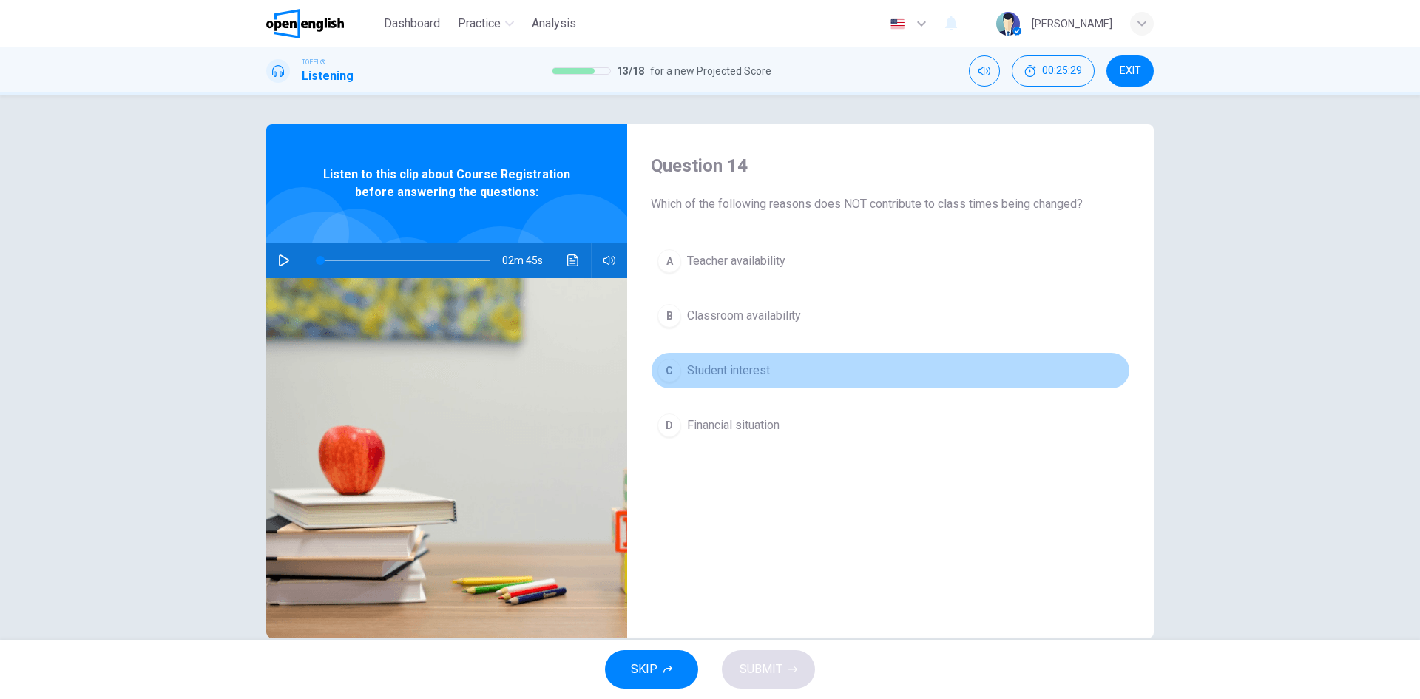
click at [740, 381] on button "C Student interest" at bounding box center [890, 370] width 479 height 37
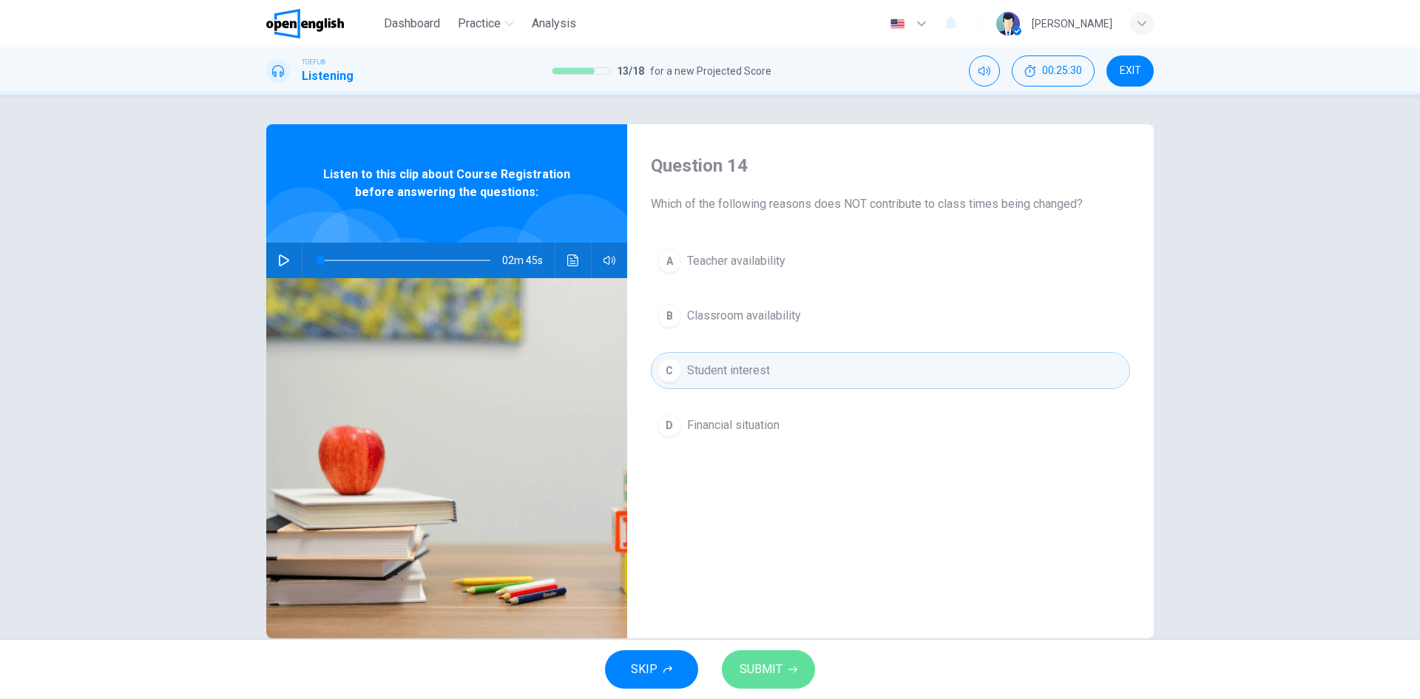
click at [779, 671] on span "SUBMIT" at bounding box center [761, 669] width 43 height 21
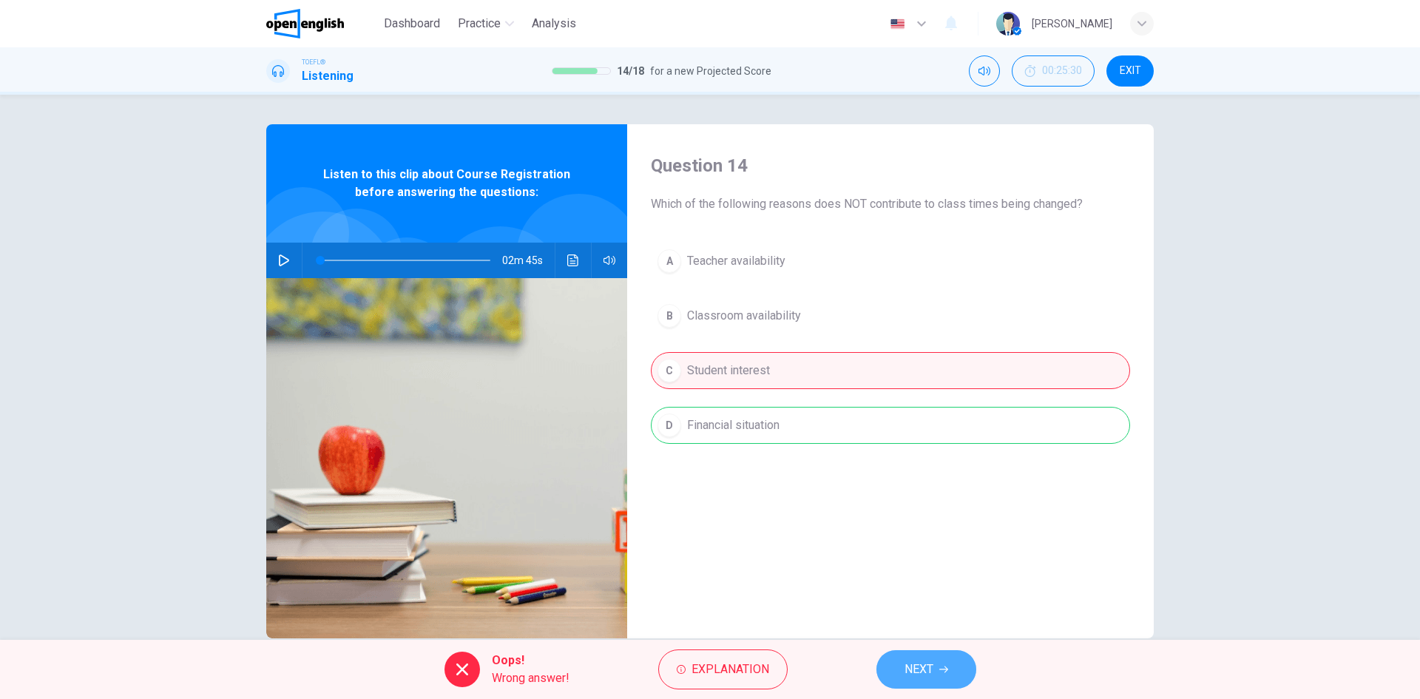
click at [938, 677] on button "NEXT" at bounding box center [926, 669] width 100 height 38
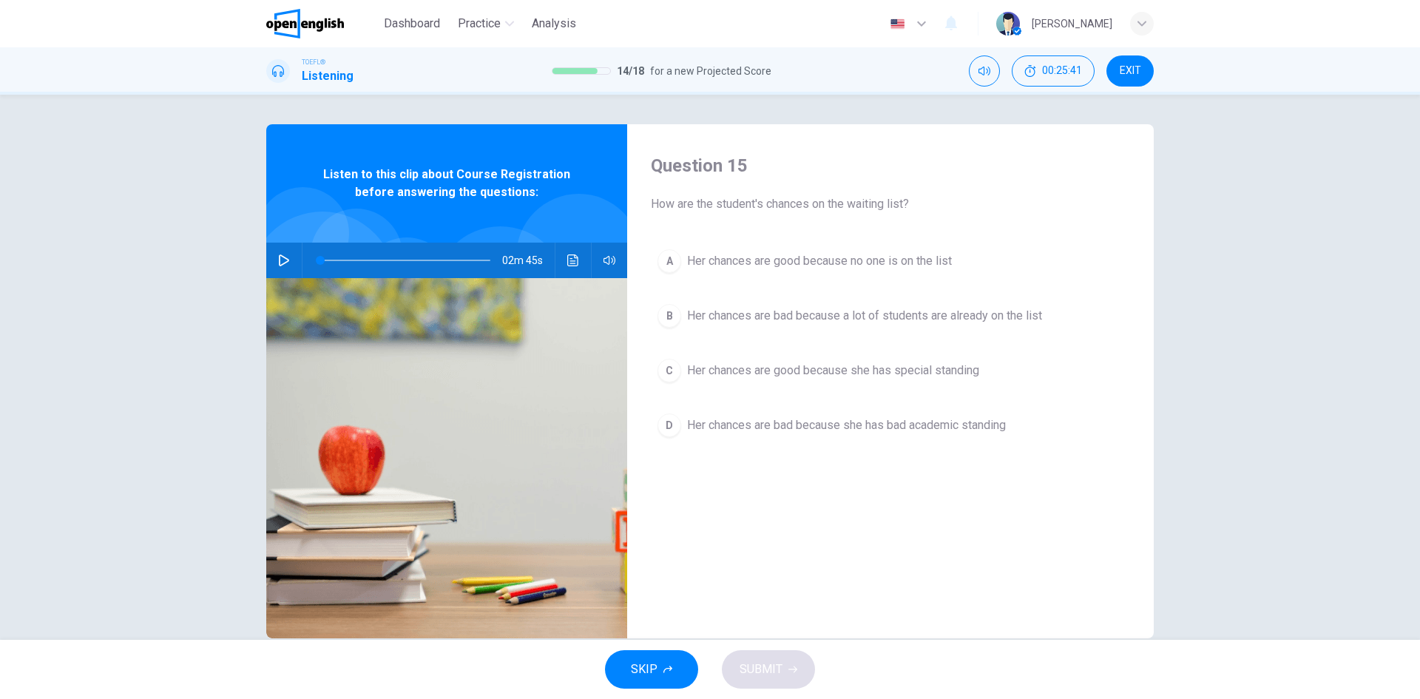
click at [839, 327] on button "B Her chances are bad because a lot of students are already on the list" at bounding box center [890, 315] width 479 height 37
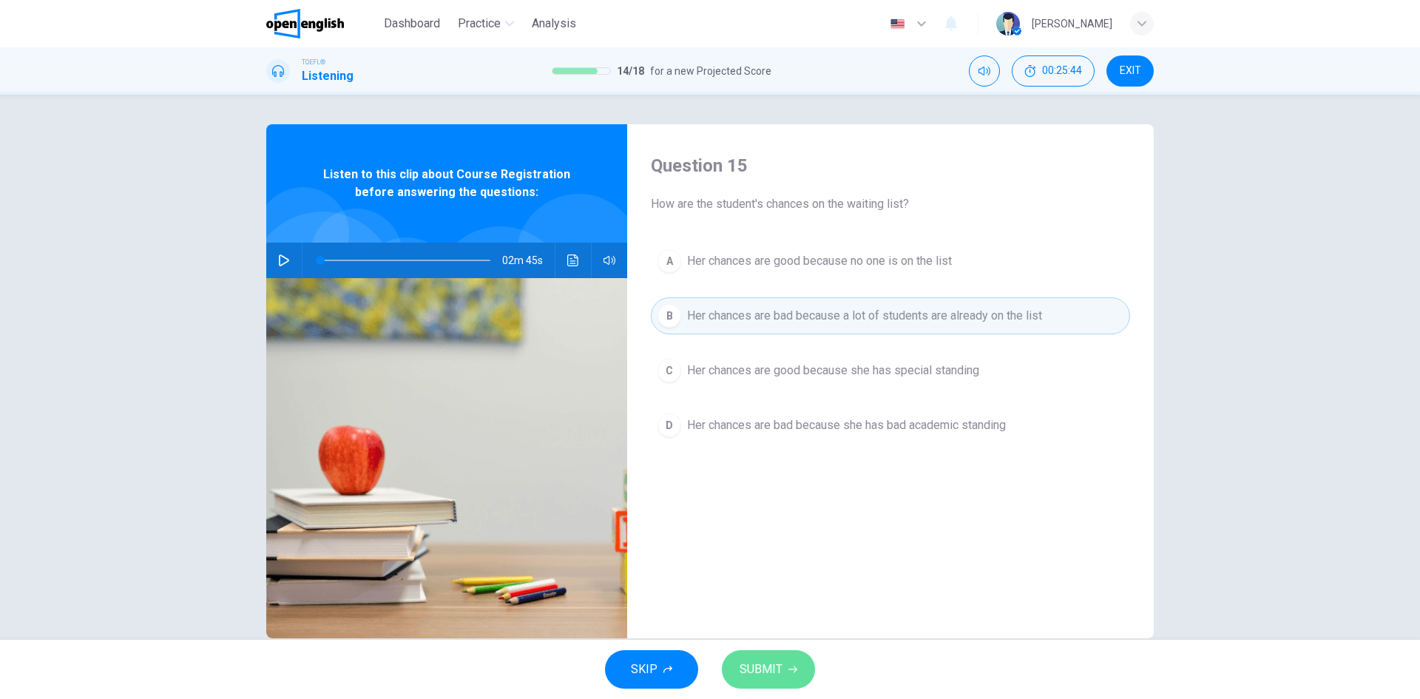
click at [769, 663] on span "SUBMIT" at bounding box center [761, 669] width 43 height 21
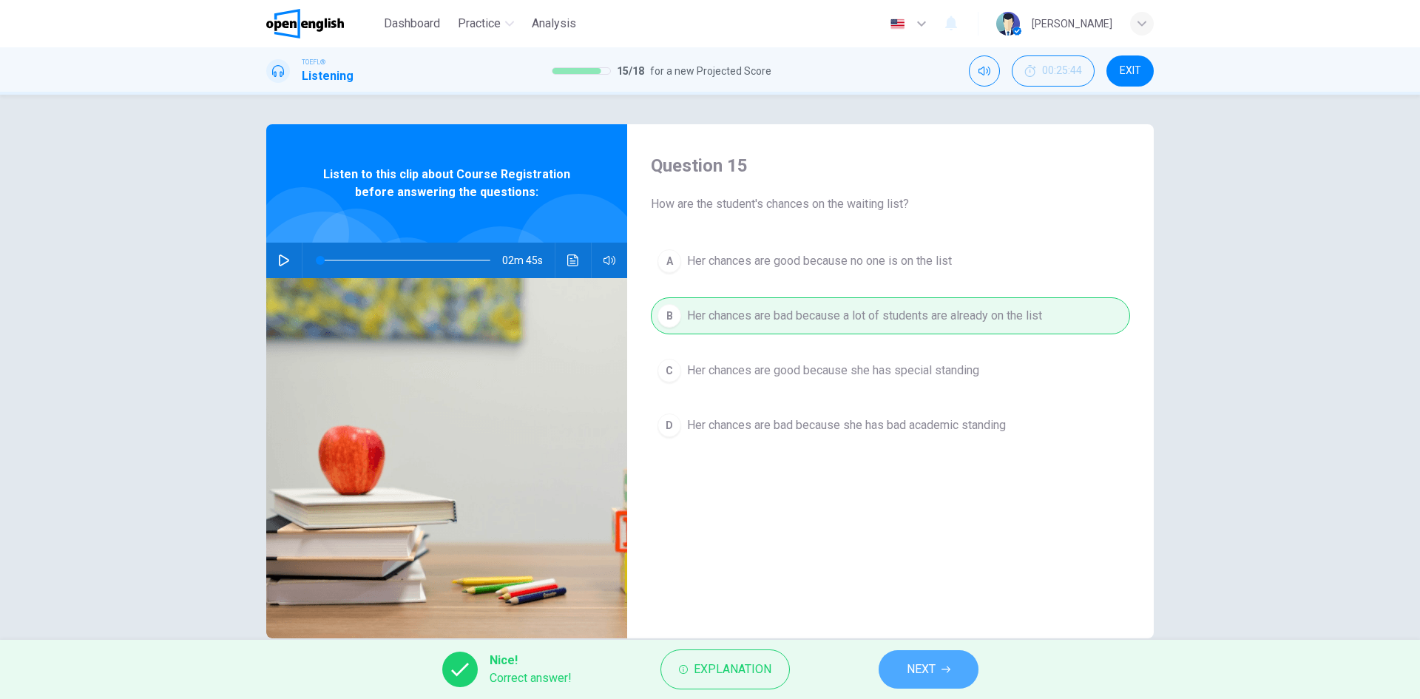
click at [912, 662] on span "NEXT" at bounding box center [921, 669] width 29 height 21
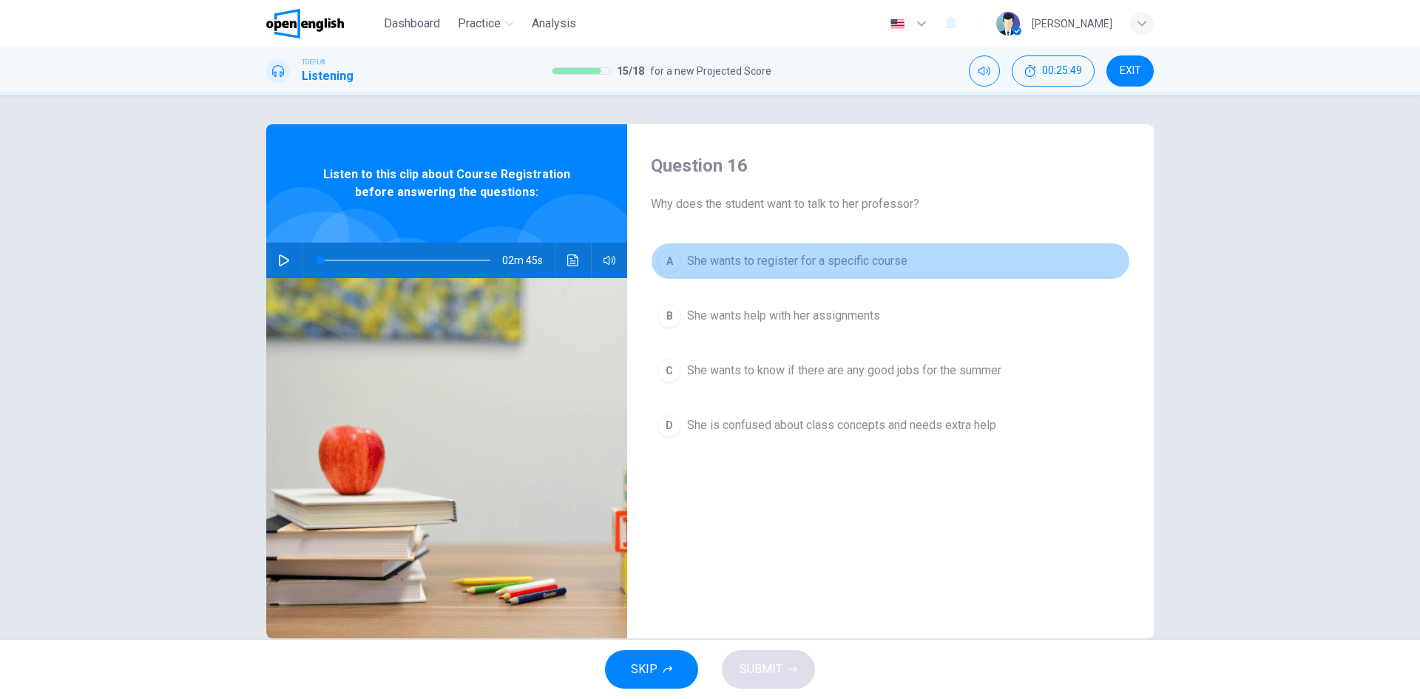
click at [791, 264] on span "She wants to register for a specific course" at bounding box center [797, 261] width 220 height 18
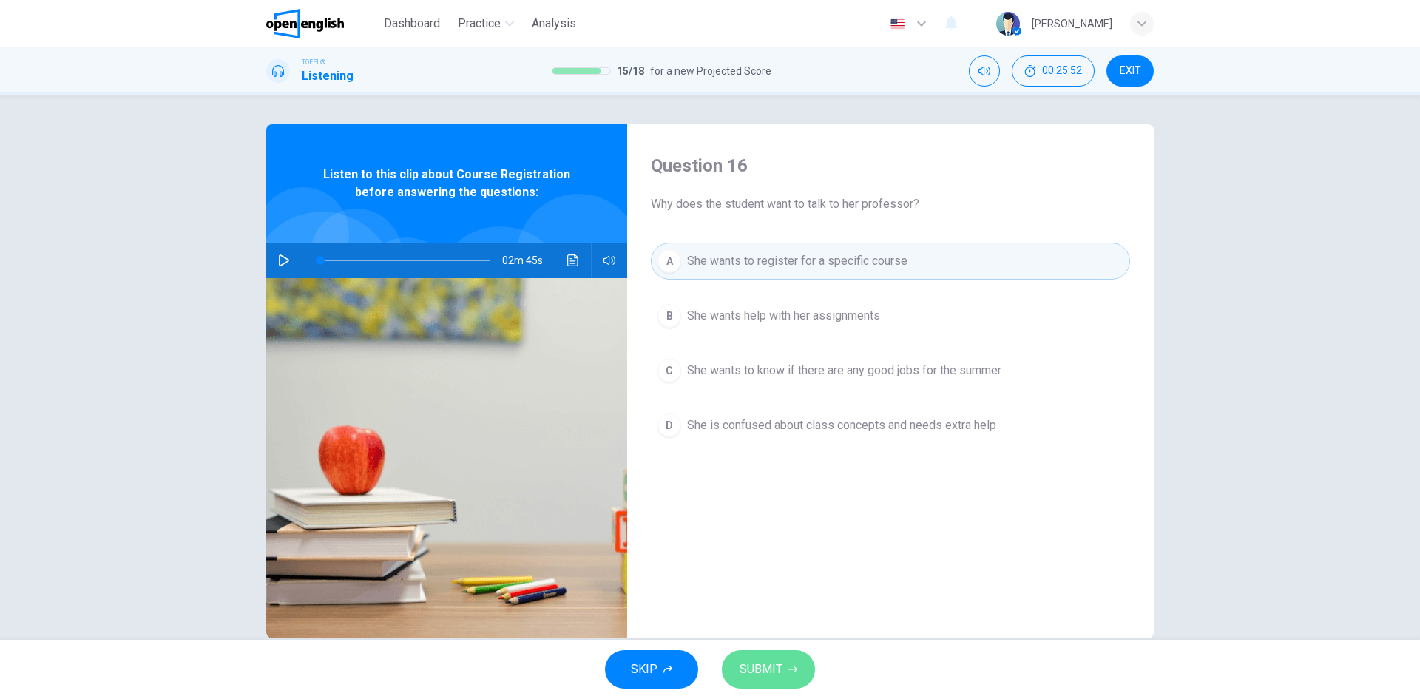
click at [765, 672] on span "SUBMIT" at bounding box center [761, 669] width 43 height 21
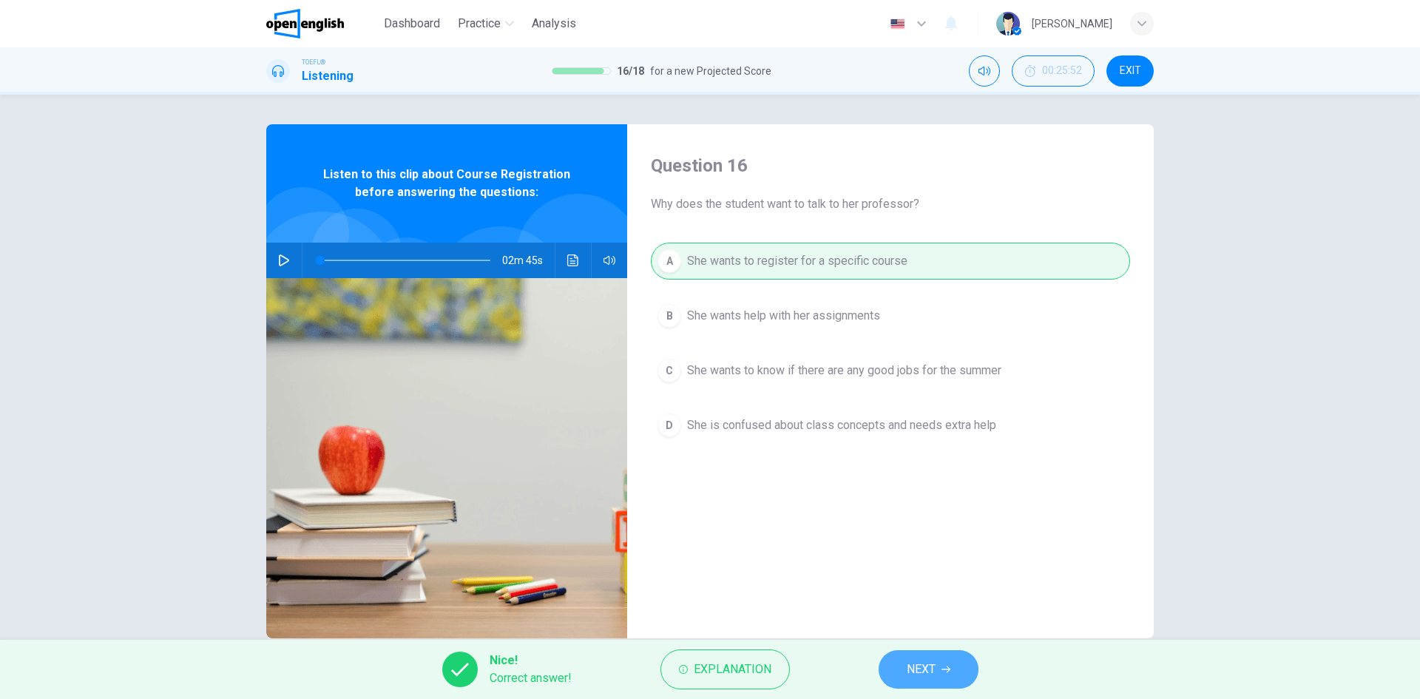
click at [910, 670] on span "NEXT" at bounding box center [921, 669] width 29 height 21
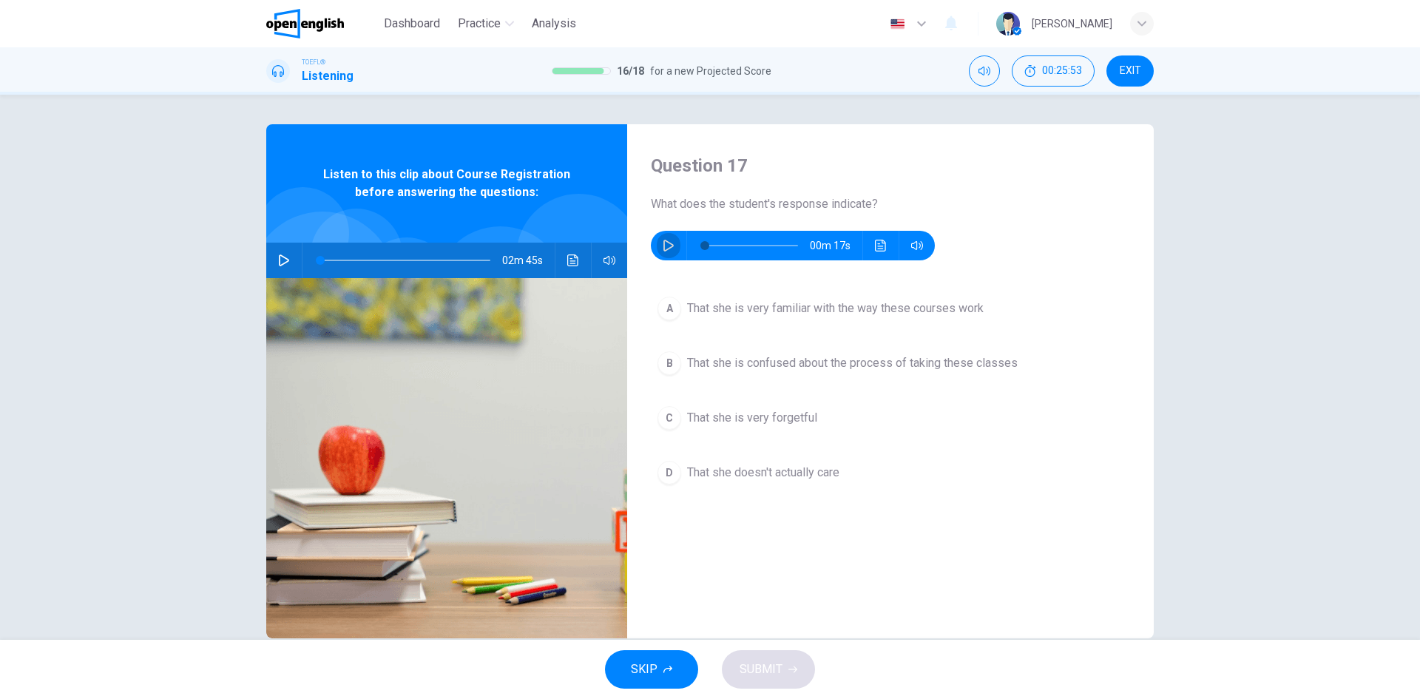
click at [657, 237] on button "button" at bounding box center [669, 246] width 24 height 30
type input "*"
click at [788, 481] on button "D That she doesn't actually care" at bounding box center [890, 472] width 479 height 37
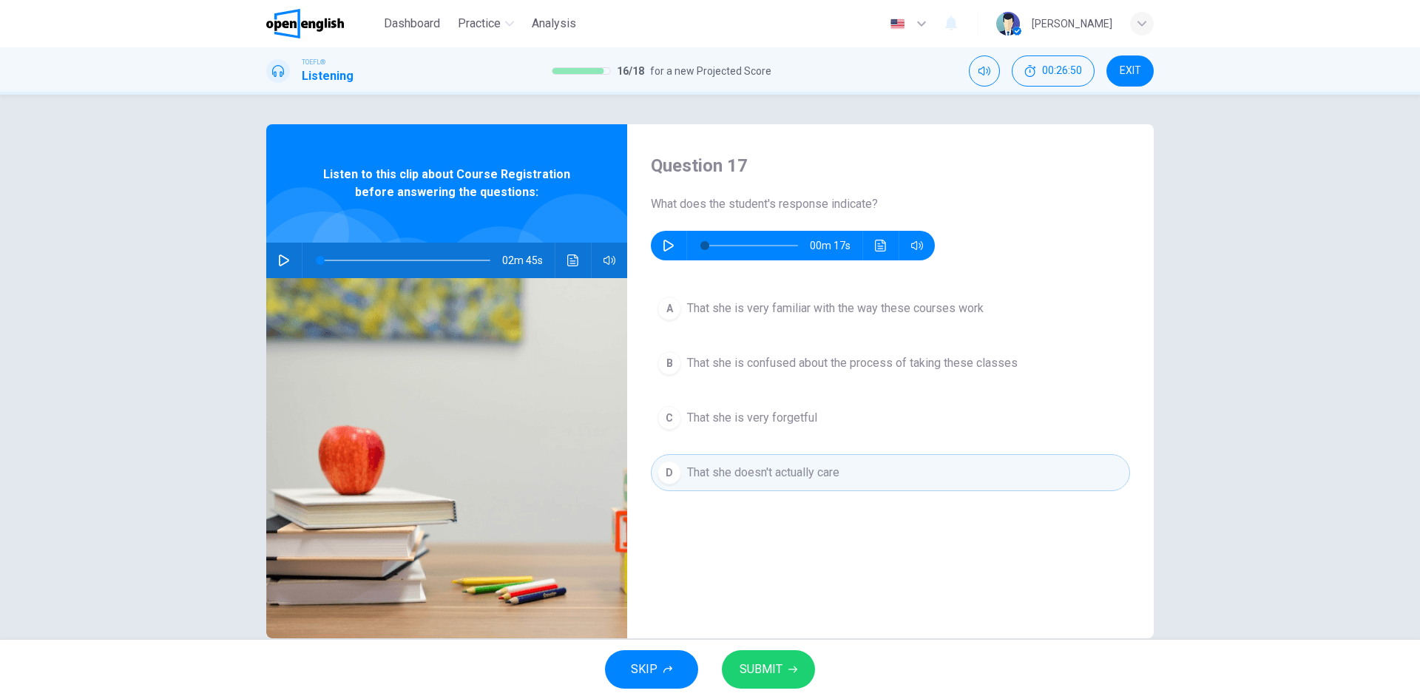
click at [804, 660] on button "SUBMIT" at bounding box center [768, 669] width 93 height 38
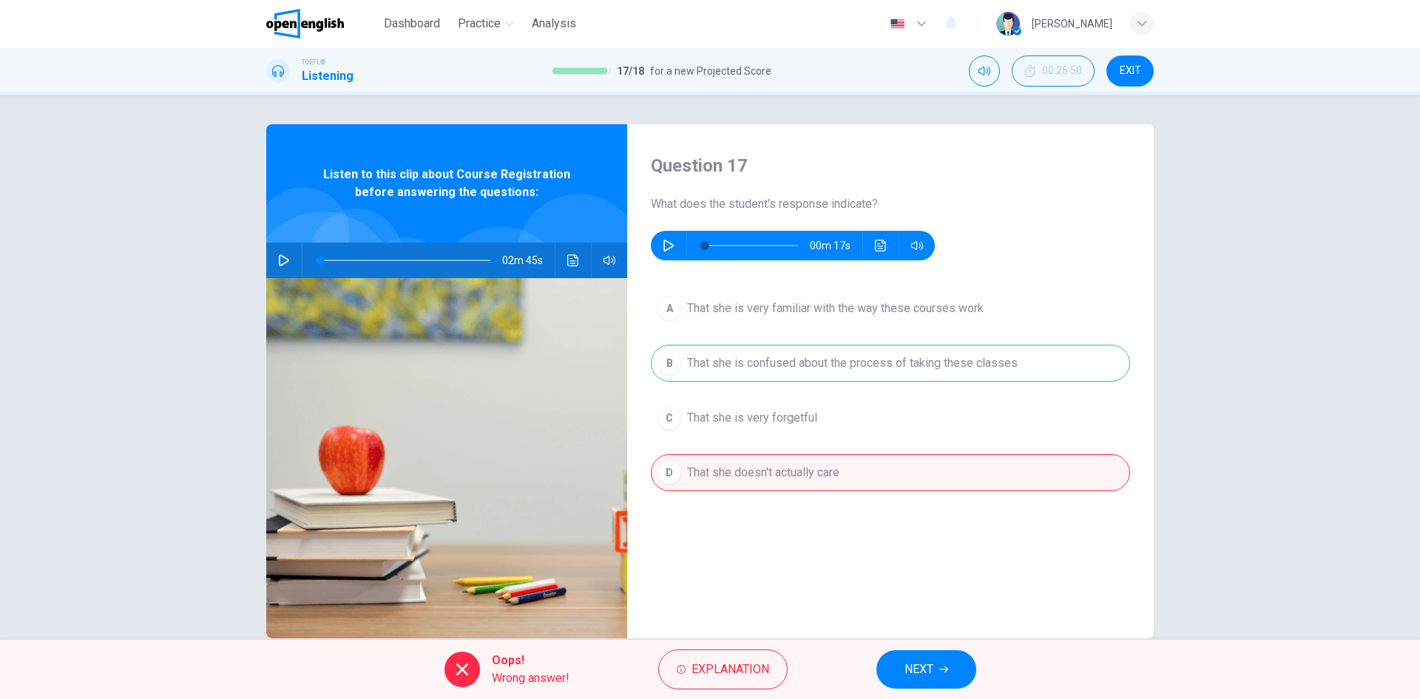
click at [929, 670] on span "NEXT" at bounding box center [918, 669] width 29 height 21
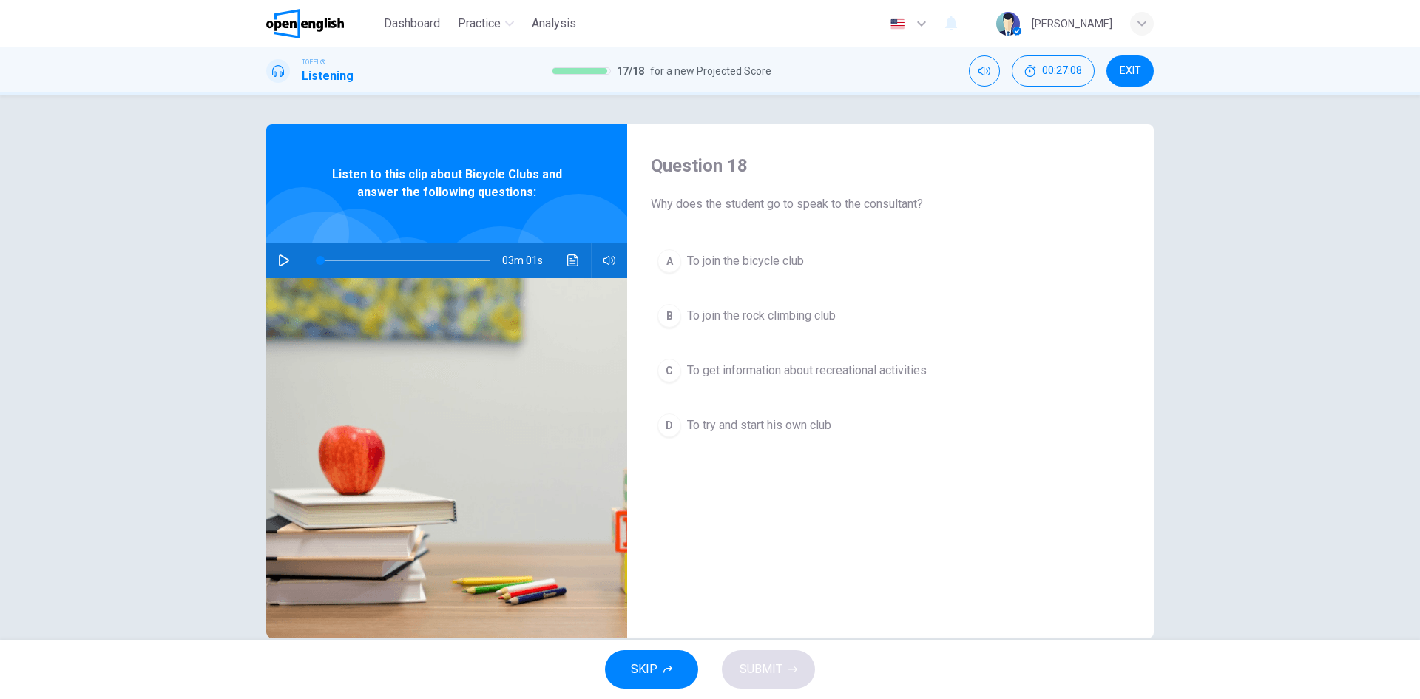
click at [280, 262] on icon "button" at bounding box center [284, 260] width 12 height 12
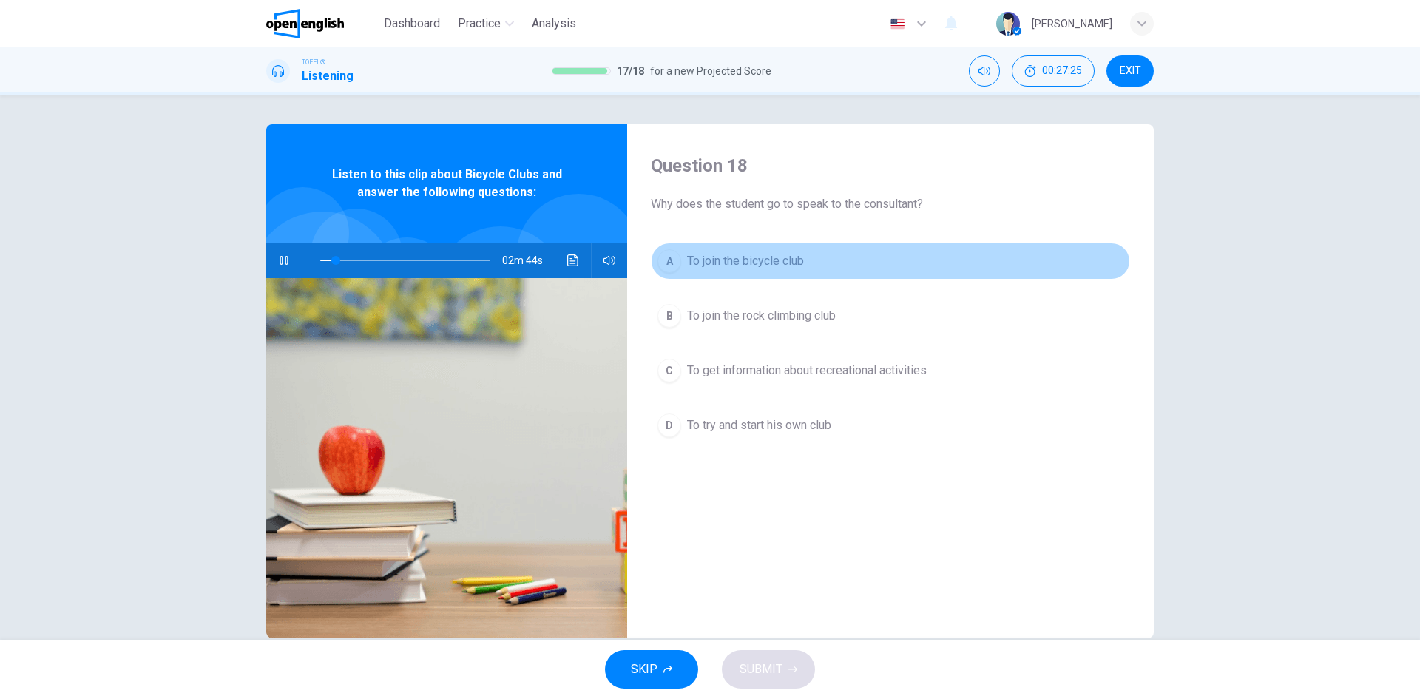
click at [778, 269] on span "To join the bicycle club" at bounding box center [745, 261] width 117 height 18
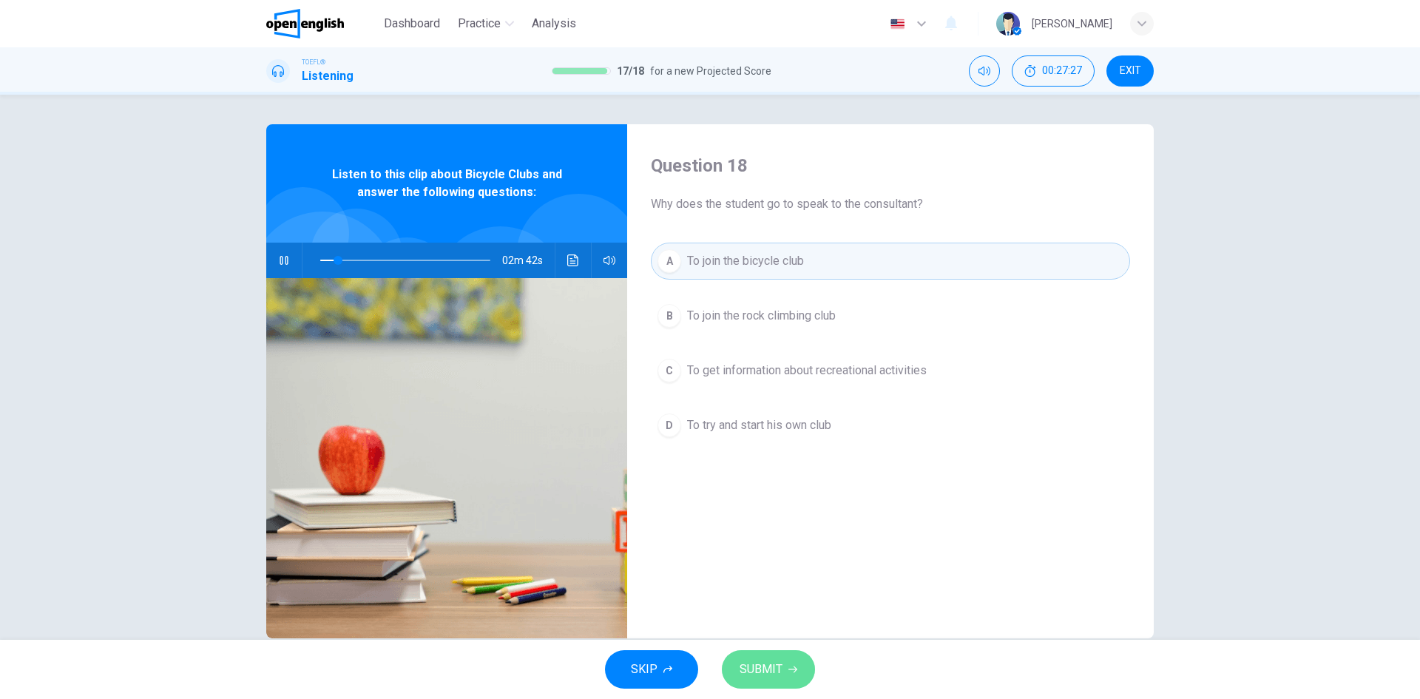
click at [798, 672] on button "SUBMIT" at bounding box center [768, 669] width 93 height 38
type input "**"
